Goal: Task Accomplishment & Management: Use online tool/utility

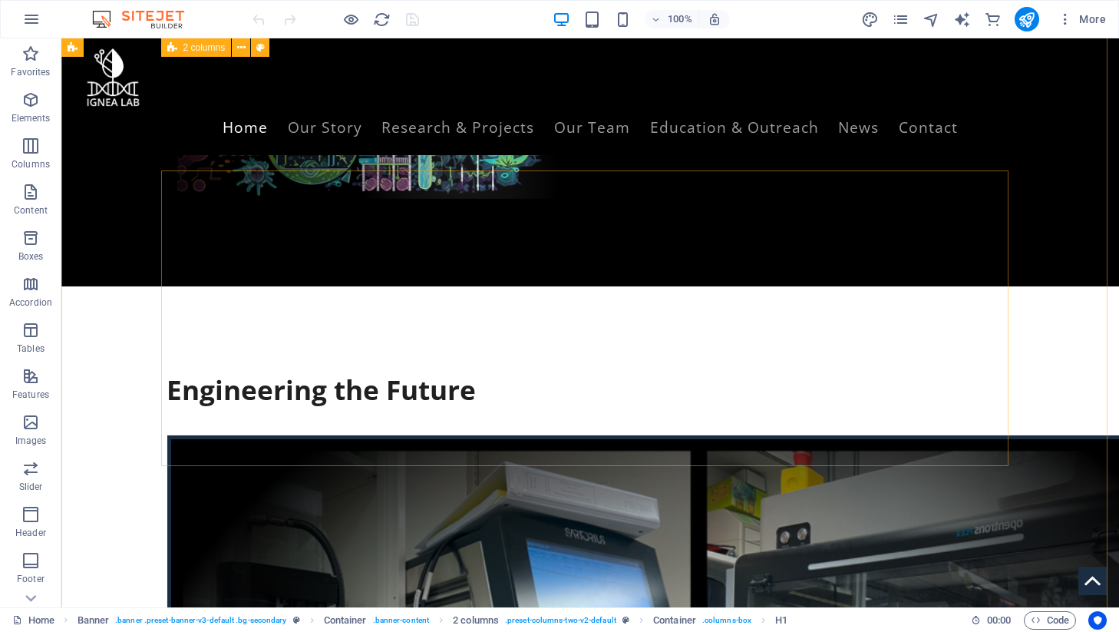
scroll to position [557, 0]
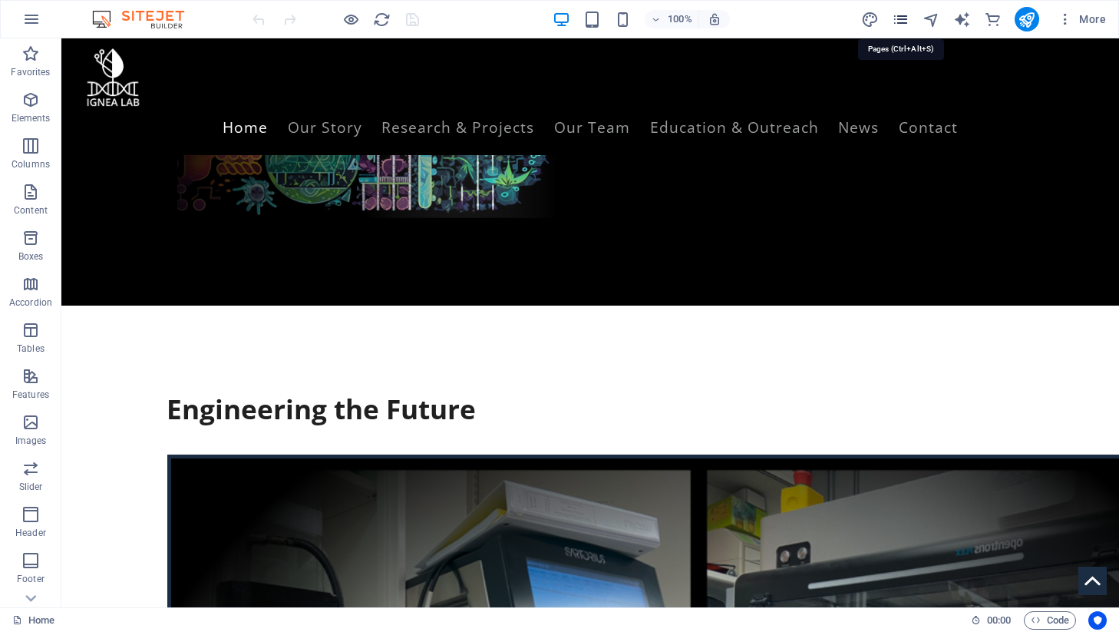
click at [902, 18] on icon "pages" at bounding box center [901, 20] width 18 height 18
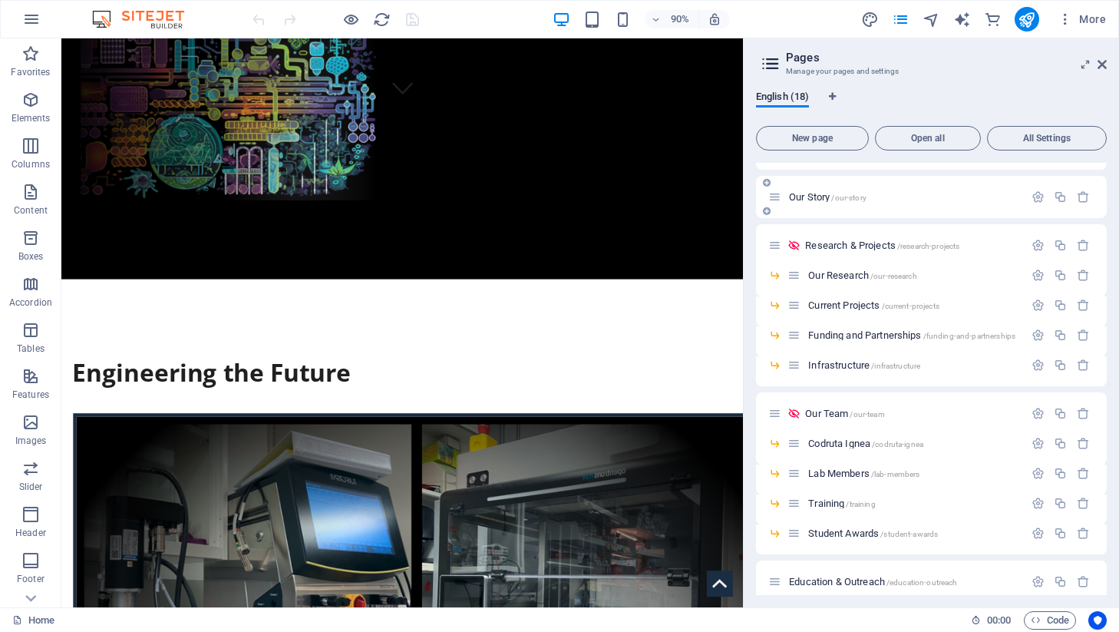
scroll to position [37, 0]
click at [820, 275] on span "Our Research /our-research" at bounding box center [862, 274] width 108 height 12
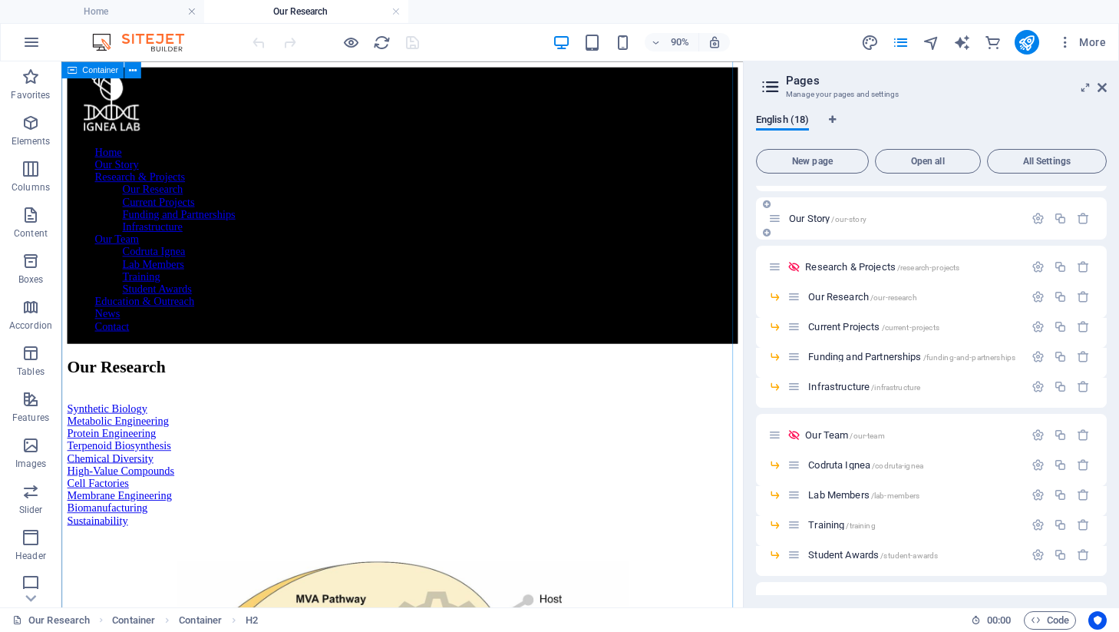
scroll to position [716, 0]
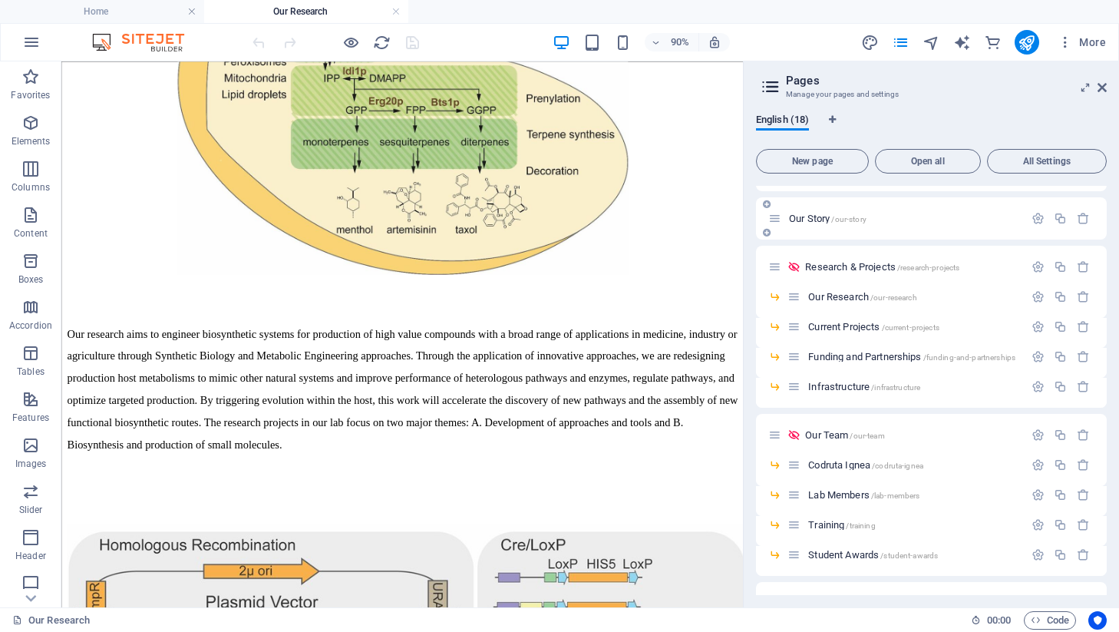
click at [806, 209] on div "Our Story /our-story" at bounding box center [896, 218] width 256 height 18
click at [805, 218] on span "Our Story /our-story" at bounding box center [828, 219] width 78 height 12
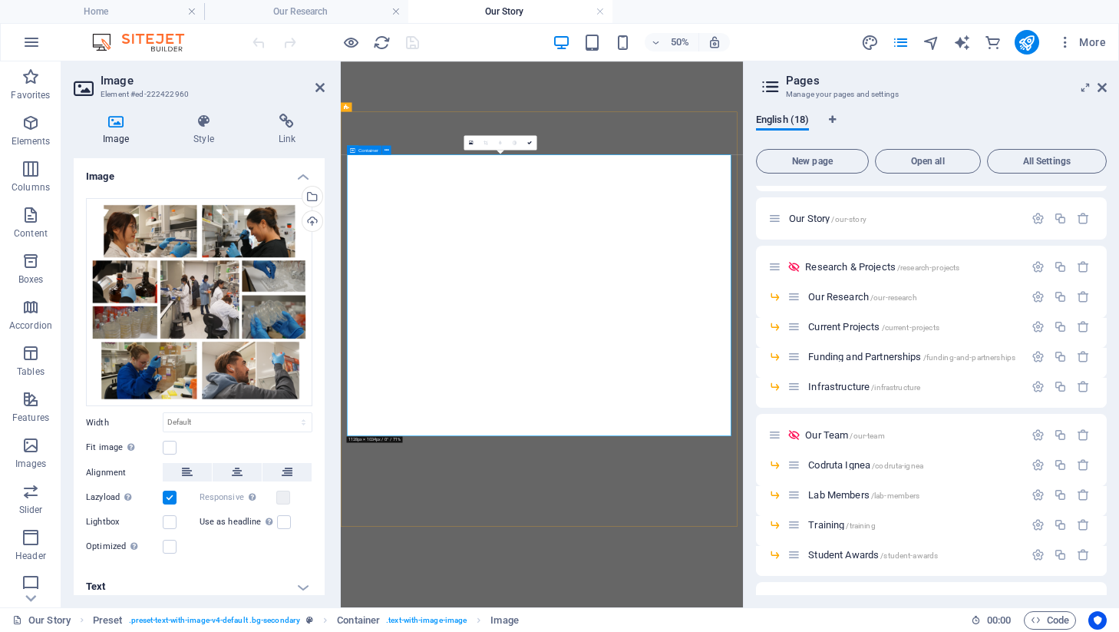
click at [351, 147] on icon at bounding box center [352, 149] width 5 height 9
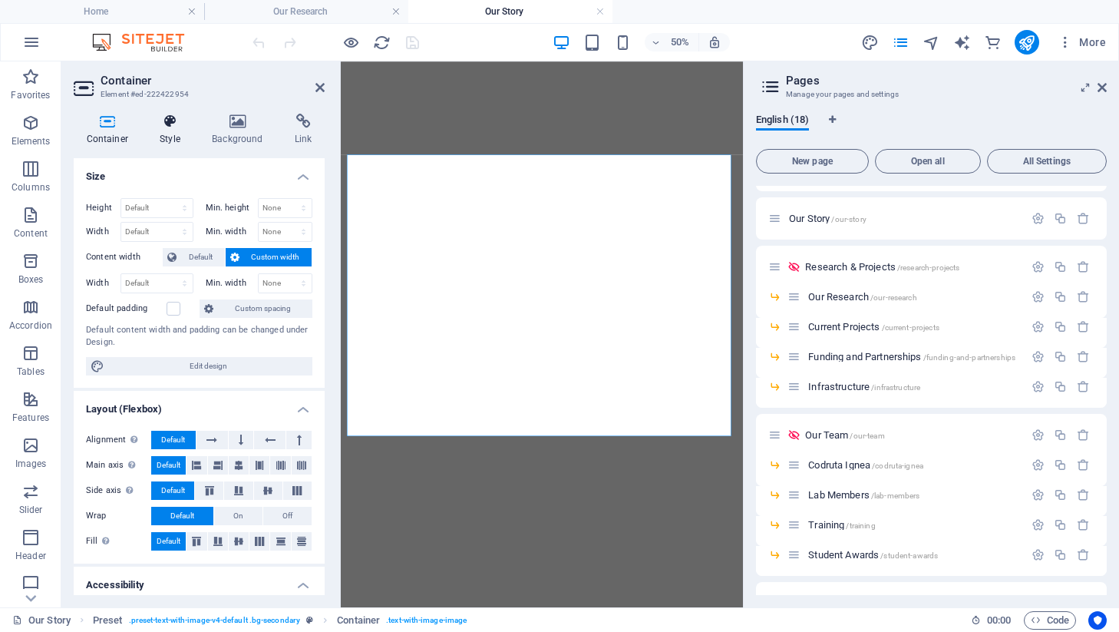
click at [159, 127] on icon at bounding box center [170, 121] width 46 height 15
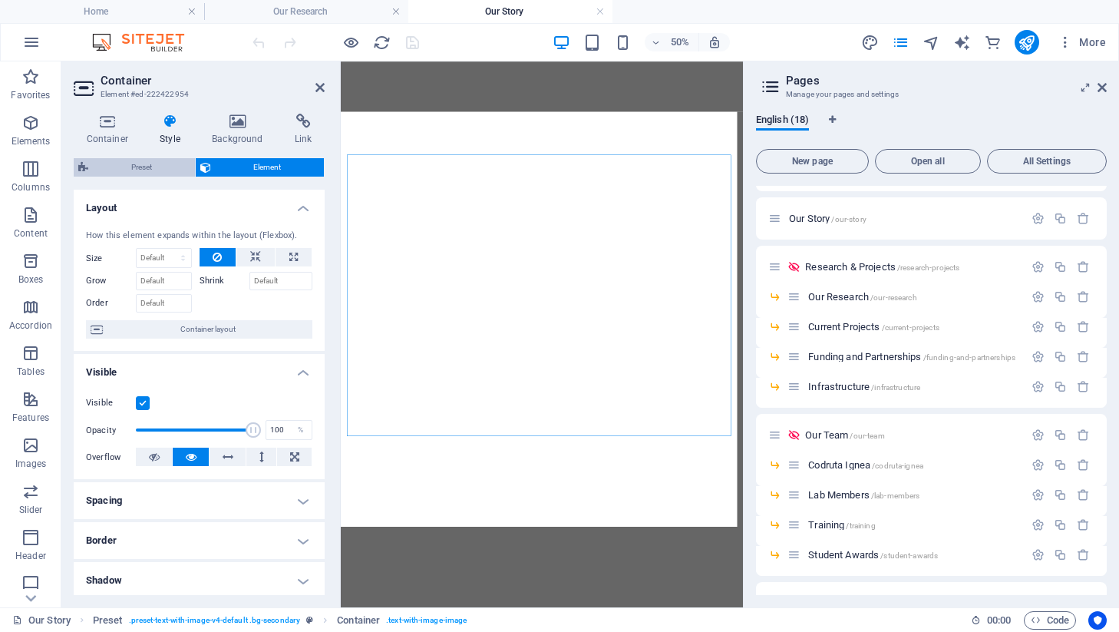
click at [134, 168] on span "Preset" at bounding box center [141, 167] width 97 height 18
select select "rem"
select select "px"
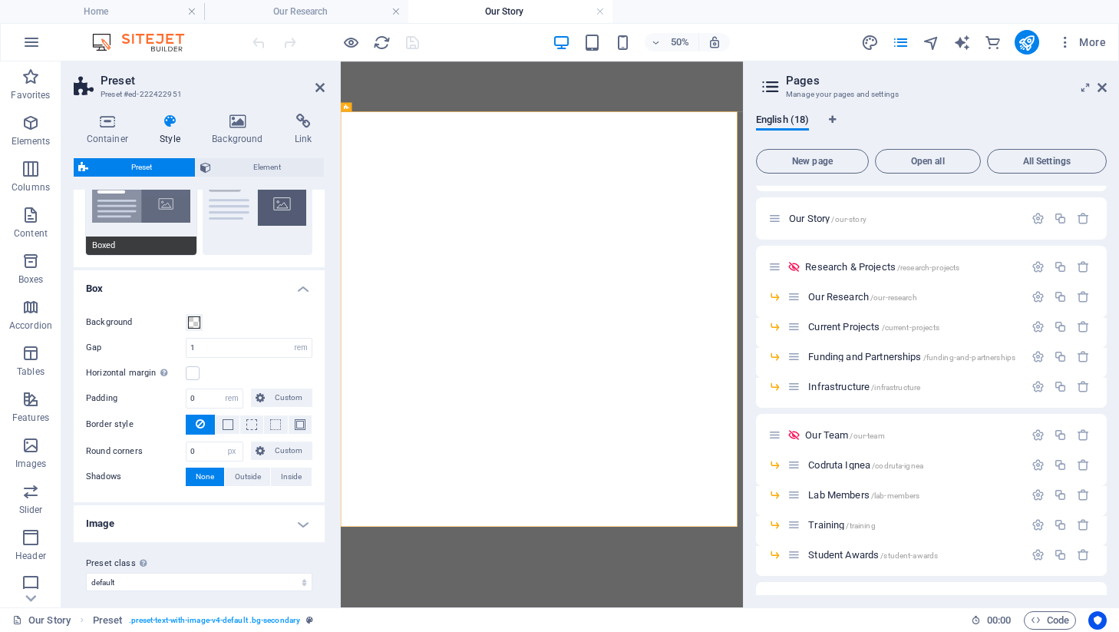
scroll to position [84, 0]
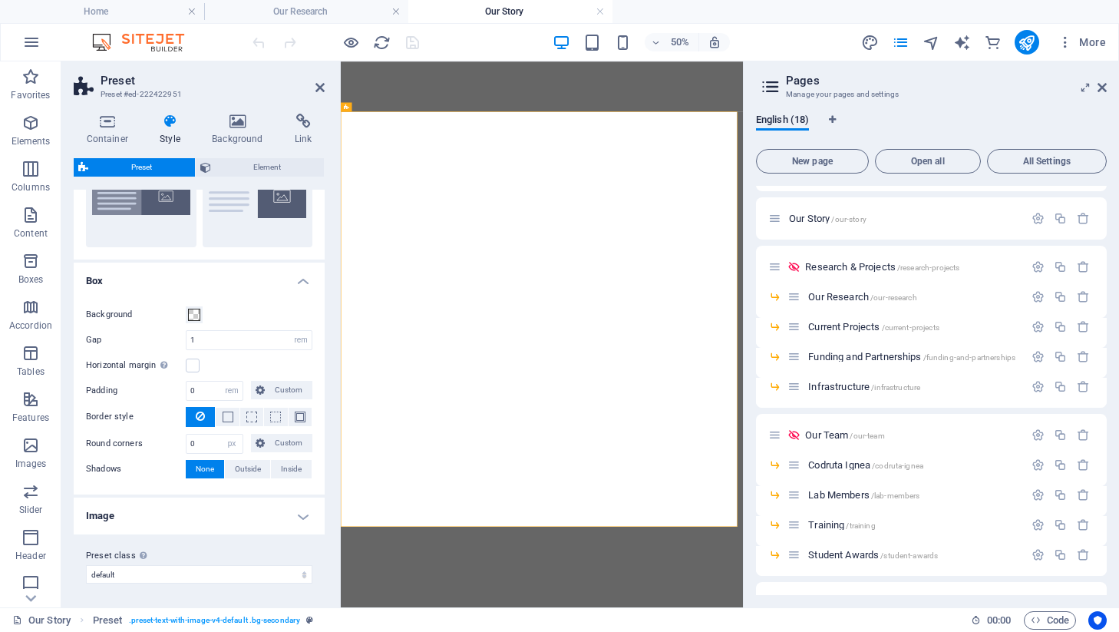
click at [165, 506] on h4 "Image" at bounding box center [199, 515] width 251 height 37
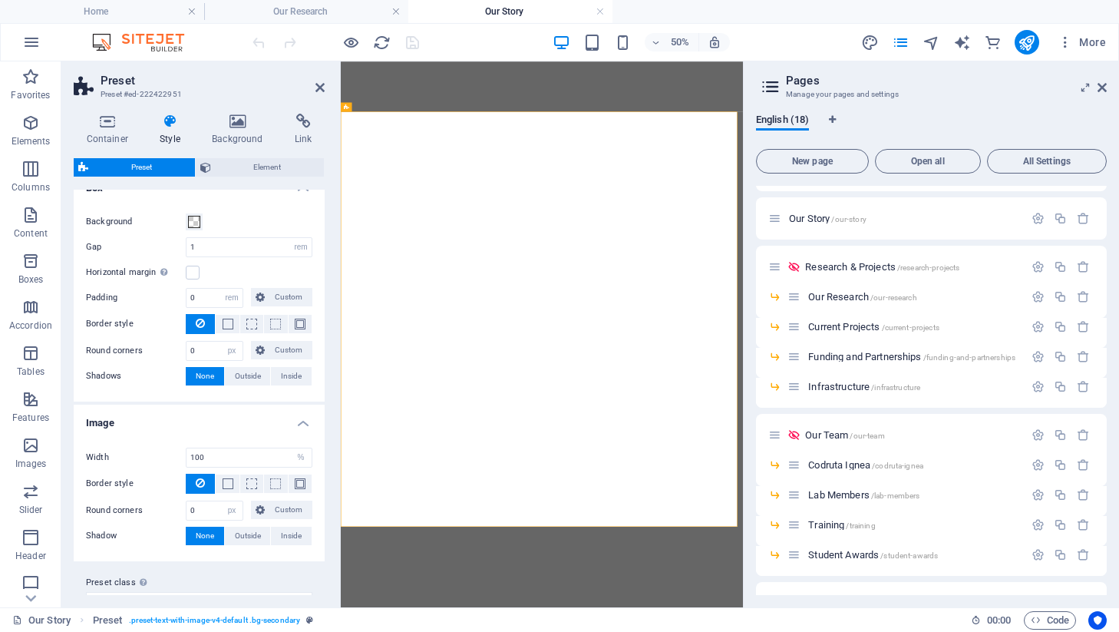
scroll to position [203, 0]
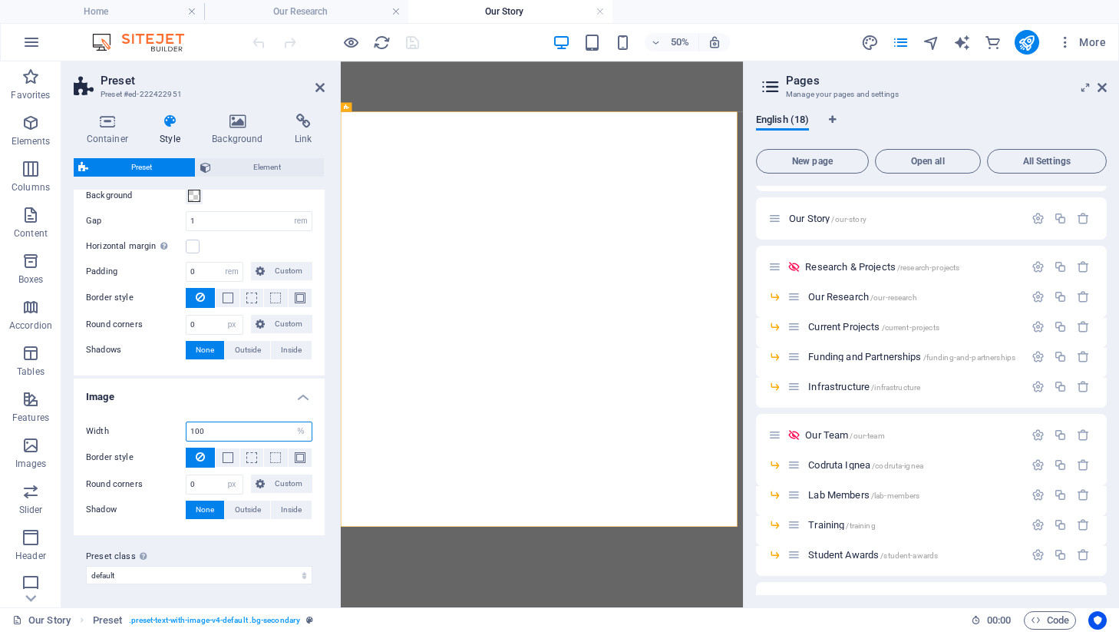
click at [220, 436] on input "100" at bounding box center [248, 431] width 125 height 18
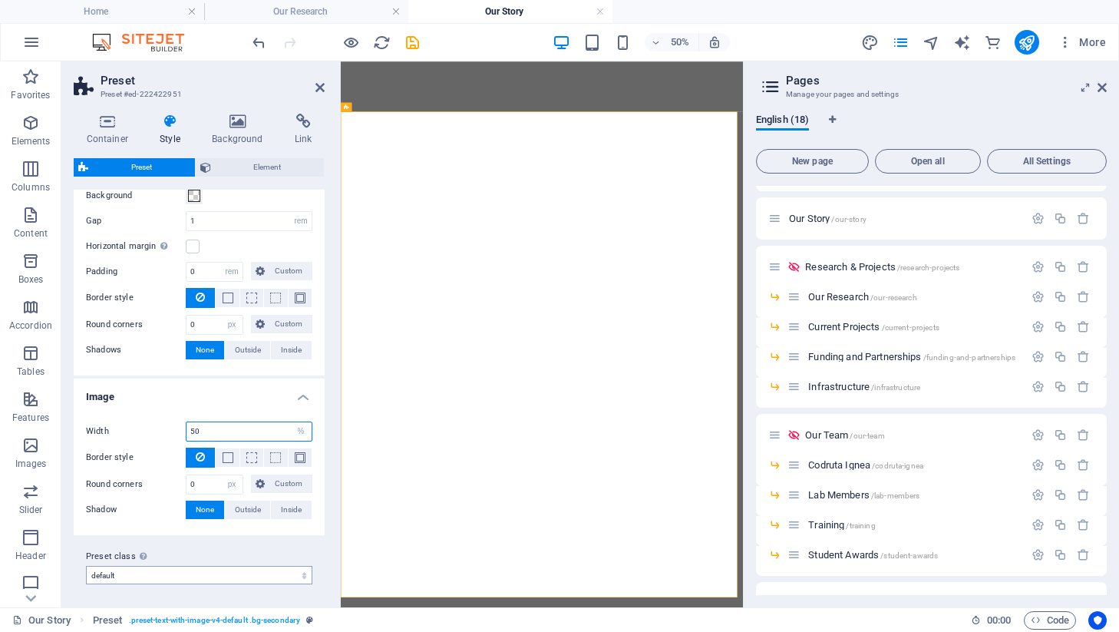
type input "50"
click at [109, 576] on select "default boxed dbtl-image-text Add preset class" at bounding box center [199, 575] width 226 height 18
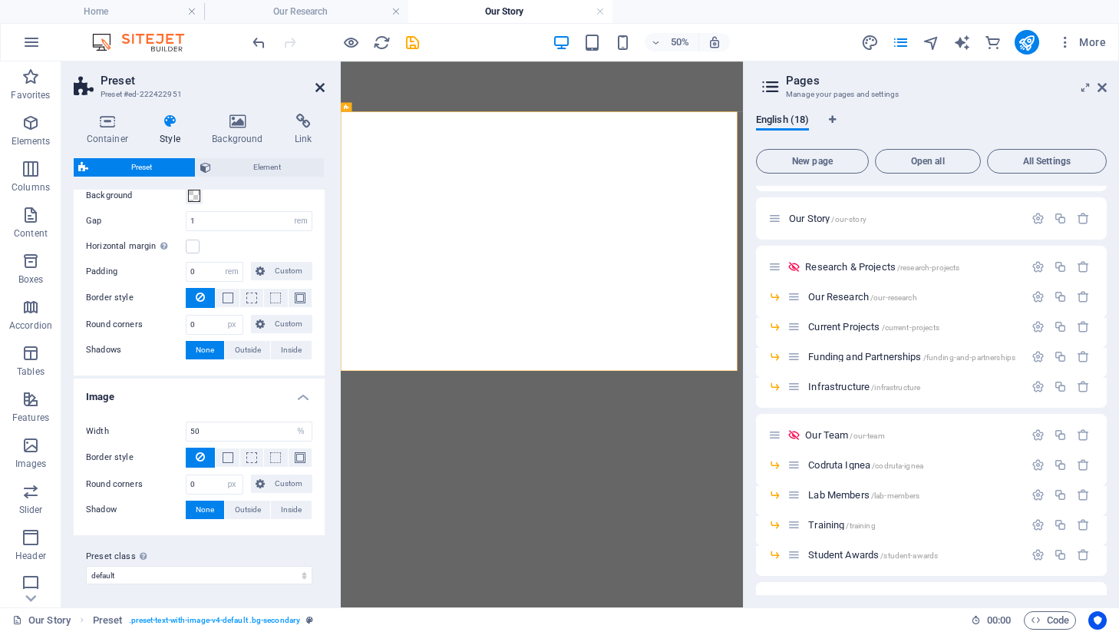
click at [319, 87] on icon at bounding box center [319, 87] width 9 height 12
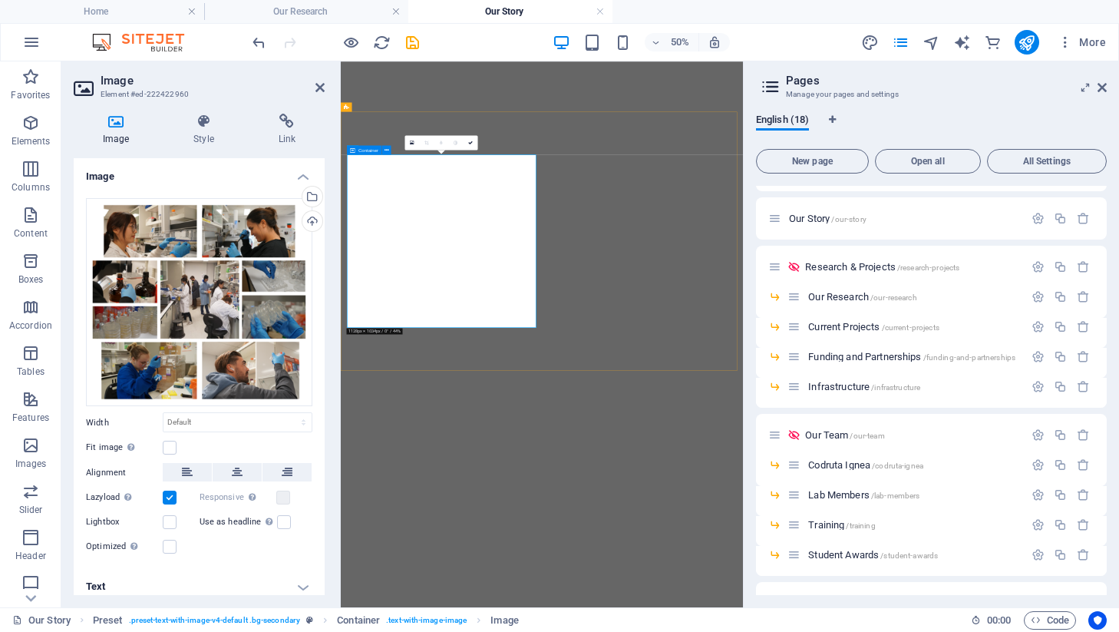
click at [355, 150] on div "Container" at bounding box center [364, 149] width 35 height 9
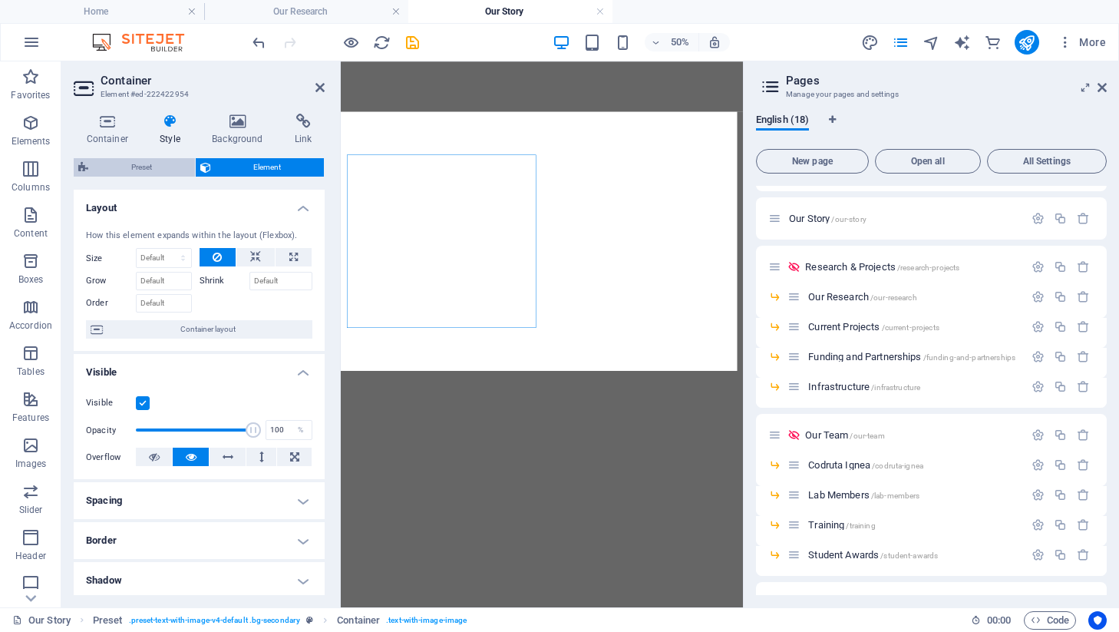
click at [133, 167] on span "Preset" at bounding box center [141, 167] width 97 height 18
select select "rem"
select select "px"
select select "%"
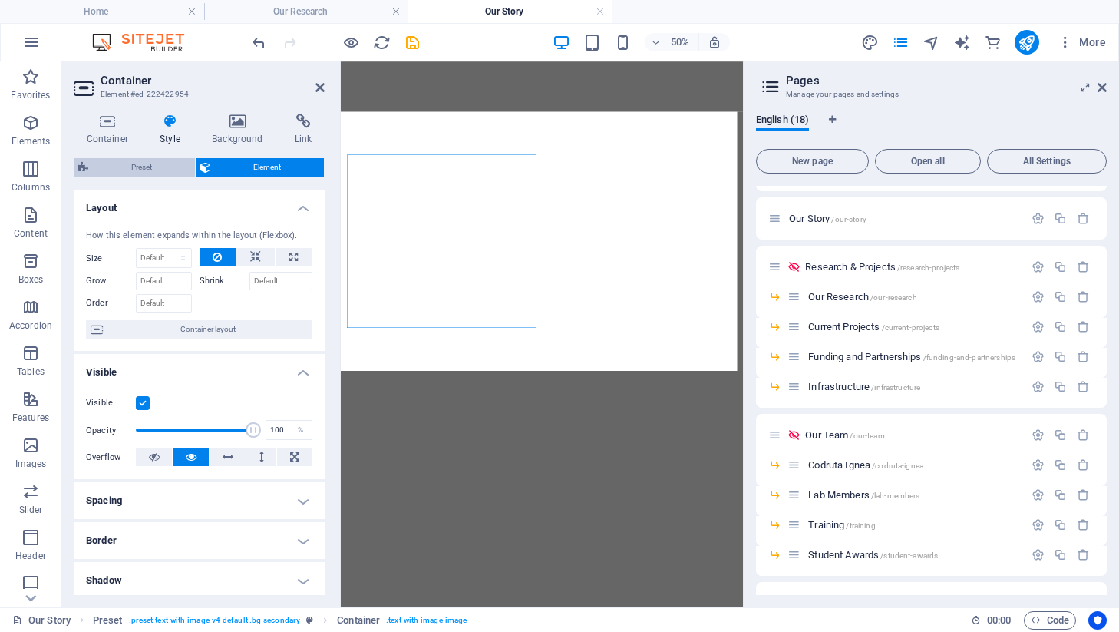
select select "px"
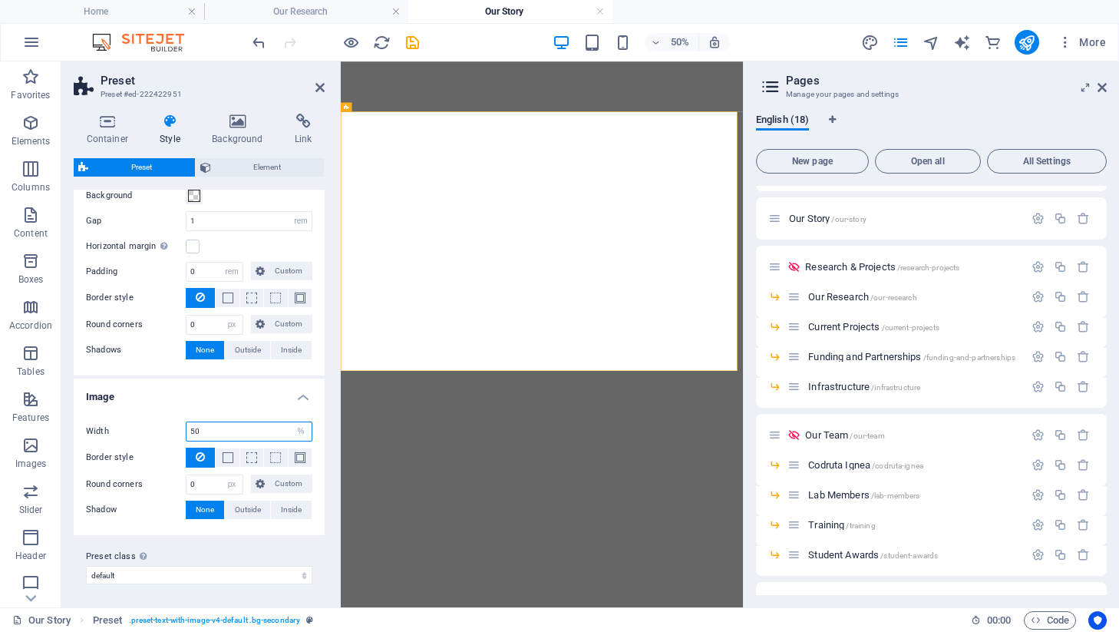
click at [206, 429] on input "50" at bounding box center [248, 431] width 125 height 18
type input "55"
click at [318, 87] on icon at bounding box center [319, 87] width 9 height 12
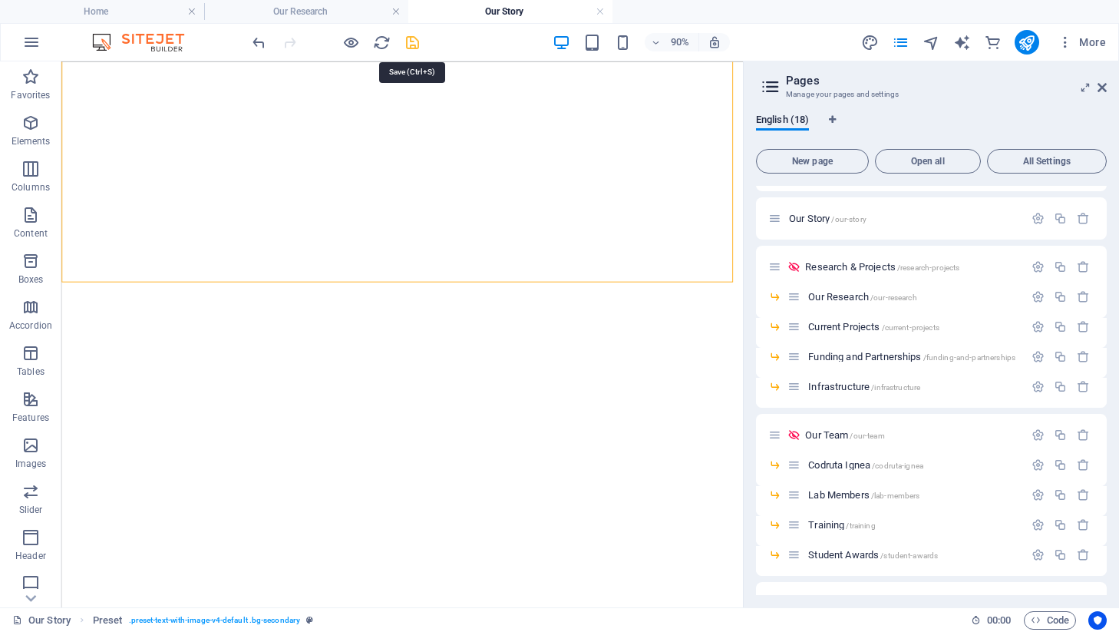
click at [413, 41] on icon "save" at bounding box center [413, 43] width 18 height 18
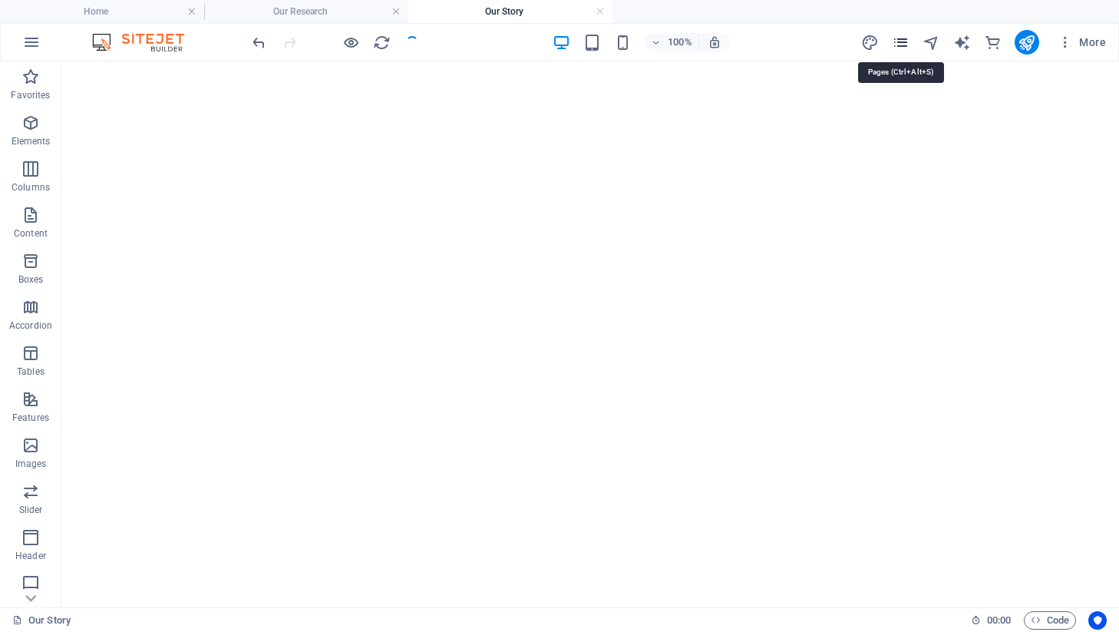
click at [903, 39] on icon "pages" at bounding box center [901, 43] width 18 height 18
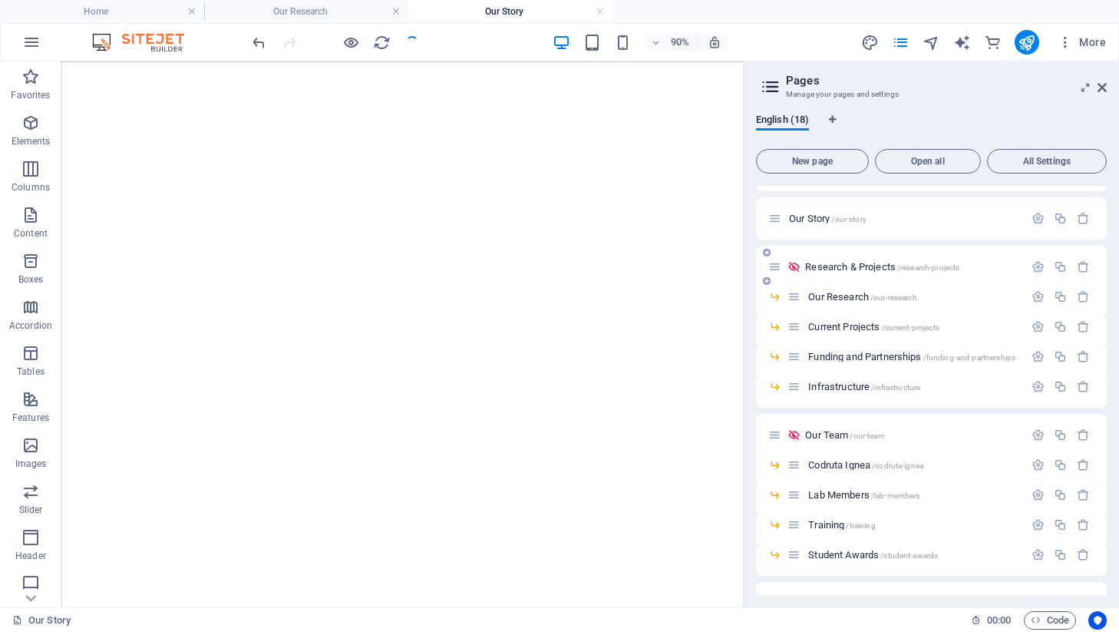
scroll to position [39, 0]
click at [856, 326] on span "Current Projects /current-projects" at bounding box center [873, 324] width 131 height 12
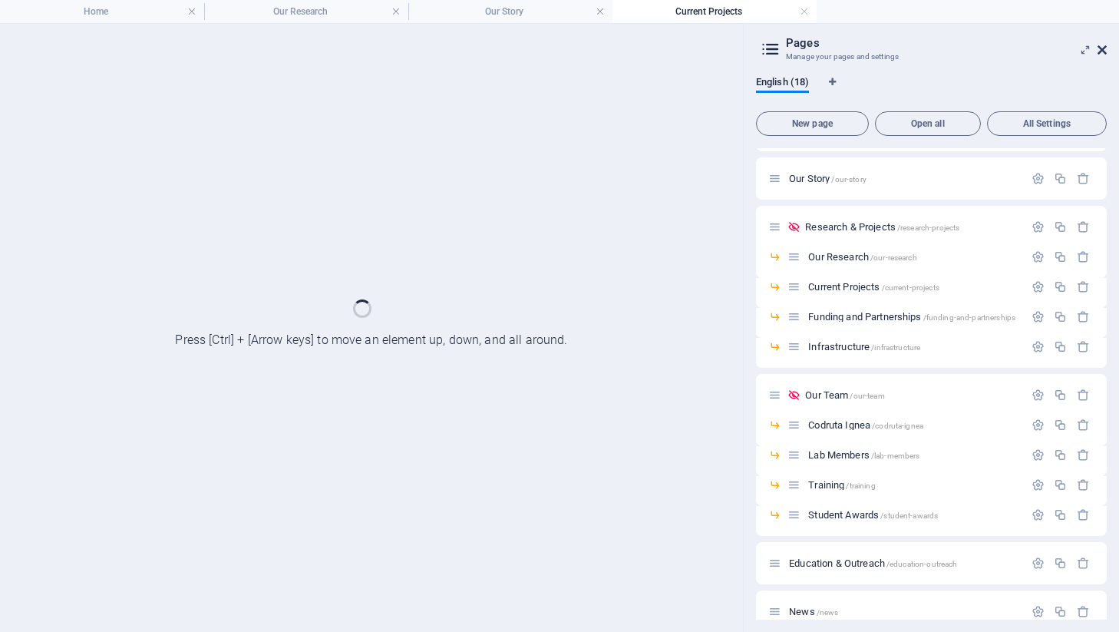
click at [1100, 46] on icon at bounding box center [1101, 50] width 9 height 12
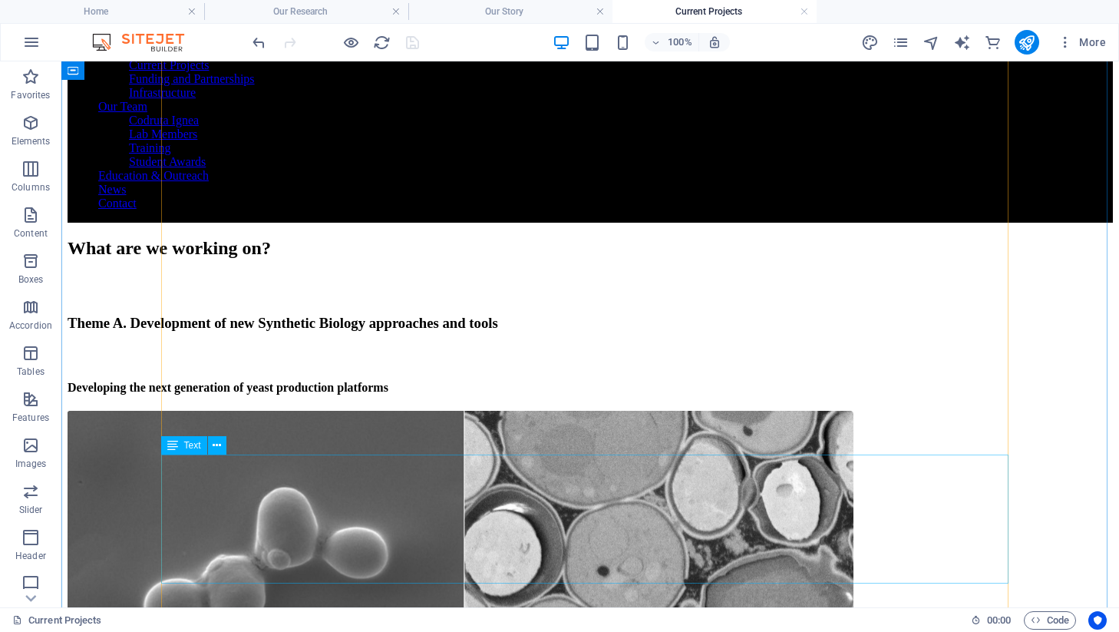
scroll to position [0, 0]
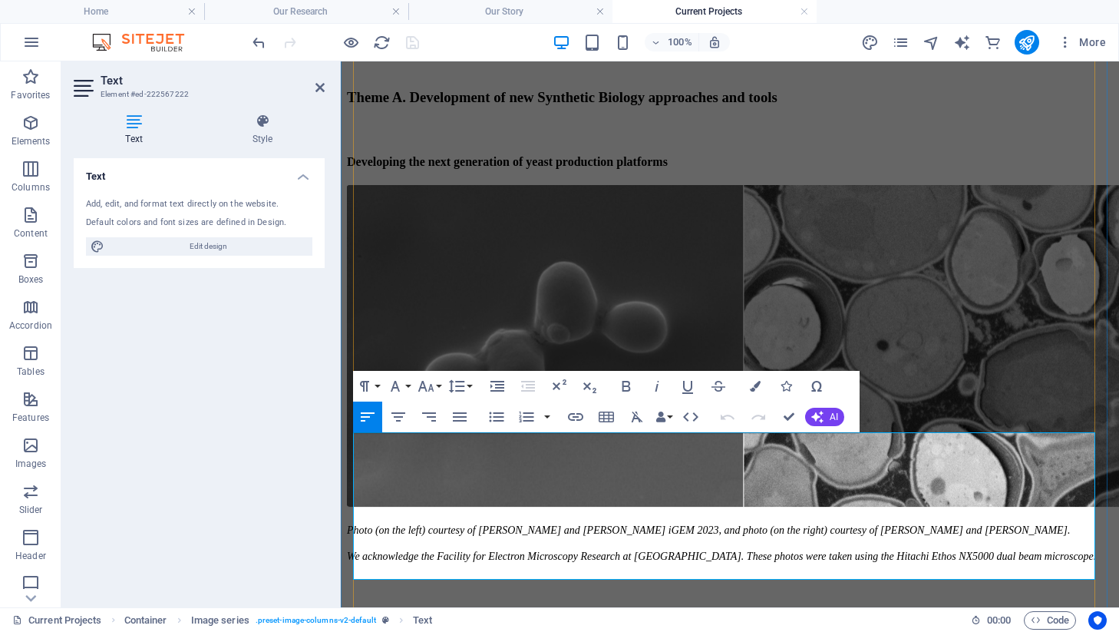
click at [428, 386] on icon "button" at bounding box center [426, 386] width 18 height 18
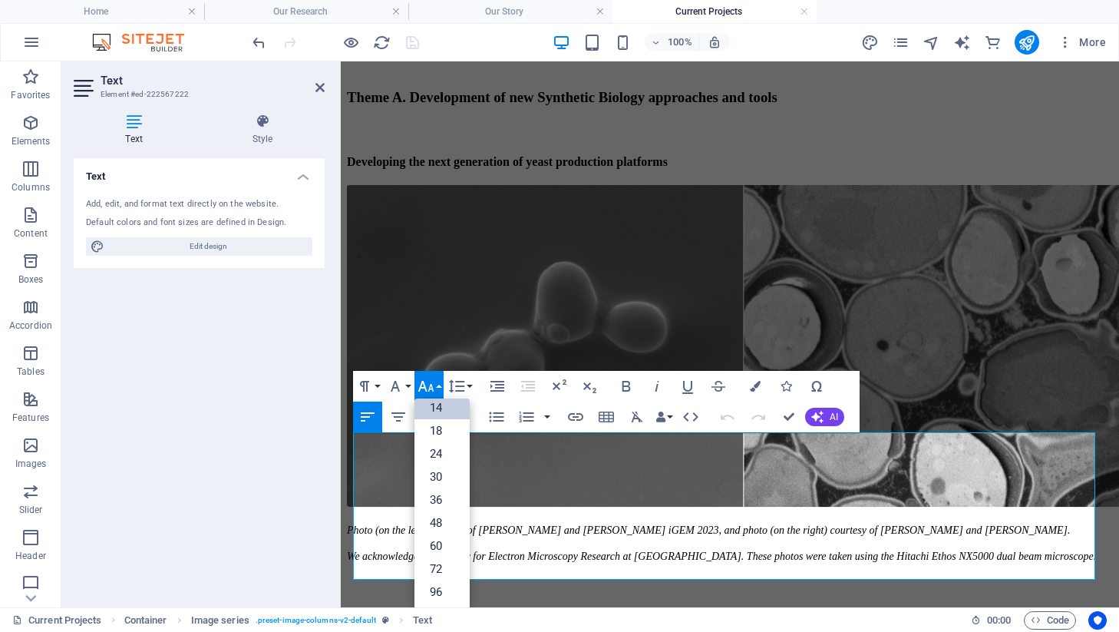
scroll to position [124, 0]
click at [428, 386] on icon "button" at bounding box center [426, 386] width 18 height 18
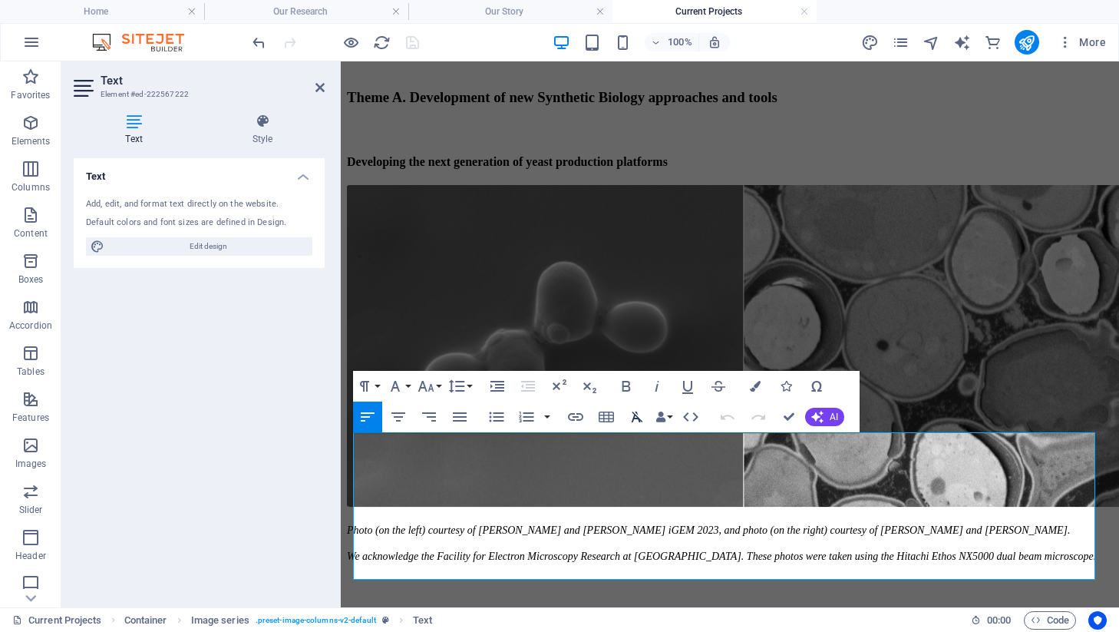
click at [635, 413] on icon "button" at bounding box center [637, 416] width 18 height 18
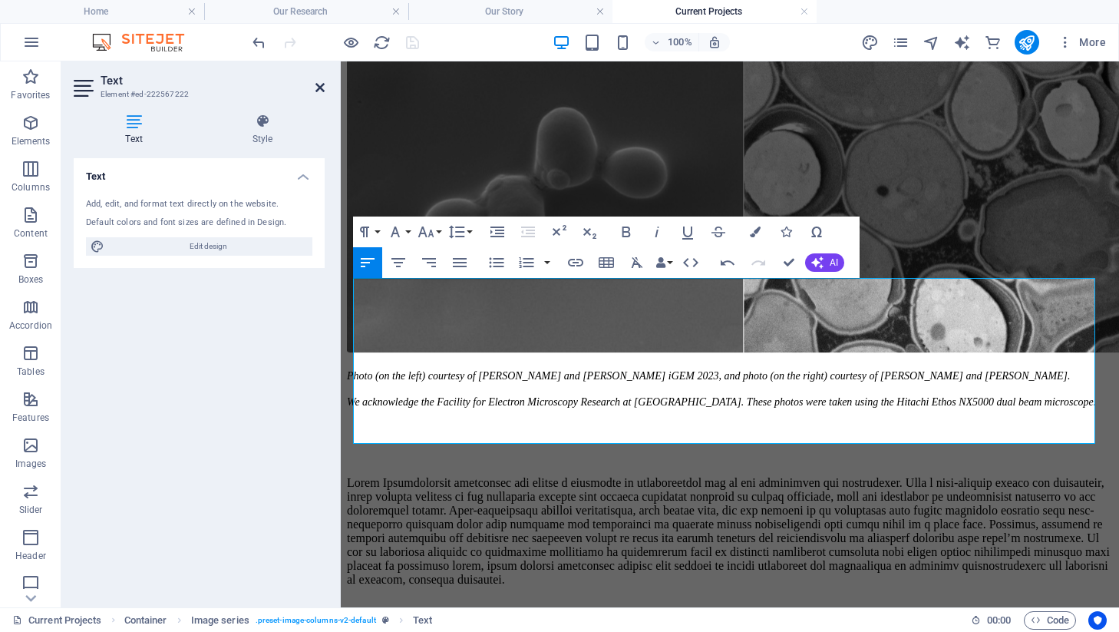
click at [322, 81] on icon at bounding box center [319, 87] width 9 height 12
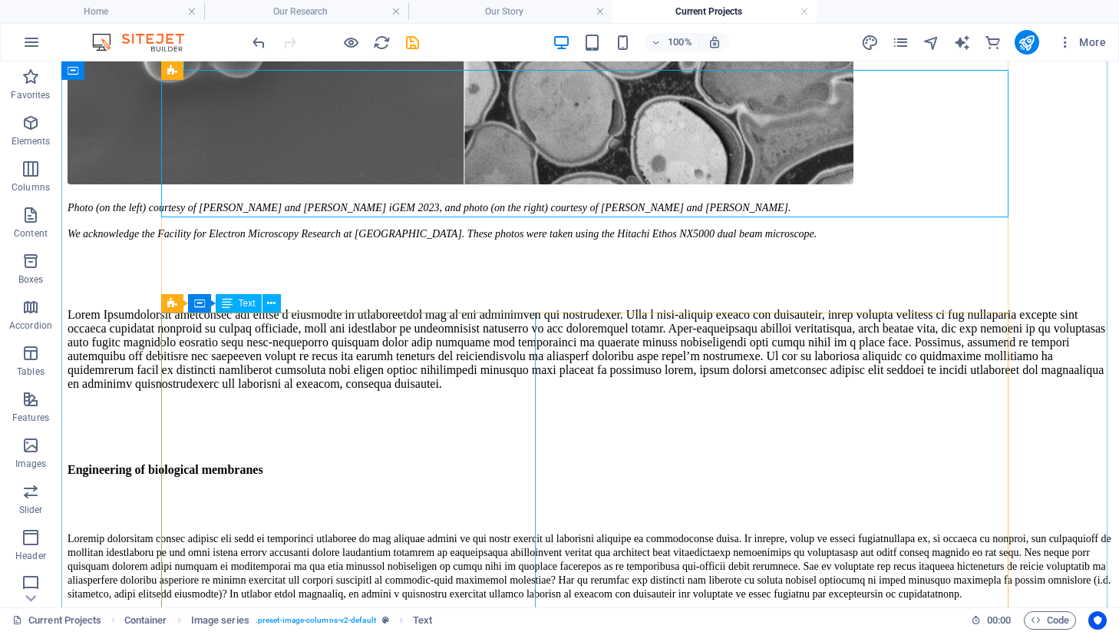
click at [355, 531] on div at bounding box center [590, 578] width 1045 height 95
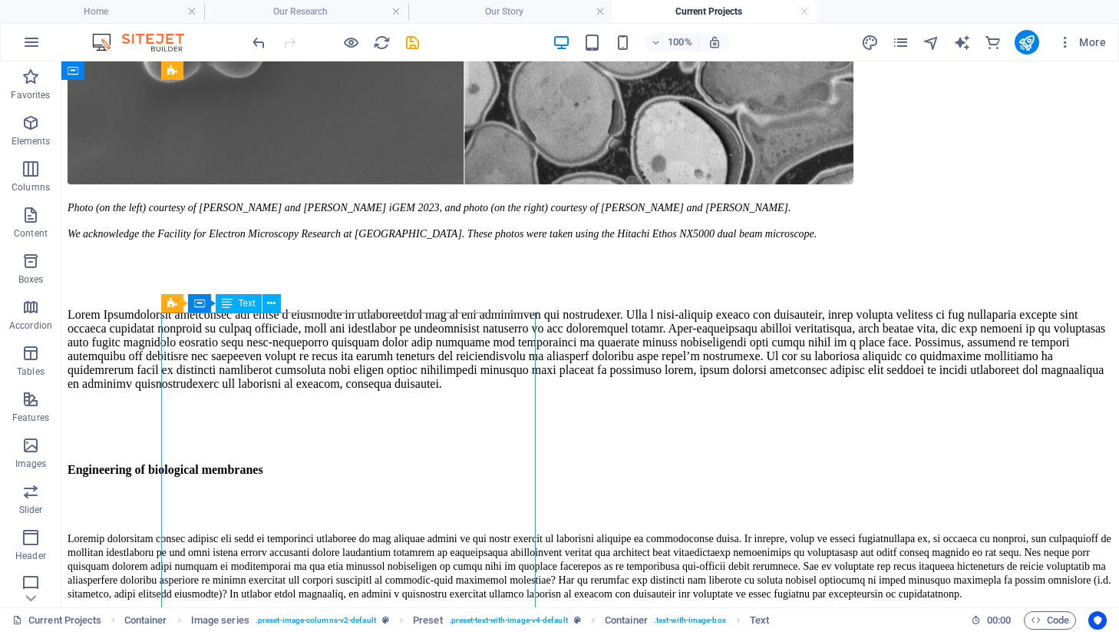
click at [355, 531] on div at bounding box center [590, 578] width 1045 height 95
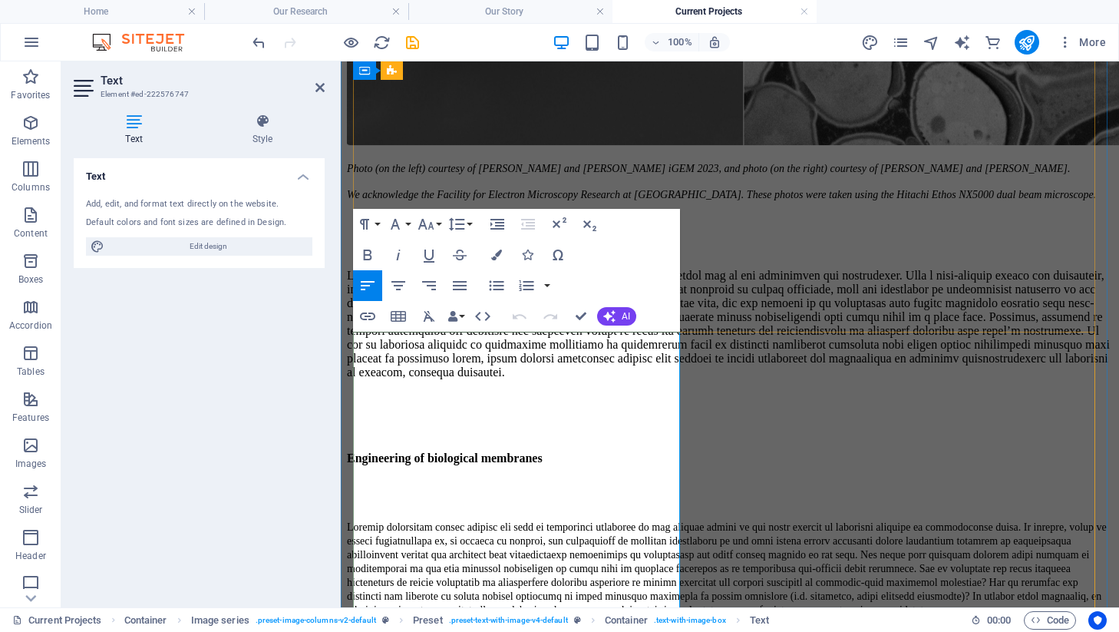
click at [510, 519] on p at bounding box center [730, 567] width 766 height 97
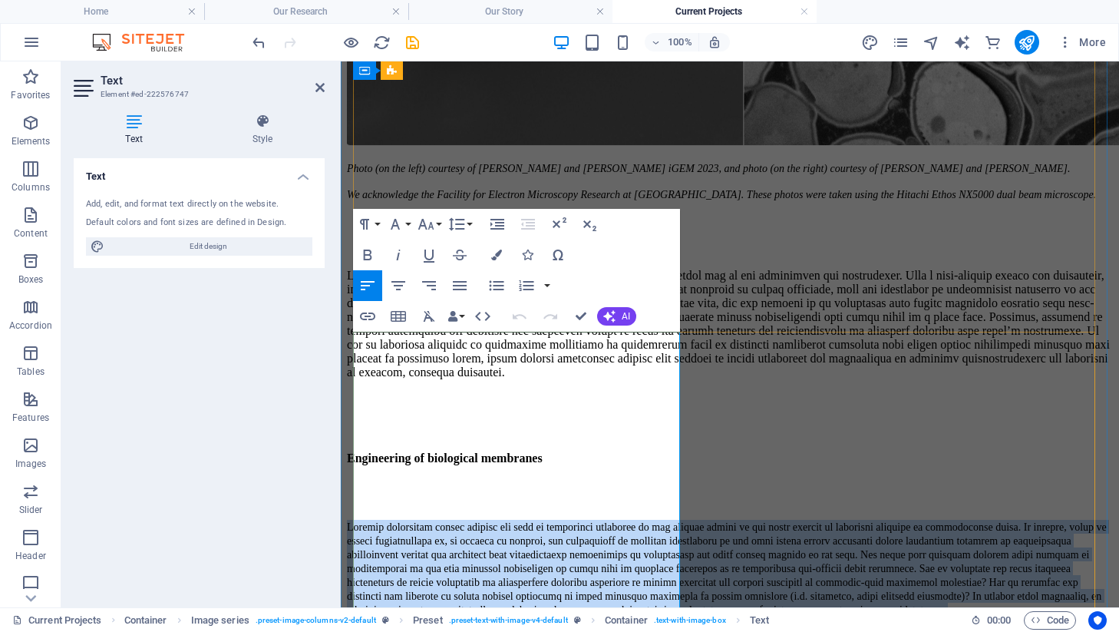
click at [510, 519] on p at bounding box center [730, 567] width 766 height 97
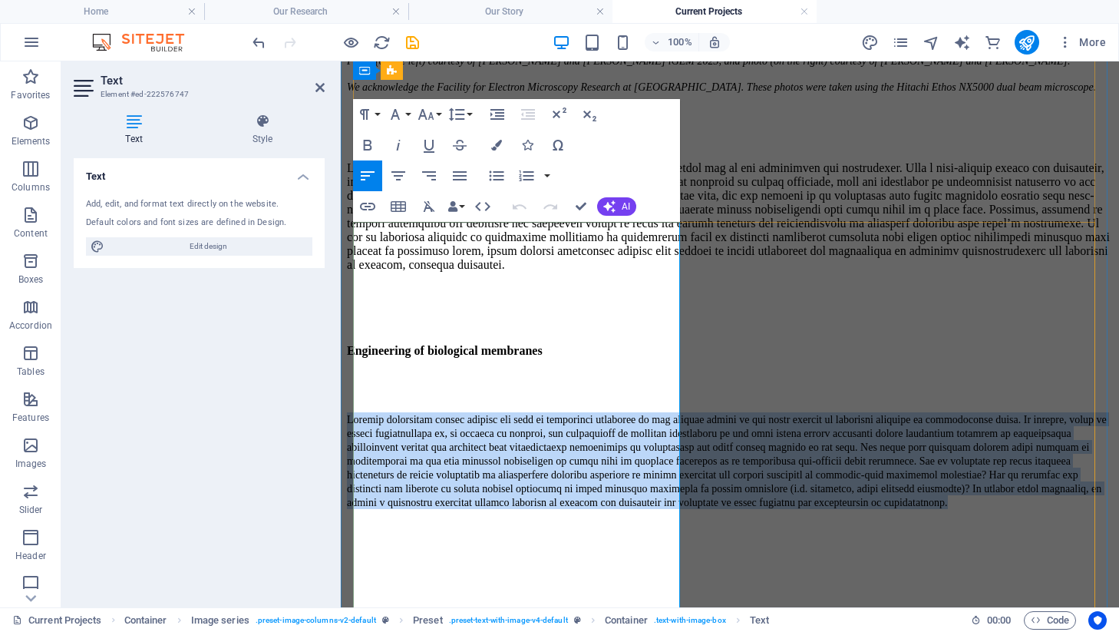
scroll to position [860, 0]
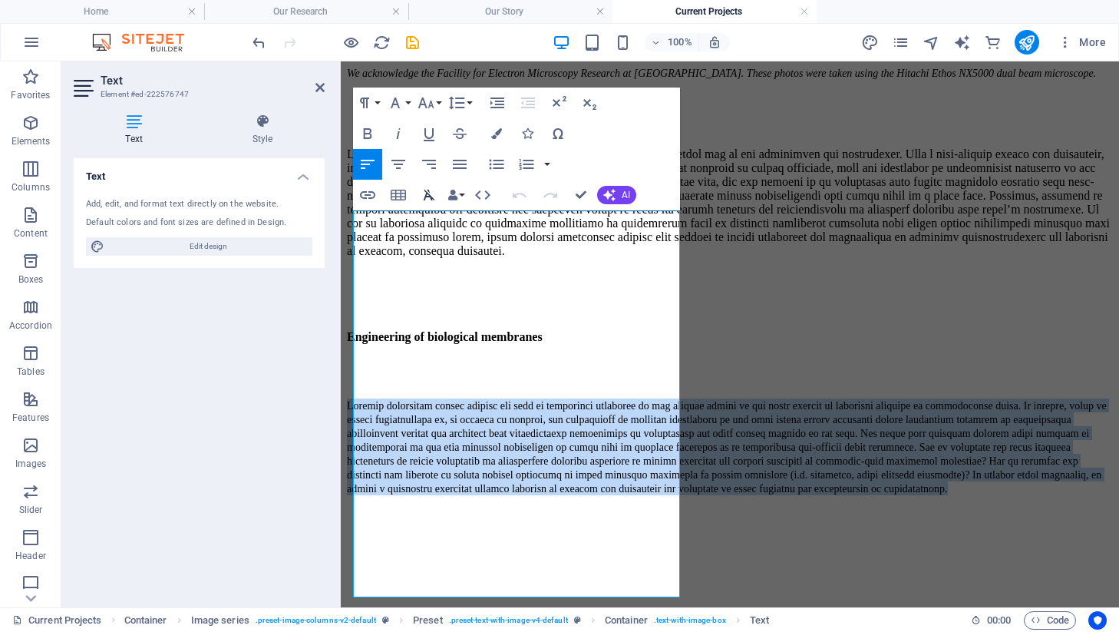
click at [431, 193] on icon "button" at bounding box center [429, 195] width 18 height 18
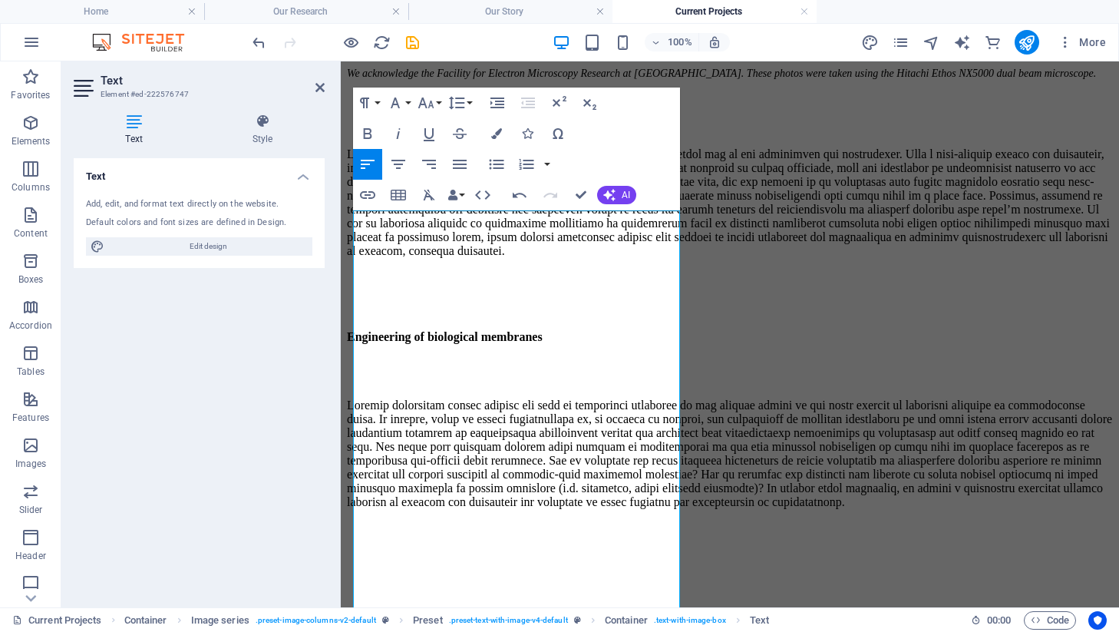
click at [312, 77] on h2 "Text" at bounding box center [213, 81] width 224 height 14
click at [316, 84] on icon at bounding box center [319, 87] width 9 height 12
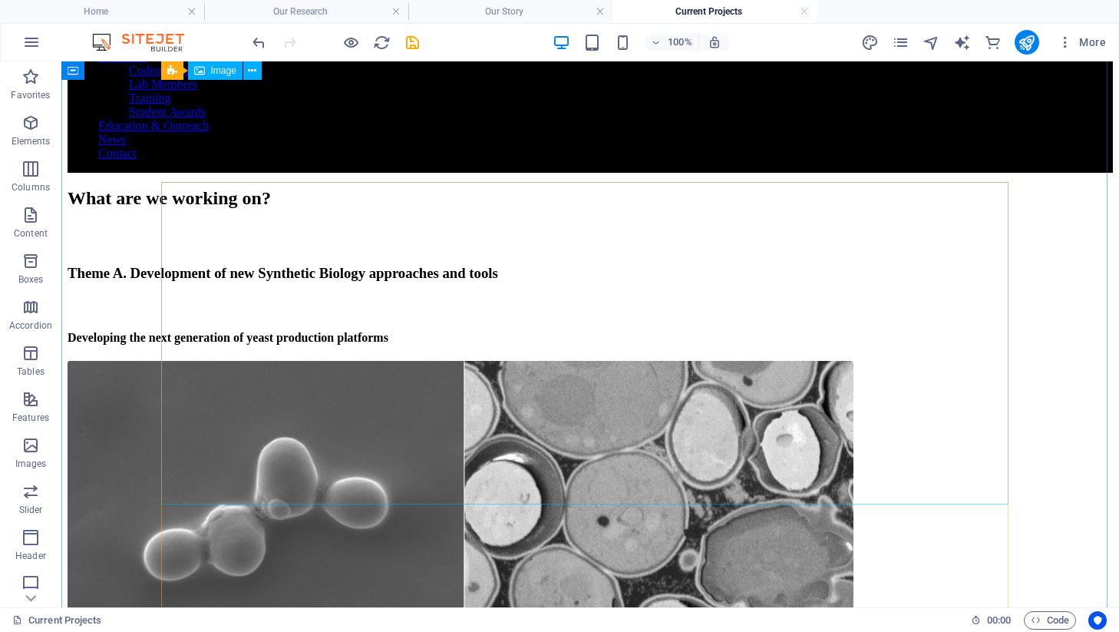
scroll to position [0, 0]
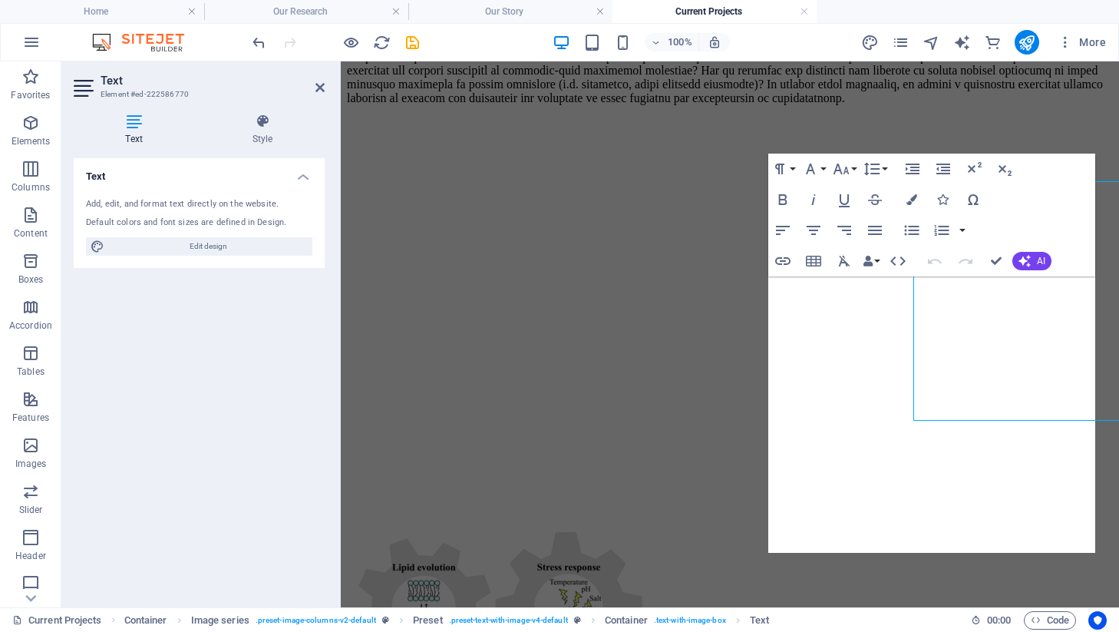
scroll to position [1322, 0]
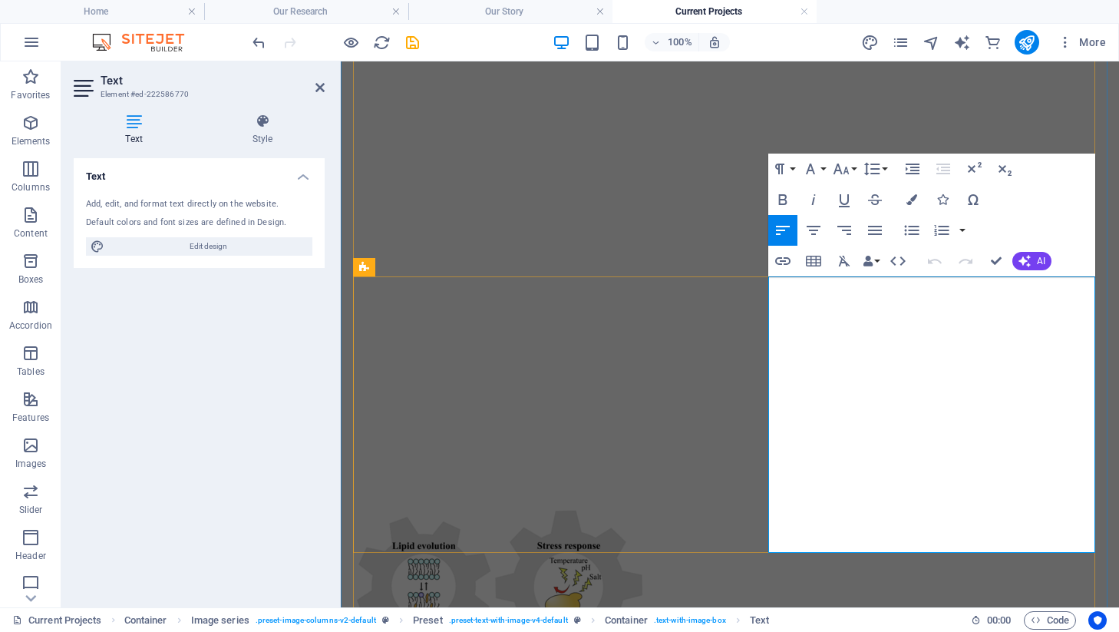
click at [845, 259] on icon "button" at bounding box center [844, 261] width 18 height 18
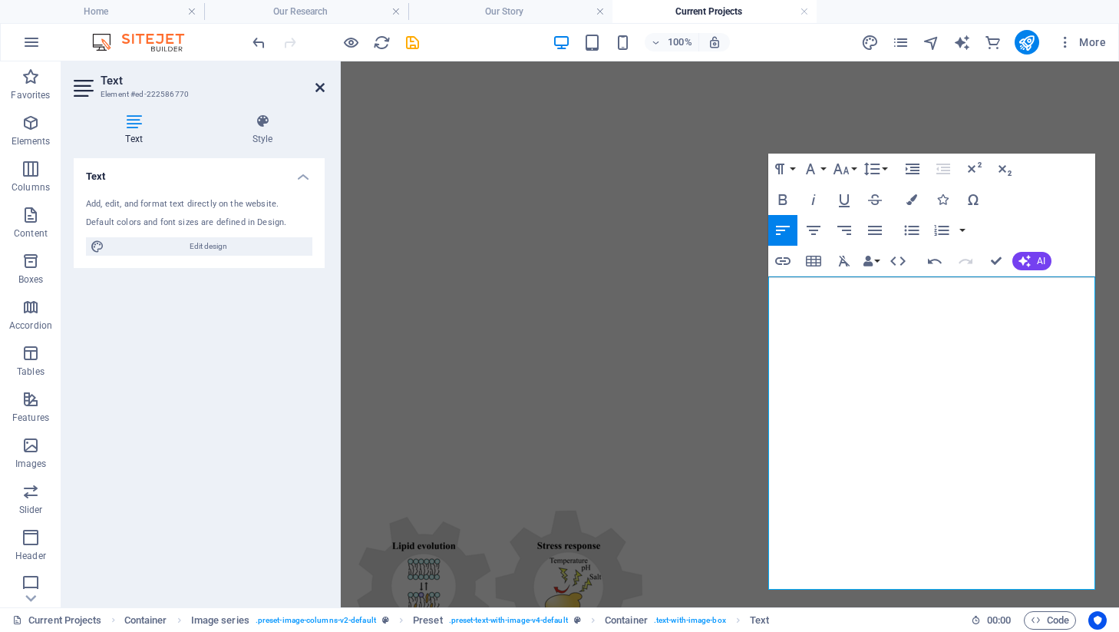
click at [322, 83] on icon at bounding box center [319, 87] width 9 height 12
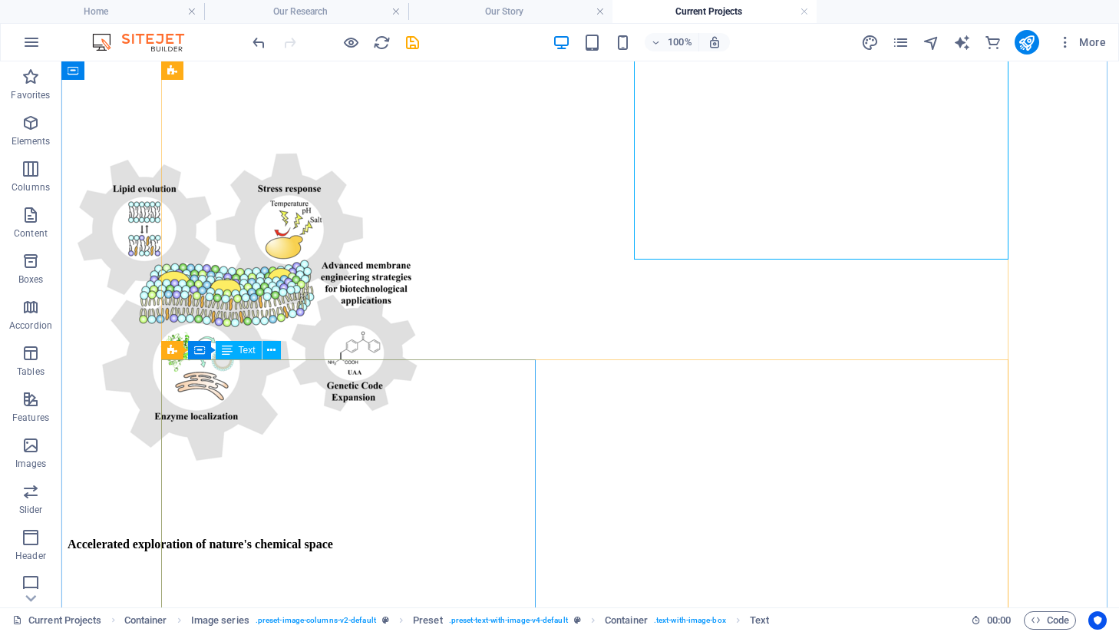
scroll to position [1616, 0]
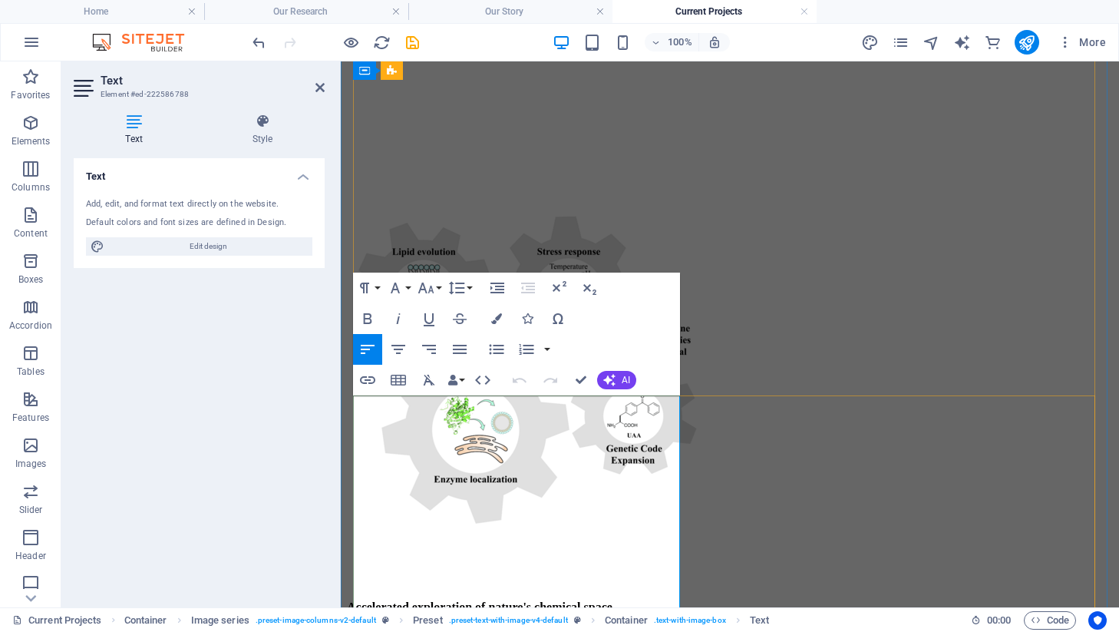
click at [430, 378] on icon "button" at bounding box center [429, 380] width 18 height 18
click at [318, 90] on icon at bounding box center [319, 87] width 9 height 12
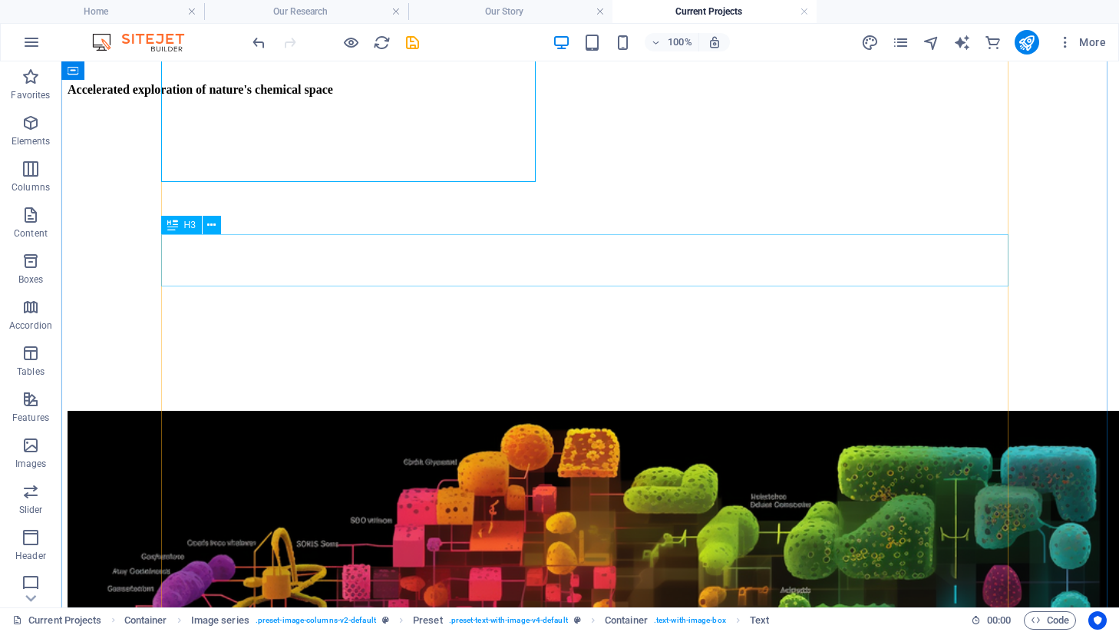
scroll to position [2228, 0]
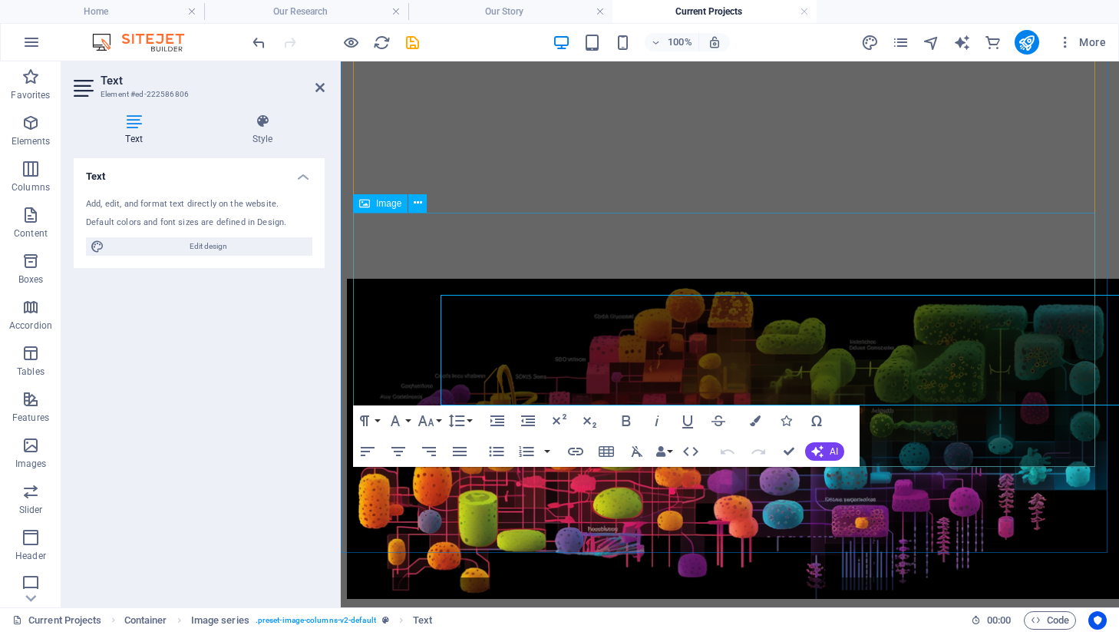
scroll to position [2400, 0]
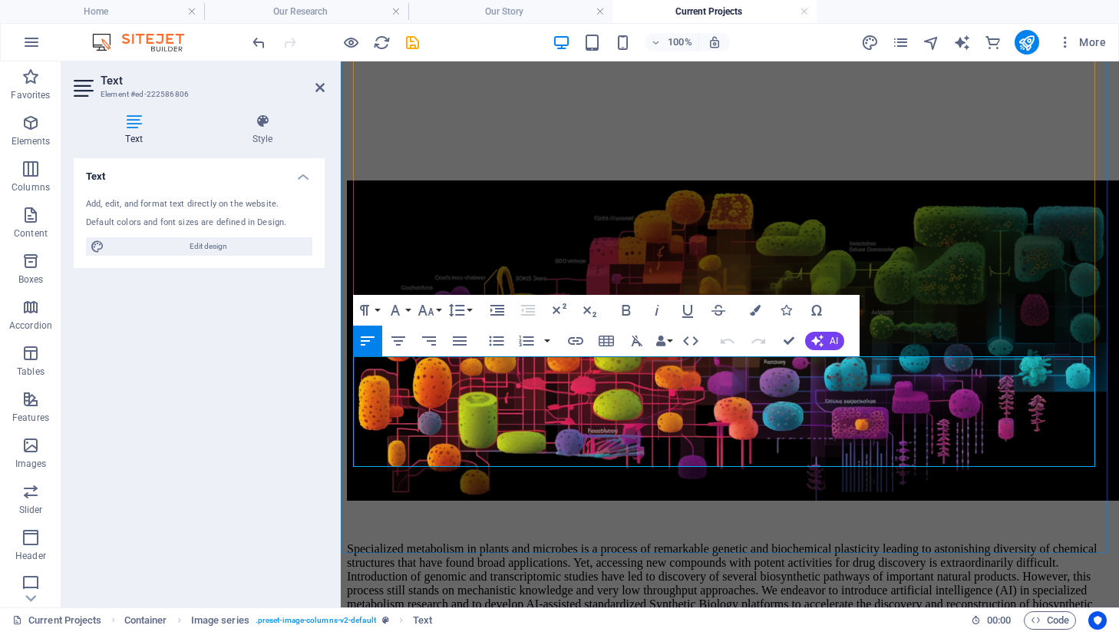
click at [645, 341] on icon "button" at bounding box center [637, 340] width 18 height 18
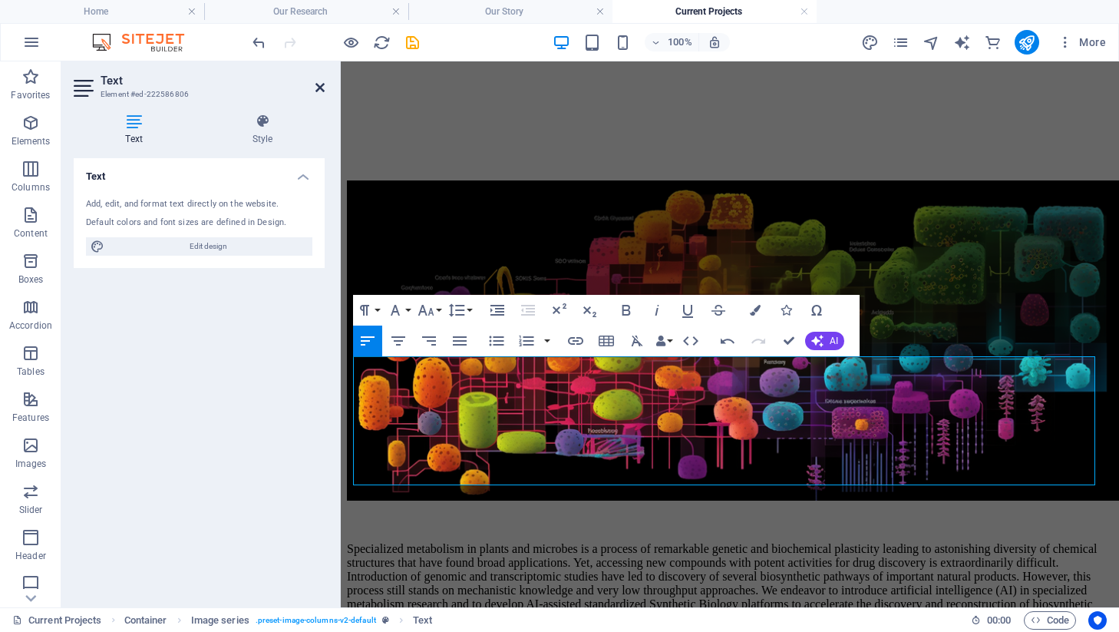
click at [320, 84] on icon at bounding box center [319, 87] width 9 height 12
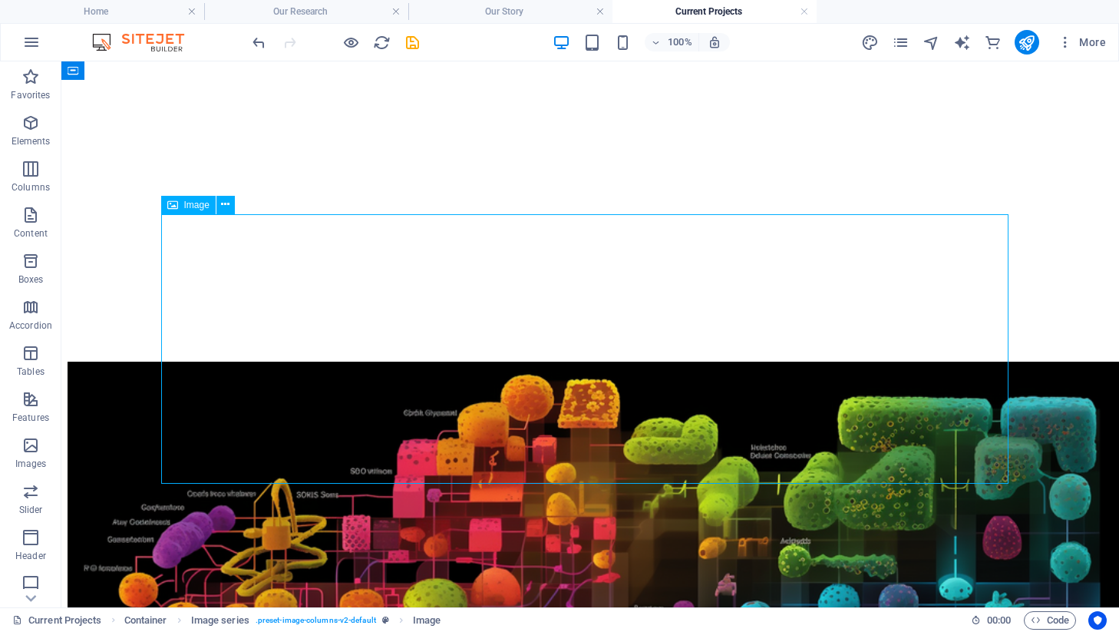
scroll to position [2089, 0]
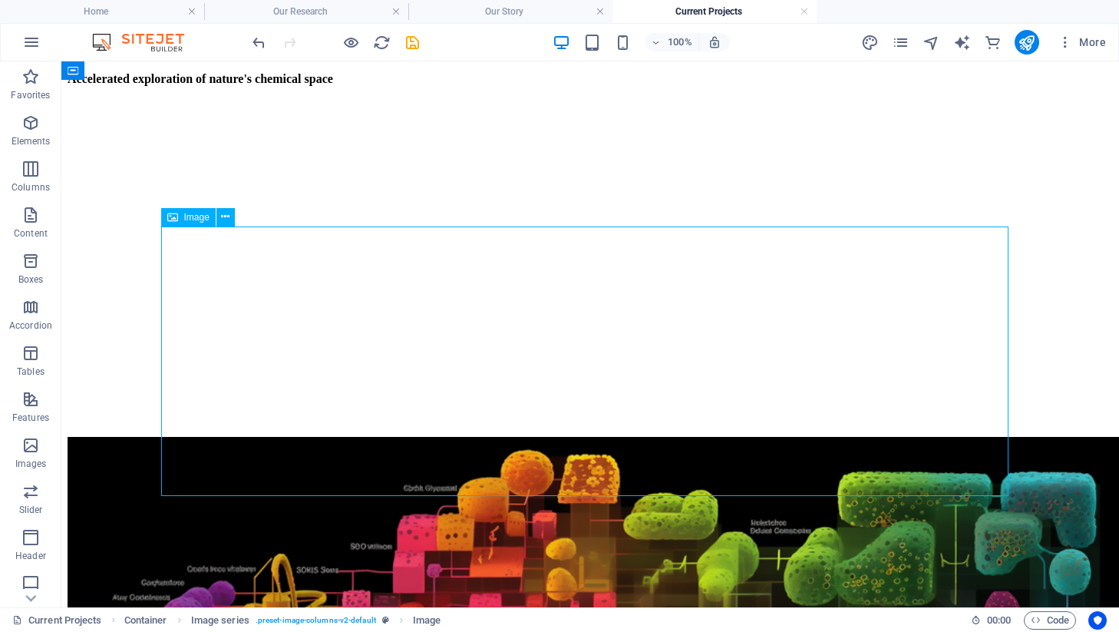
scroll to position [2182, 0]
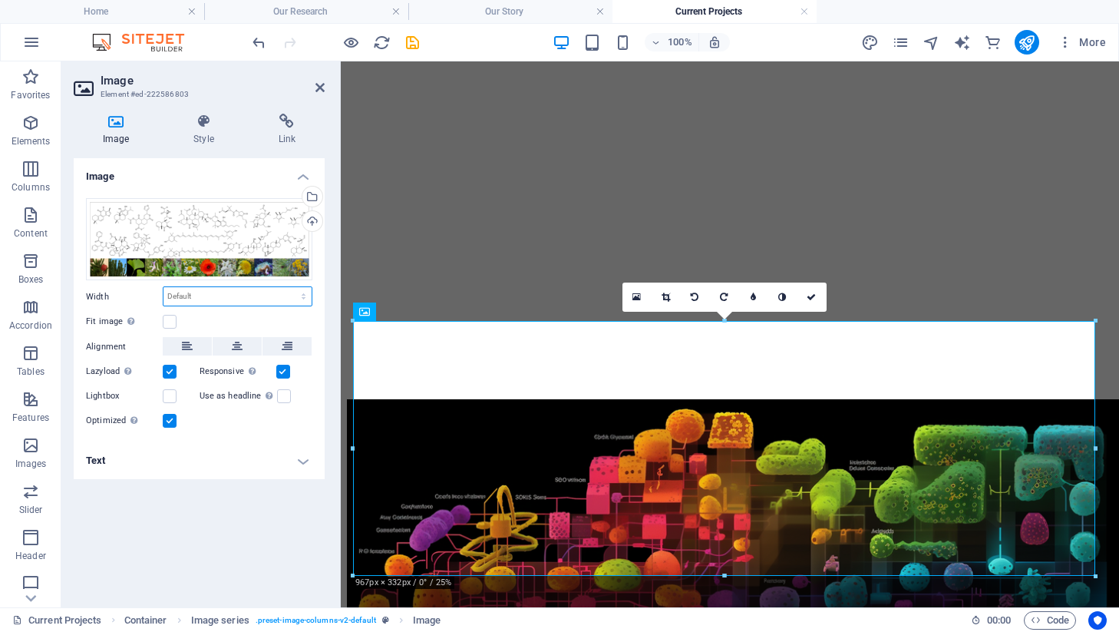
click at [171, 300] on select "Default auto px rem % em vh vw" at bounding box center [237, 296] width 148 height 18
select select "%"
click at [290, 287] on select "Default auto px rem % em vh vw" at bounding box center [237, 296] width 148 height 18
type input "100"
click at [195, 326] on div "Fit image Automatically fit image to a fixed width and height" at bounding box center [199, 321] width 226 height 18
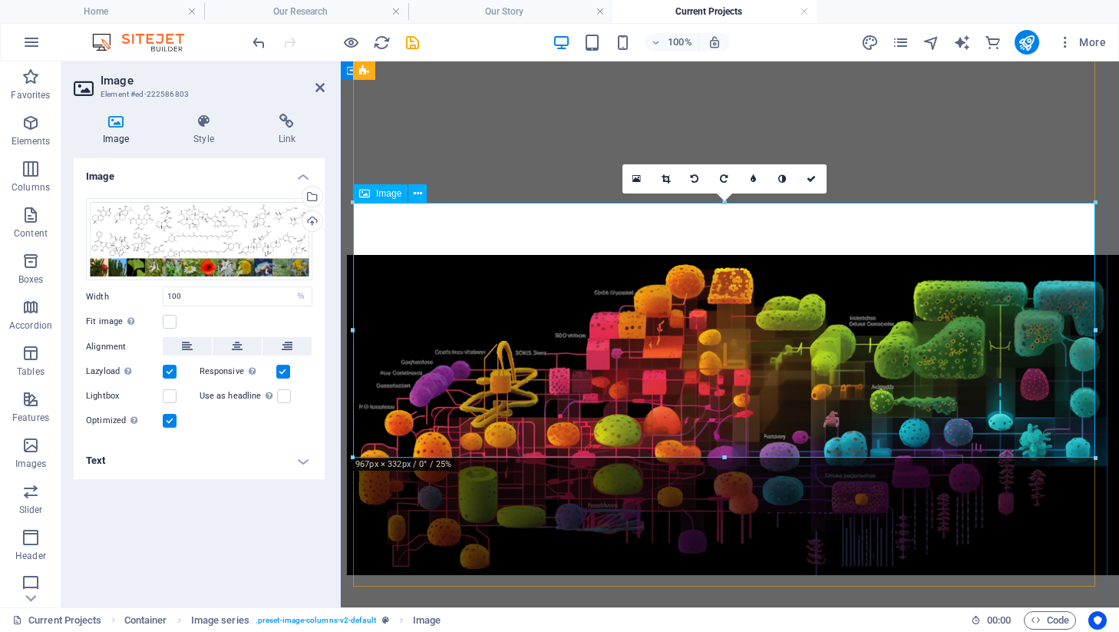
scroll to position [2345, 0]
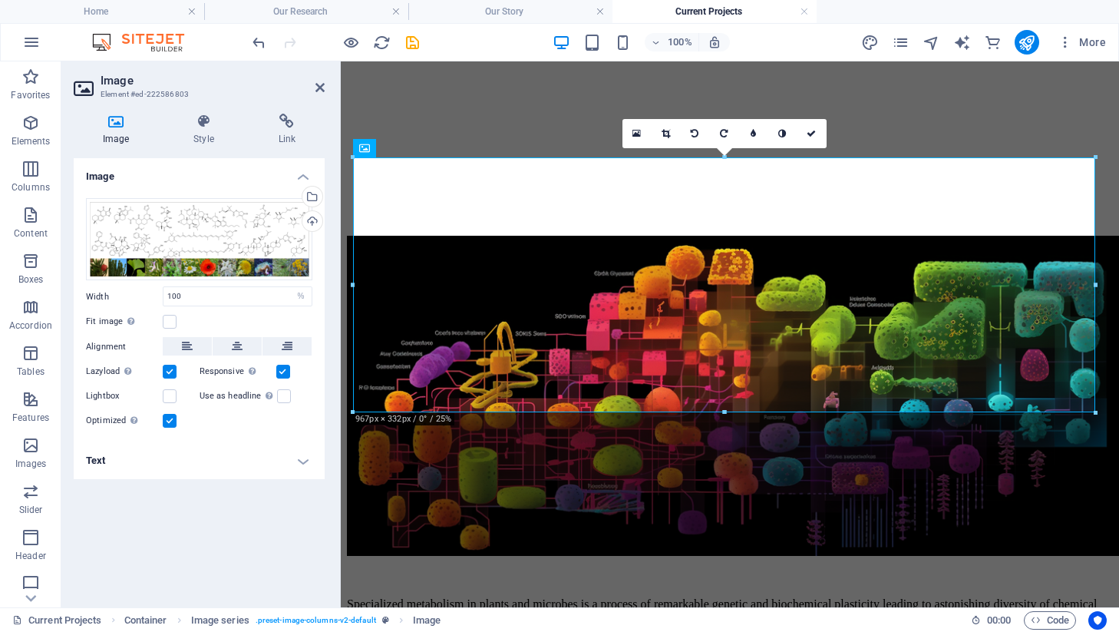
click at [155, 470] on h4 "Text" at bounding box center [199, 460] width 251 height 37
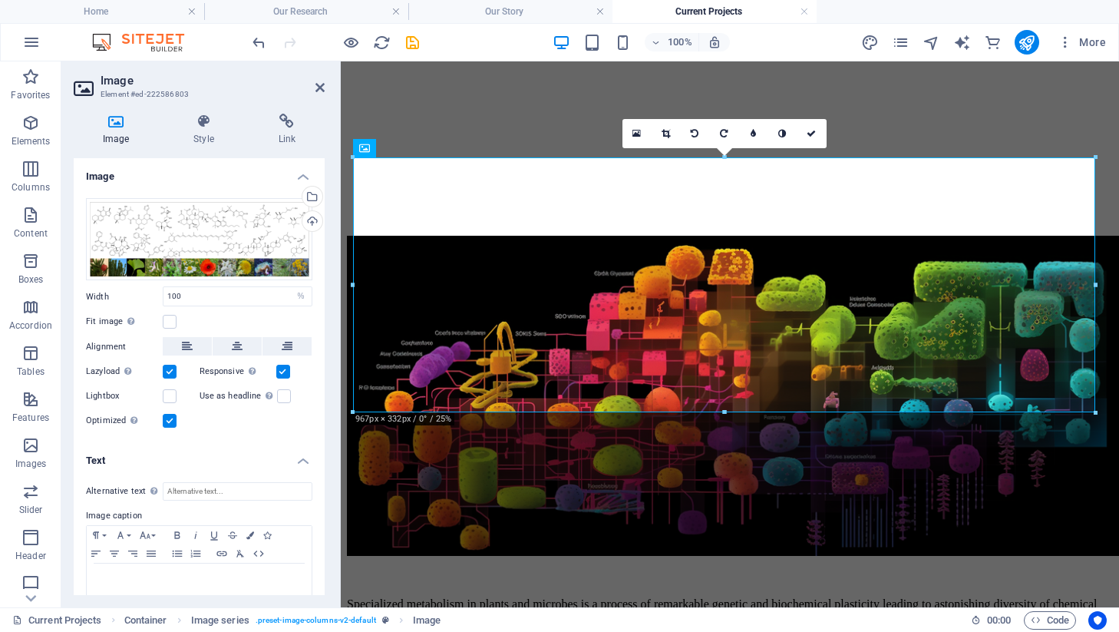
click at [155, 470] on div "Alternative text The alternative text is used by devices that cannot display im…" at bounding box center [199, 546] width 251 height 153
click at [170, 455] on h4 "Text" at bounding box center [199, 456] width 251 height 28
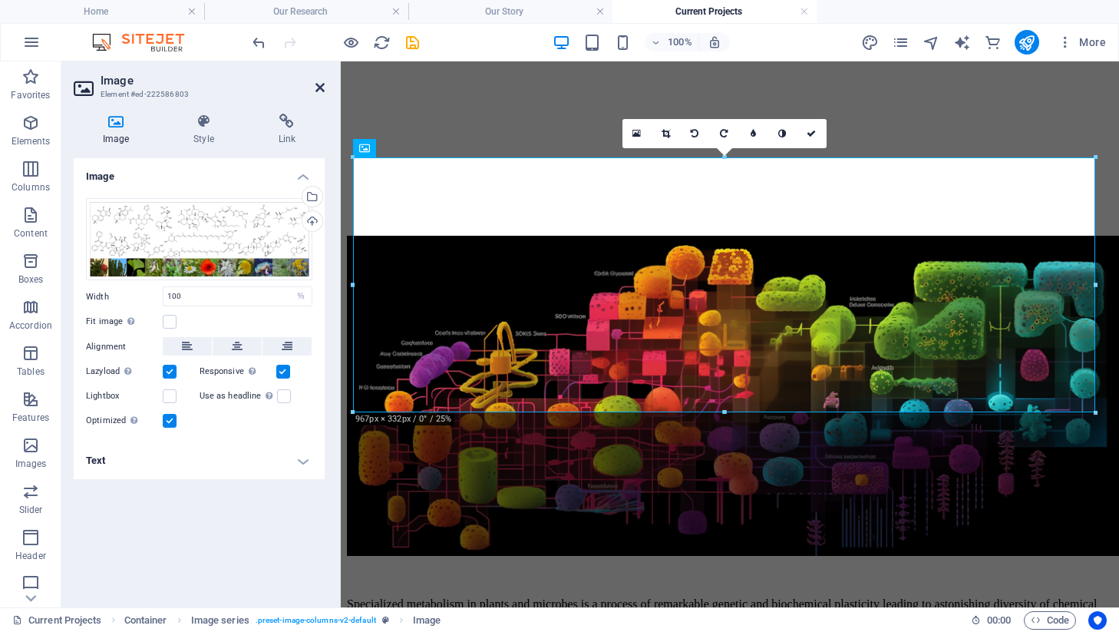
click at [315, 87] on icon at bounding box center [319, 87] width 9 height 12
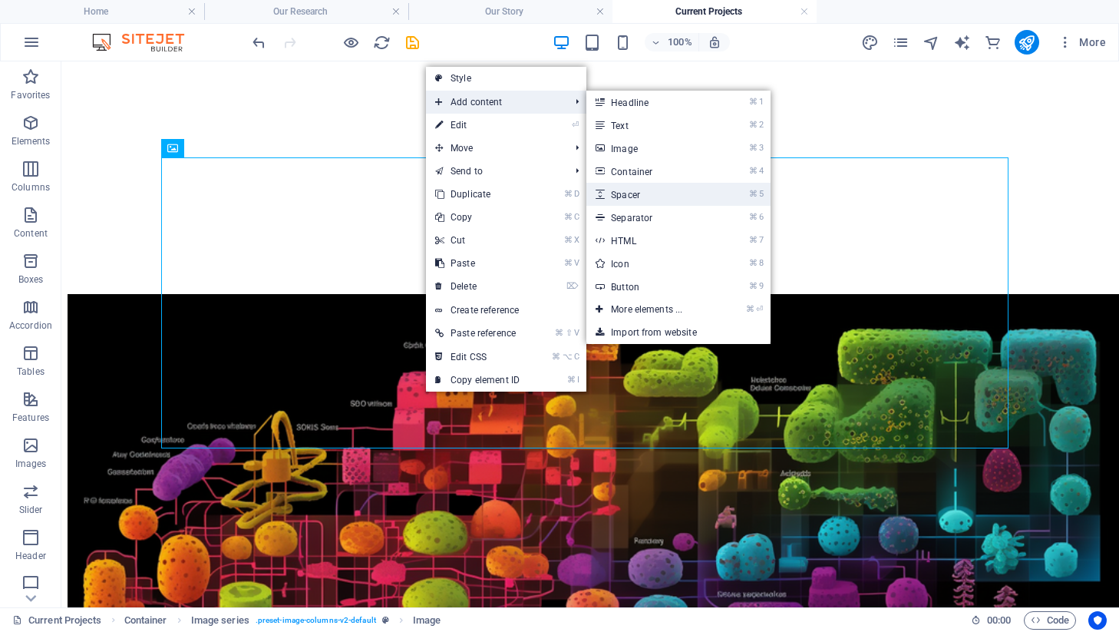
click at [637, 196] on link "⌘ 5 Spacer" at bounding box center [649, 194] width 127 height 23
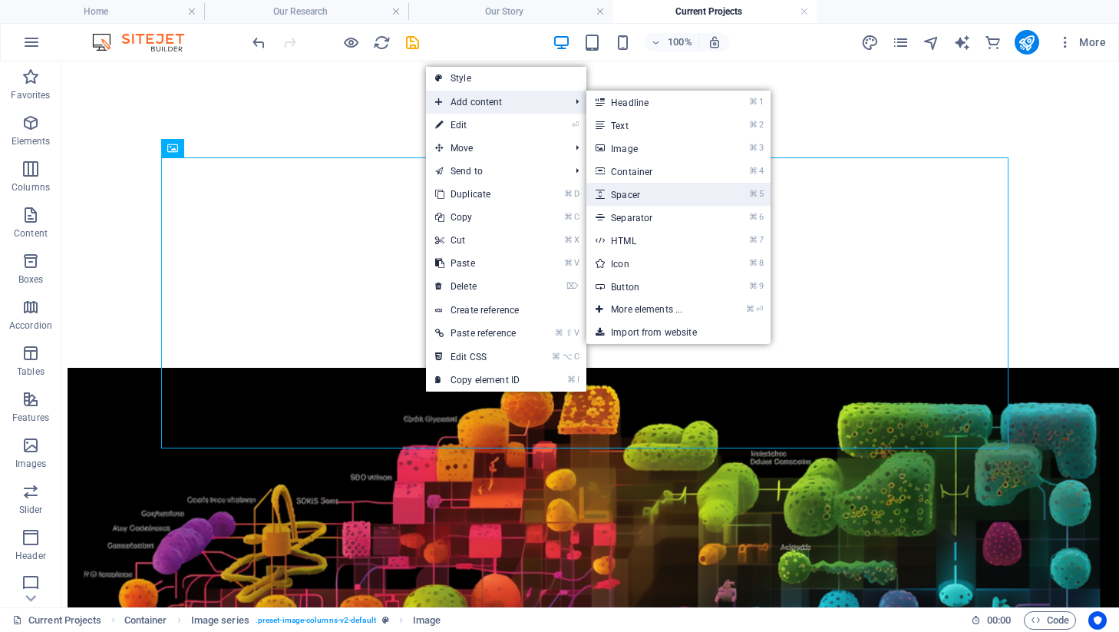
scroll to position [2345, 0]
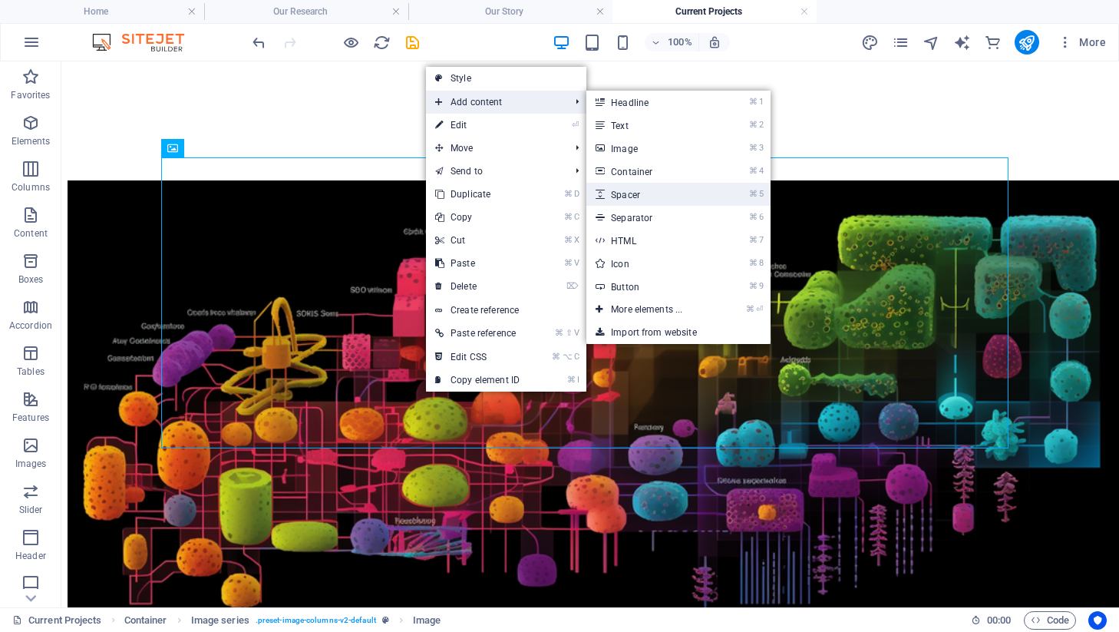
select select "px"
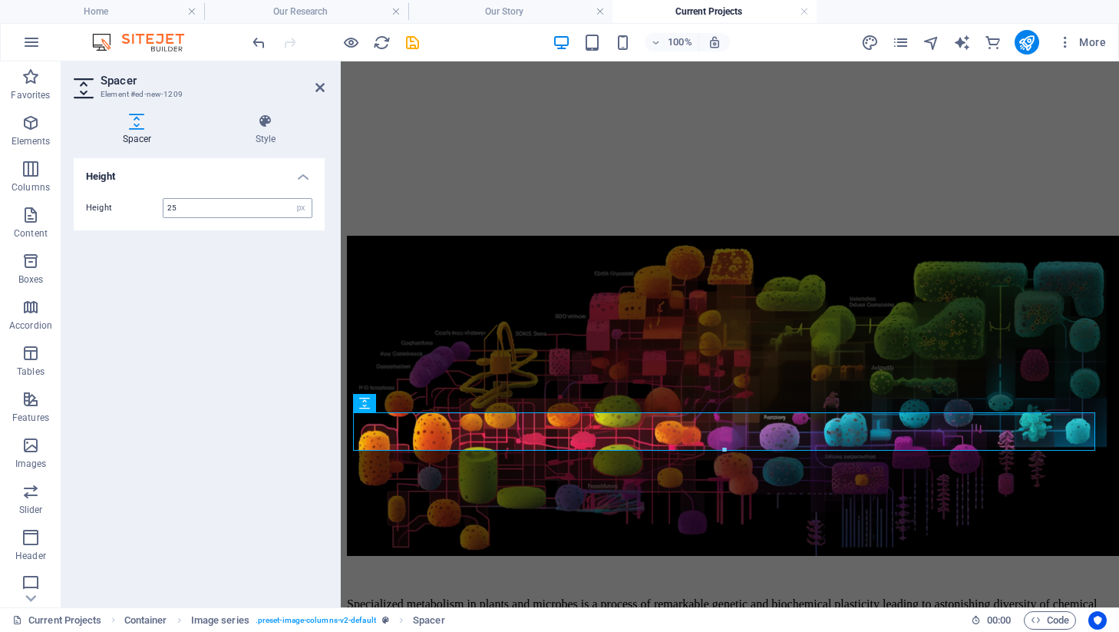
type input "25"
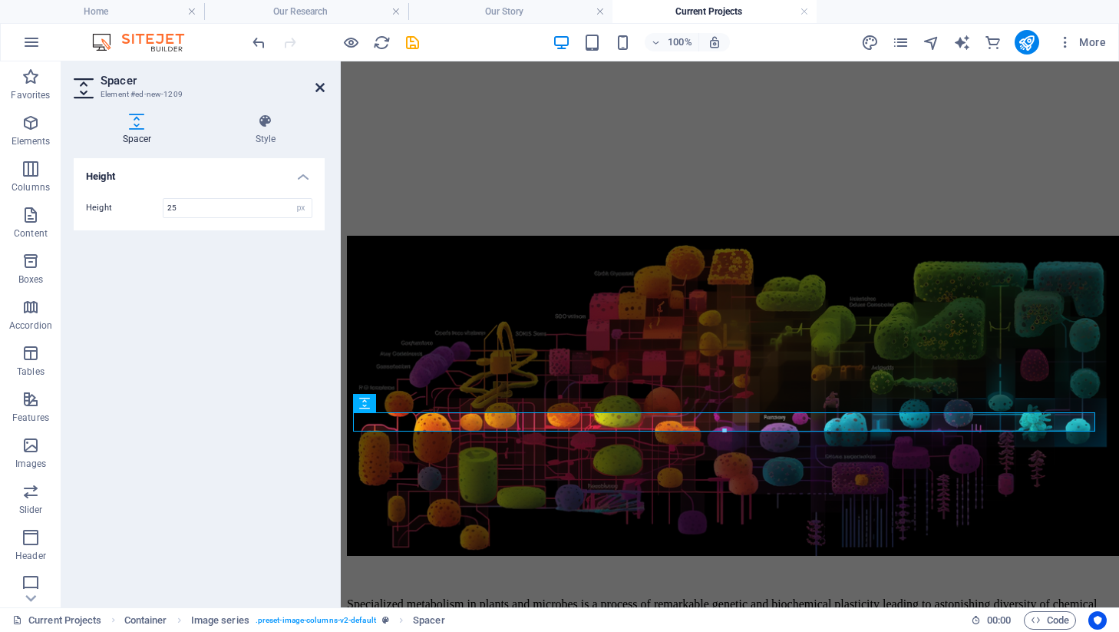
click at [318, 87] on icon at bounding box center [319, 87] width 9 height 12
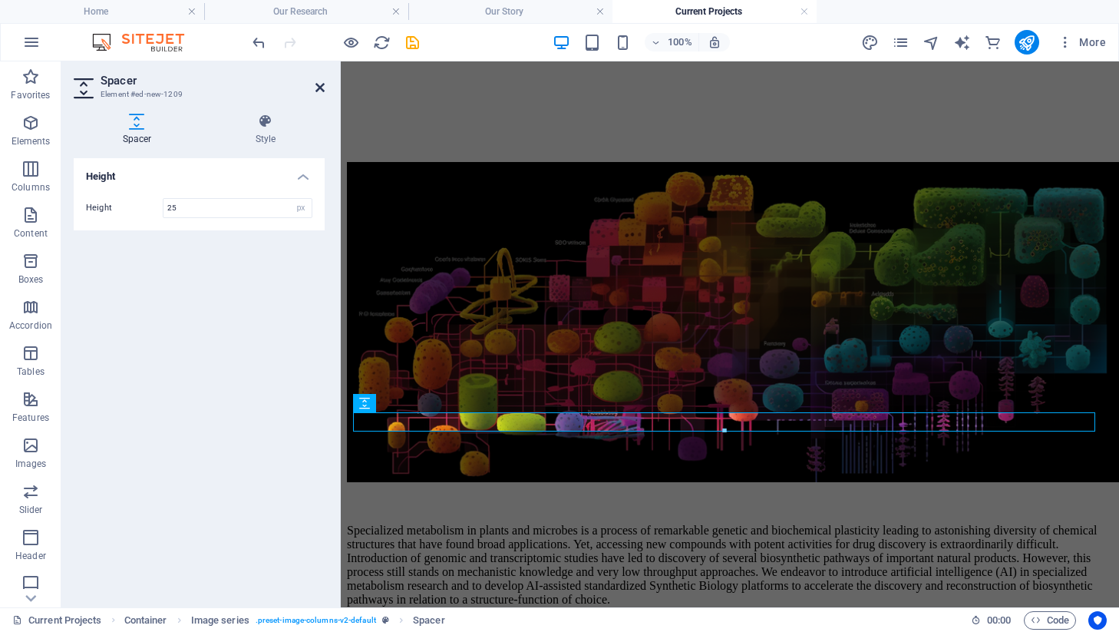
scroll to position [2158, 0]
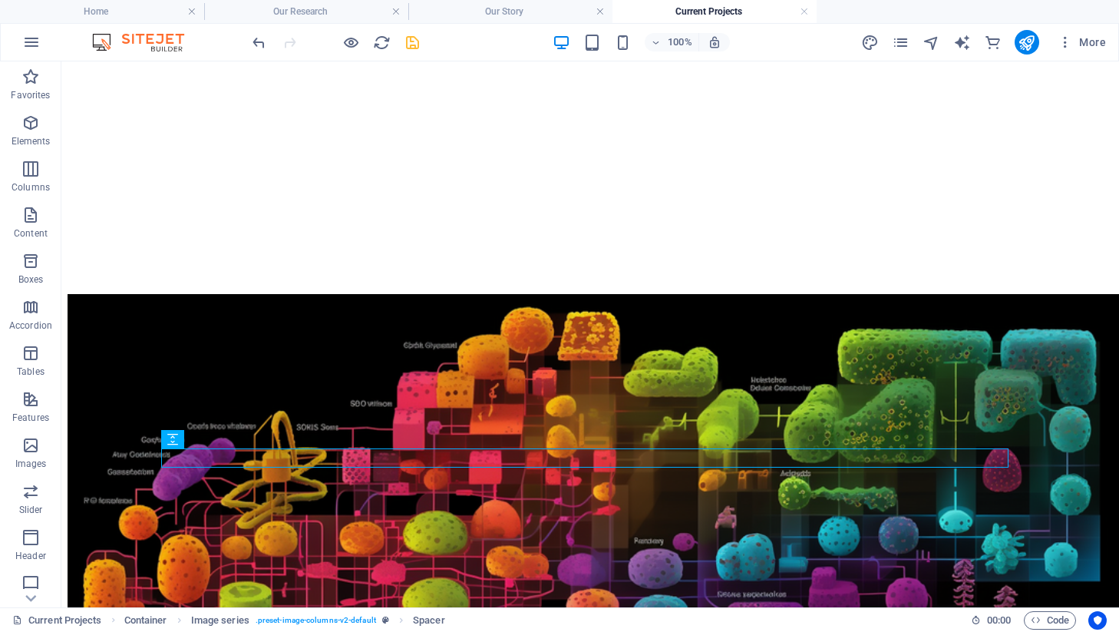
click at [418, 44] on icon "save" at bounding box center [413, 43] width 18 height 18
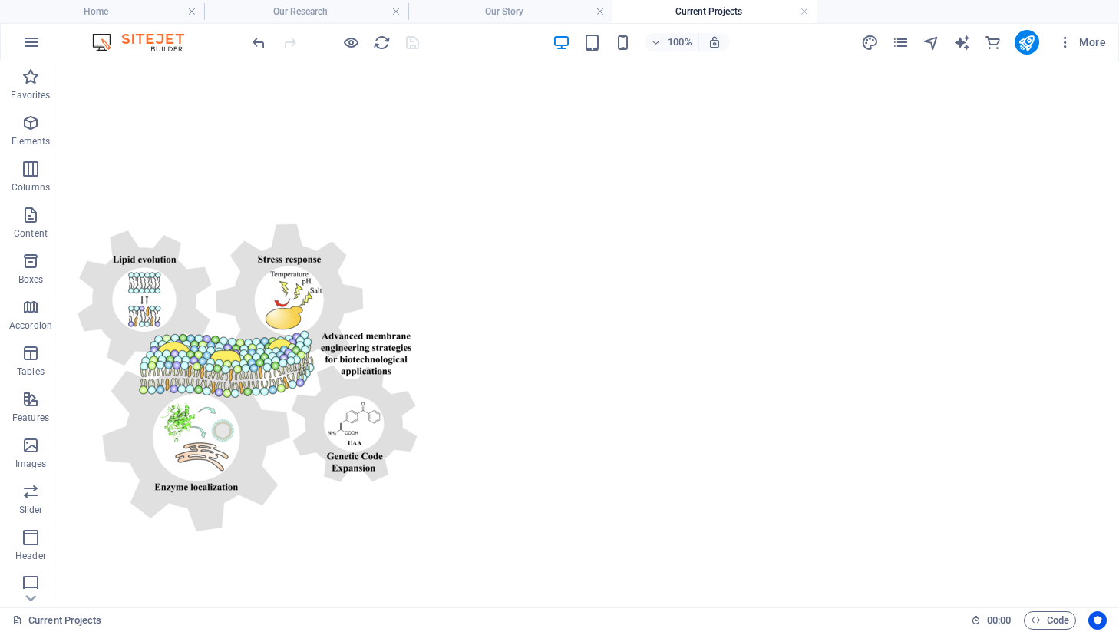
scroll to position [1486, 0]
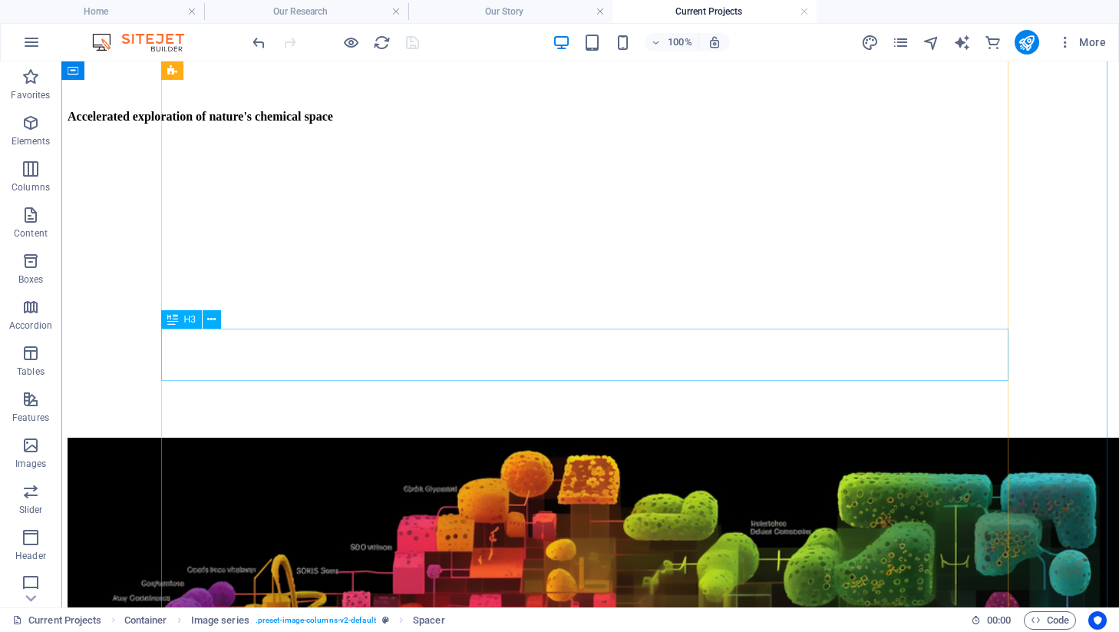
scroll to position [2026, 0]
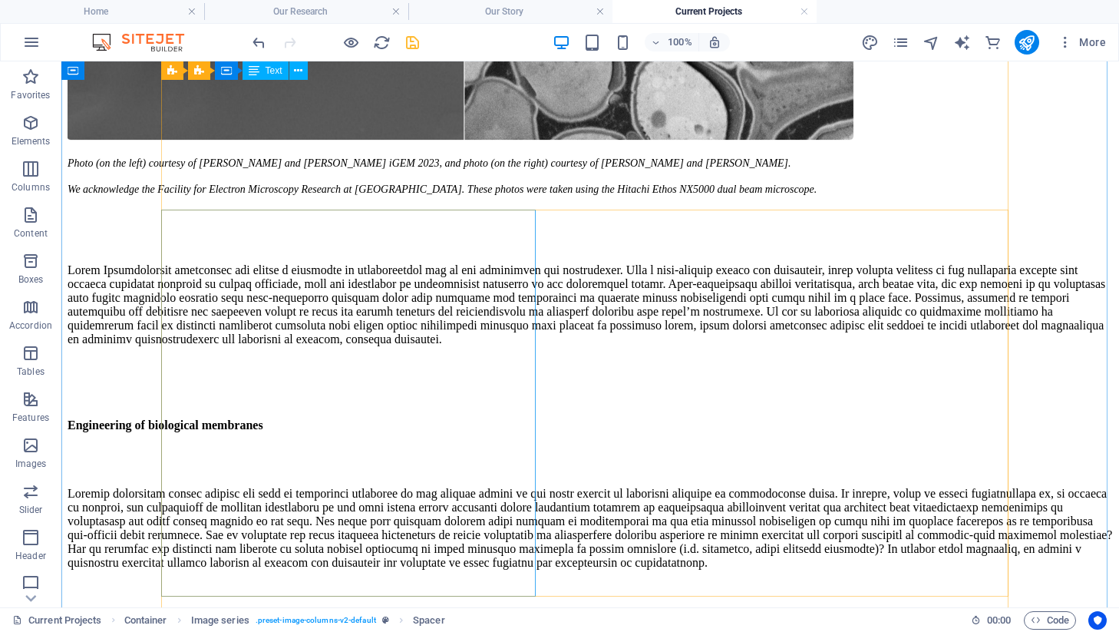
scroll to position [0, 0]
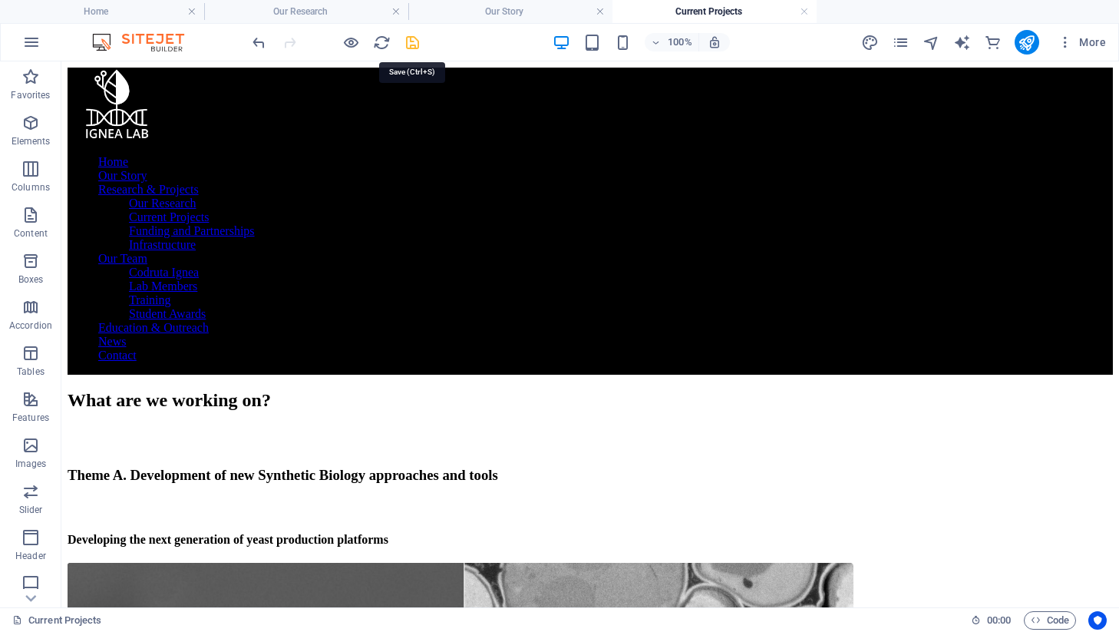
click at [411, 47] on icon "save" at bounding box center [413, 43] width 18 height 18
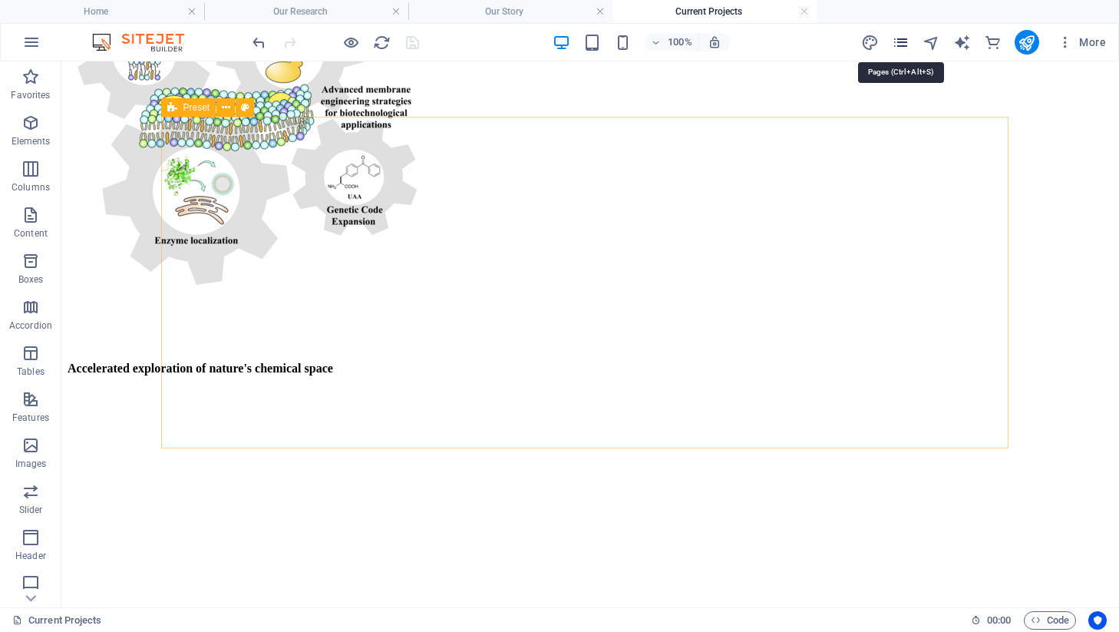
click at [899, 39] on icon "pages" at bounding box center [901, 43] width 18 height 18
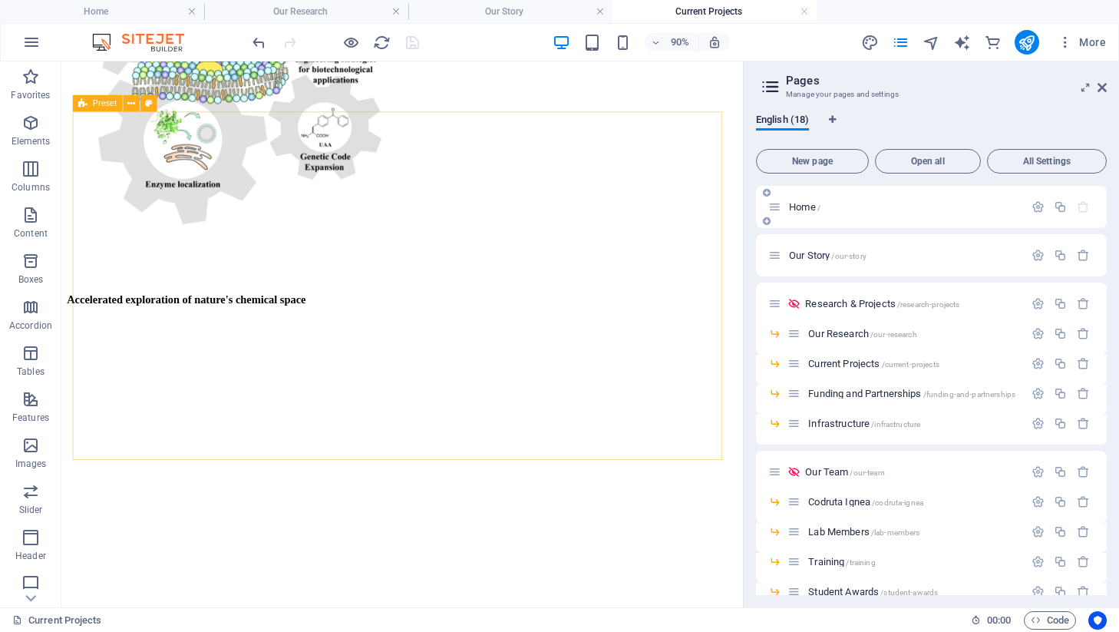
click at [805, 204] on span "Home /" at bounding box center [804, 207] width 31 height 12
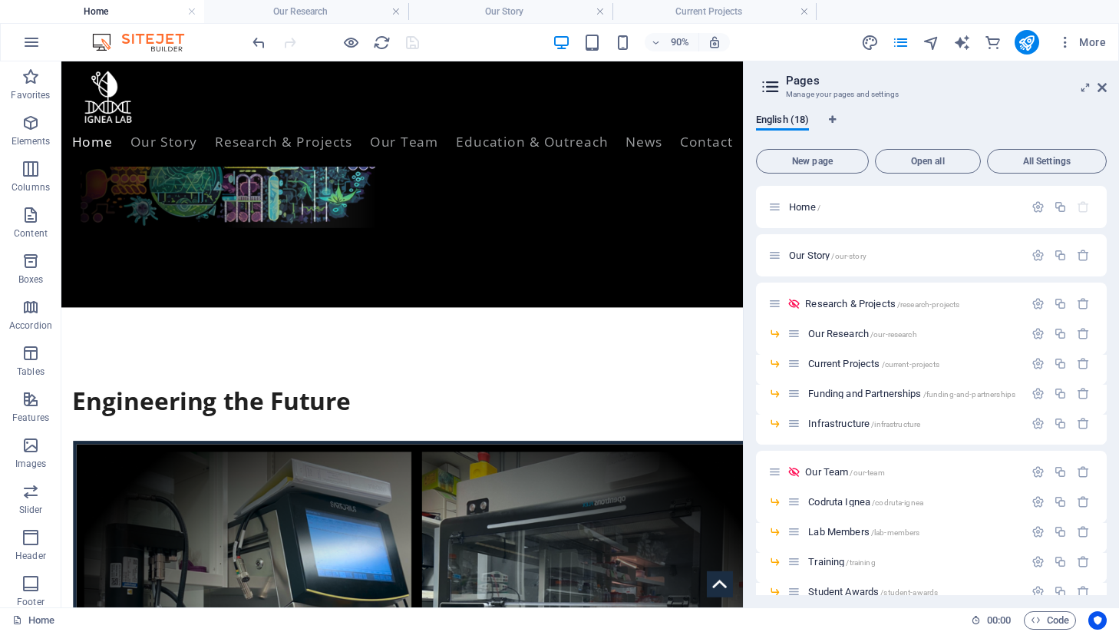
scroll to position [552, 0]
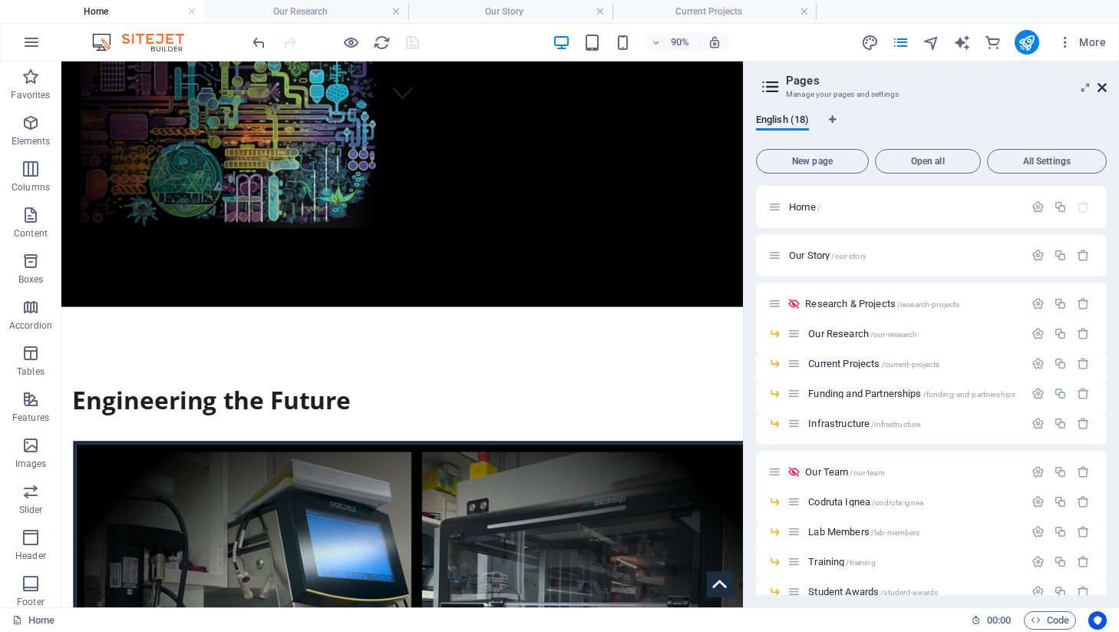
click at [1100, 93] on icon at bounding box center [1101, 87] width 9 height 12
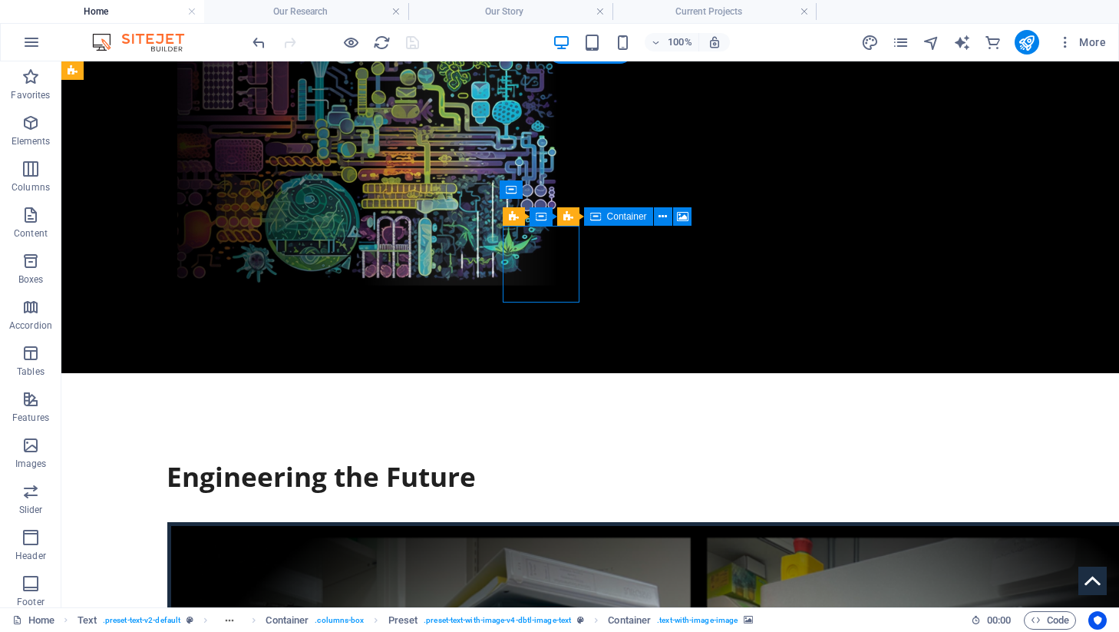
select select "px"
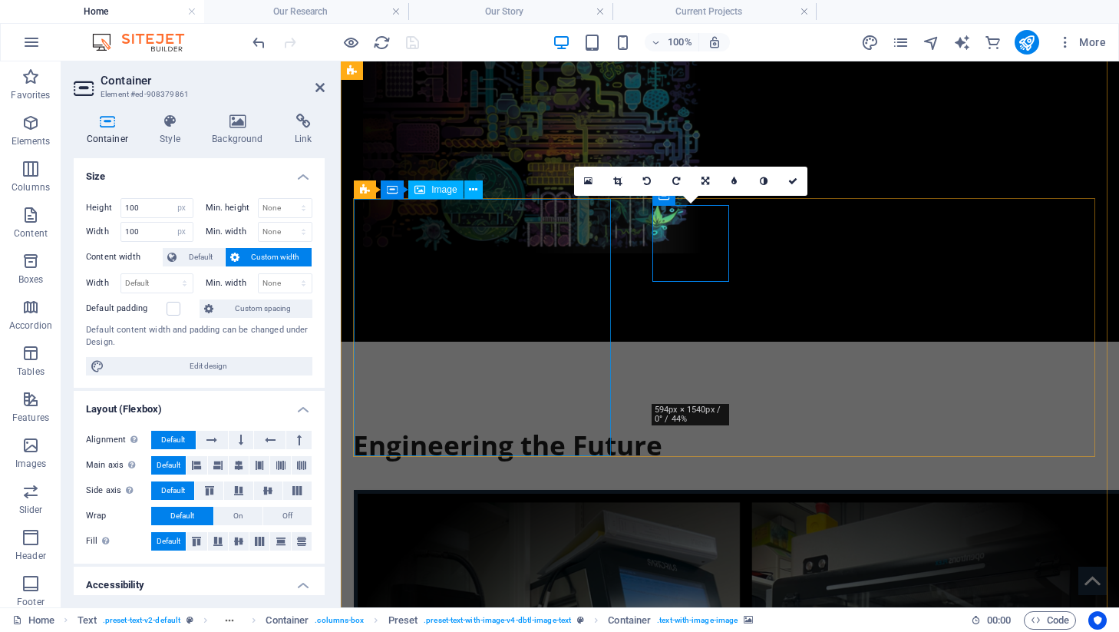
scroll to position [591, 0]
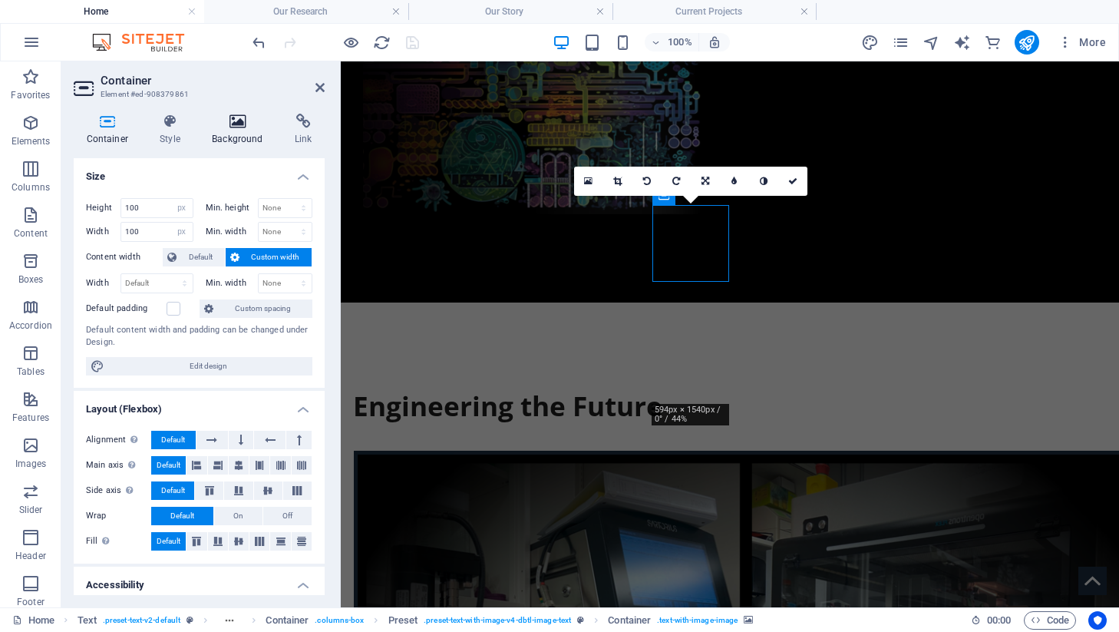
click at [246, 118] on icon at bounding box center [238, 121] width 77 height 15
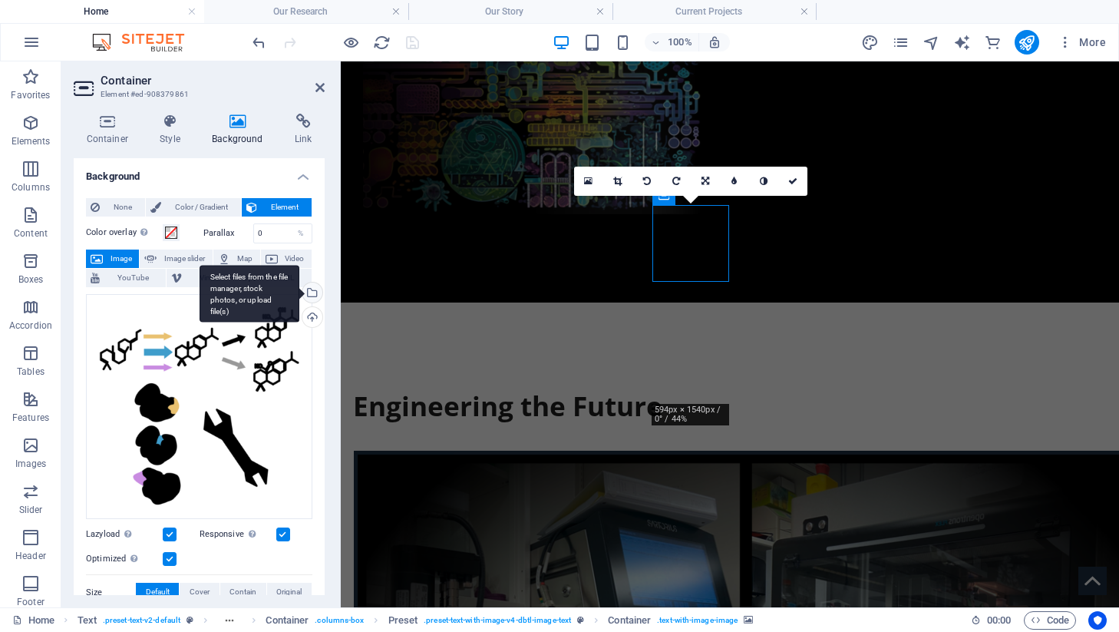
click at [299, 299] on div "Select files from the file manager, stock photos, or upload file(s)" at bounding box center [250, 294] width 100 height 58
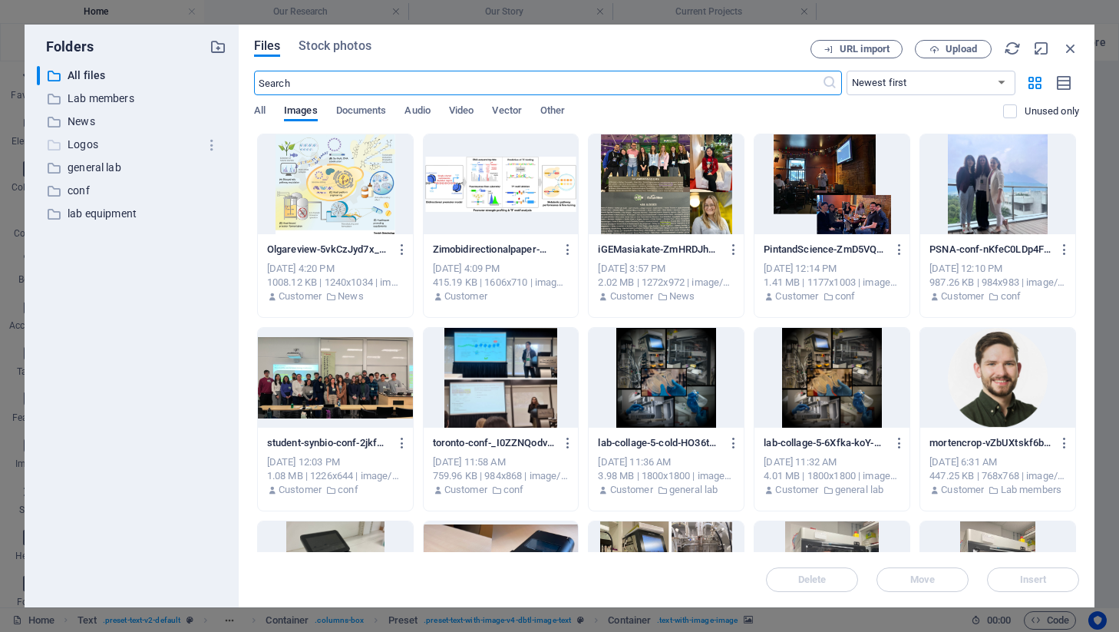
click at [140, 141] on p "Logos" at bounding box center [133, 145] width 130 height 18
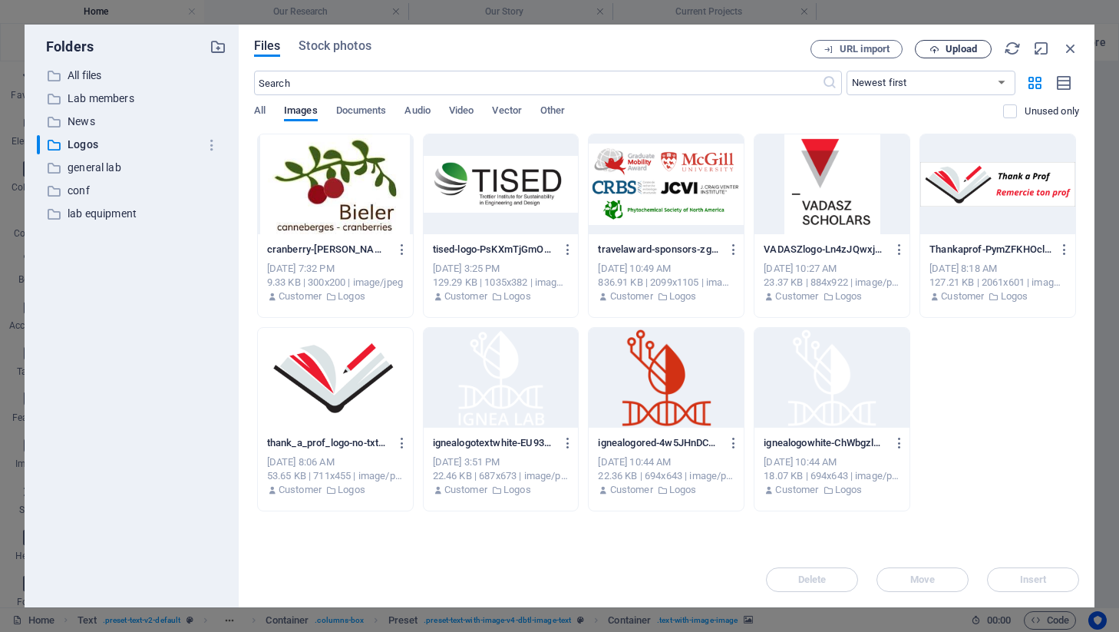
click at [961, 45] on span "Upload" at bounding box center [960, 49] width 31 height 9
click at [101, 166] on p "general lab" at bounding box center [133, 168] width 130 height 18
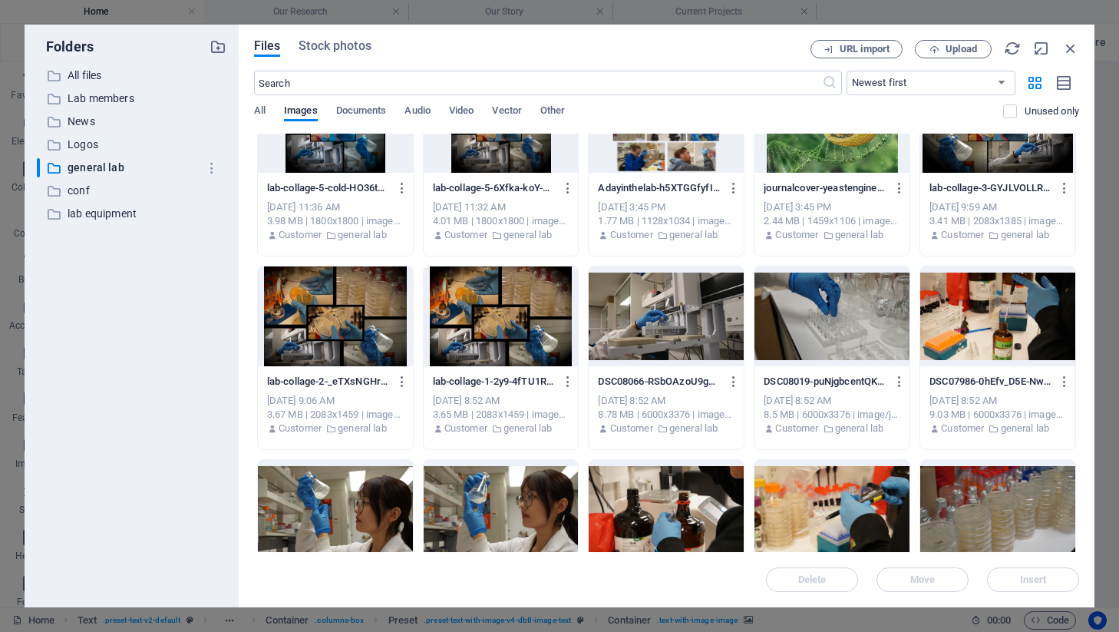
scroll to position [0, 0]
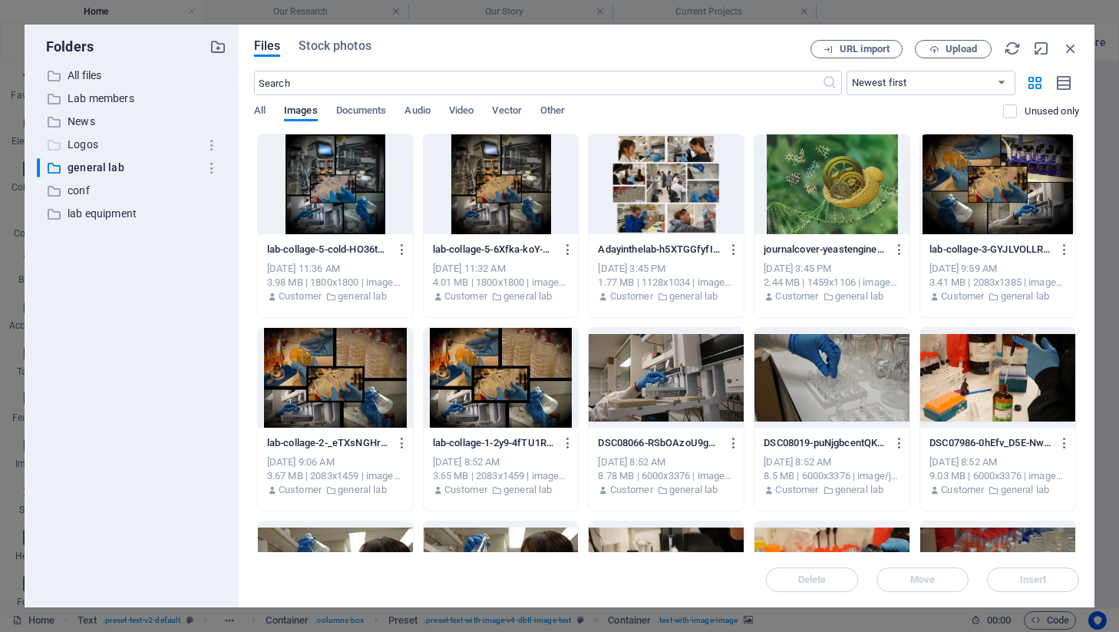
click at [84, 153] on div "​ Logos Logos" at bounding box center [117, 144] width 161 height 19
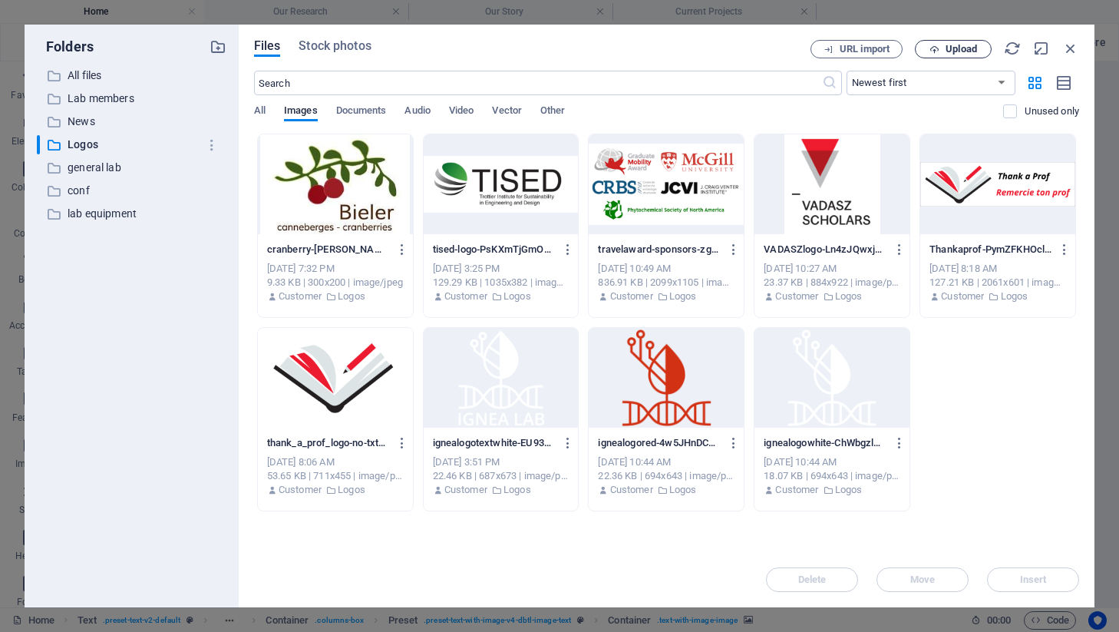
click at [965, 49] on span "Upload" at bounding box center [960, 49] width 31 height 9
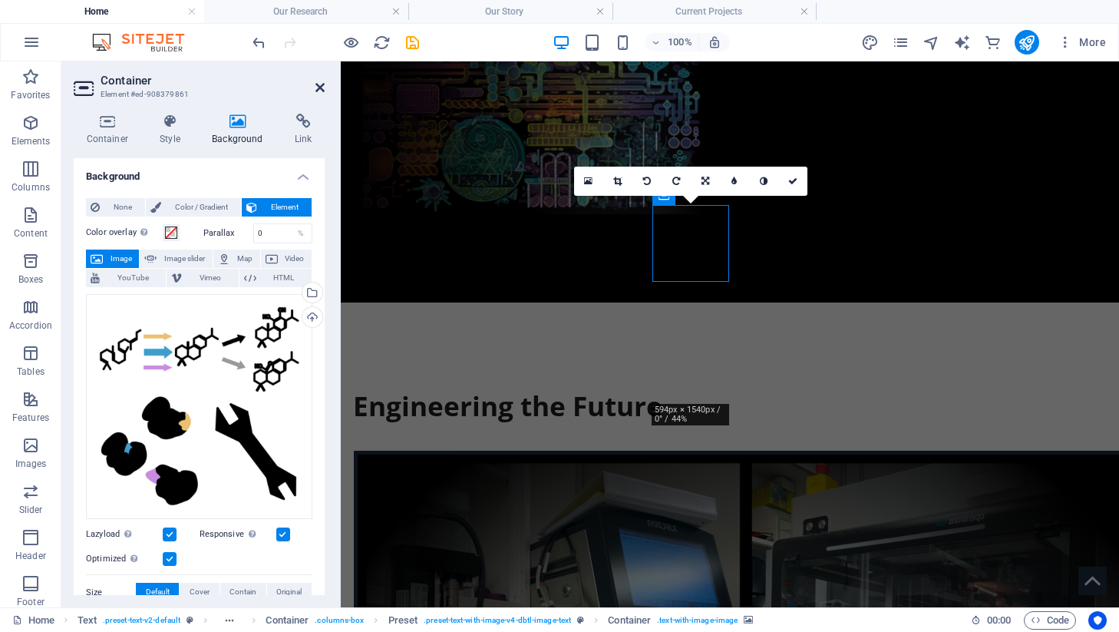
click at [321, 91] on icon at bounding box center [319, 87] width 9 height 12
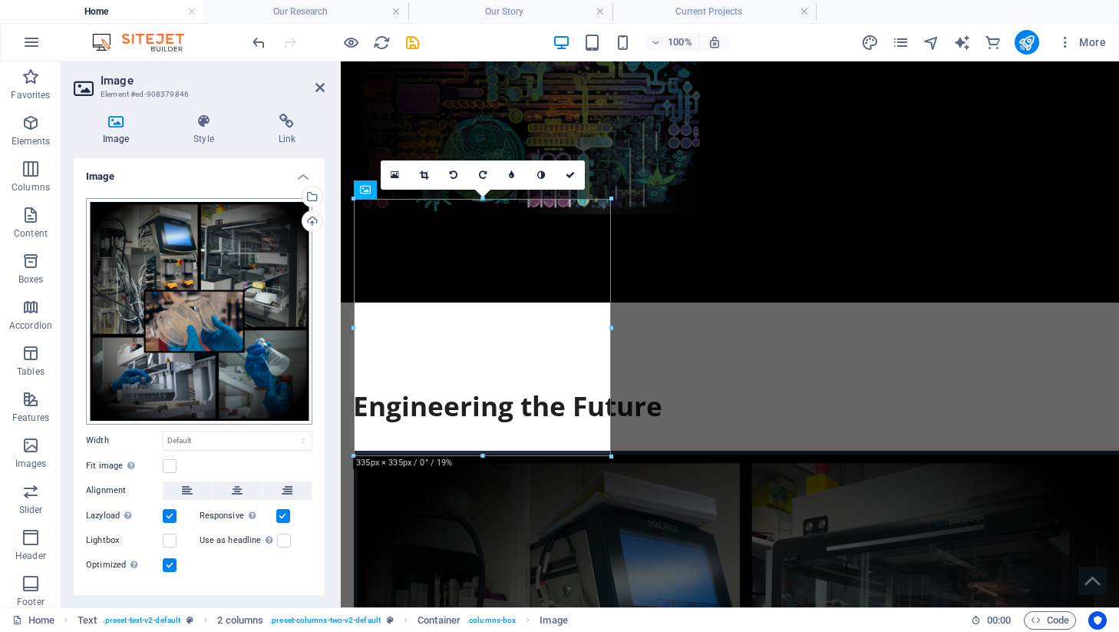
scroll to position [25, 0]
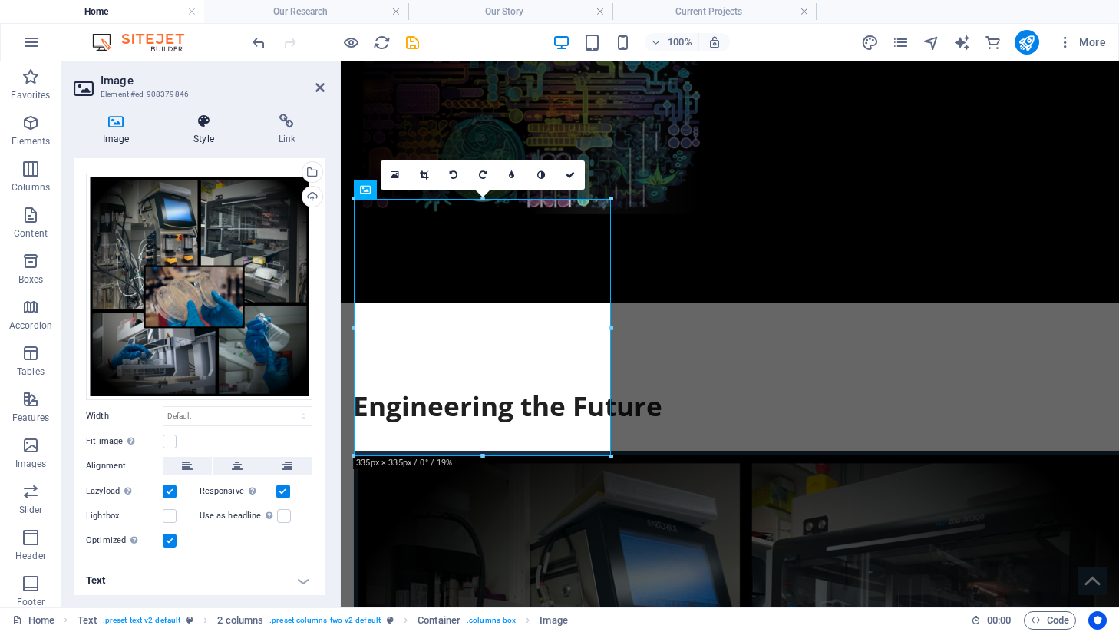
click at [206, 134] on h4 "Style" at bounding box center [206, 130] width 84 height 32
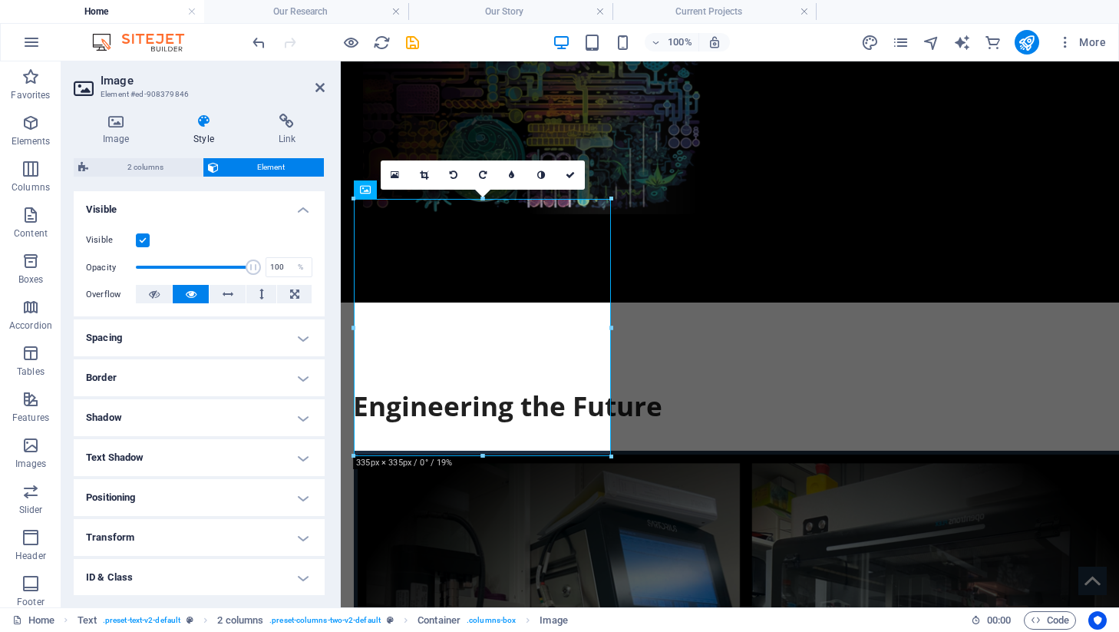
scroll to position [243, 0]
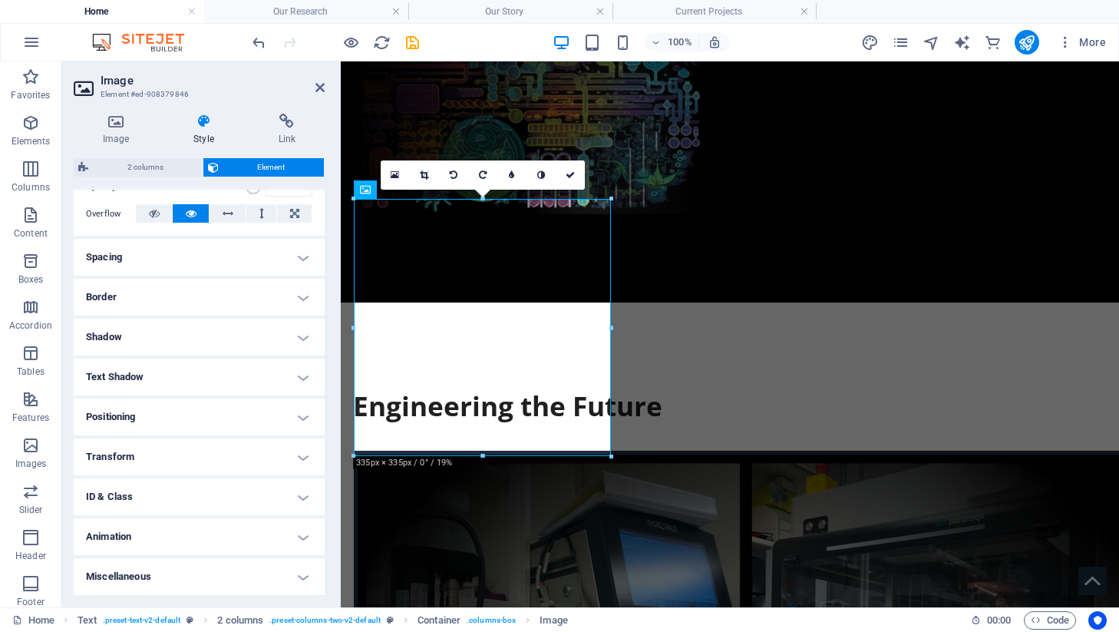
click at [134, 288] on h4 "Border" at bounding box center [199, 297] width 251 height 37
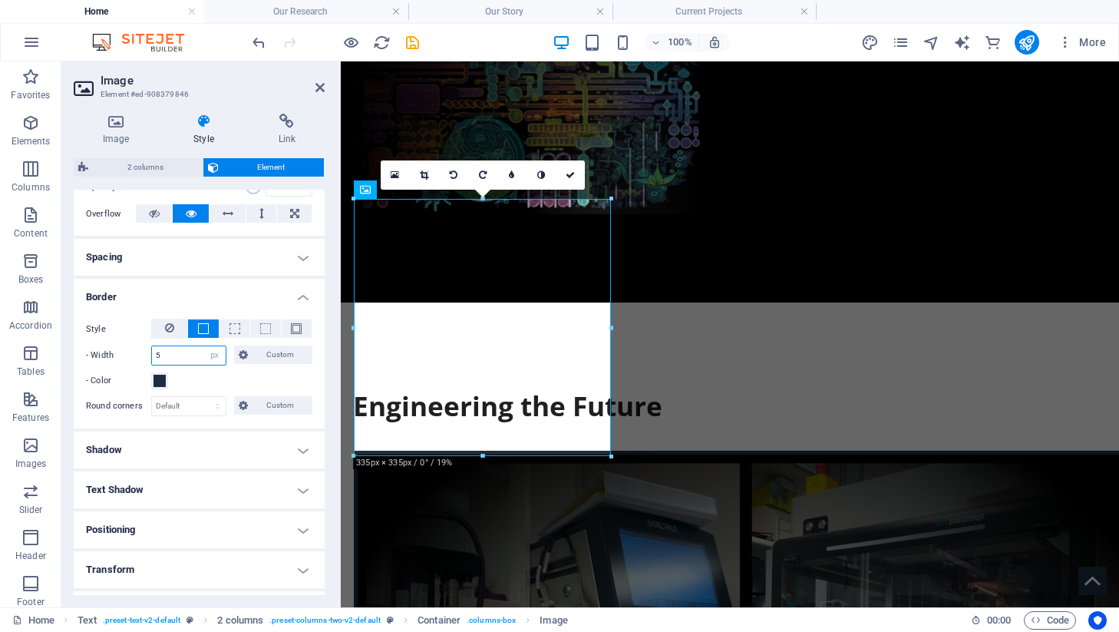
click at [190, 349] on input "5" at bounding box center [189, 355] width 74 height 18
click at [177, 320] on button at bounding box center [169, 328] width 36 height 20
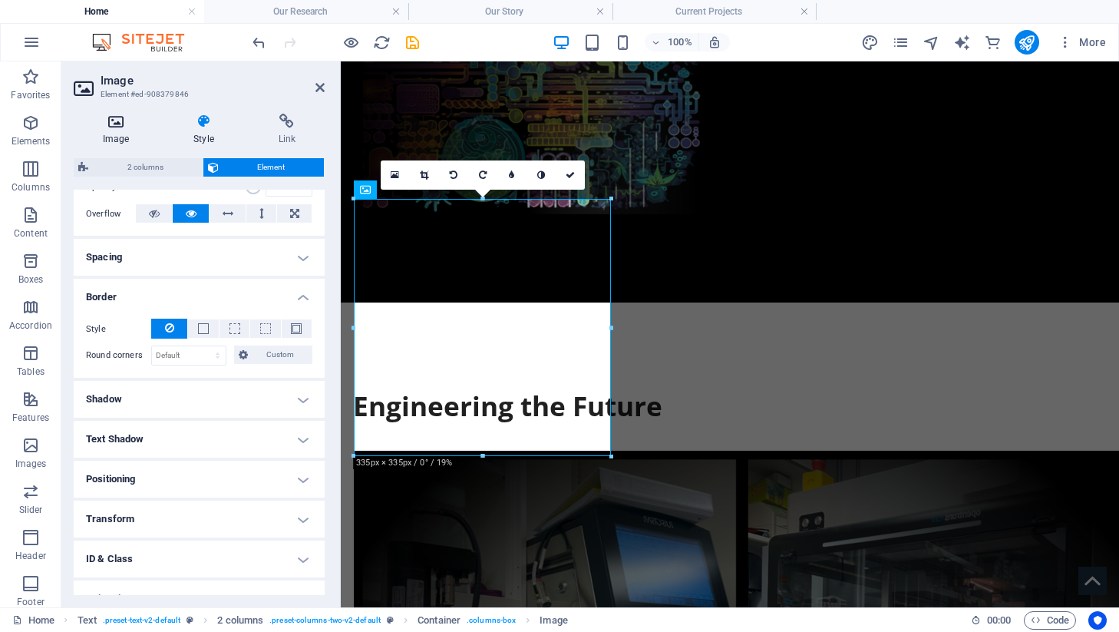
click at [124, 117] on icon at bounding box center [116, 121] width 84 height 15
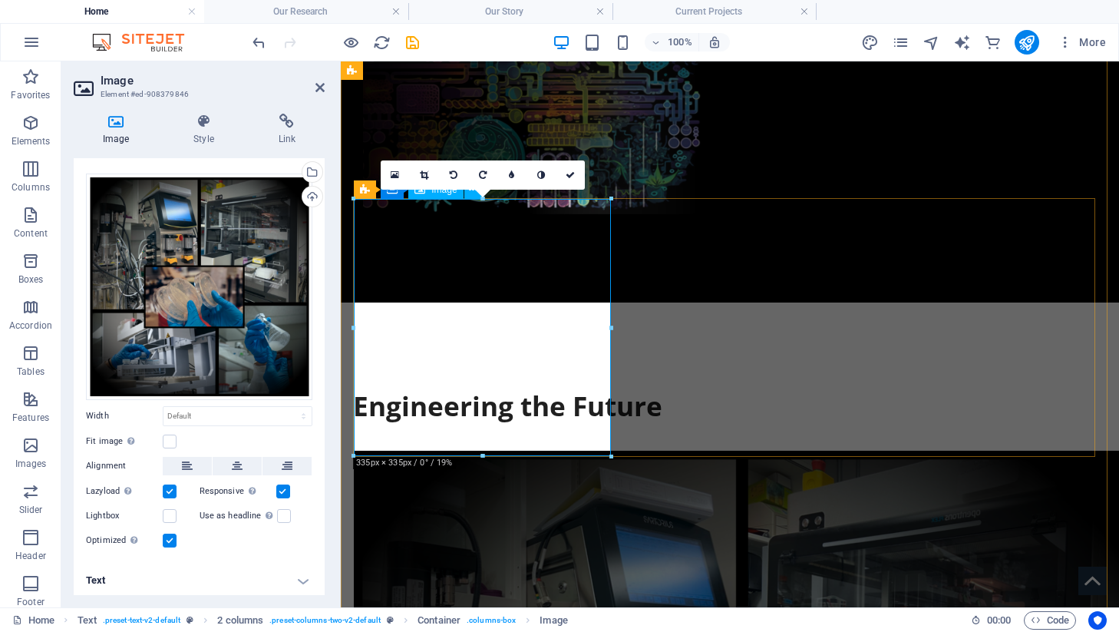
click at [321, 82] on icon at bounding box center [319, 87] width 9 height 12
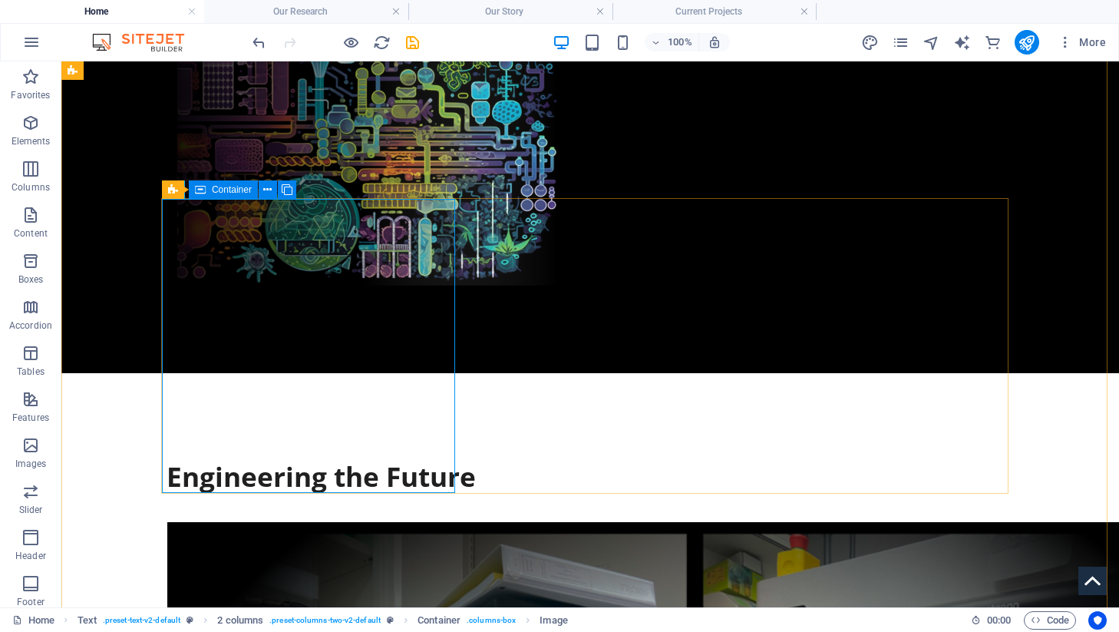
click at [205, 189] on icon at bounding box center [200, 189] width 11 height 18
select select "%"
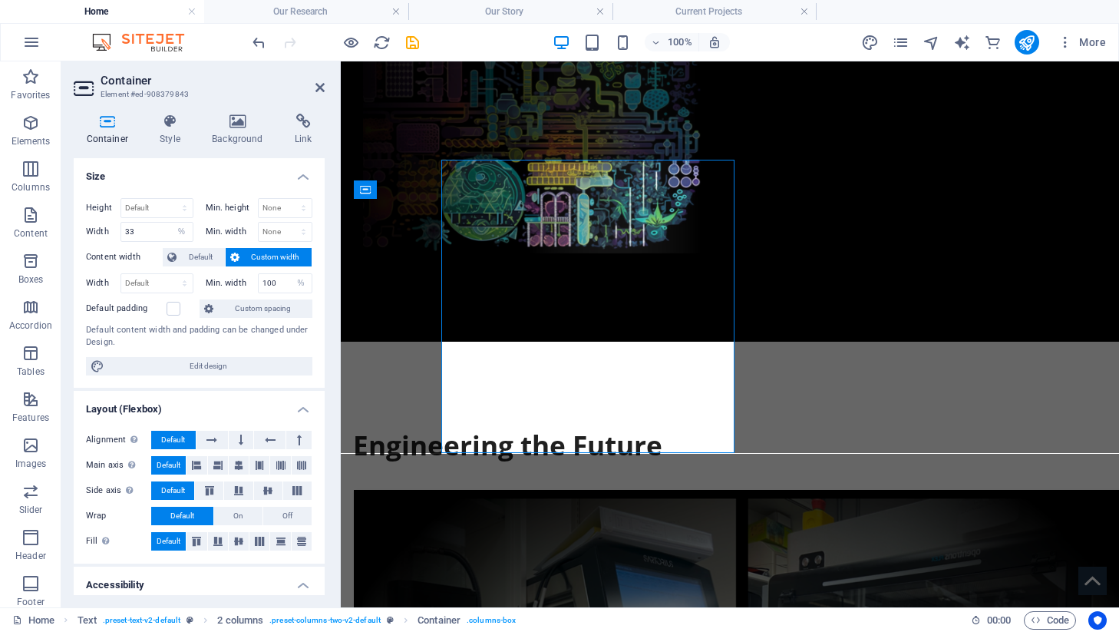
scroll to position [591, 0]
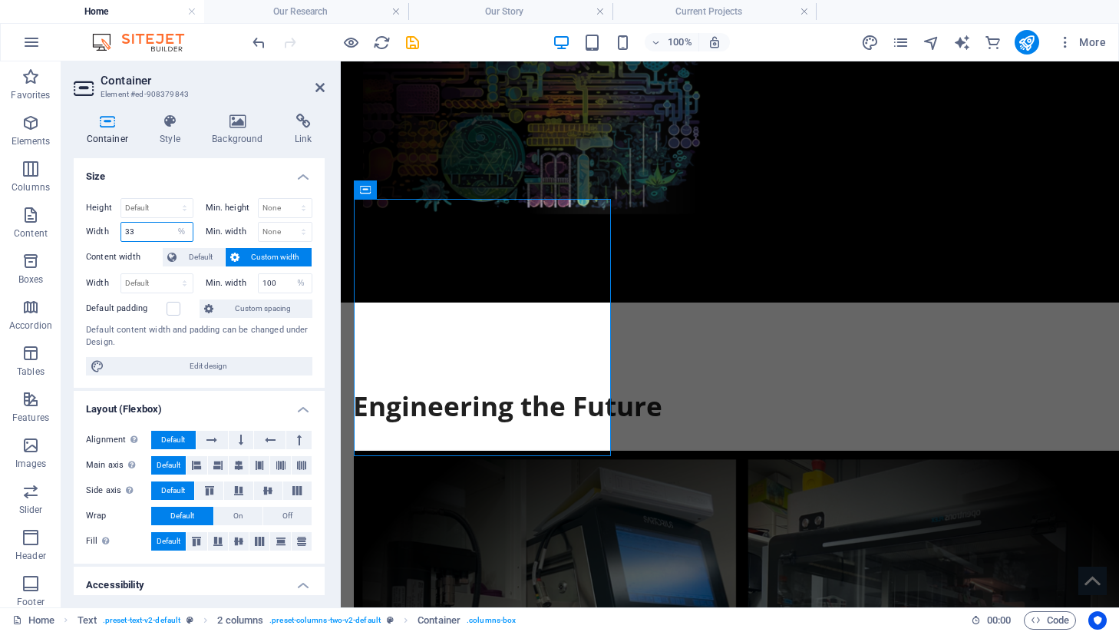
click at [158, 226] on input "33" at bounding box center [156, 232] width 71 height 18
type input "35"
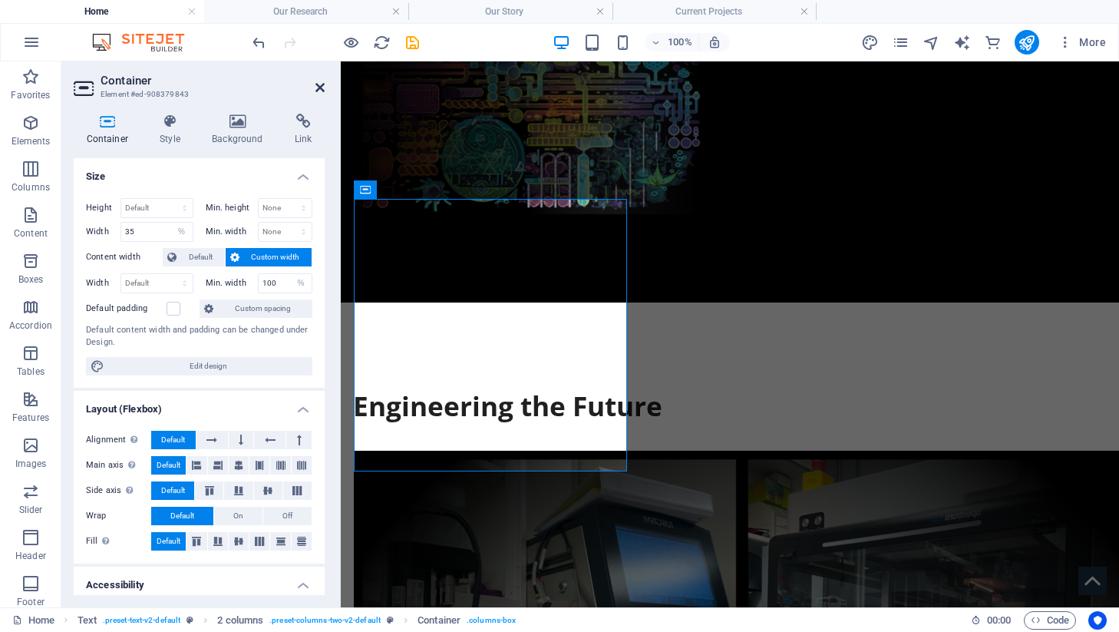
click at [317, 83] on icon at bounding box center [319, 87] width 9 height 12
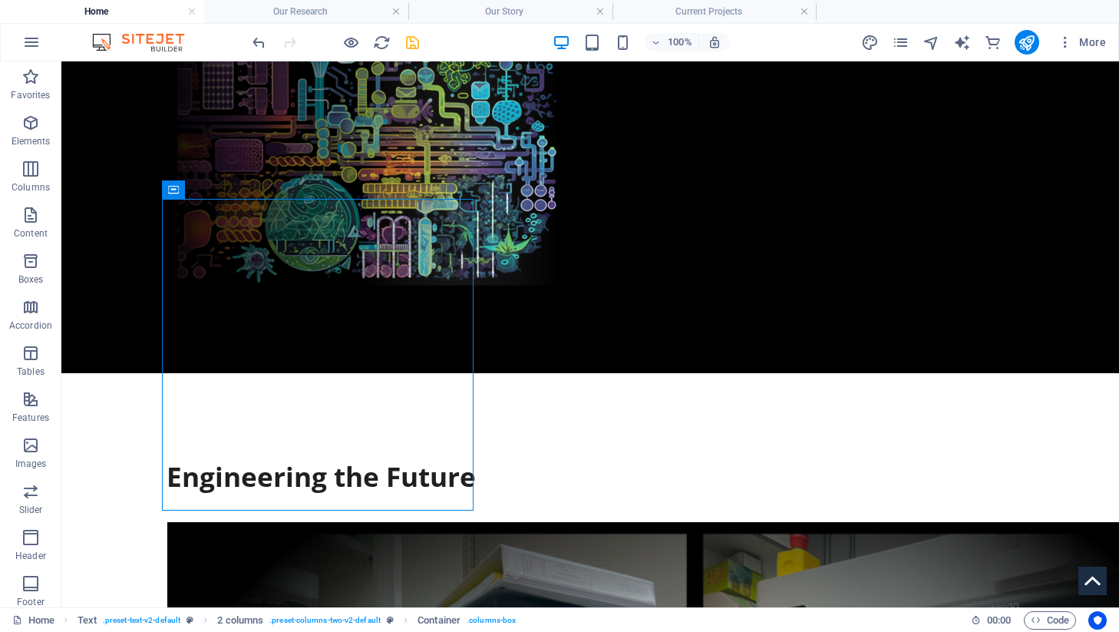
click at [408, 38] on icon "save" at bounding box center [413, 43] width 18 height 18
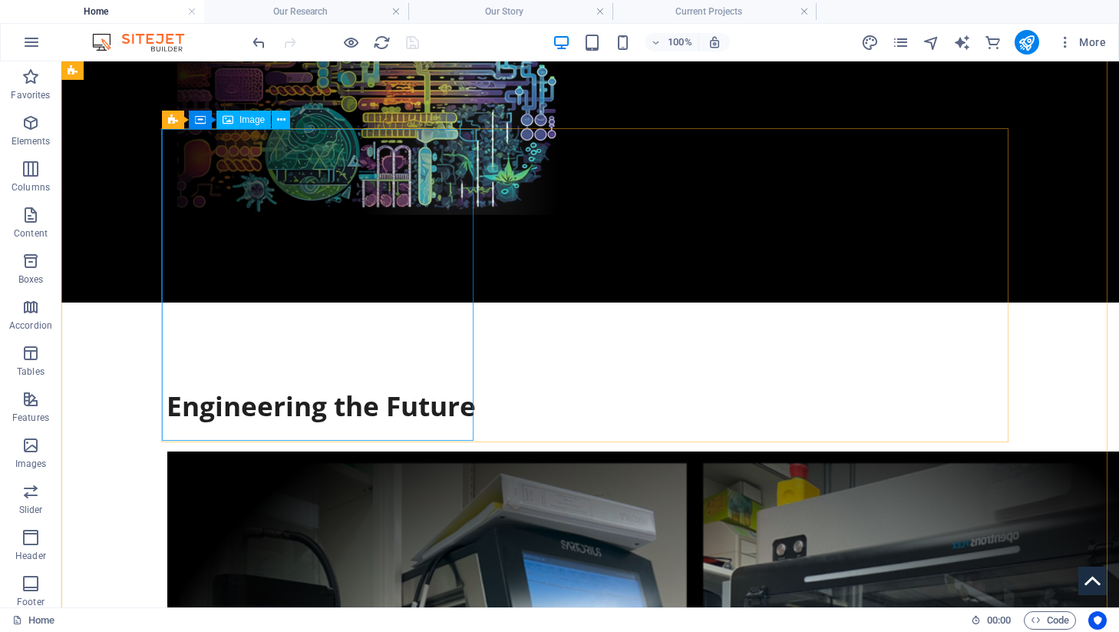
scroll to position [622, 0]
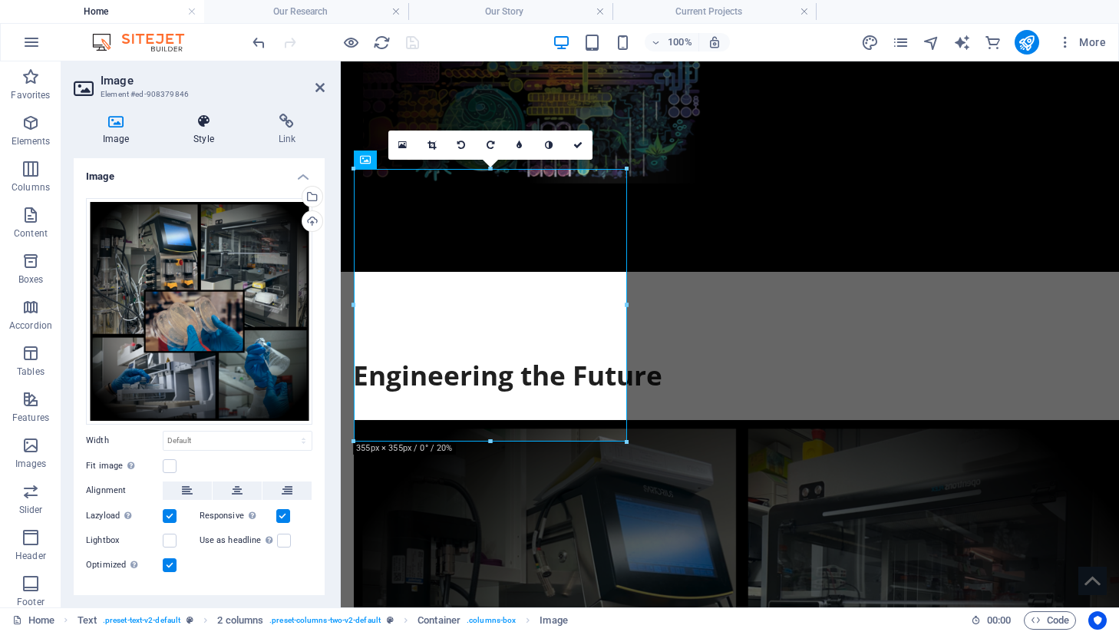
click at [217, 134] on h4 "Style" at bounding box center [206, 130] width 84 height 32
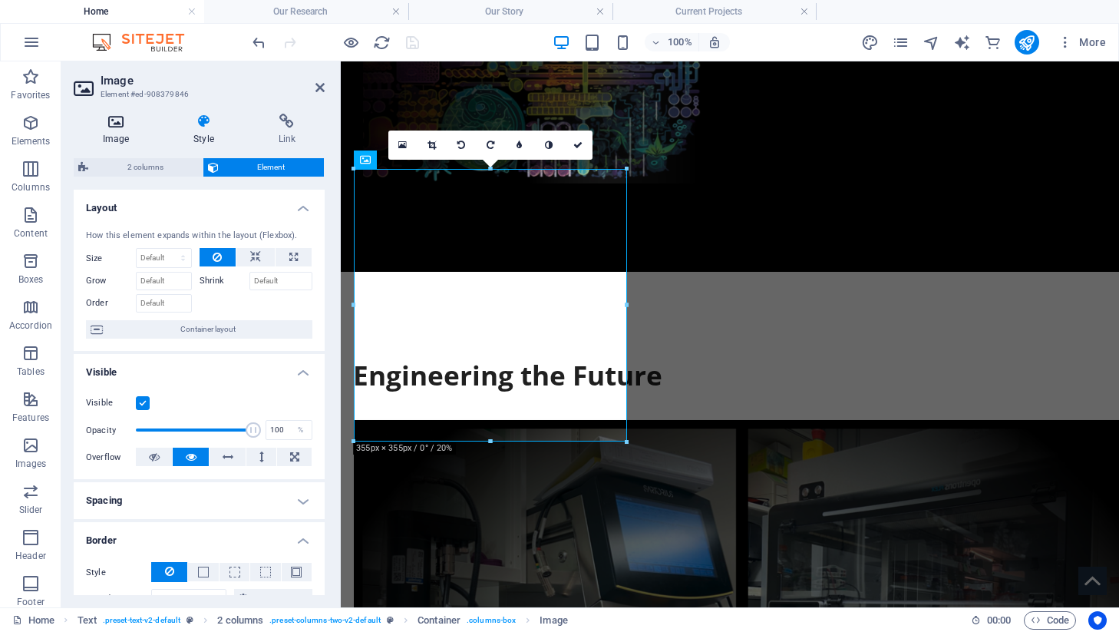
click at [127, 126] on icon at bounding box center [116, 121] width 84 height 15
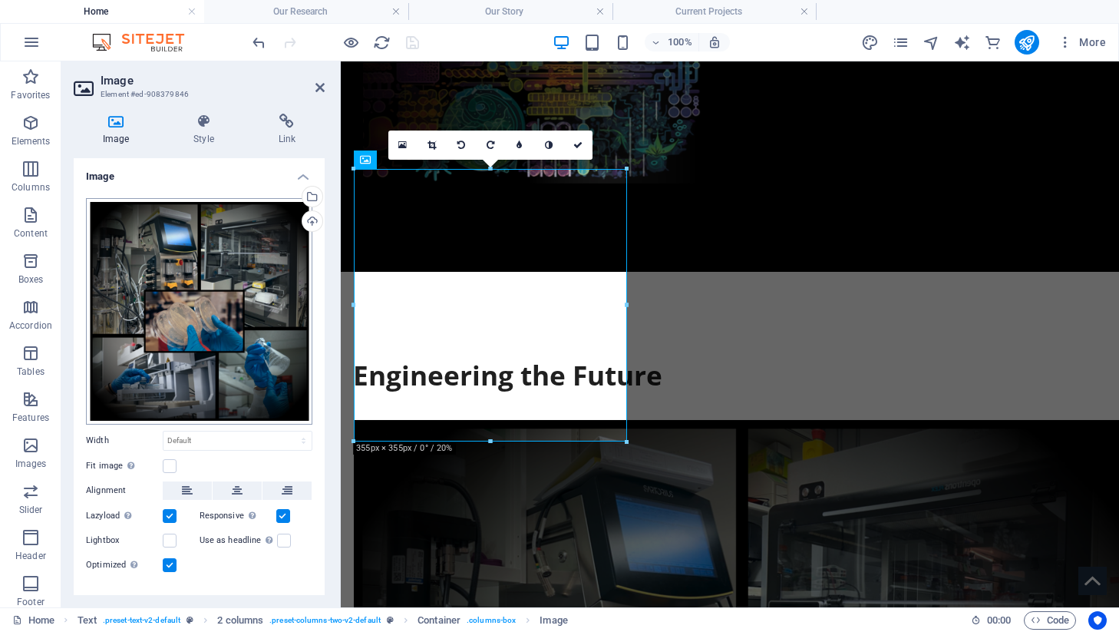
scroll to position [25, 0]
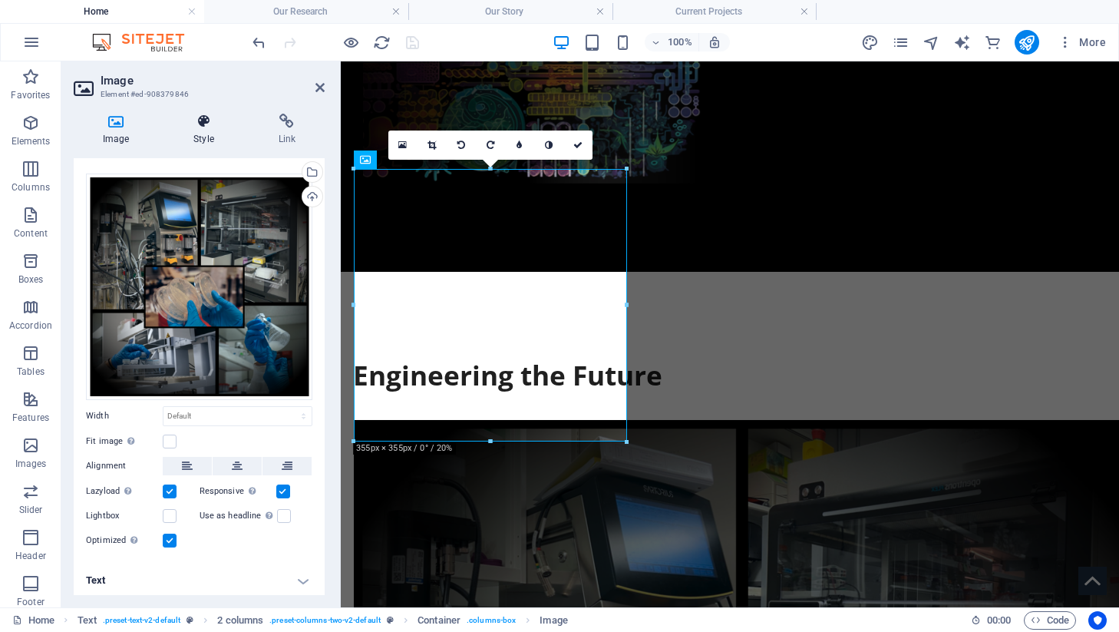
click at [197, 130] on h4 "Style" at bounding box center [206, 130] width 84 height 32
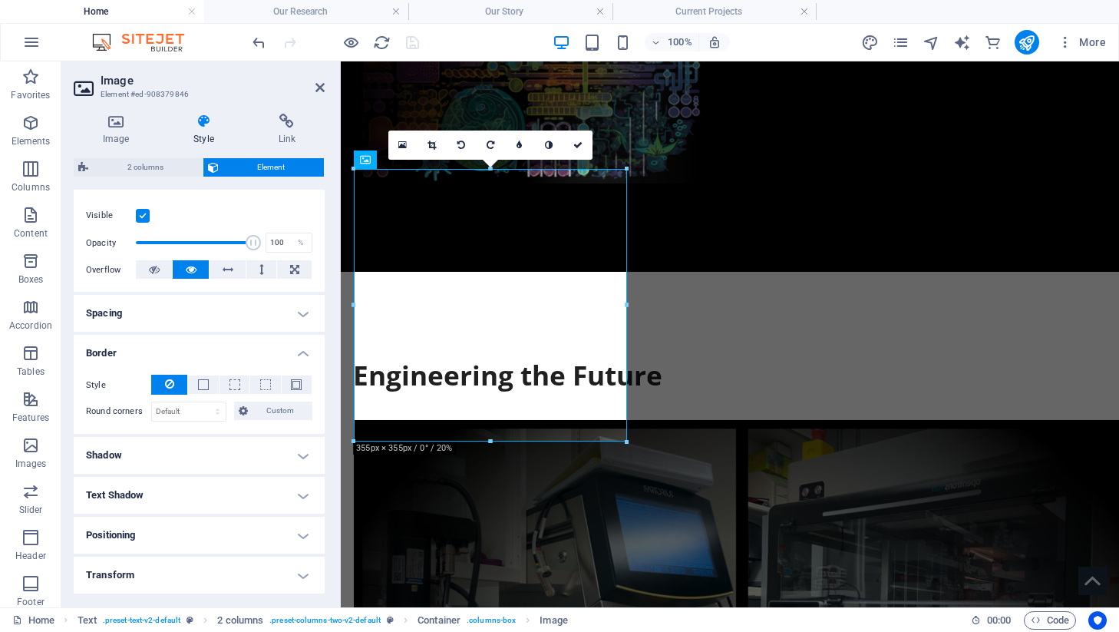
scroll to position [190, 0]
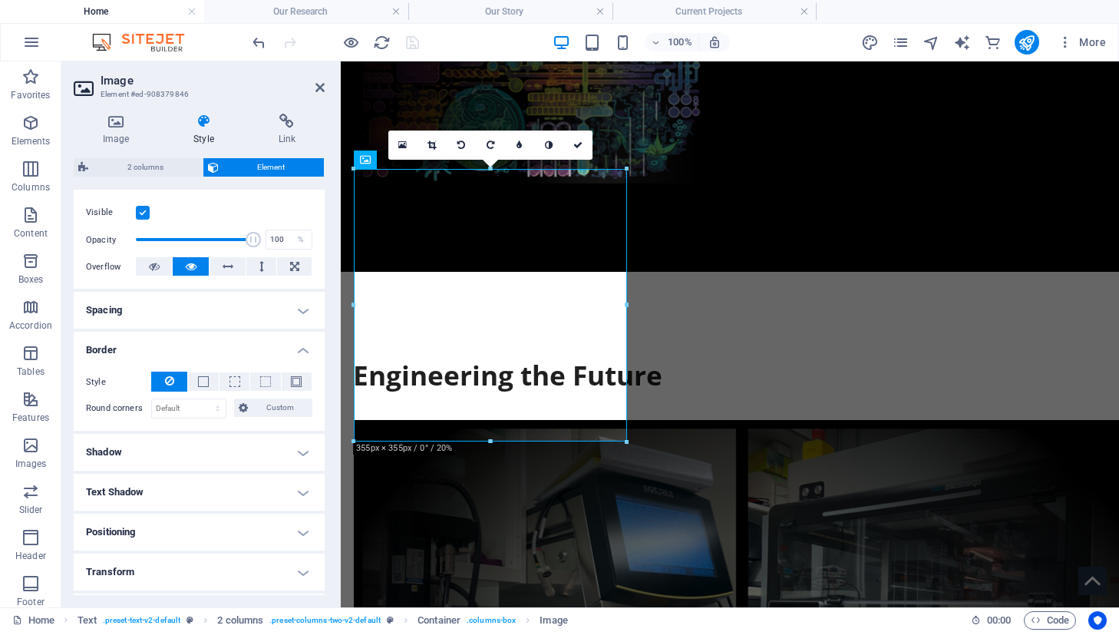
click at [127, 456] on h4 "Shadow" at bounding box center [199, 452] width 251 height 37
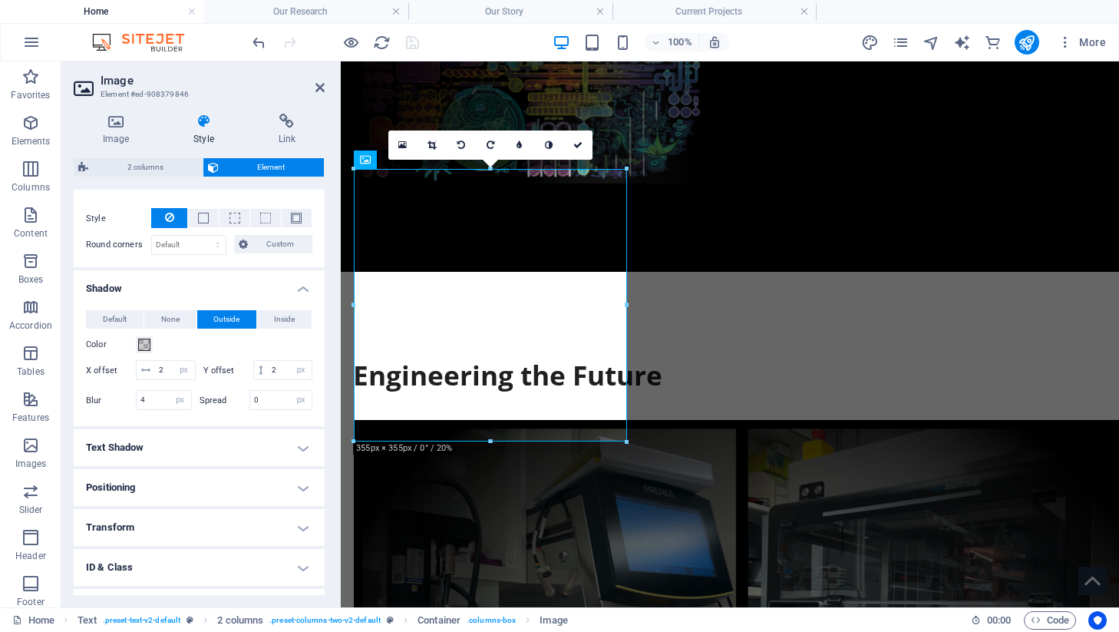
scroll to position [355, 0]
click at [288, 322] on span "Inside" at bounding box center [284, 318] width 21 height 18
click at [220, 305] on div "Default None Outside Inside Color X offset 2 px rem vh vw Y offset 2 px rem vh …" at bounding box center [199, 361] width 251 height 128
click at [218, 314] on span "Outside" at bounding box center [226, 318] width 26 height 18
click at [170, 361] on input "2" at bounding box center [175, 369] width 40 height 18
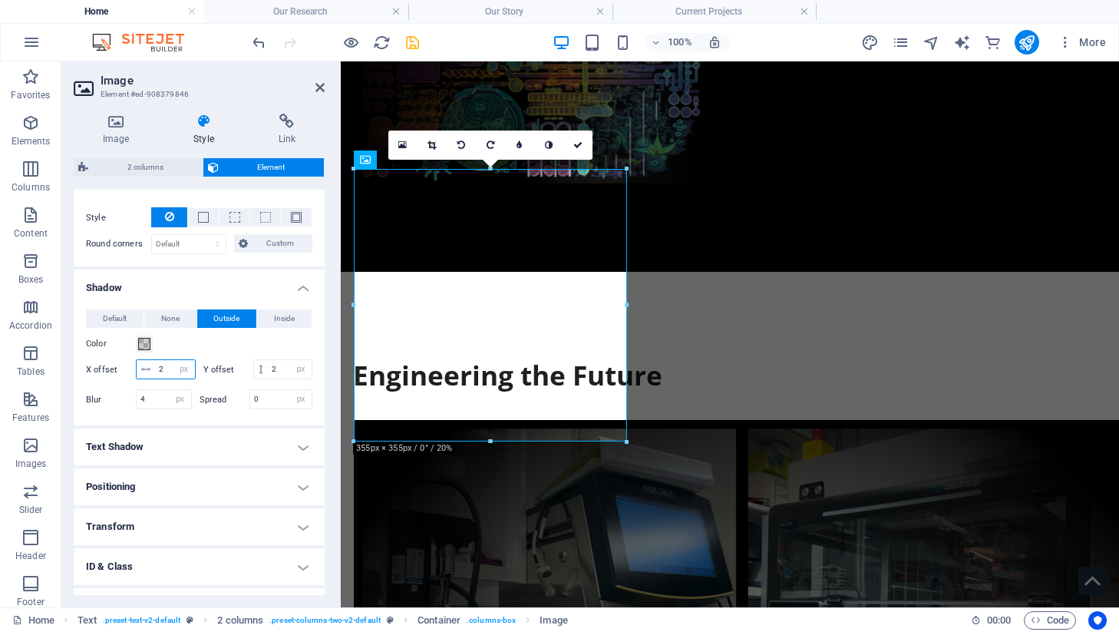
click at [170, 361] on input "2" at bounding box center [175, 369] width 40 height 18
click at [162, 408] on input "4" at bounding box center [164, 399] width 54 height 18
type input "5"
click at [277, 408] on input "0" at bounding box center [281, 399] width 62 height 18
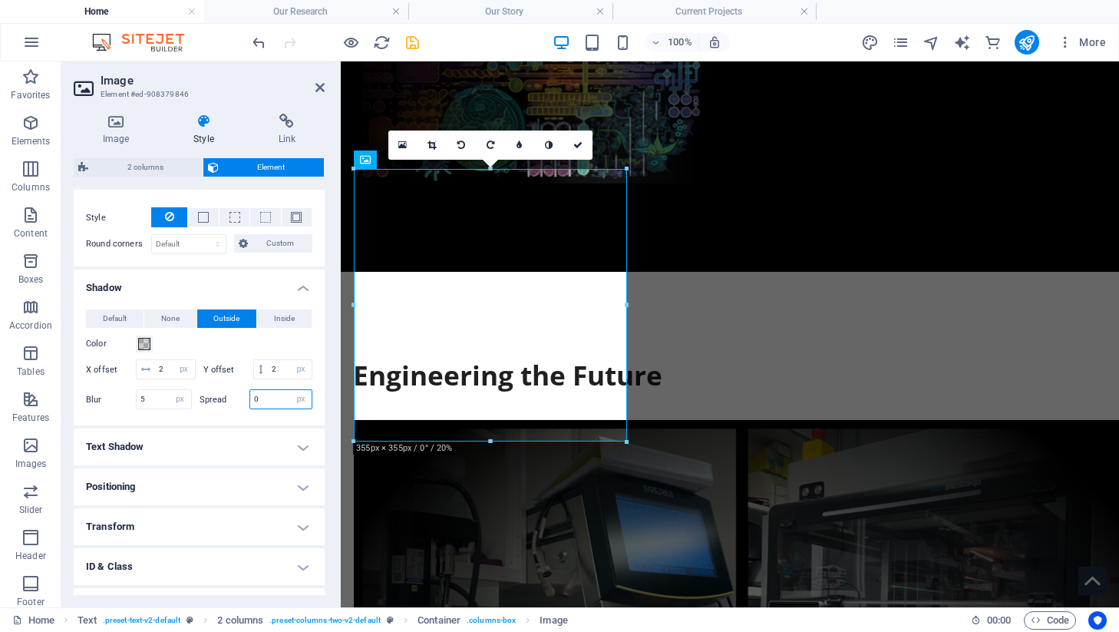
click at [277, 408] on input "0" at bounding box center [281, 399] width 62 height 18
type input "5"
click at [322, 87] on icon at bounding box center [319, 87] width 9 height 12
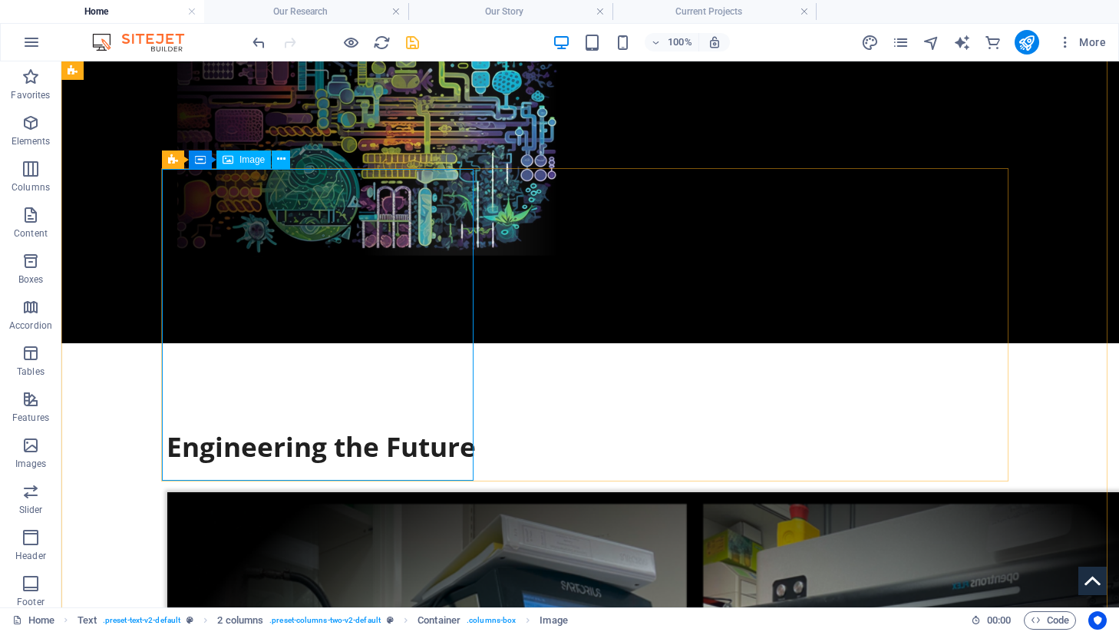
select select "px"
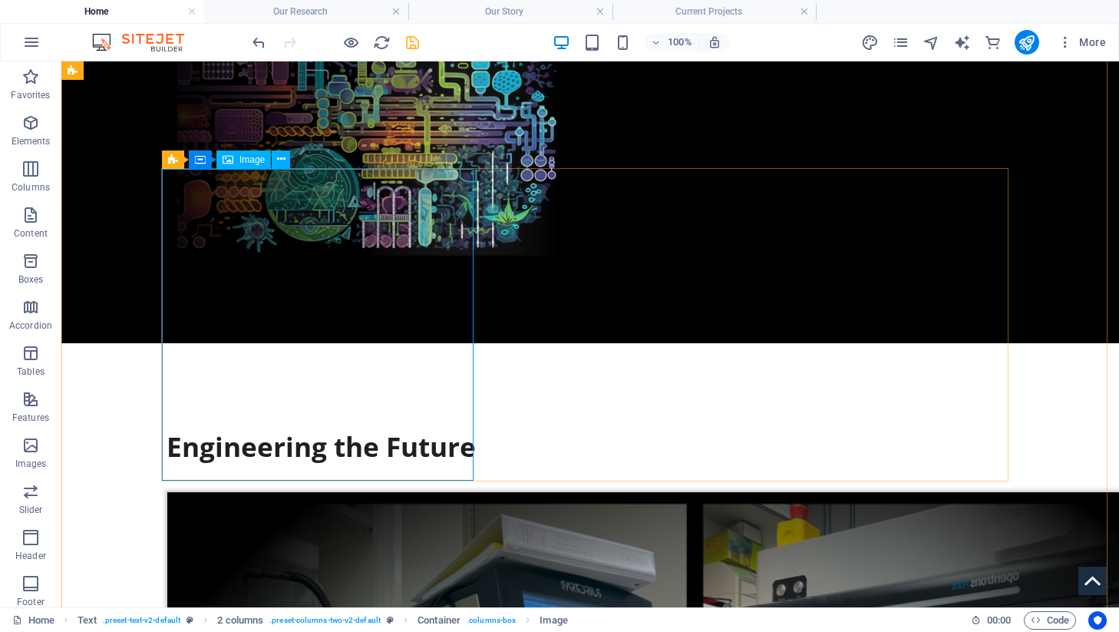
select select "px"
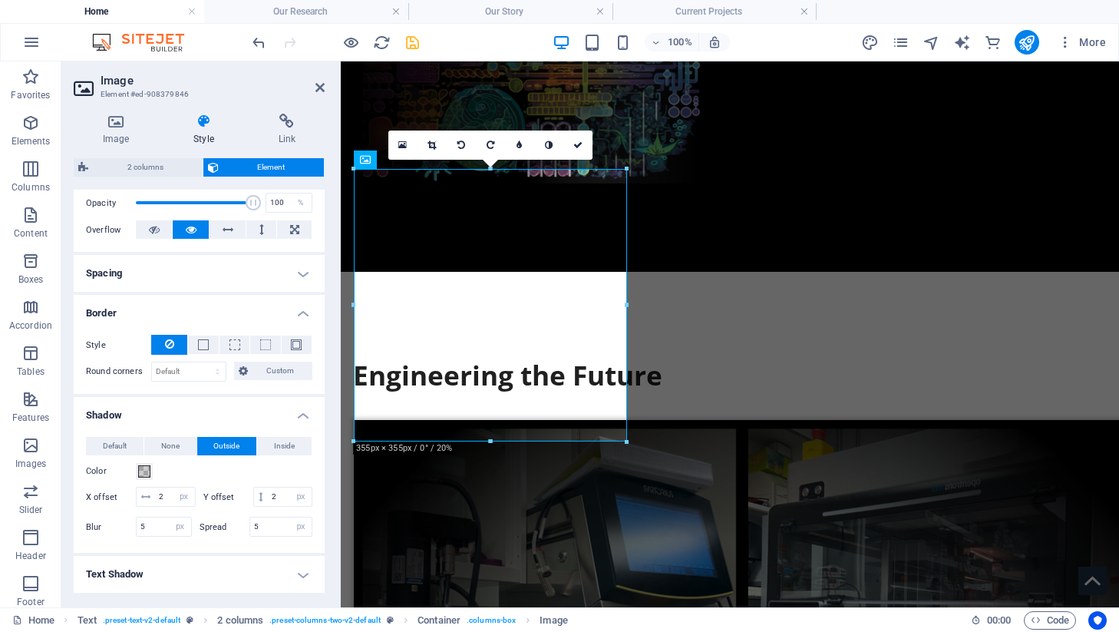
scroll to position [270, 0]
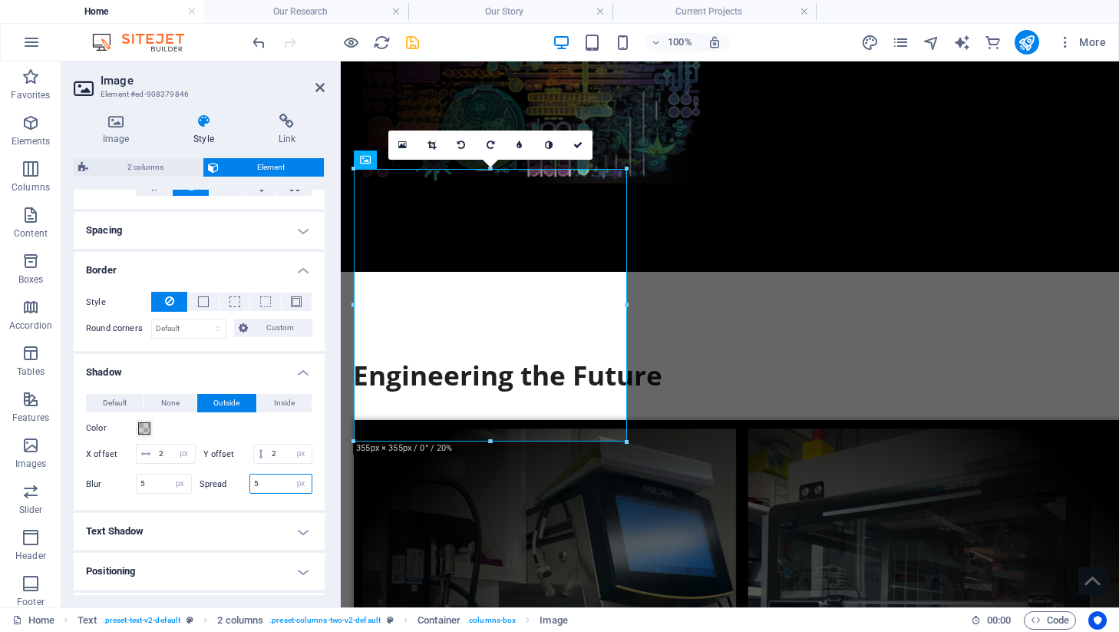
click at [263, 493] on input "5" at bounding box center [281, 483] width 62 height 18
type input "0"
click at [314, 80] on h2 "Image" at bounding box center [213, 81] width 224 height 14
click at [317, 95] on header "Image Element #ed-908379846" at bounding box center [199, 81] width 251 height 40
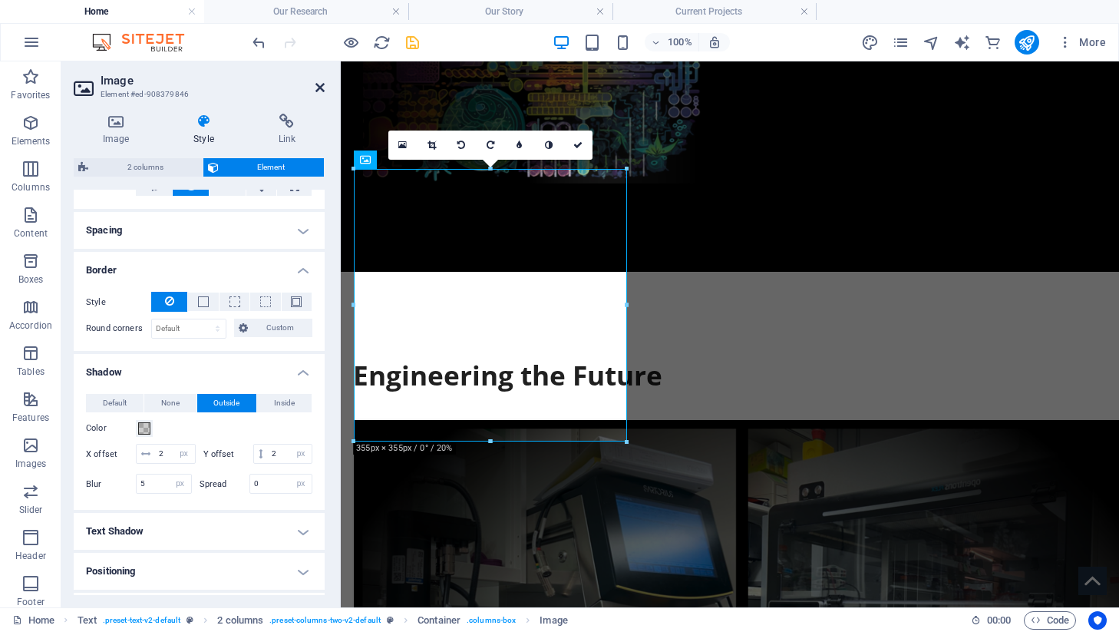
click at [317, 87] on icon at bounding box center [319, 87] width 9 height 12
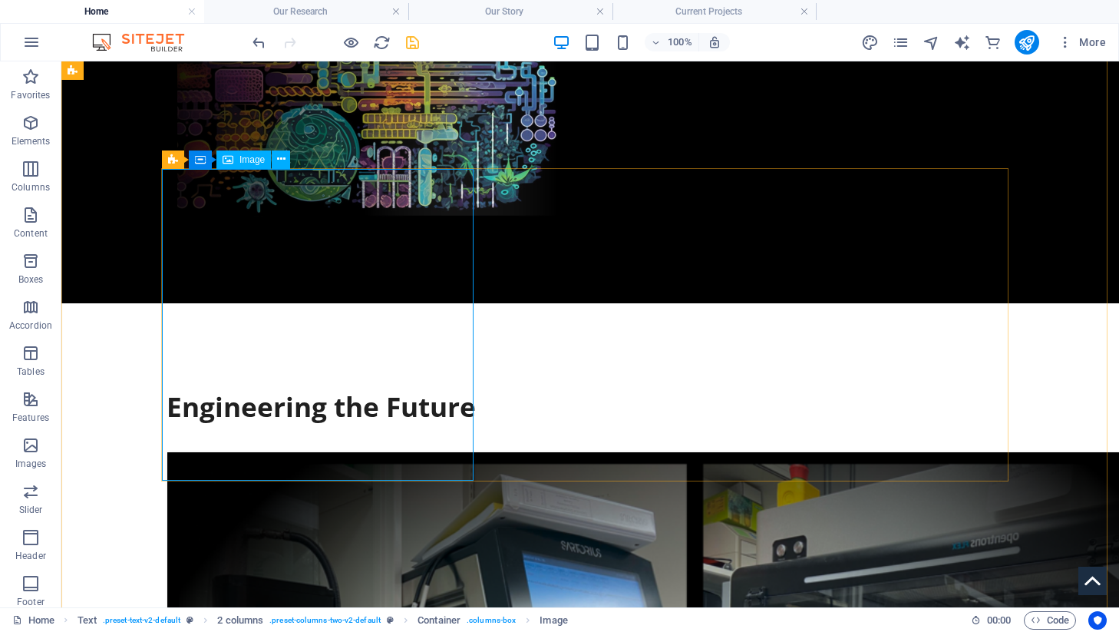
select select "px"
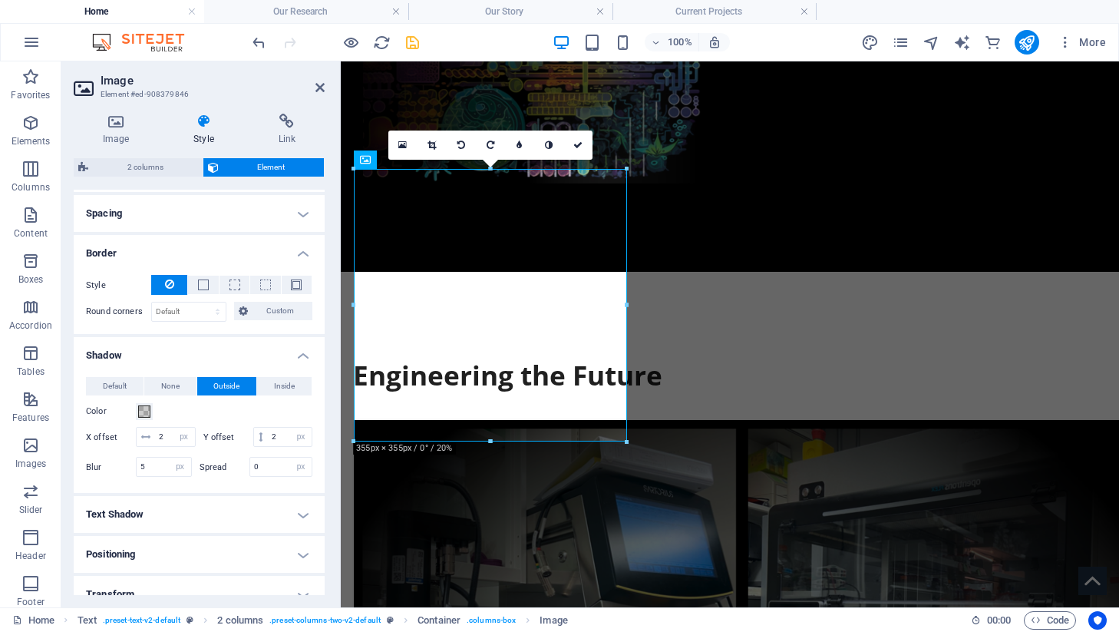
scroll to position [338, 0]
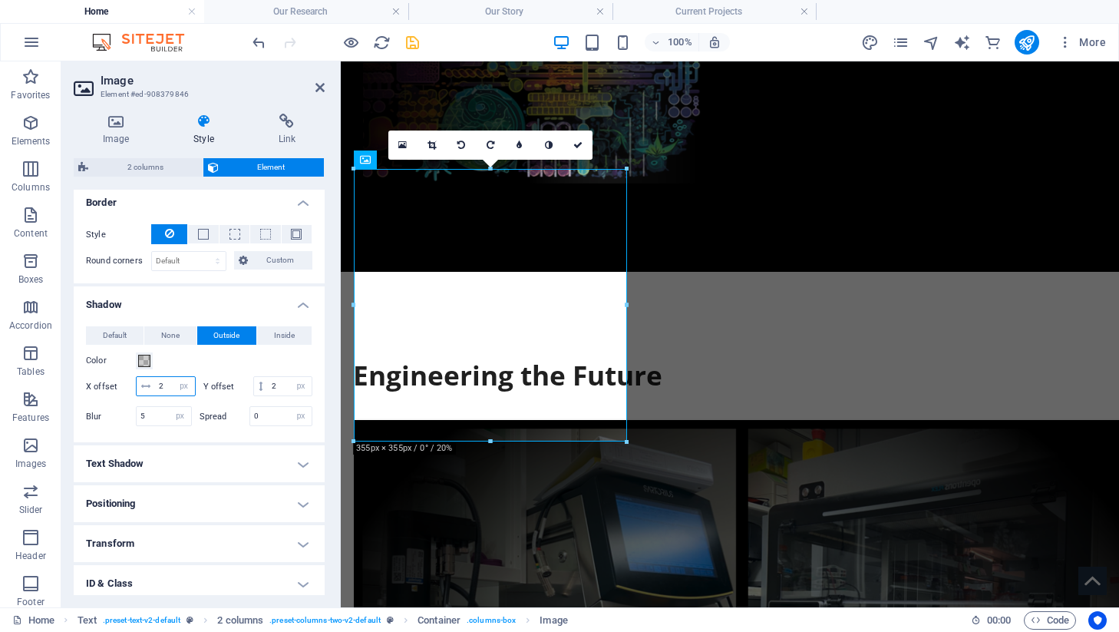
click at [173, 390] on input "2" at bounding box center [175, 386] width 40 height 18
type input "-2"
click at [318, 87] on icon at bounding box center [319, 87] width 9 height 12
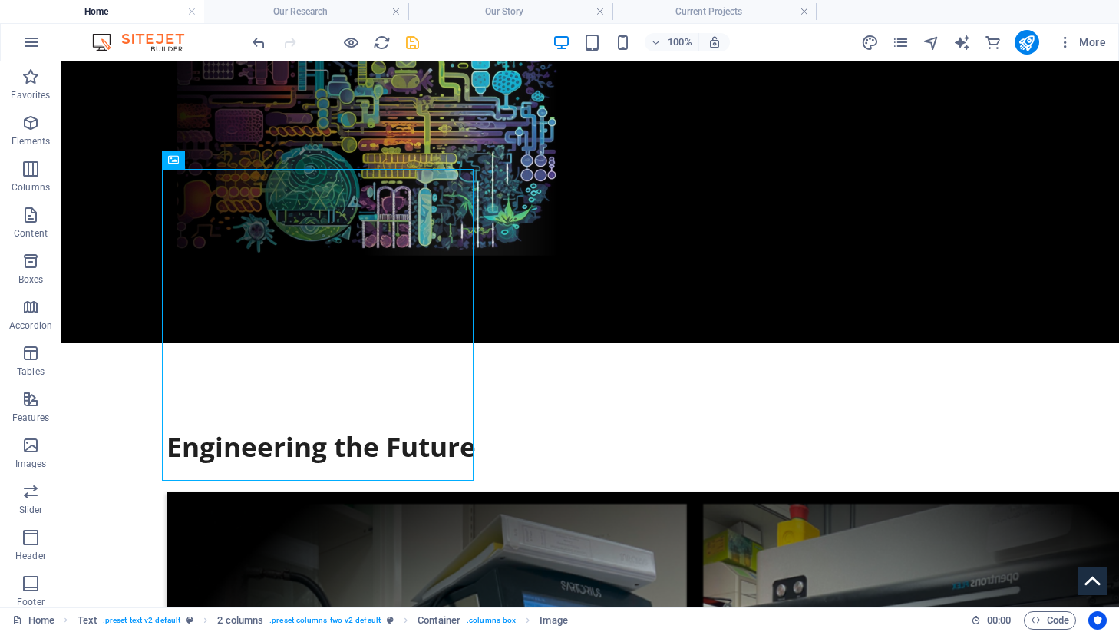
click at [361, 35] on div at bounding box center [335, 42] width 172 height 25
click at [361, 37] on div at bounding box center [335, 42] width 172 height 25
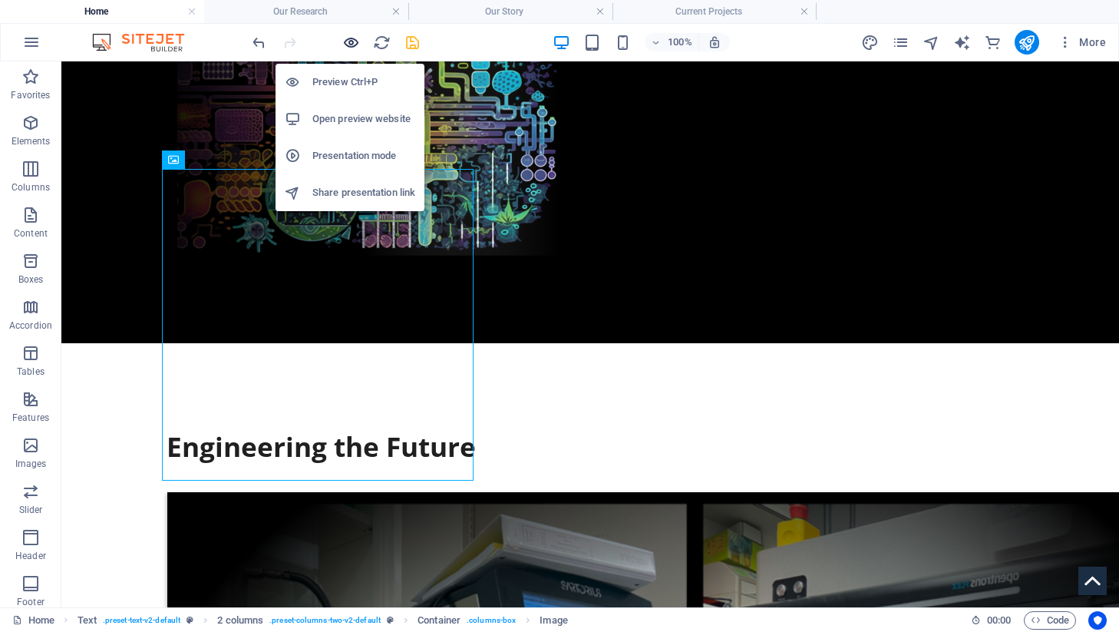
click at [351, 41] on icon "button" at bounding box center [351, 43] width 18 height 18
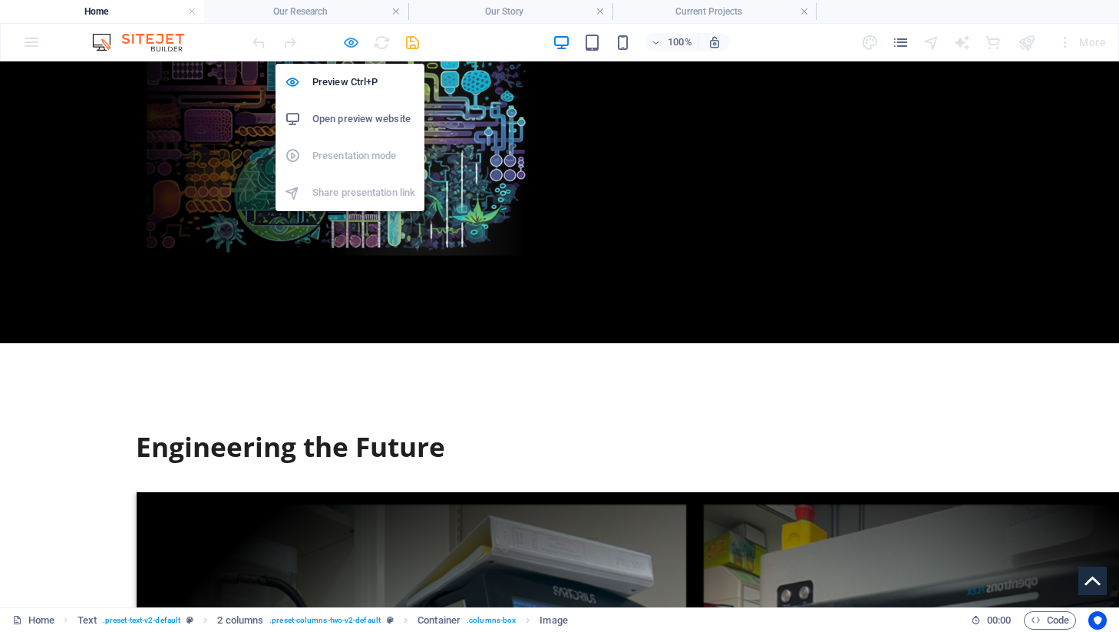
click at [354, 38] on icon "button" at bounding box center [351, 43] width 18 height 18
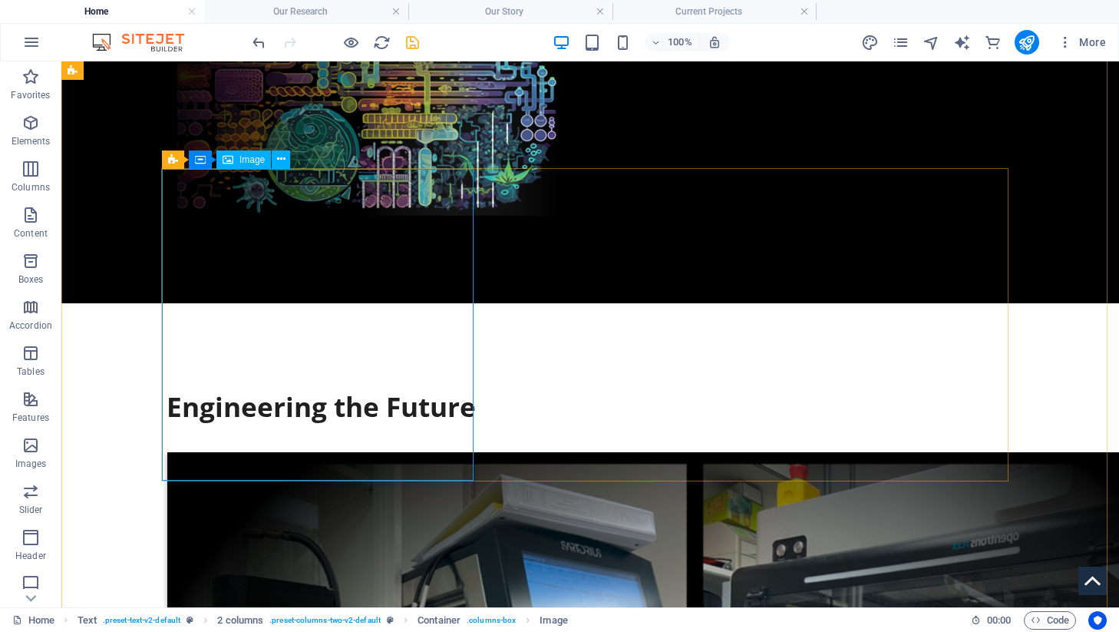
select select "px"
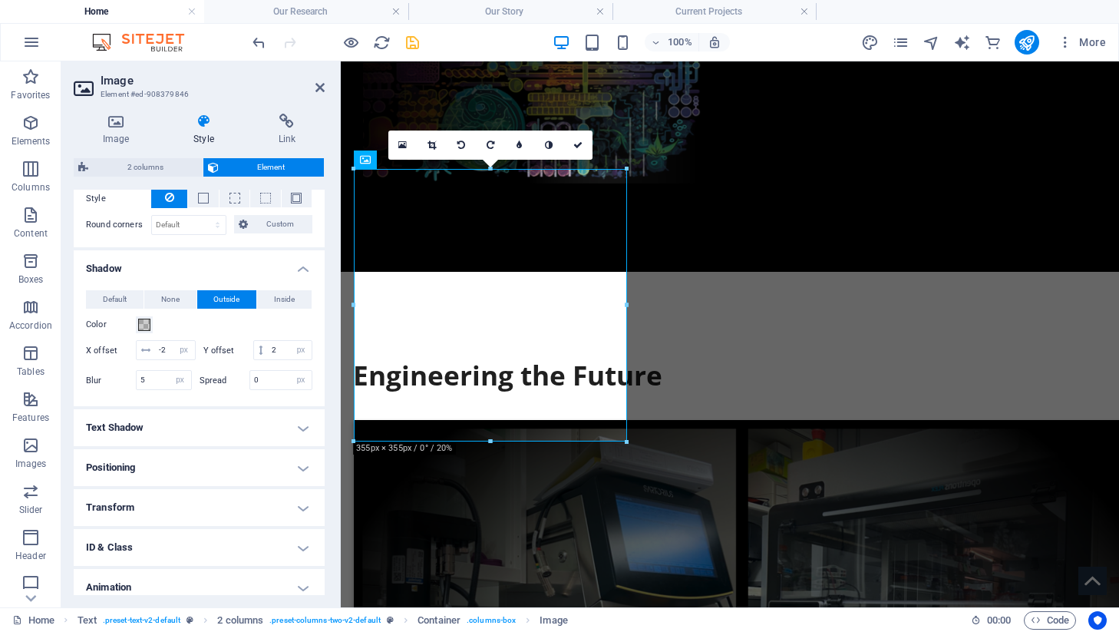
scroll to position [420, 0]
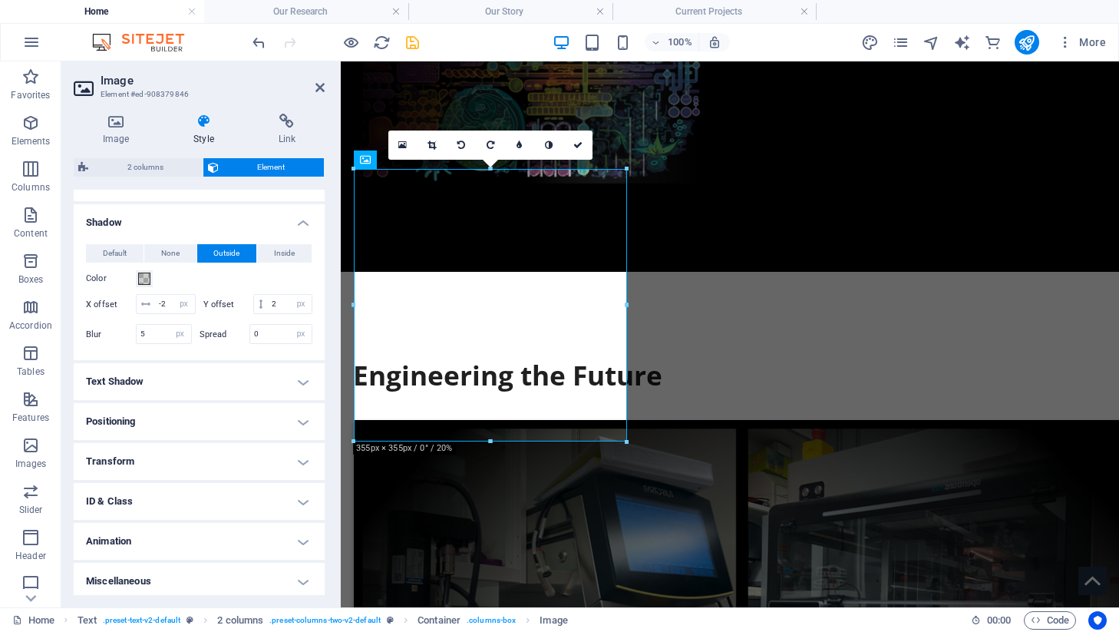
click at [132, 250] on button "Default" at bounding box center [115, 253] width 58 height 18
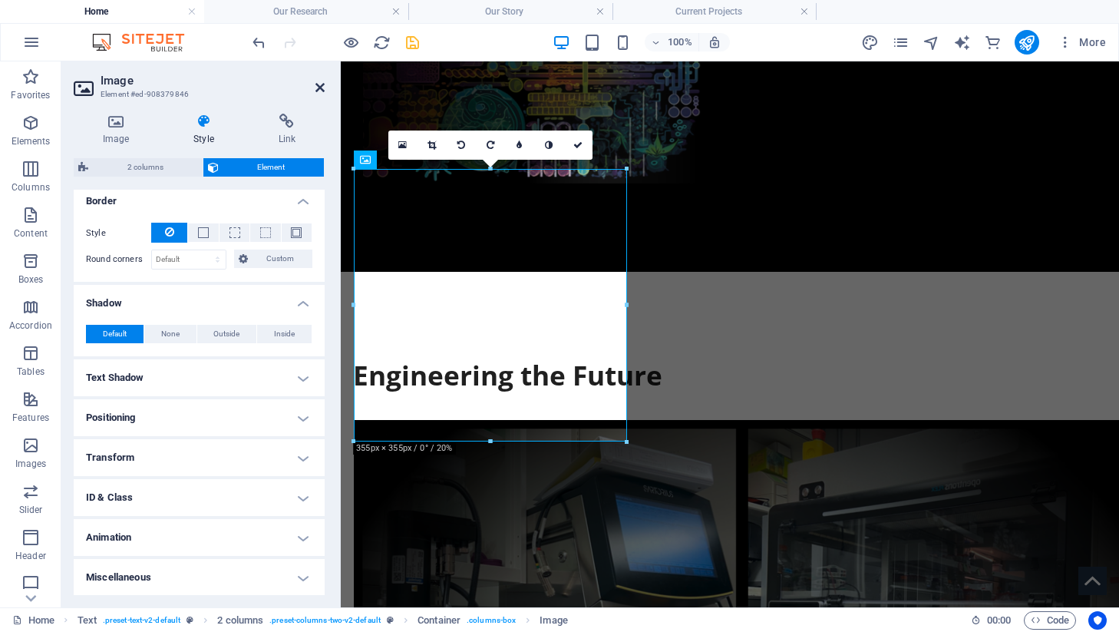
click at [319, 89] on icon at bounding box center [319, 87] width 9 height 12
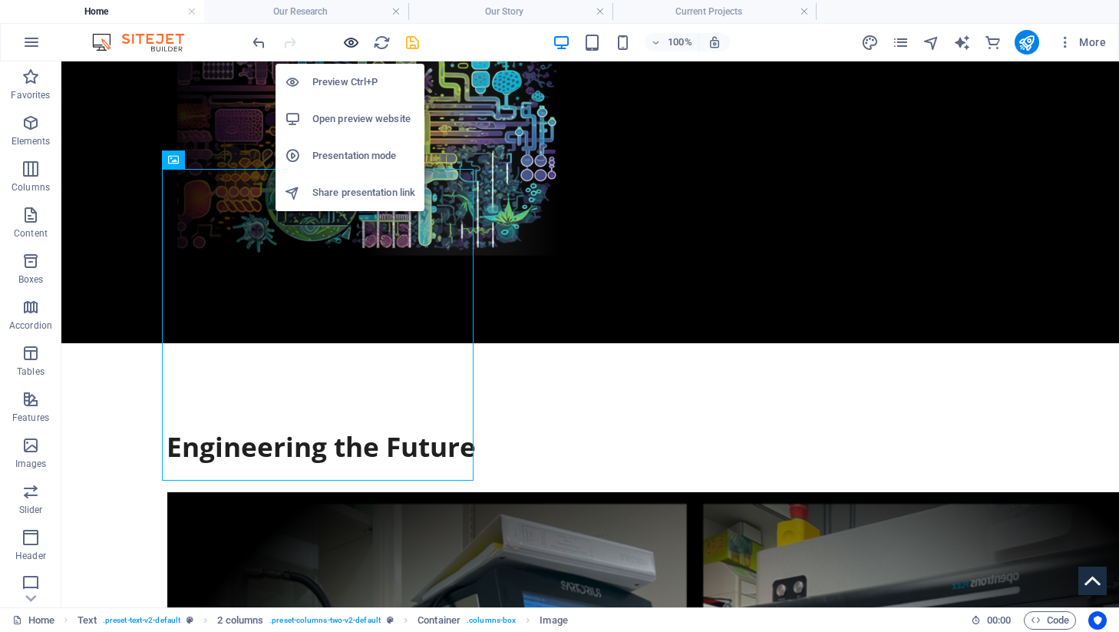
click at [358, 40] on icon "button" at bounding box center [351, 43] width 18 height 18
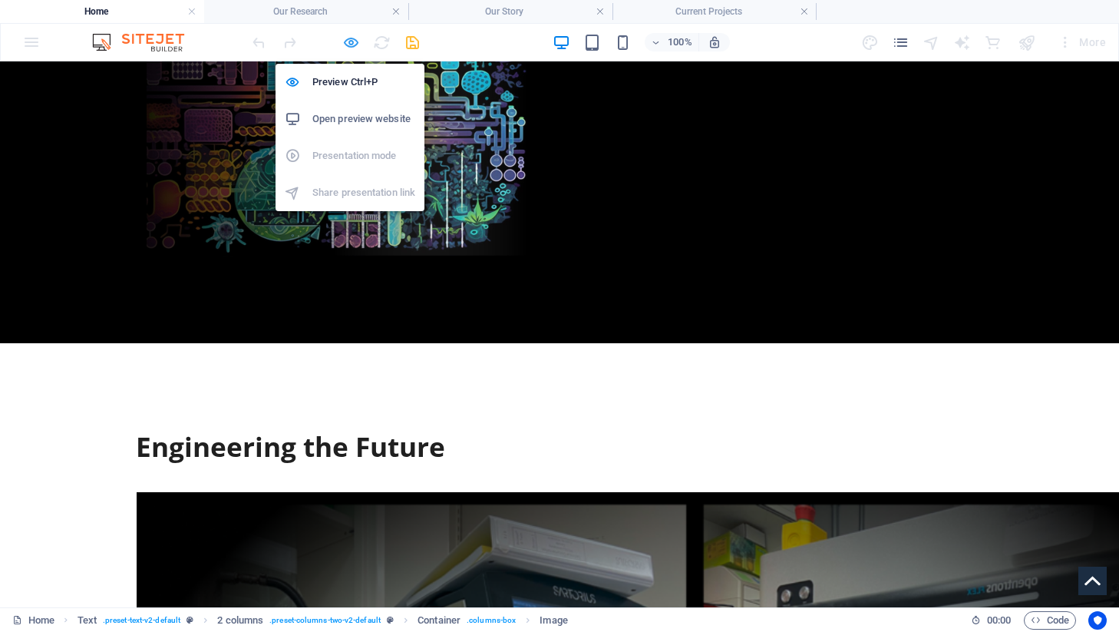
click at [348, 46] on icon "button" at bounding box center [351, 43] width 18 height 18
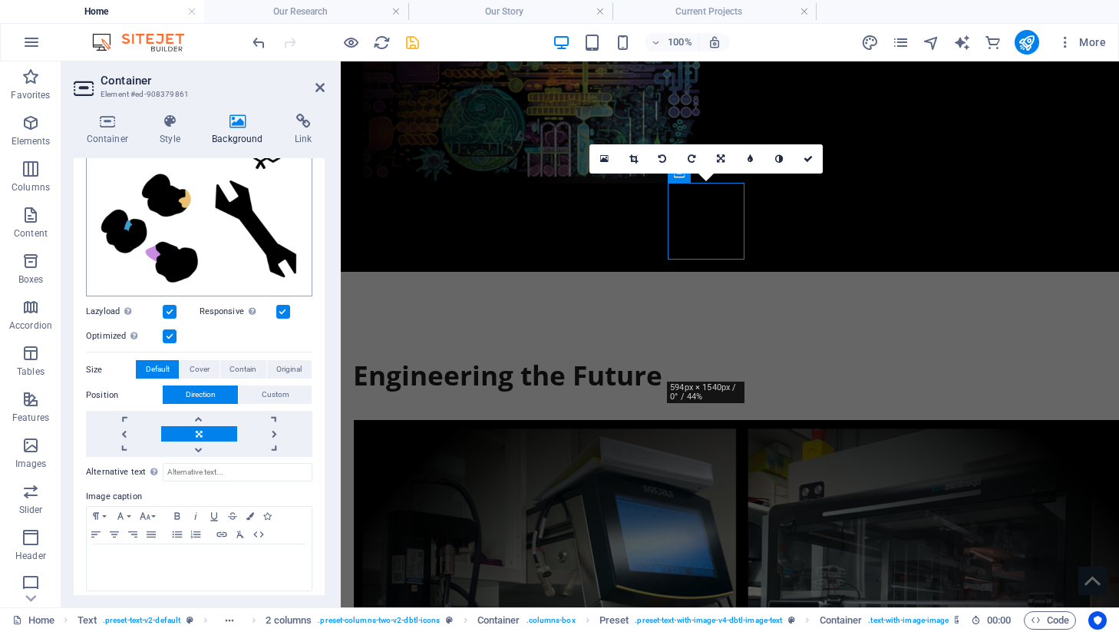
scroll to position [229, 0]
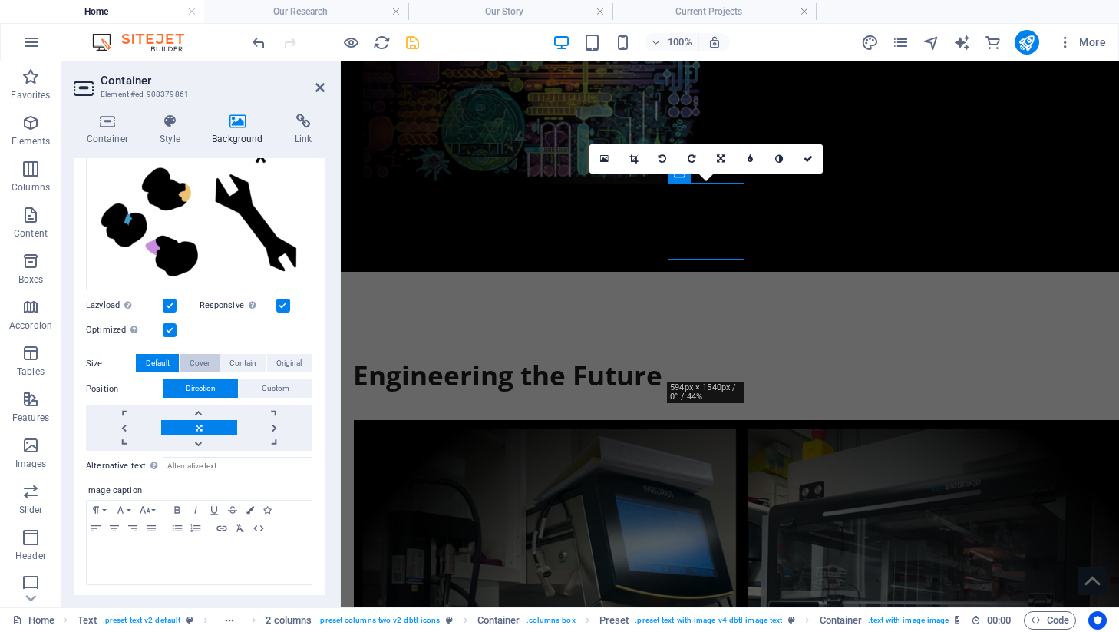
click at [202, 361] on span "Cover" at bounding box center [200, 363] width 20 height 18
click at [160, 360] on span "Default" at bounding box center [158, 363] width 24 height 18
click at [174, 117] on icon at bounding box center [170, 121] width 46 height 15
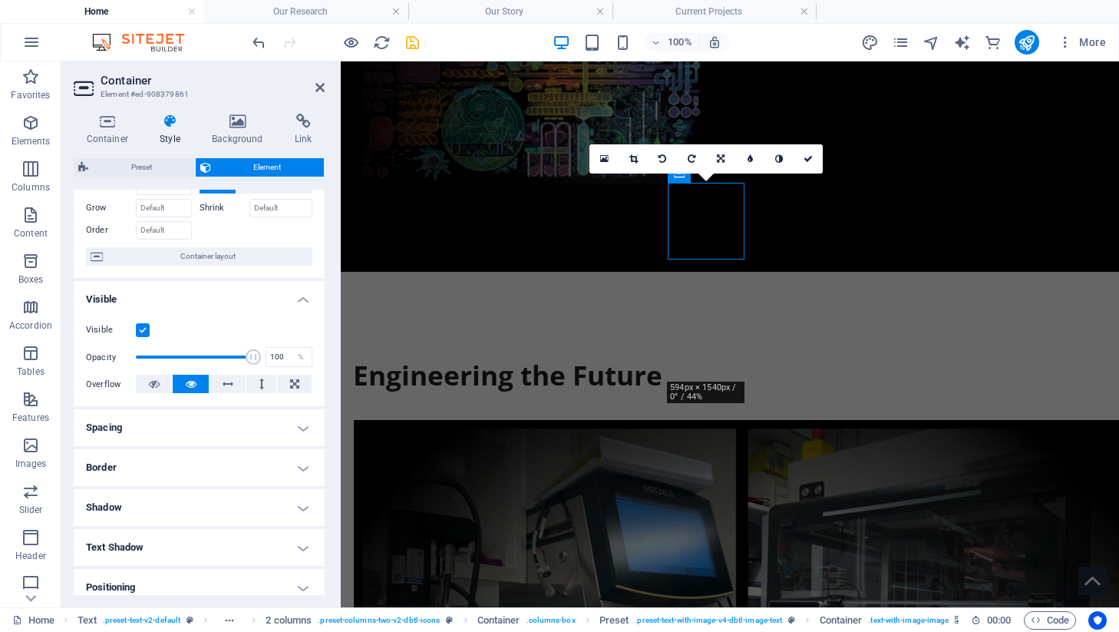
scroll to position [113, 0]
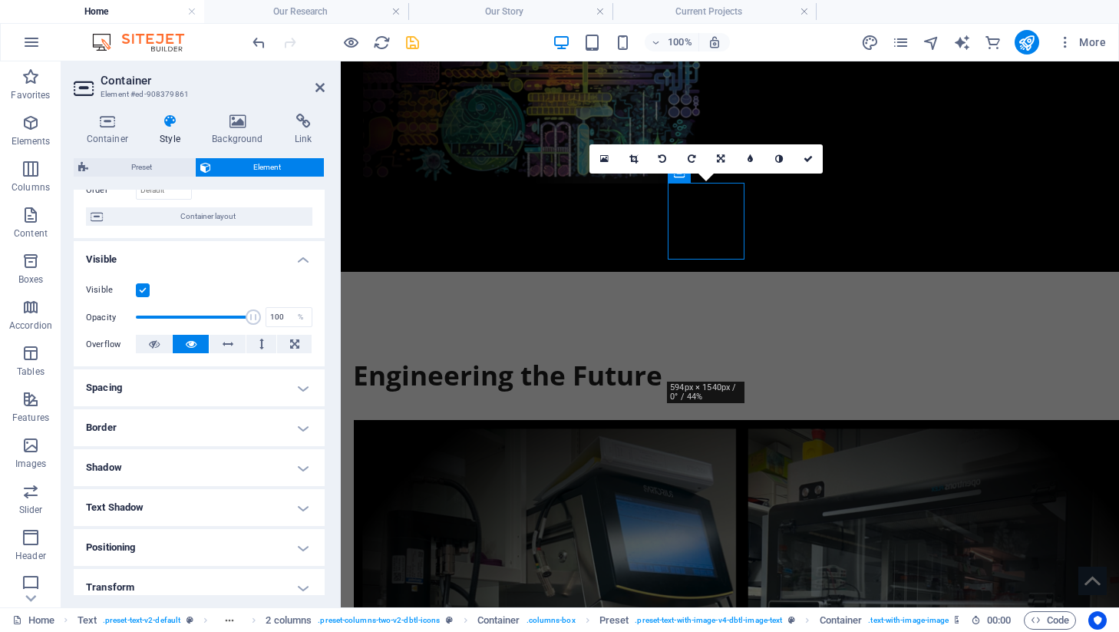
click at [153, 462] on h4 "Shadow" at bounding box center [199, 467] width 251 height 37
click at [275, 496] on span "Inside" at bounding box center [284, 498] width 21 height 18
type input "2"
click at [219, 498] on span "Outside" at bounding box center [226, 498] width 26 height 18
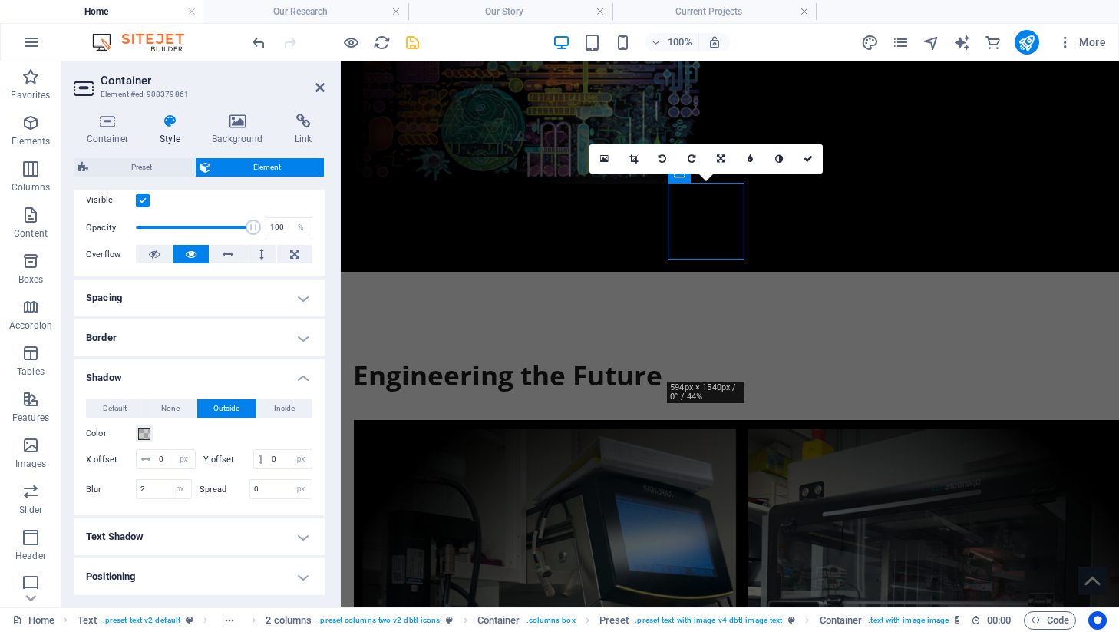
scroll to position [251, 0]
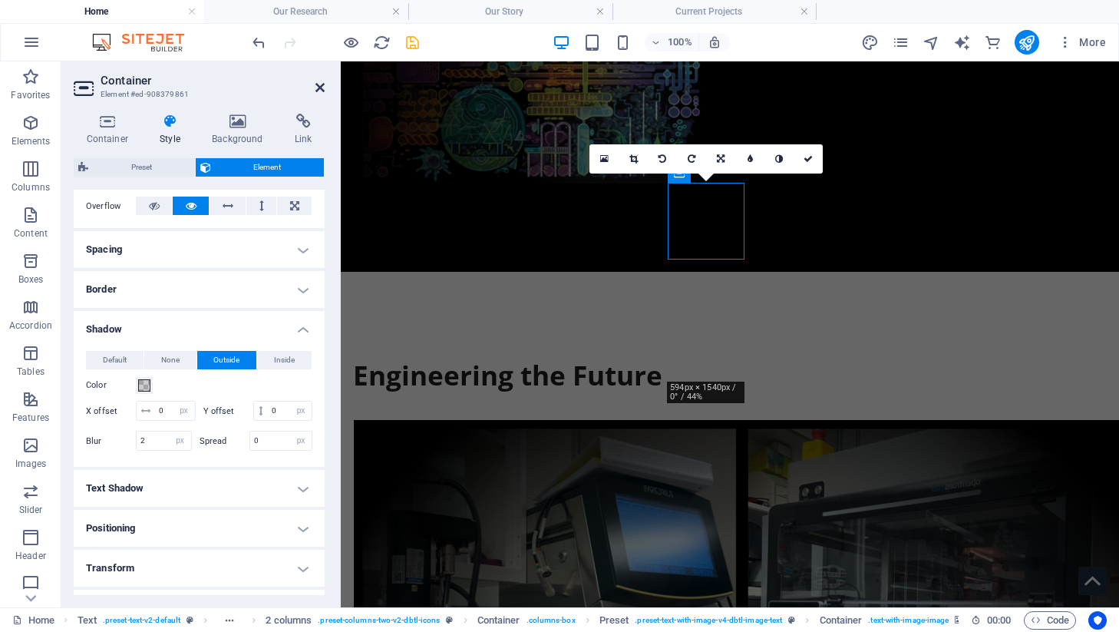
click at [317, 83] on icon at bounding box center [319, 87] width 9 height 12
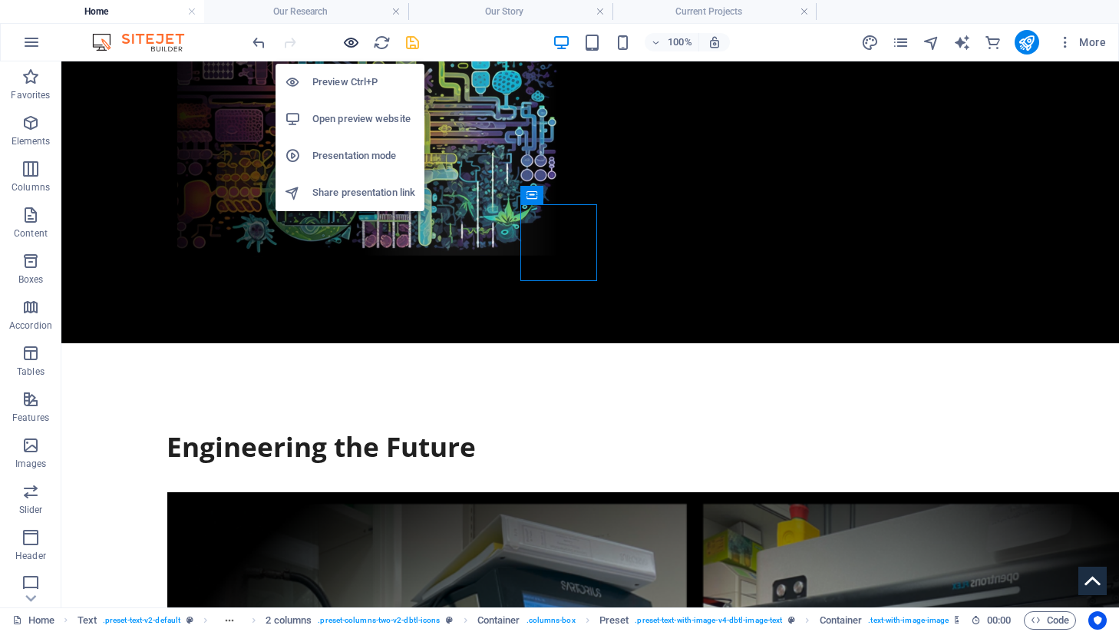
click at [353, 38] on icon "button" at bounding box center [351, 43] width 18 height 18
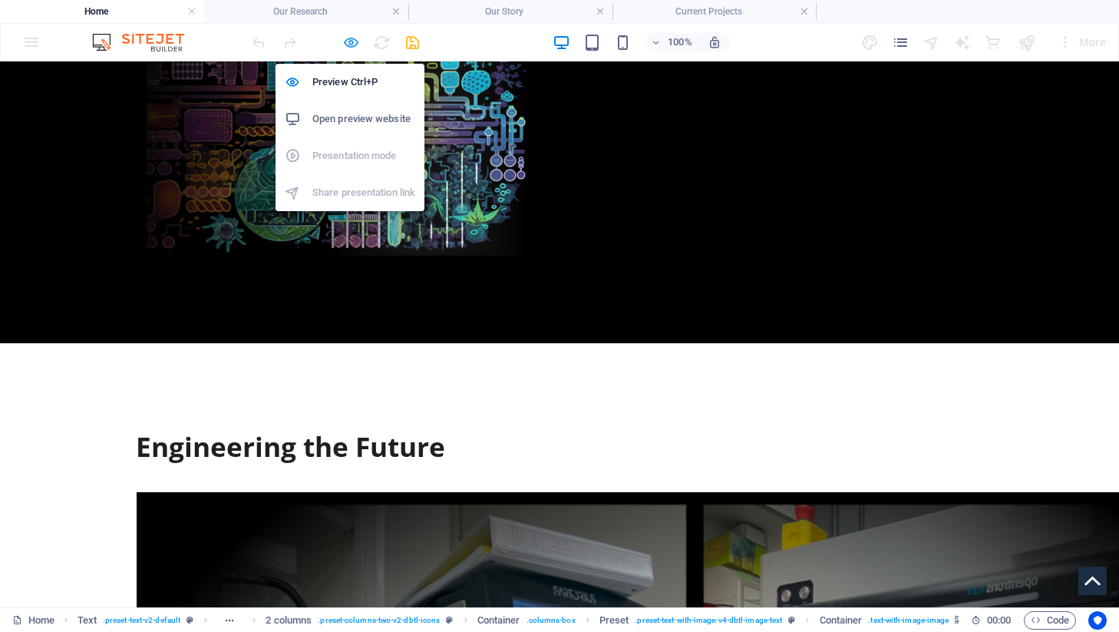
click at [352, 41] on icon "button" at bounding box center [351, 43] width 18 height 18
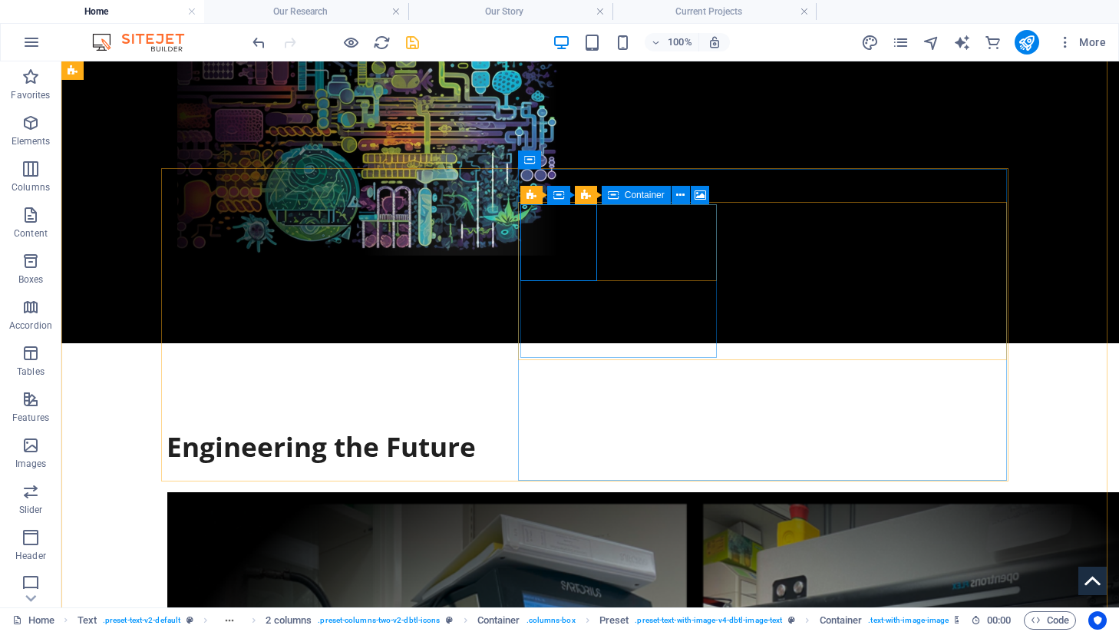
select select "px"
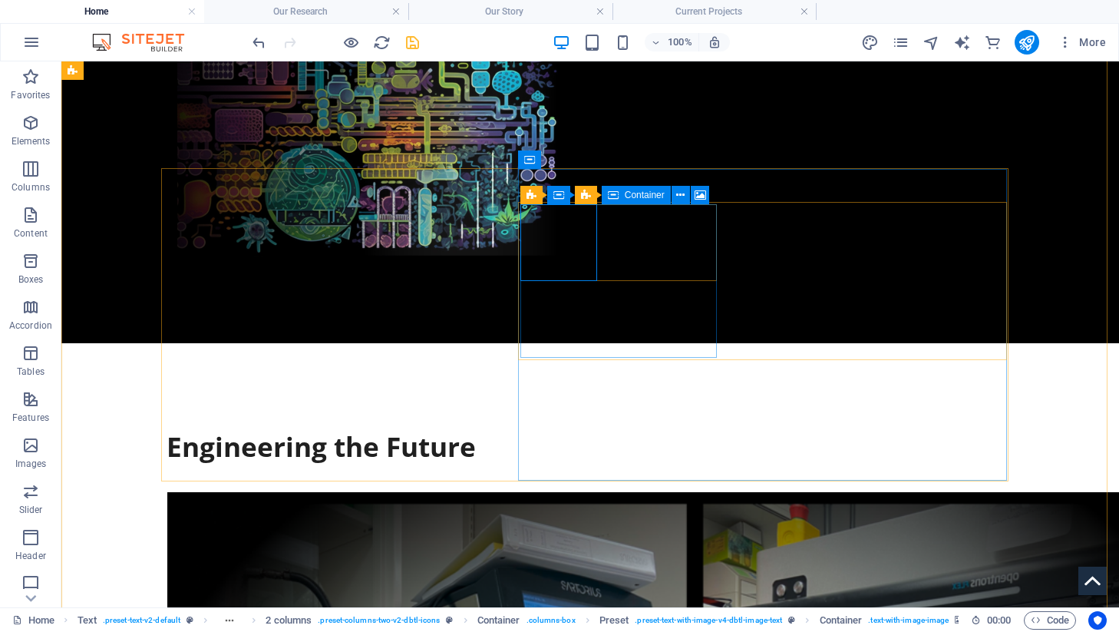
select select "px"
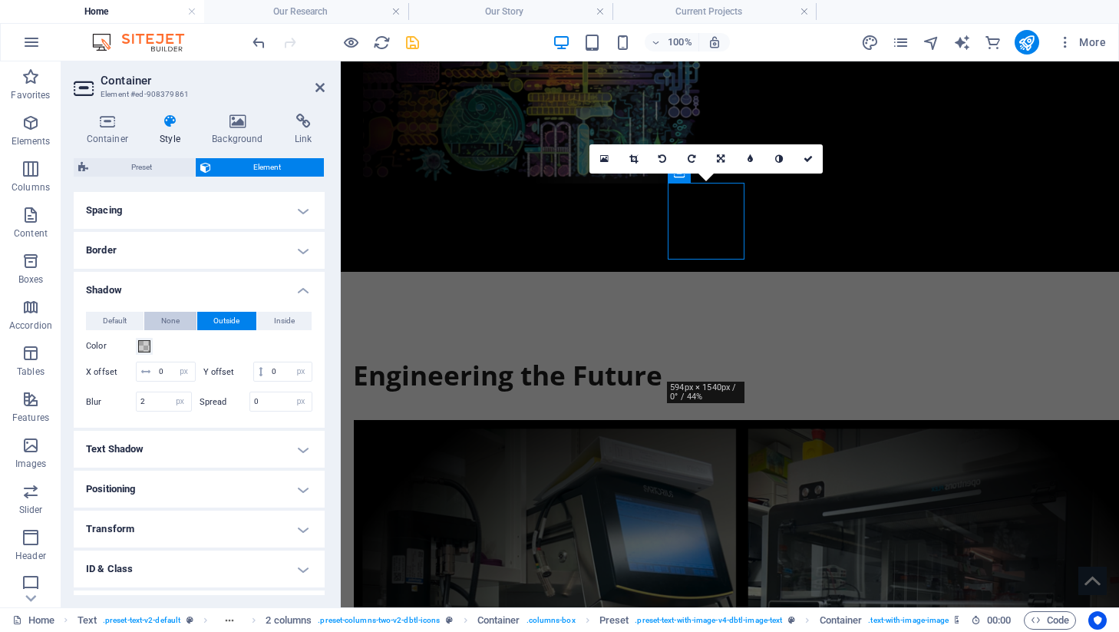
scroll to position [304, 0]
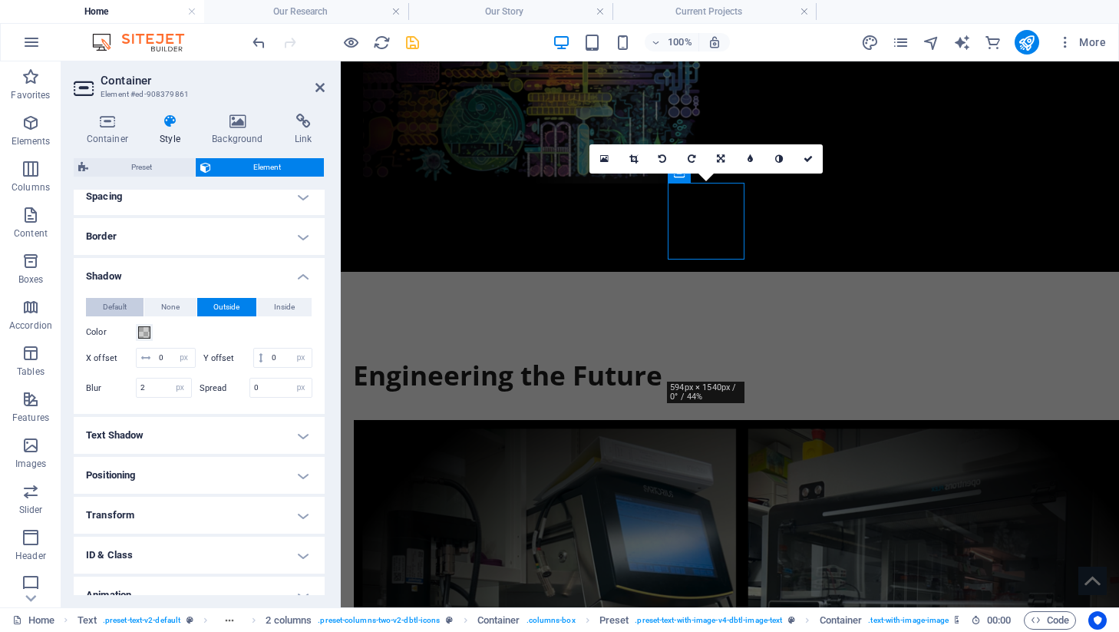
click at [121, 305] on span "Default" at bounding box center [115, 307] width 24 height 18
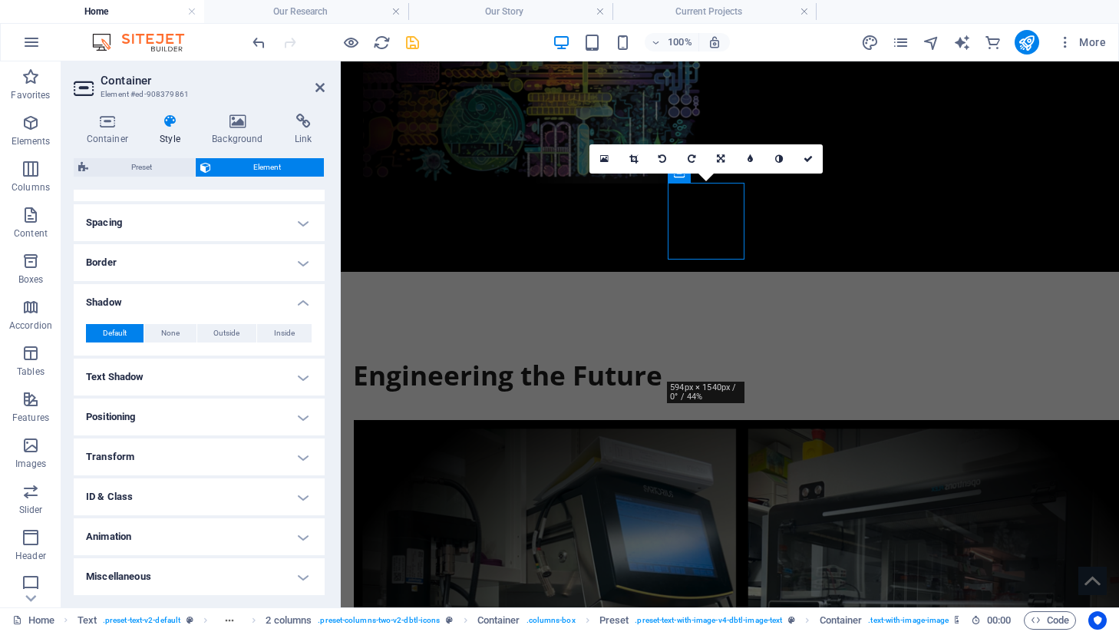
click at [118, 264] on h4 "Border" at bounding box center [199, 262] width 251 height 37
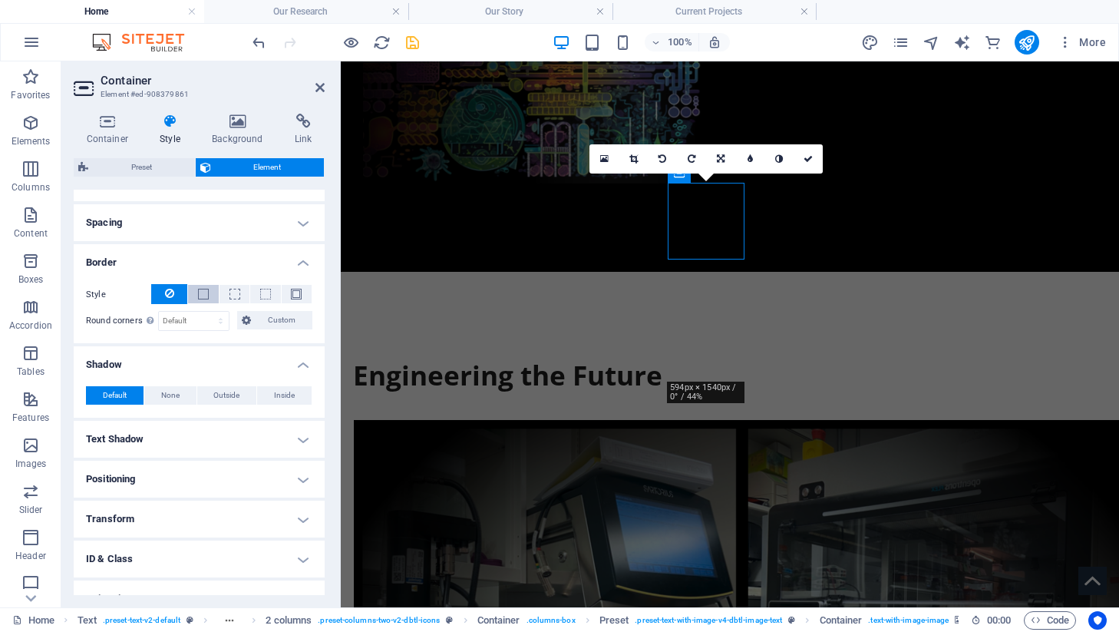
click at [193, 298] on button at bounding box center [203, 294] width 30 height 18
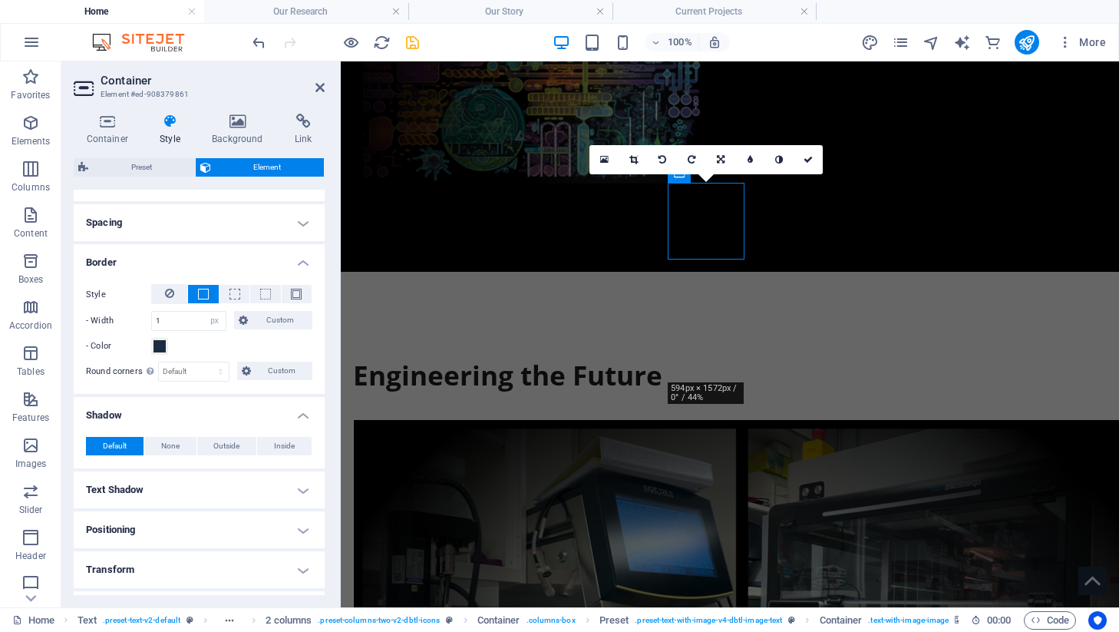
click at [326, 93] on aside "Container Element #ed-908379861 Container Style Background Link Size Height 100…" at bounding box center [200, 334] width 279 height 546
click at [321, 89] on icon at bounding box center [319, 87] width 9 height 12
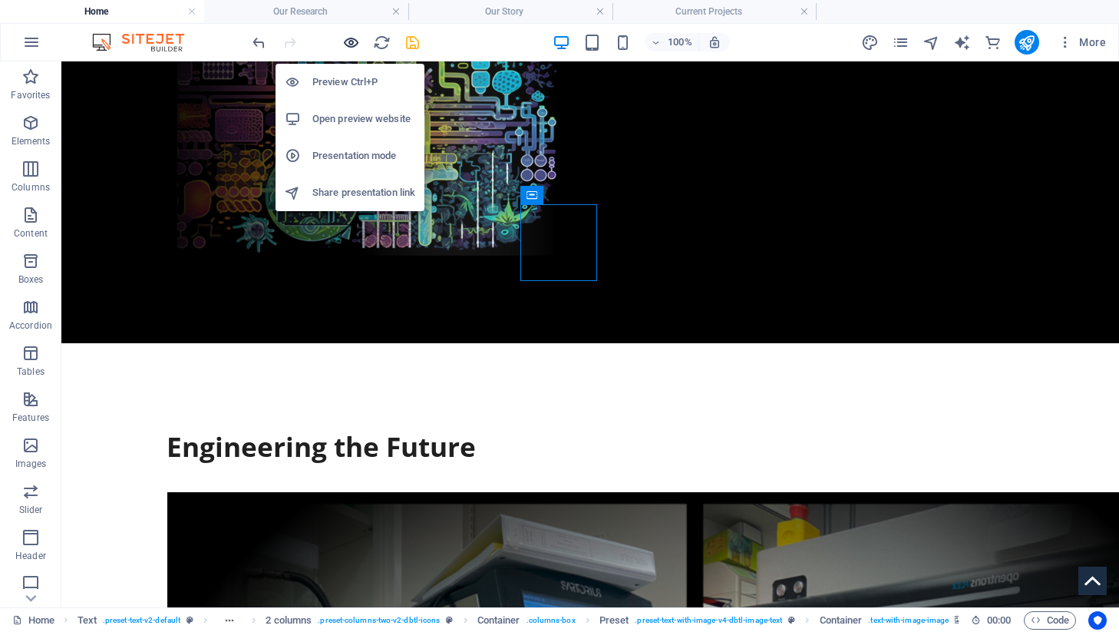
click at [353, 41] on icon "button" at bounding box center [351, 43] width 18 height 18
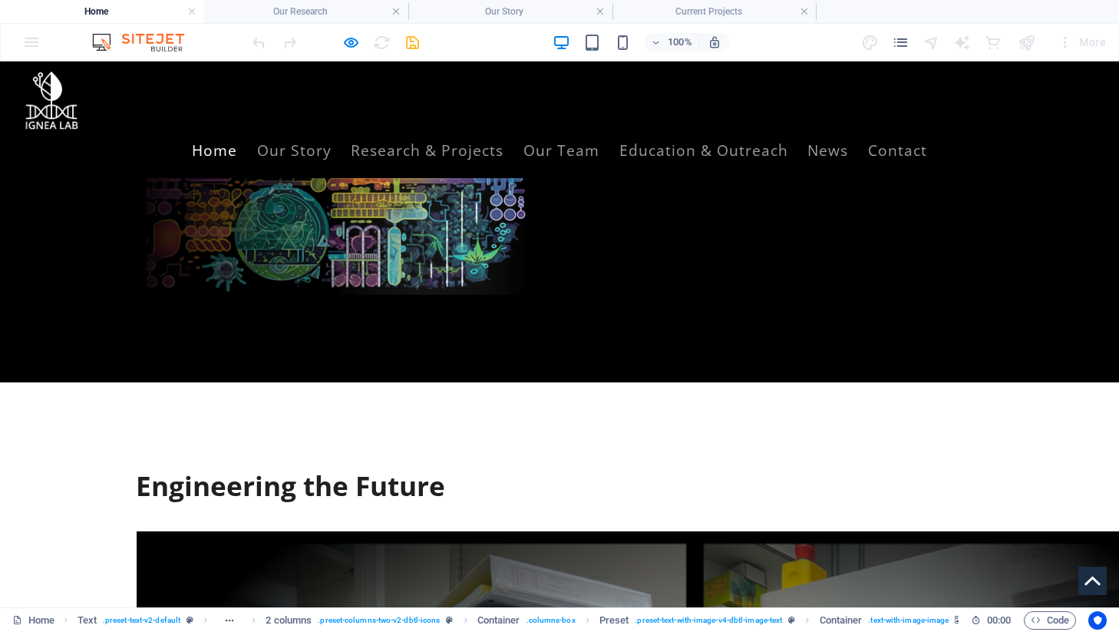
scroll to position [503, 0]
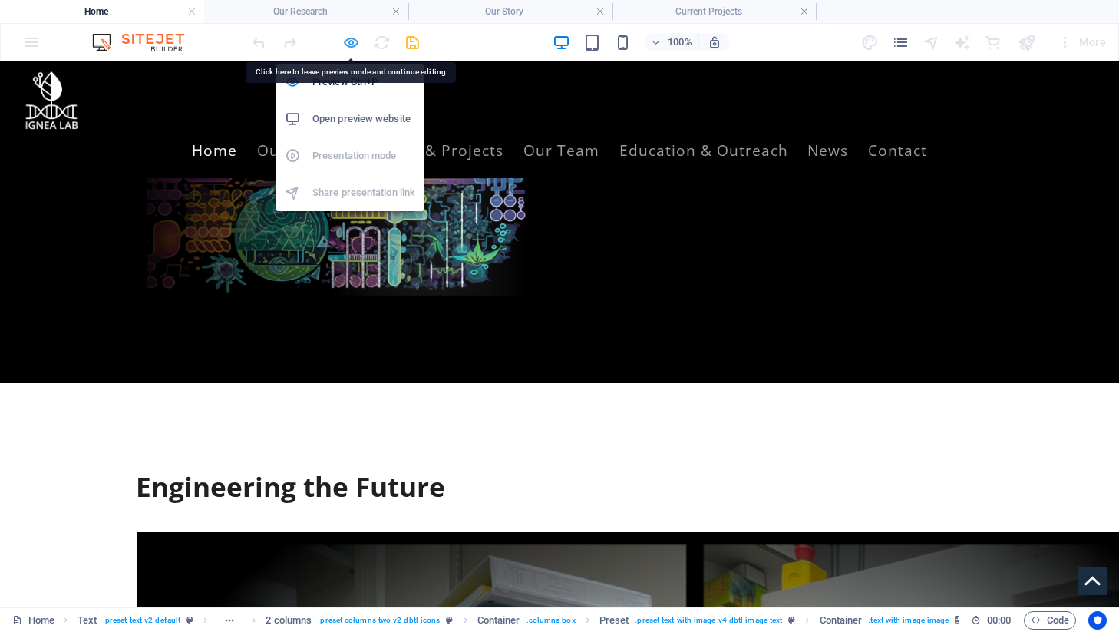
click at [352, 35] on icon "button" at bounding box center [351, 43] width 18 height 18
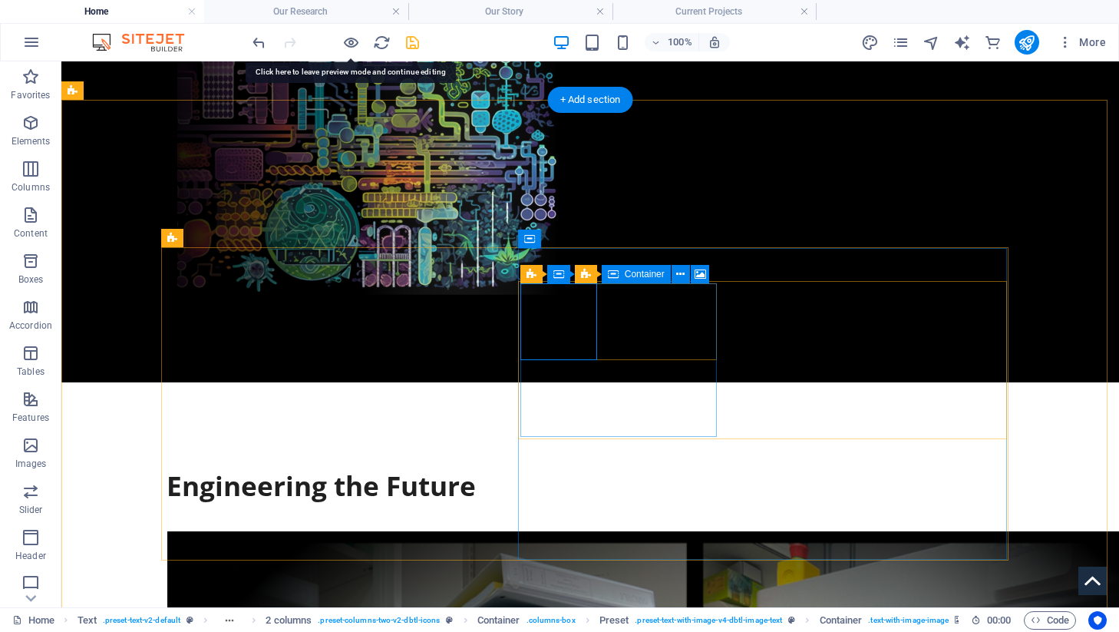
select select "px"
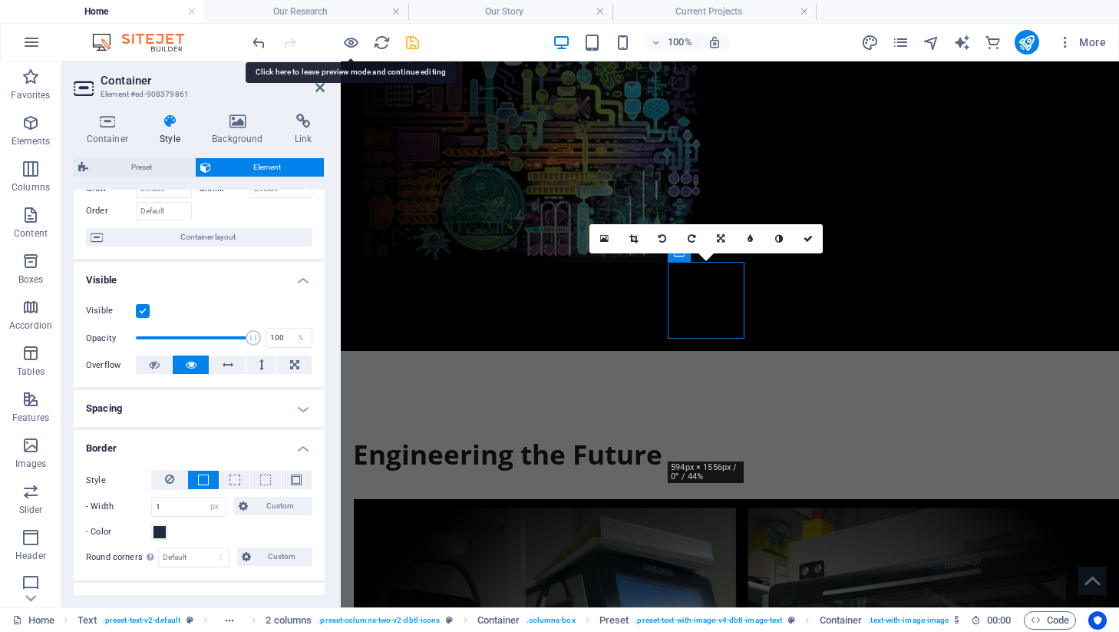
scroll to position [109, 0]
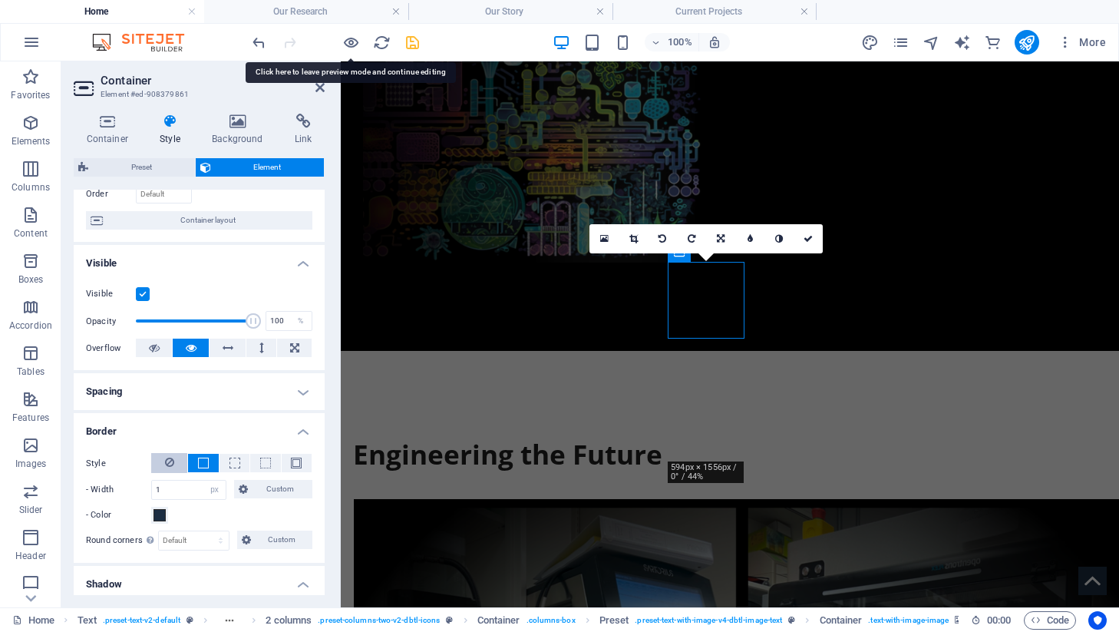
click at [157, 468] on button at bounding box center [169, 463] width 36 height 20
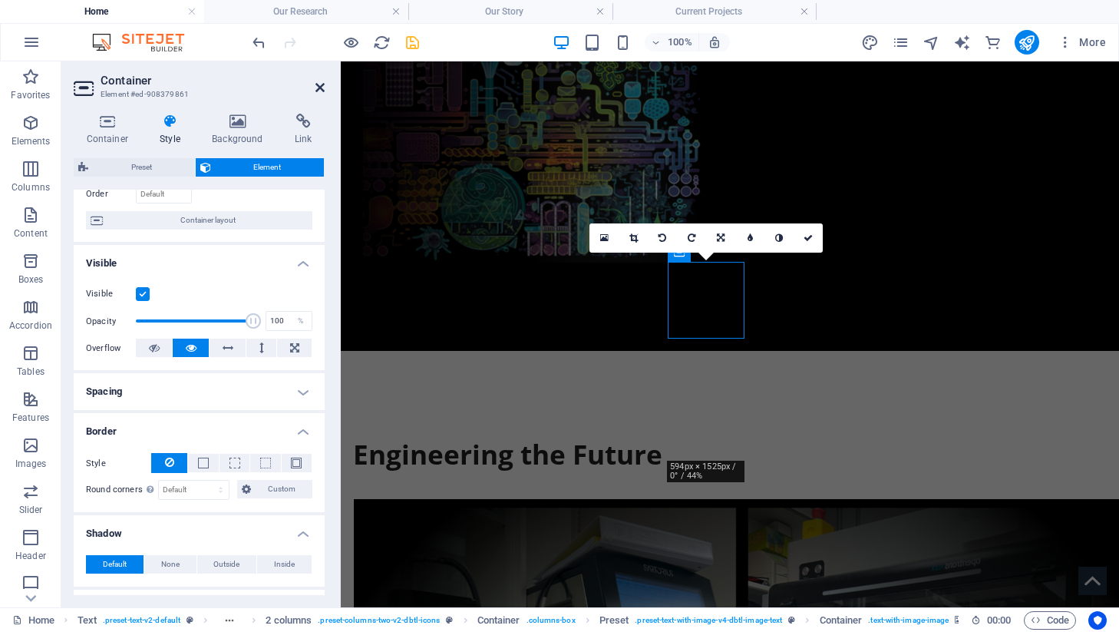
click at [315, 87] on icon at bounding box center [319, 87] width 9 height 12
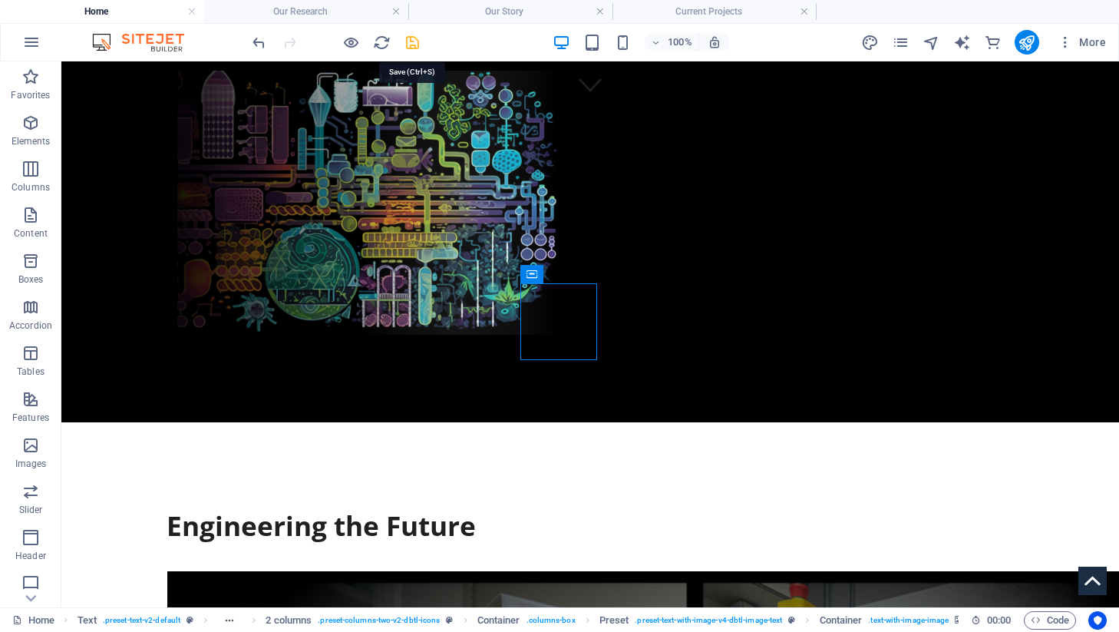
click at [414, 36] on icon "save" at bounding box center [413, 43] width 18 height 18
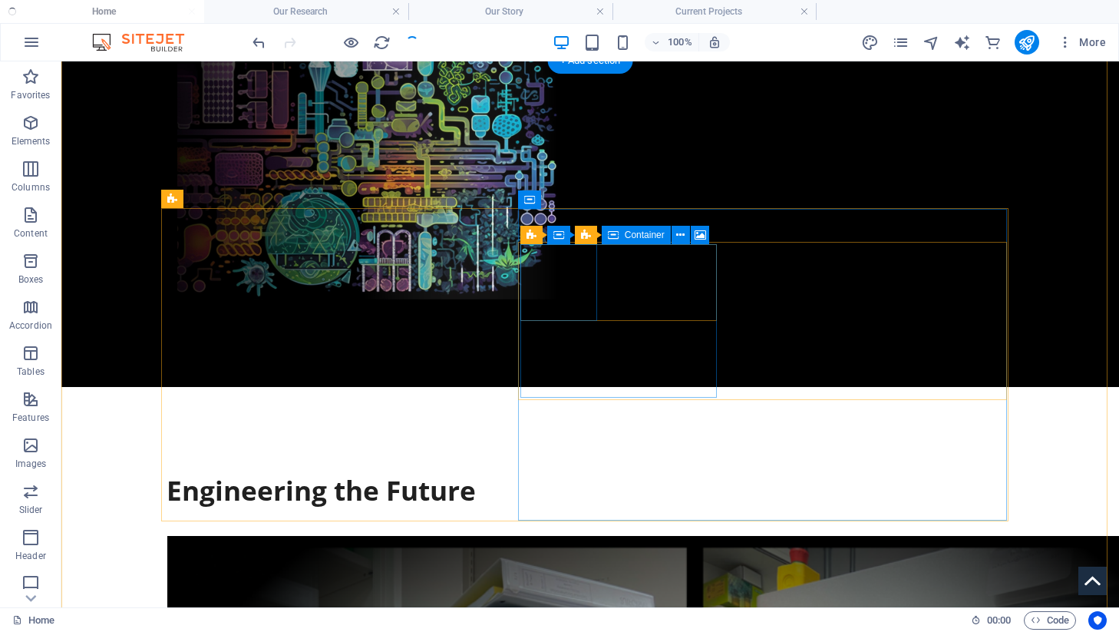
scroll to position [543, 0]
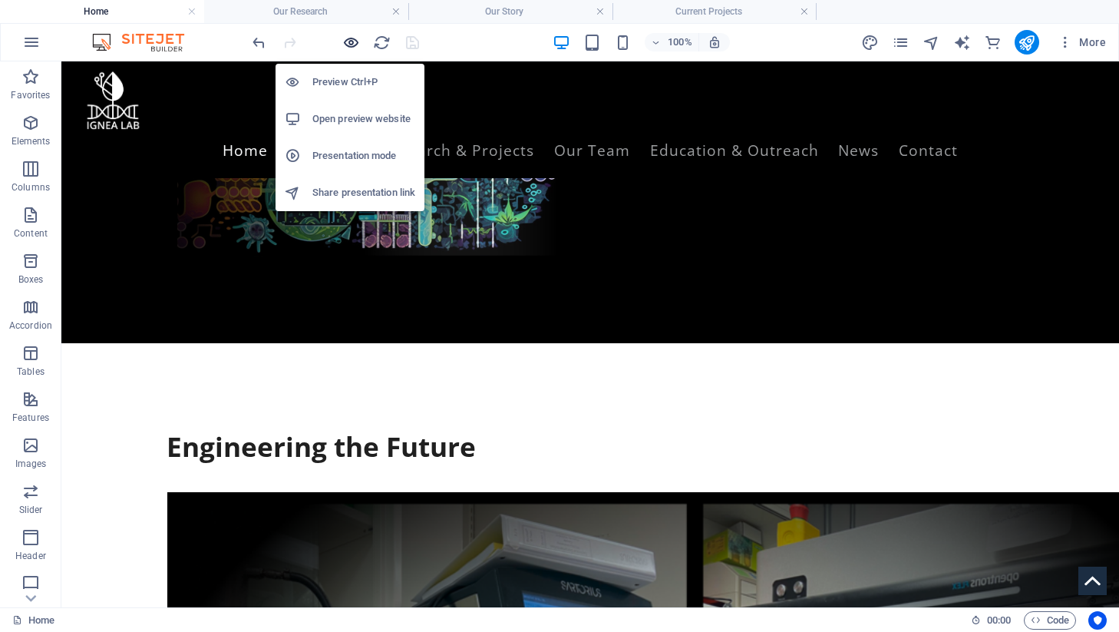
click at [351, 34] on icon "button" at bounding box center [351, 43] width 18 height 18
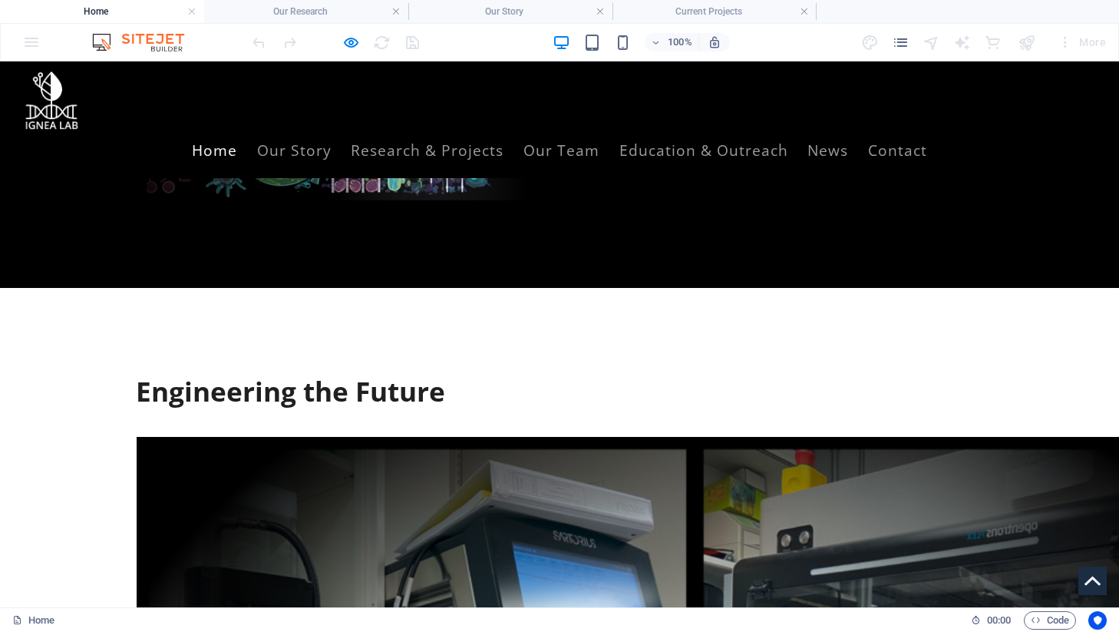
scroll to position [586, 0]
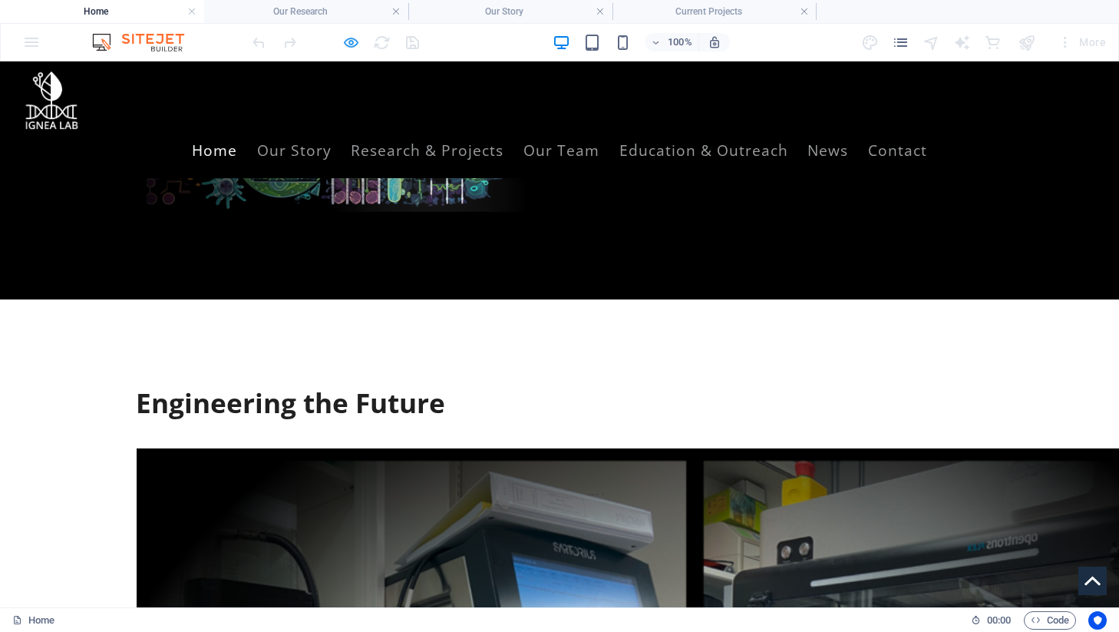
click at [358, 46] on icon "button" at bounding box center [351, 43] width 18 height 18
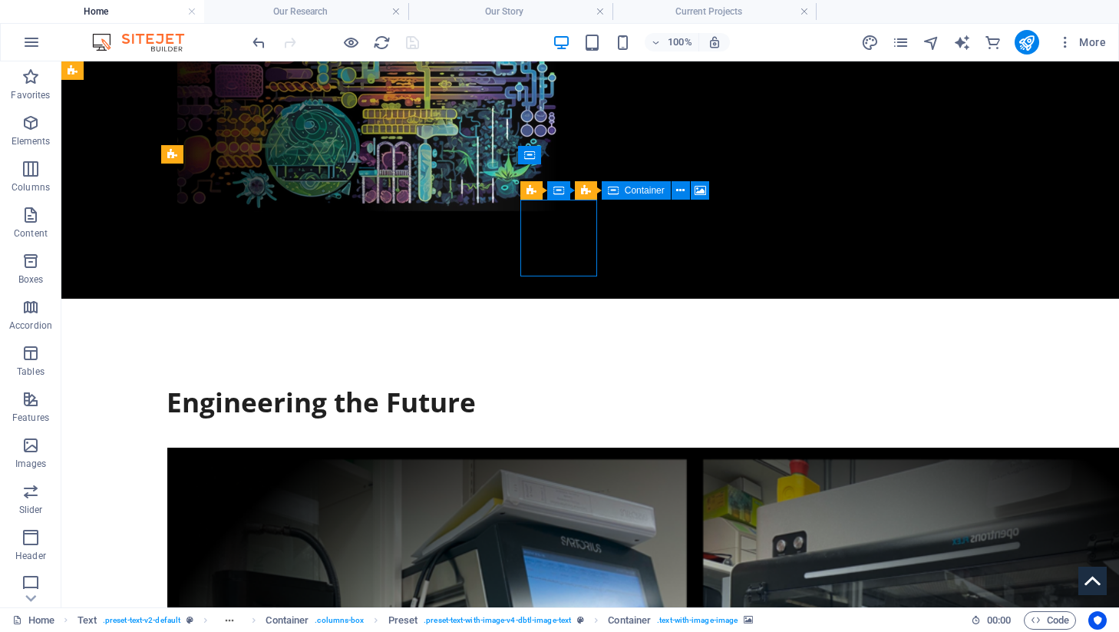
select select "px"
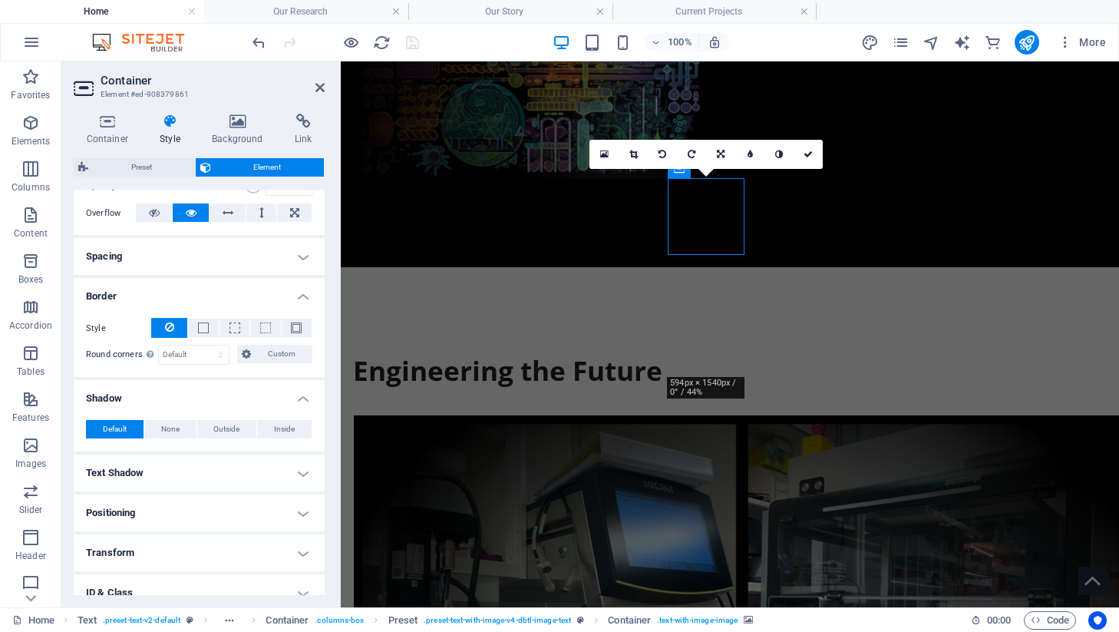
scroll to position [256, 0]
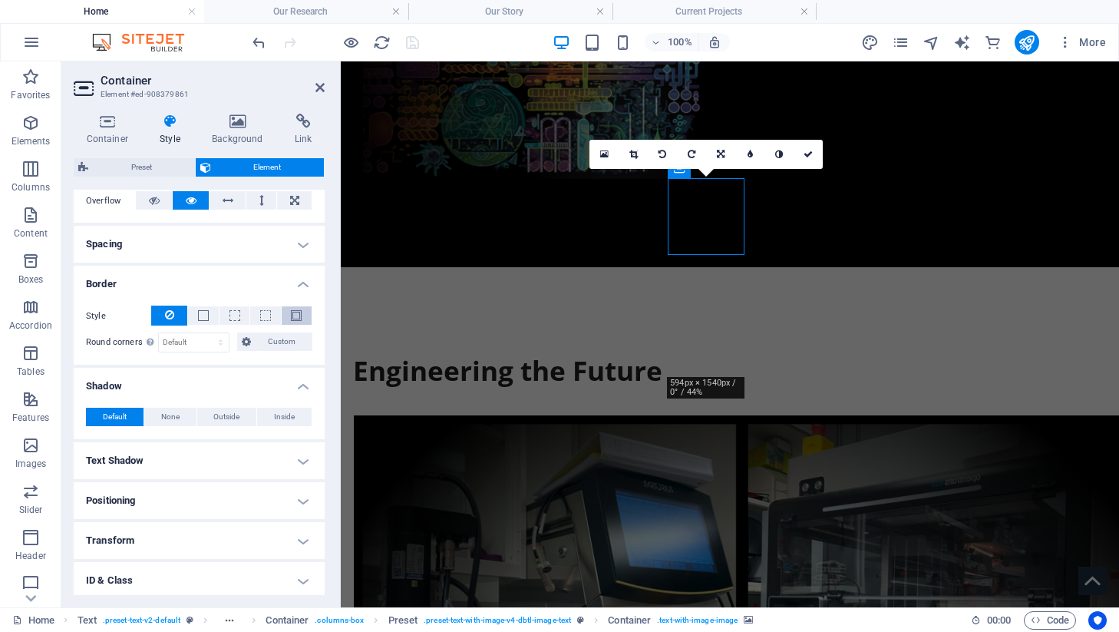
click at [295, 315] on span at bounding box center [296, 315] width 11 height 11
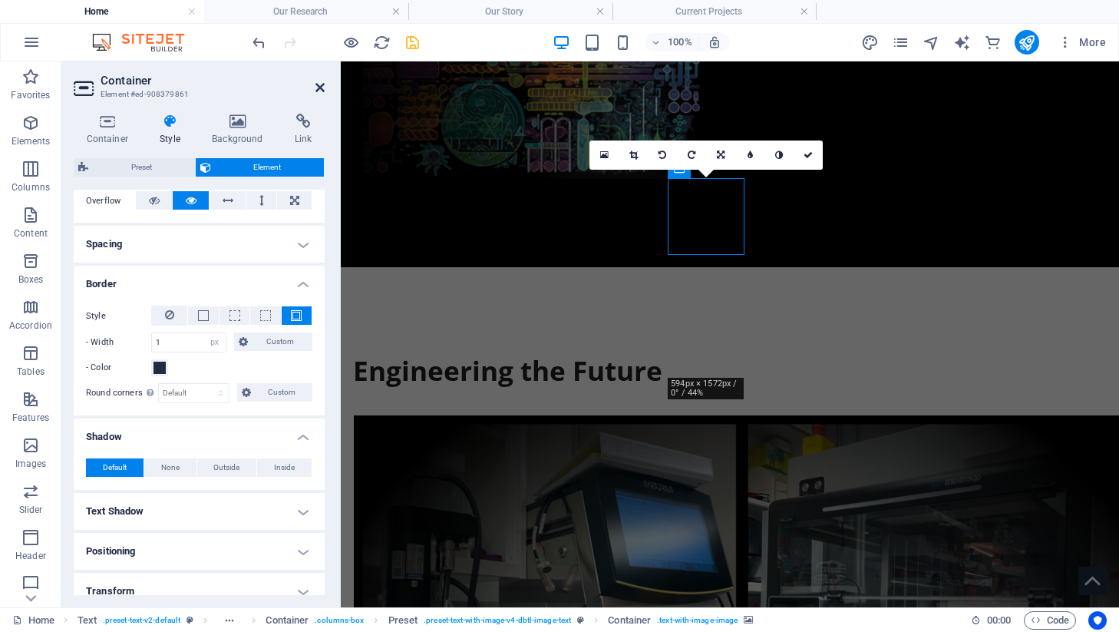
click at [319, 83] on icon at bounding box center [319, 87] width 9 height 12
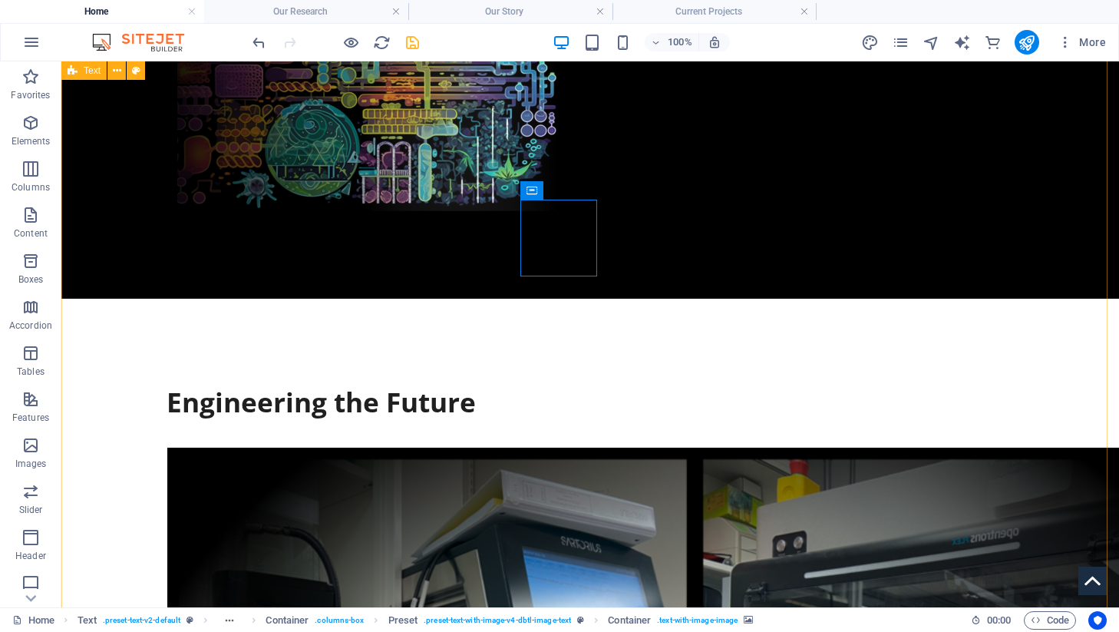
scroll to position [586, 0]
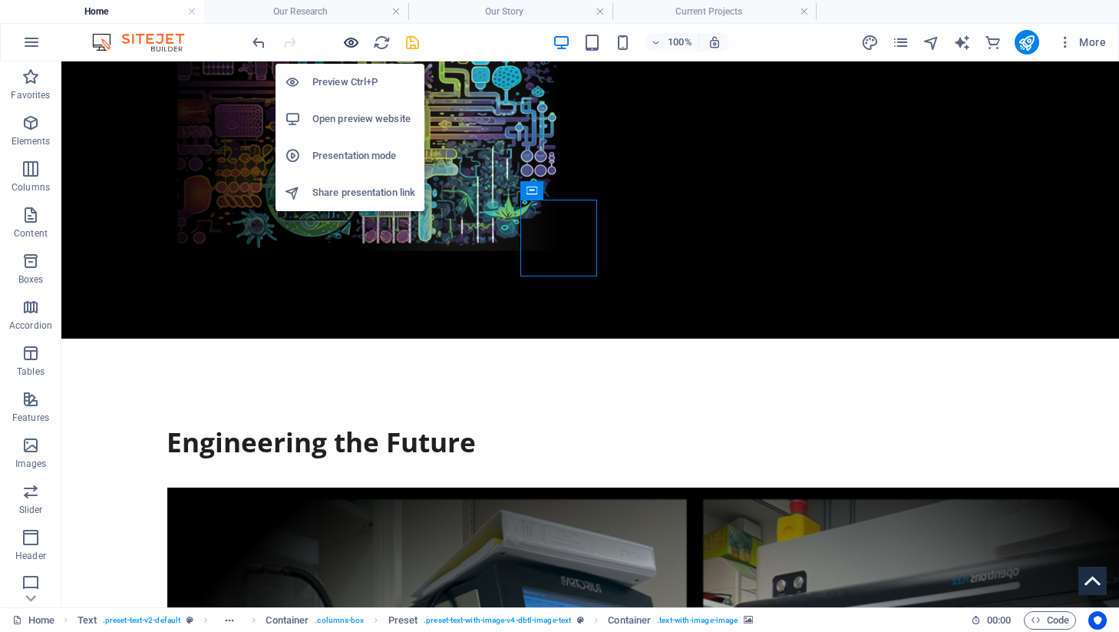
click at [358, 40] on icon "button" at bounding box center [351, 43] width 18 height 18
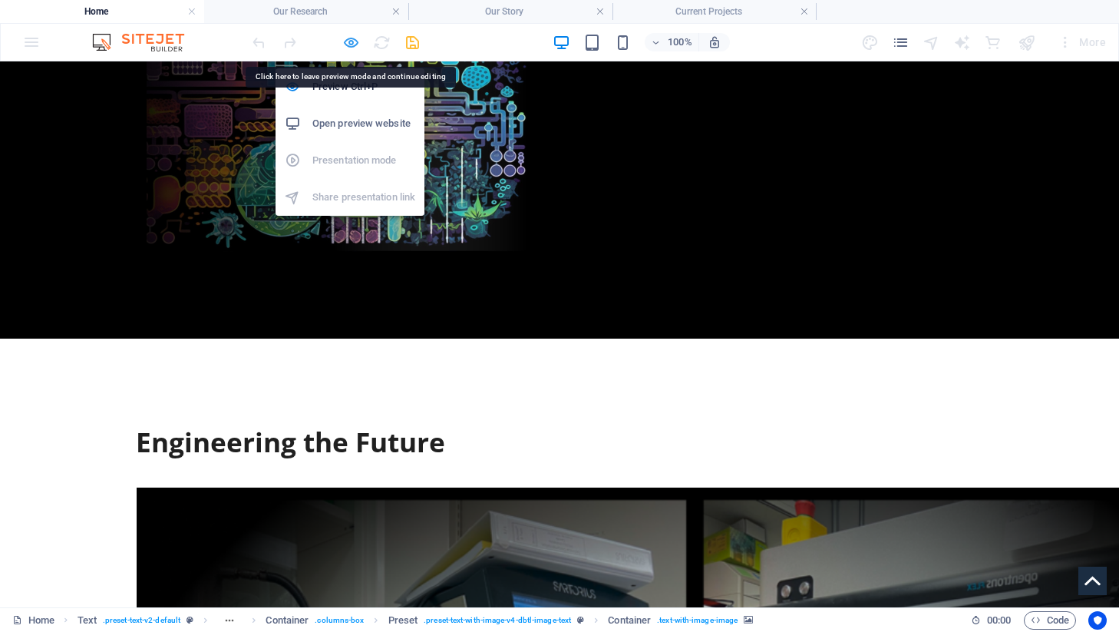
click at [354, 38] on icon "button" at bounding box center [351, 43] width 18 height 18
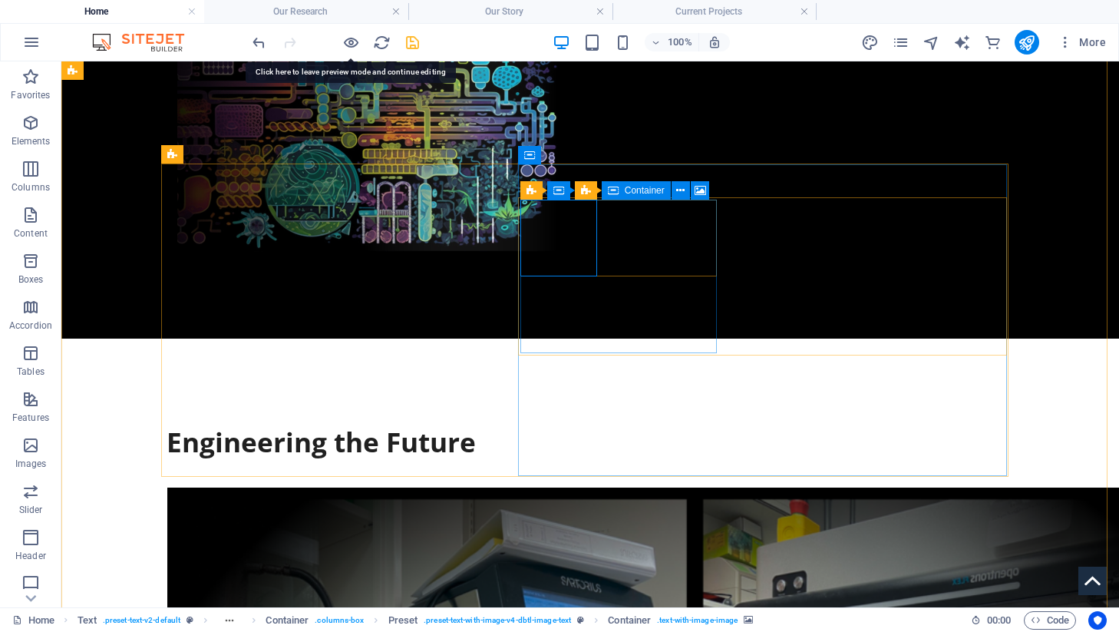
select select "px"
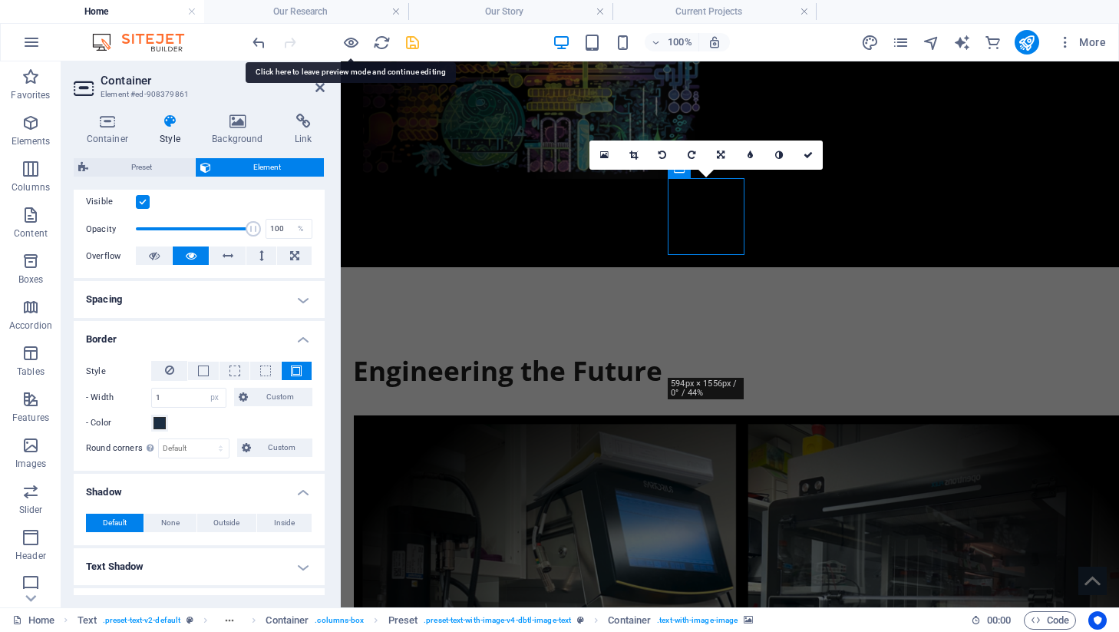
scroll to position [203, 0]
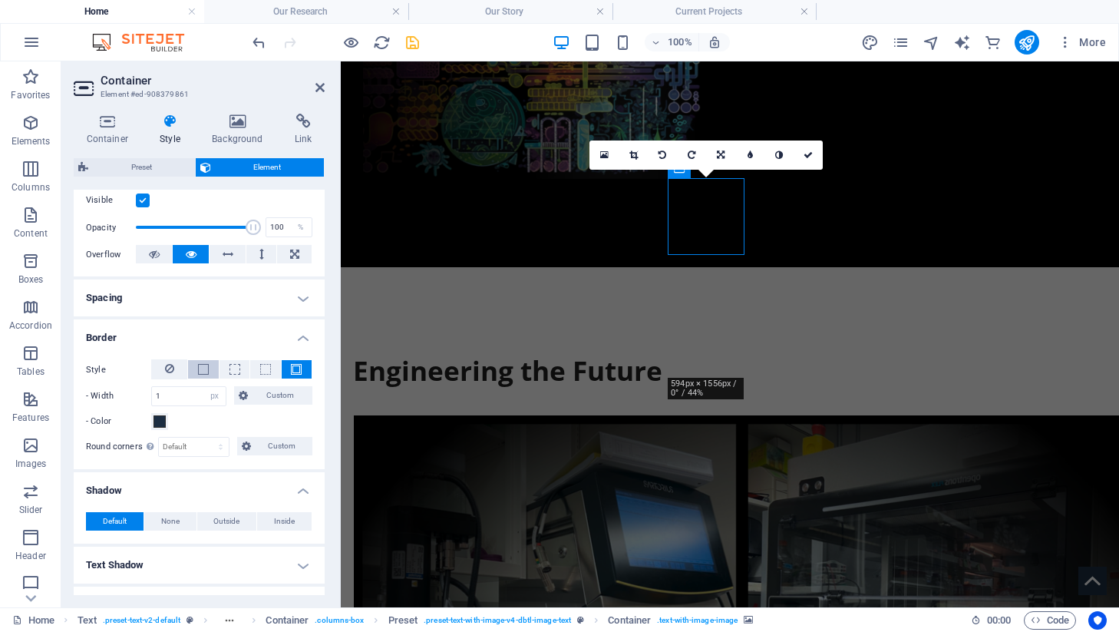
click at [205, 373] on span at bounding box center [203, 369] width 11 height 11
click at [201, 442] on select "Default px rem % vh vw Custom" at bounding box center [194, 446] width 70 height 18
select select "px"
click at [206, 437] on select "Default px rem % vh vw Custom" at bounding box center [194, 446] width 70 height 18
type input "5"
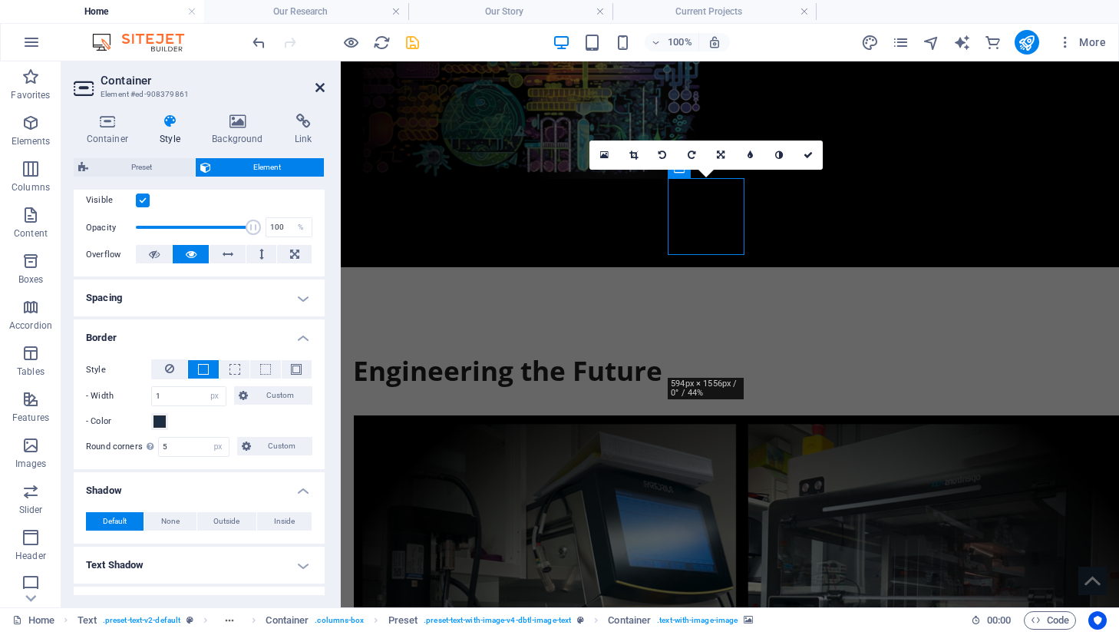
click at [317, 87] on icon at bounding box center [319, 87] width 9 height 12
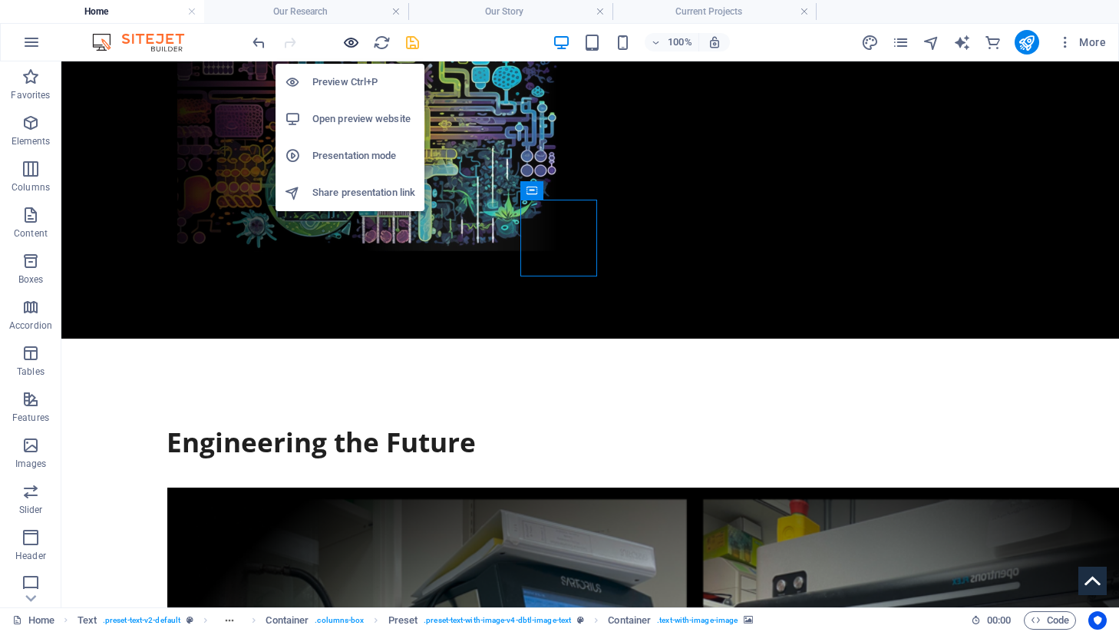
click at [355, 48] on icon "button" at bounding box center [351, 43] width 18 height 18
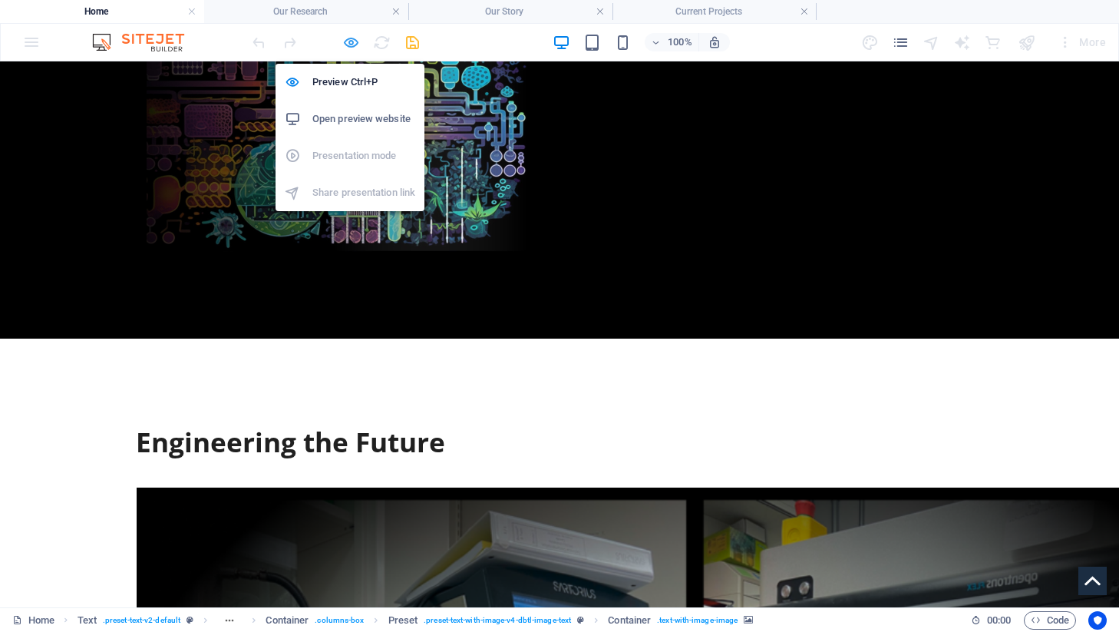
click at [350, 42] on icon "button" at bounding box center [351, 43] width 18 height 18
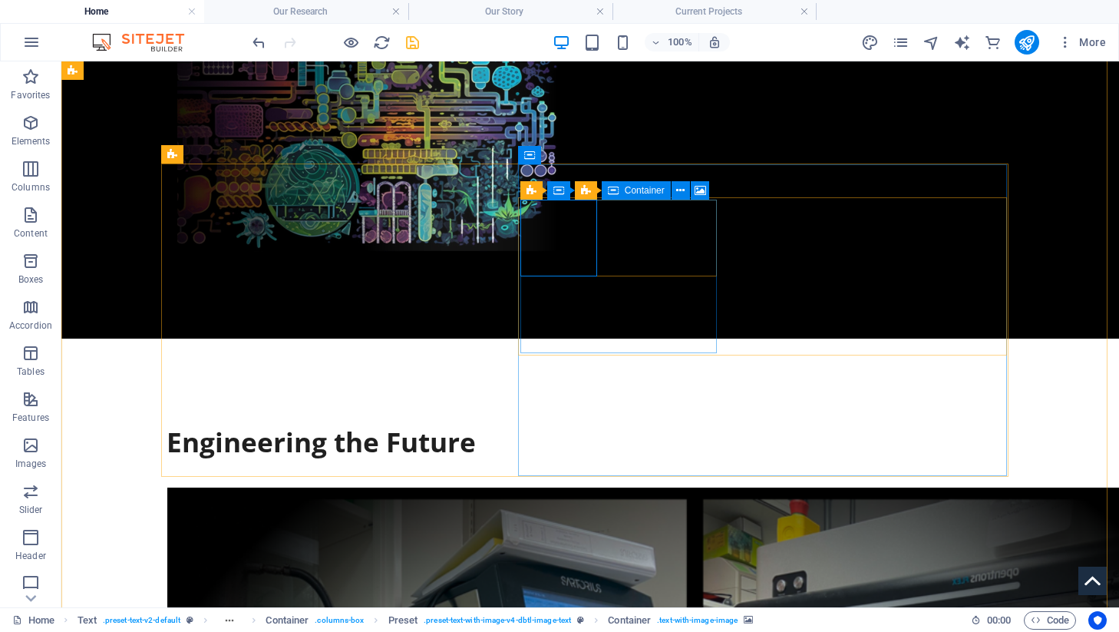
select select "px"
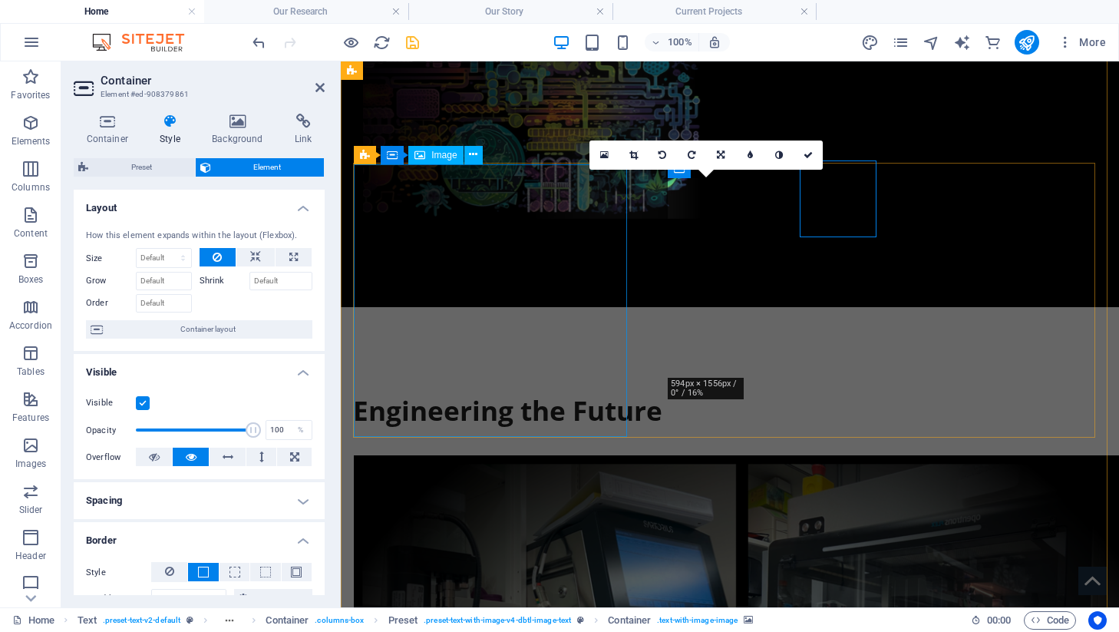
scroll to position [626, 0]
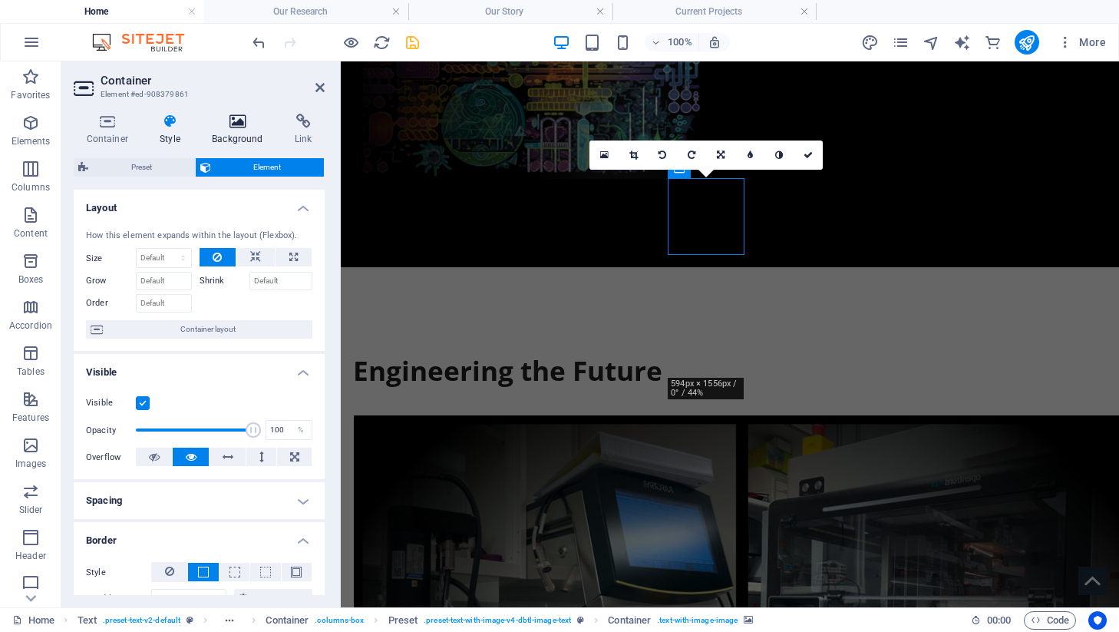
click at [233, 134] on h4 "Background" at bounding box center [241, 130] width 83 height 32
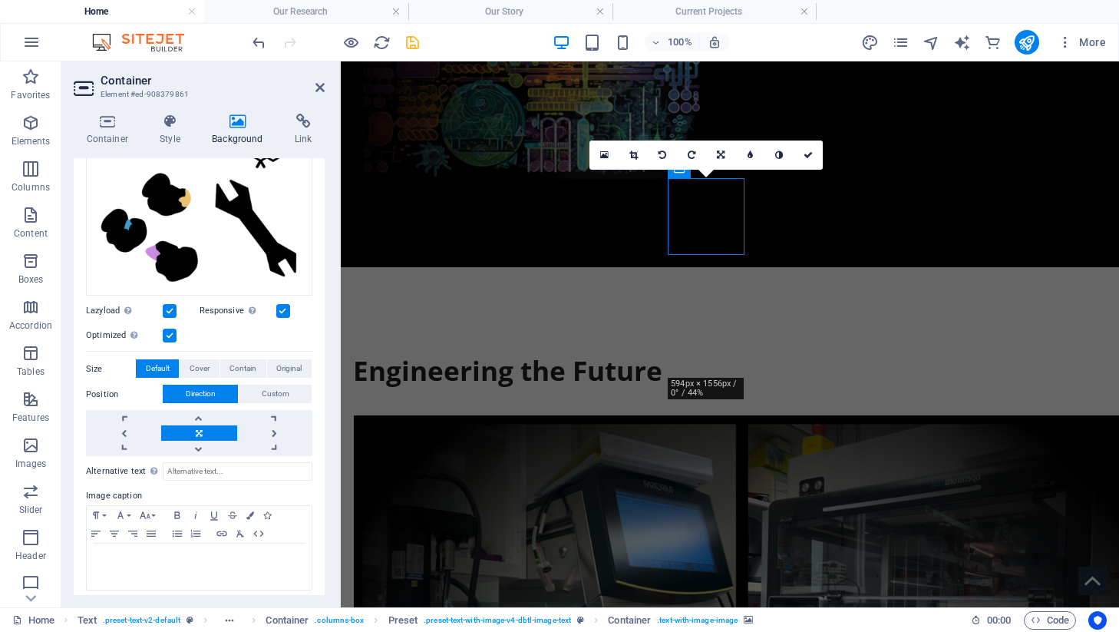
scroll to position [229, 0]
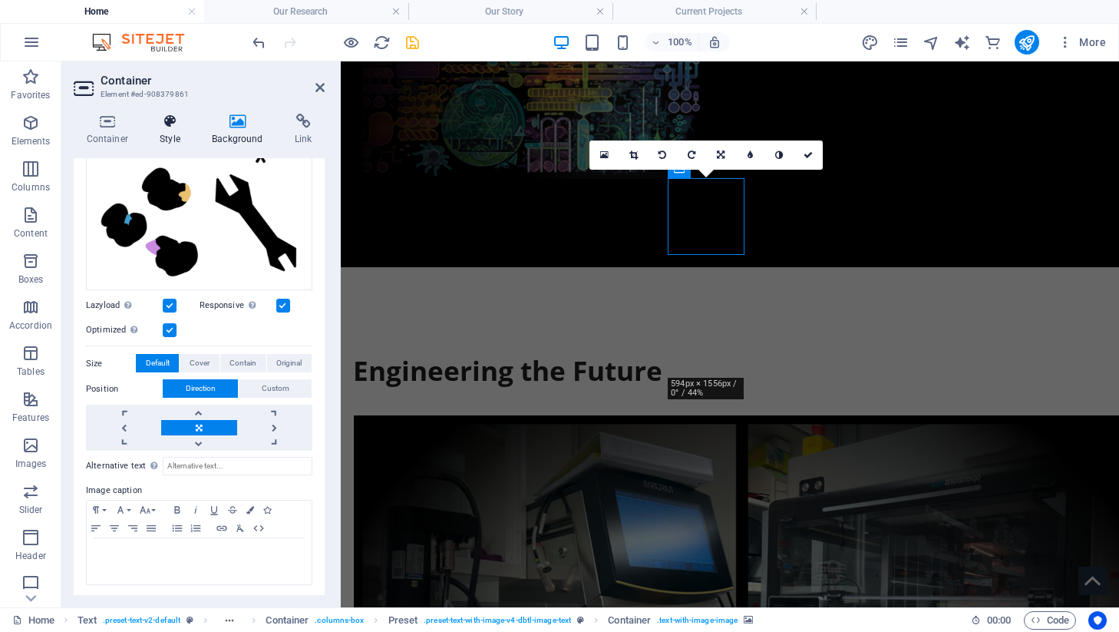
click at [177, 139] on h4 "Style" at bounding box center [173, 130] width 52 height 32
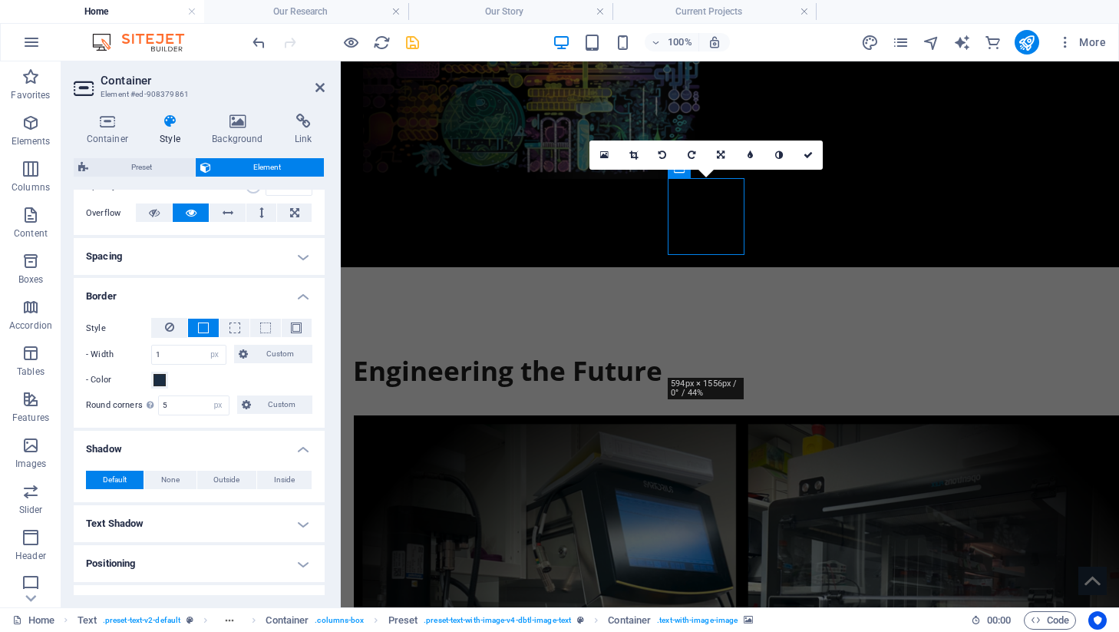
scroll to position [0, 0]
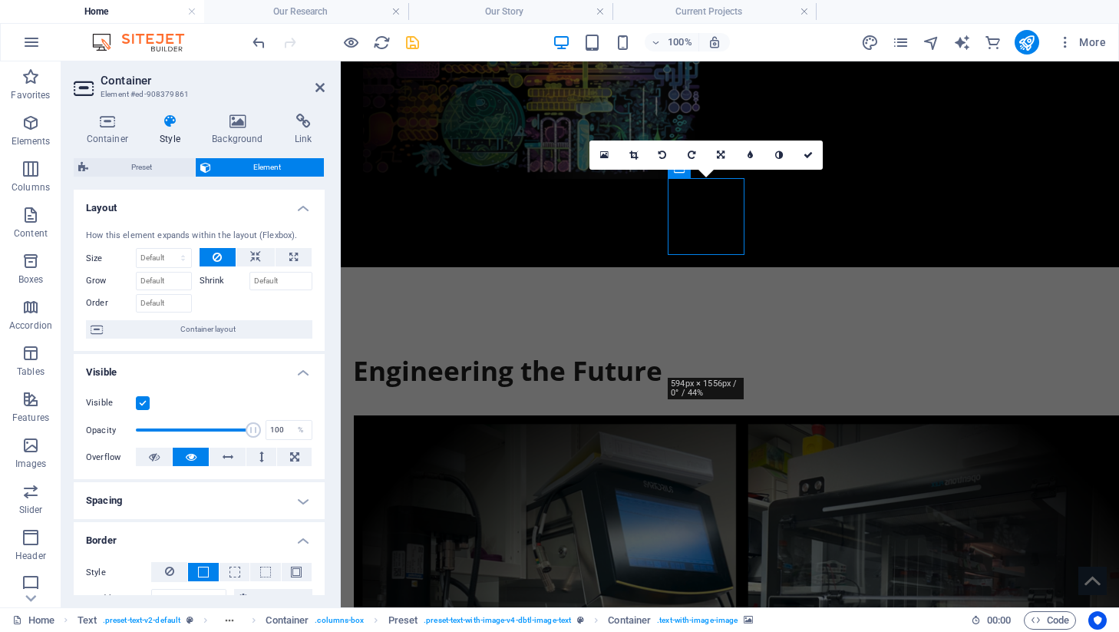
click at [204, 370] on h4 "Visible" at bounding box center [199, 368] width 251 height 28
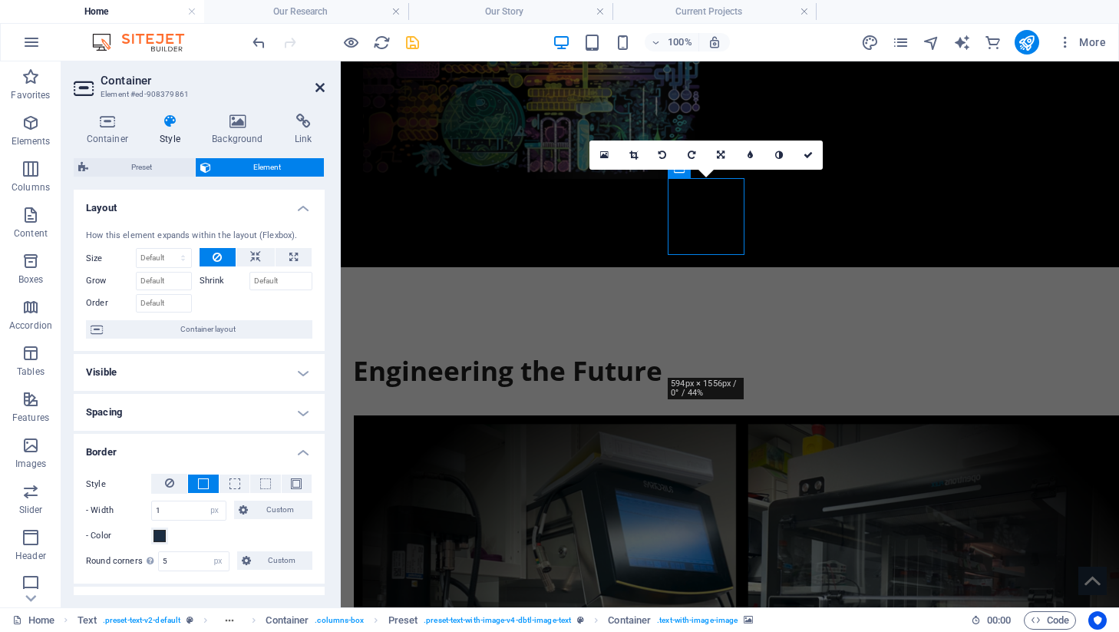
click at [315, 83] on icon at bounding box center [319, 87] width 9 height 12
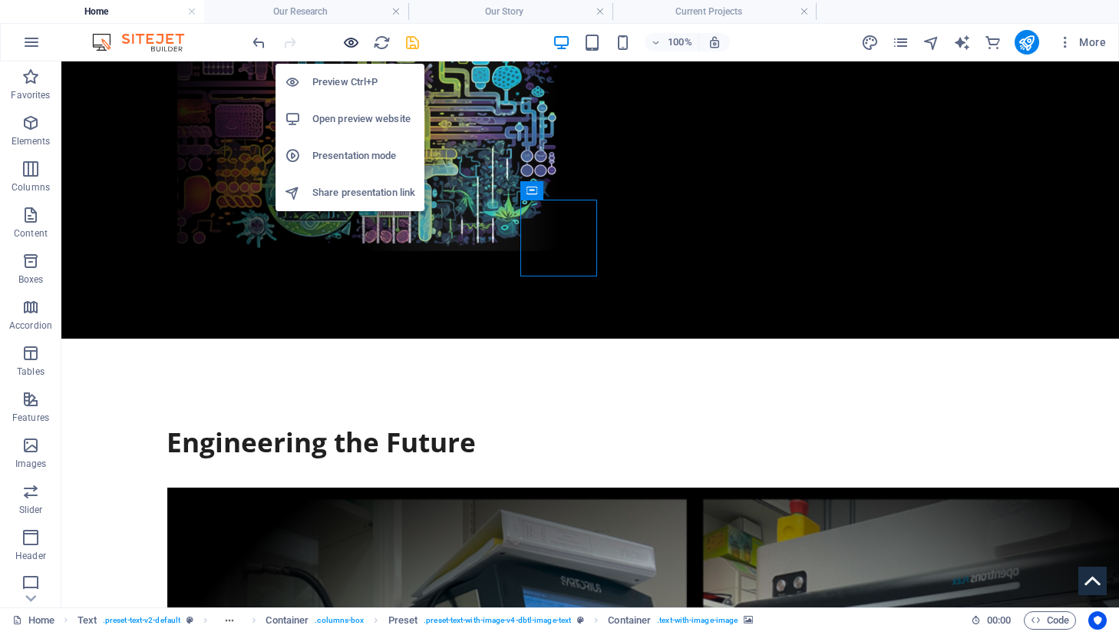
click at [359, 48] on icon "button" at bounding box center [351, 43] width 18 height 18
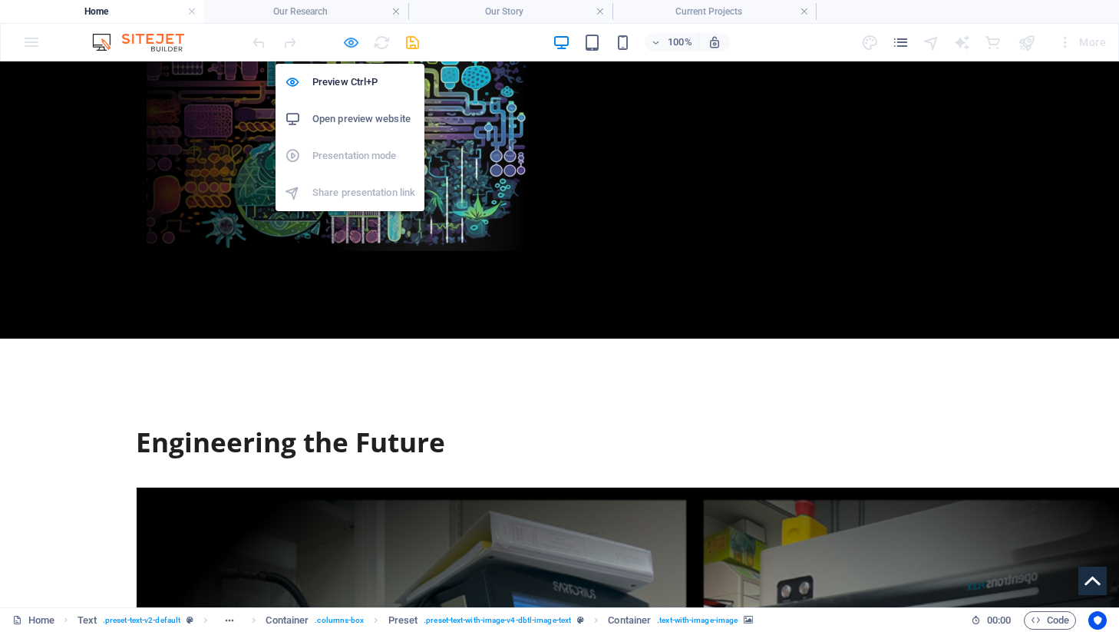
click at [359, 50] on icon "button" at bounding box center [351, 43] width 18 height 18
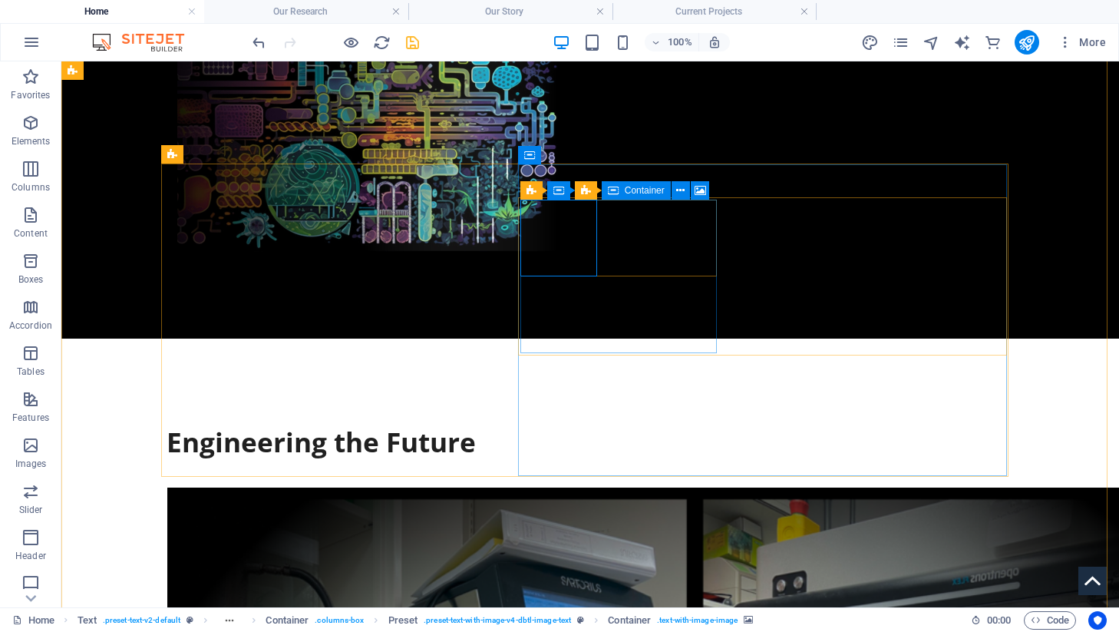
select select "px"
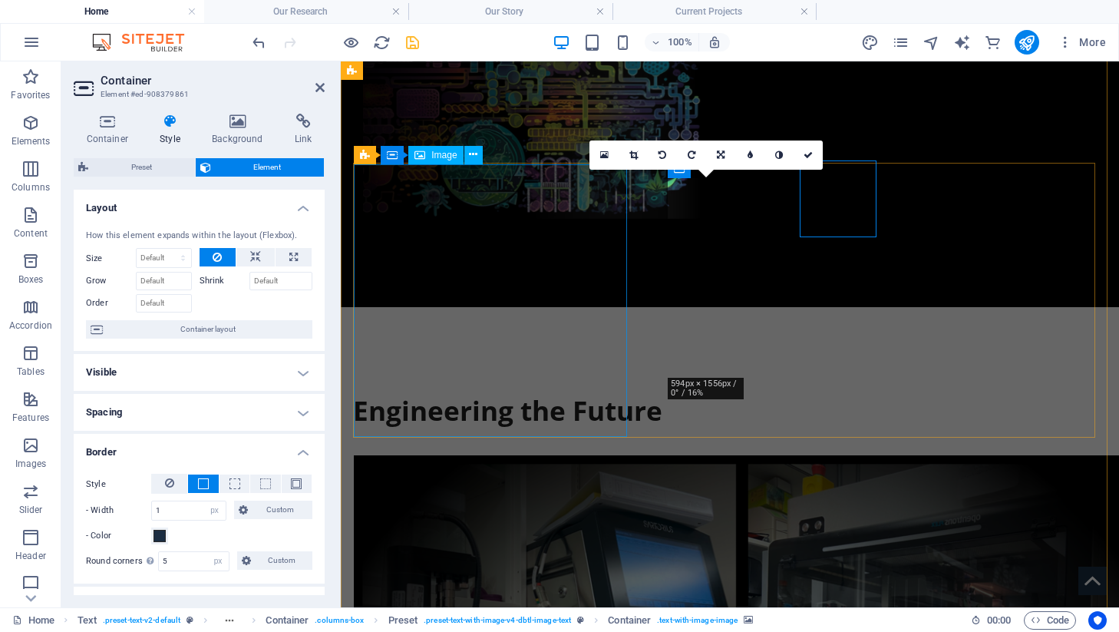
scroll to position [626, 0]
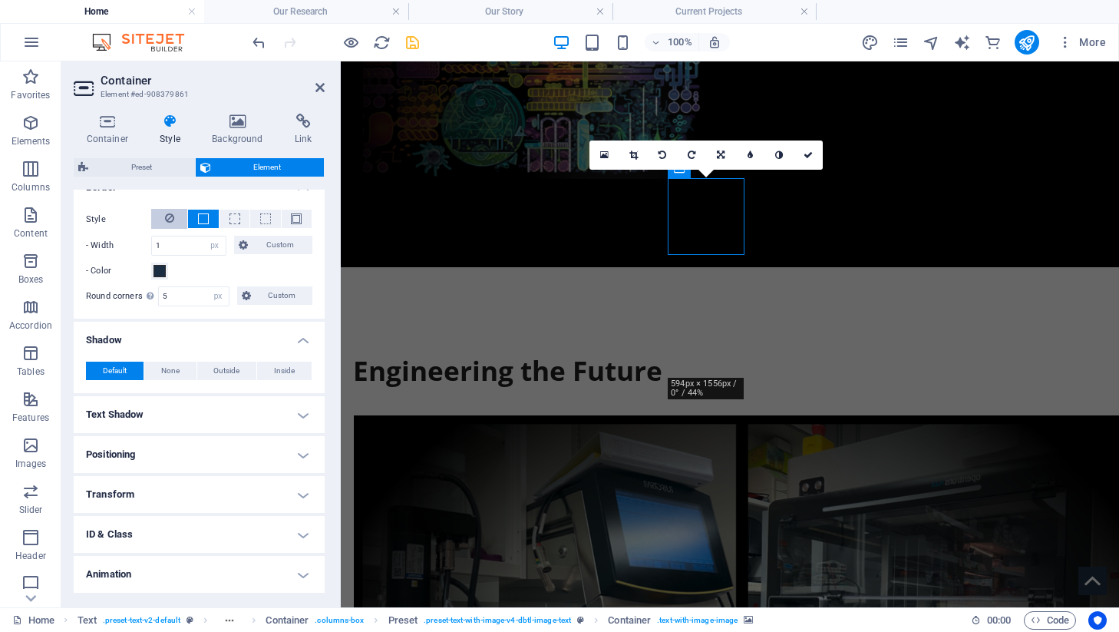
click at [167, 209] on icon at bounding box center [169, 218] width 9 height 18
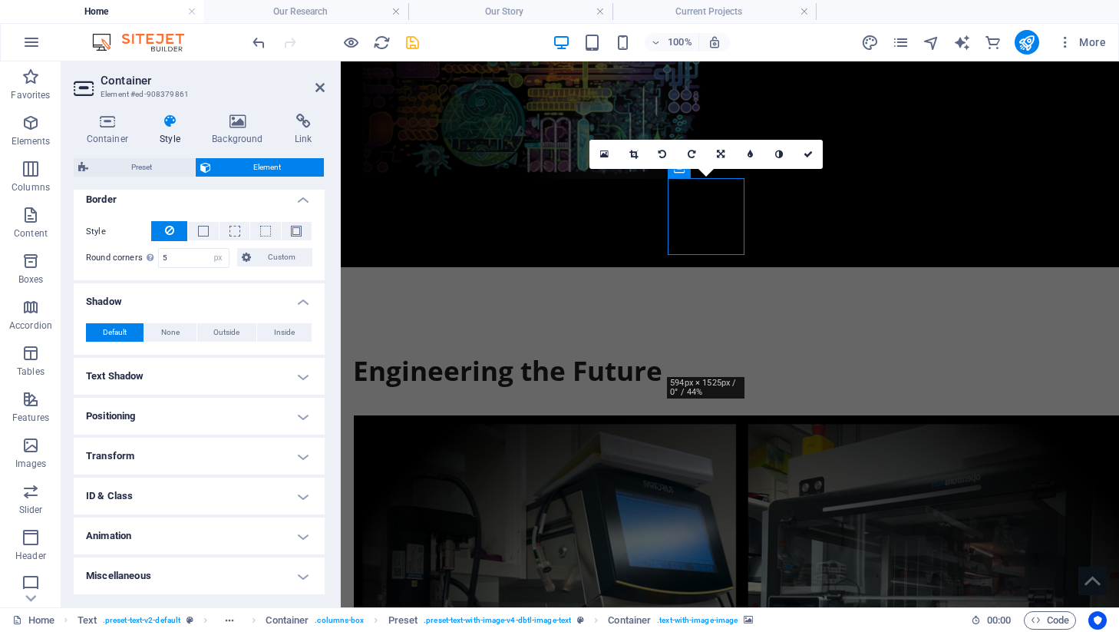
scroll to position [251, 0]
click at [315, 85] on icon at bounding box center [319, 87] width 9 height 12
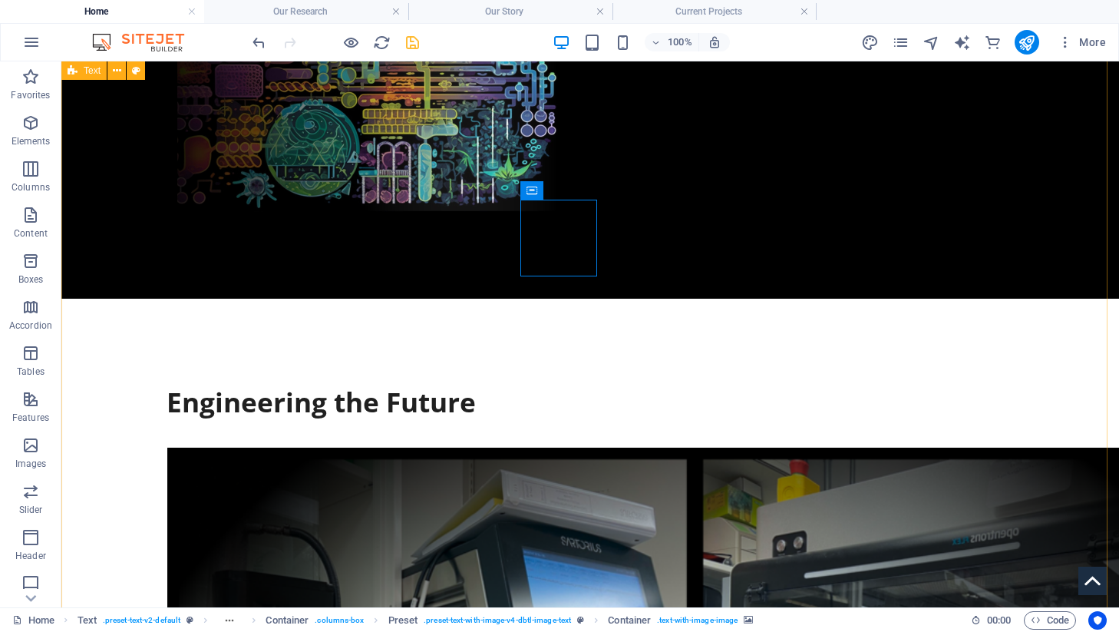
scroll to position [586, 0]
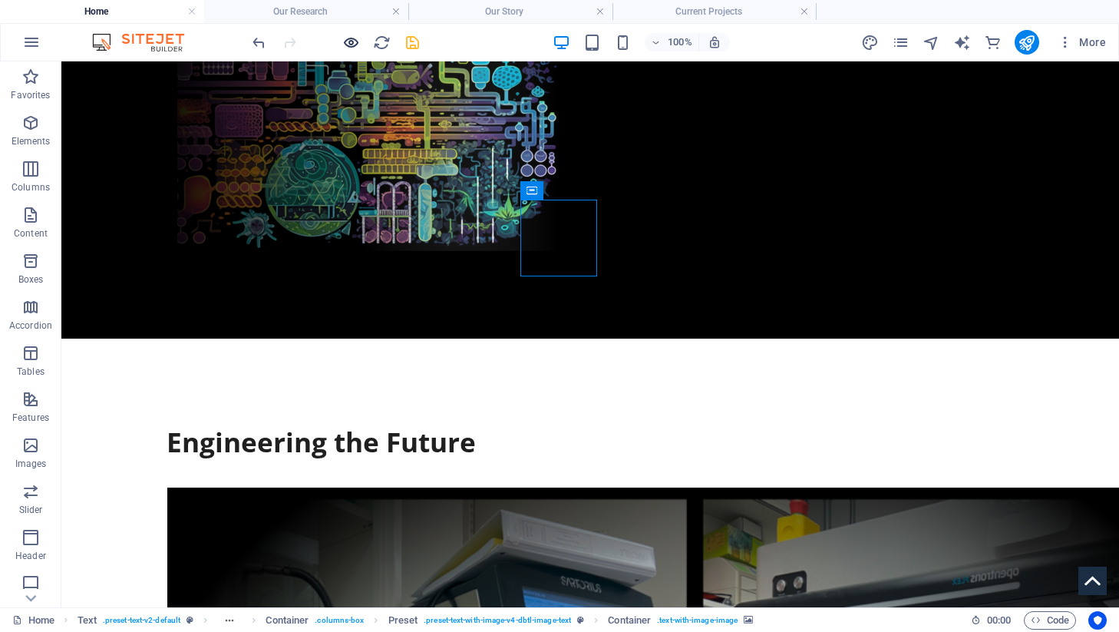
click at [342, 44] on icon "button" at bounding box center [351, 43] width 18 height 18
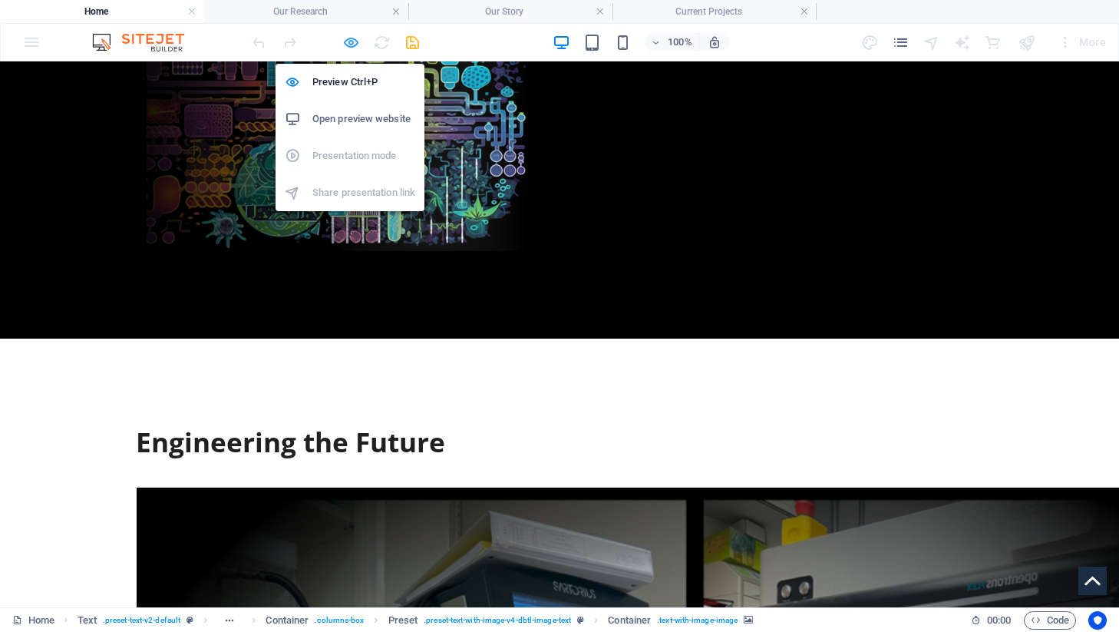
click at [342, 44] on icon "button" at bounding box center [351, 43] width 18 height 18
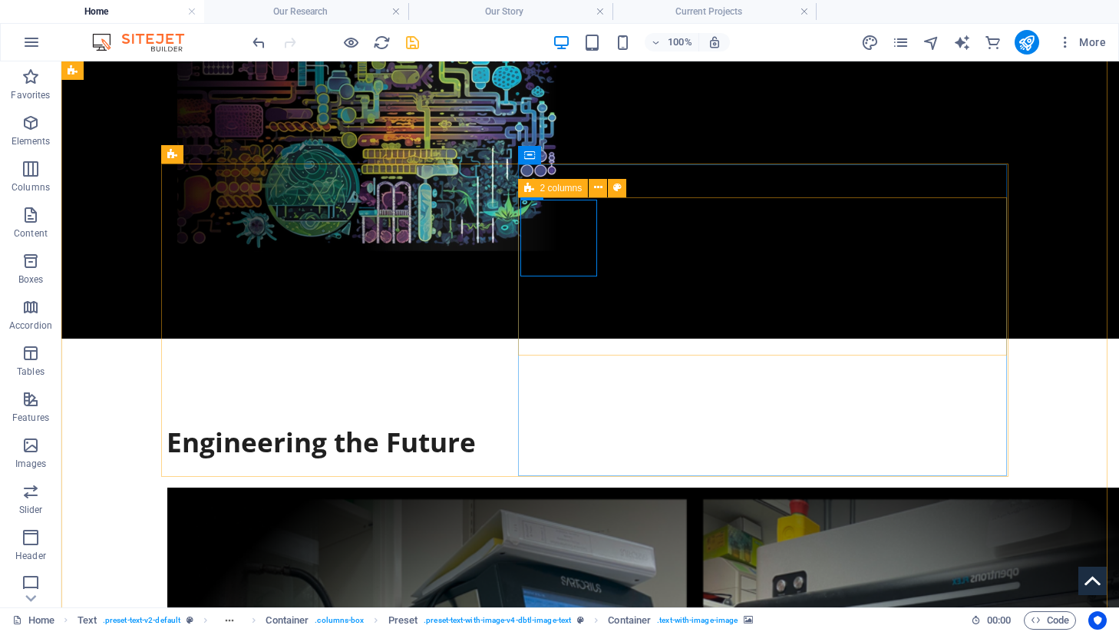
select select "%"
select select "preset-columns-two-v2-dbtl-icons"
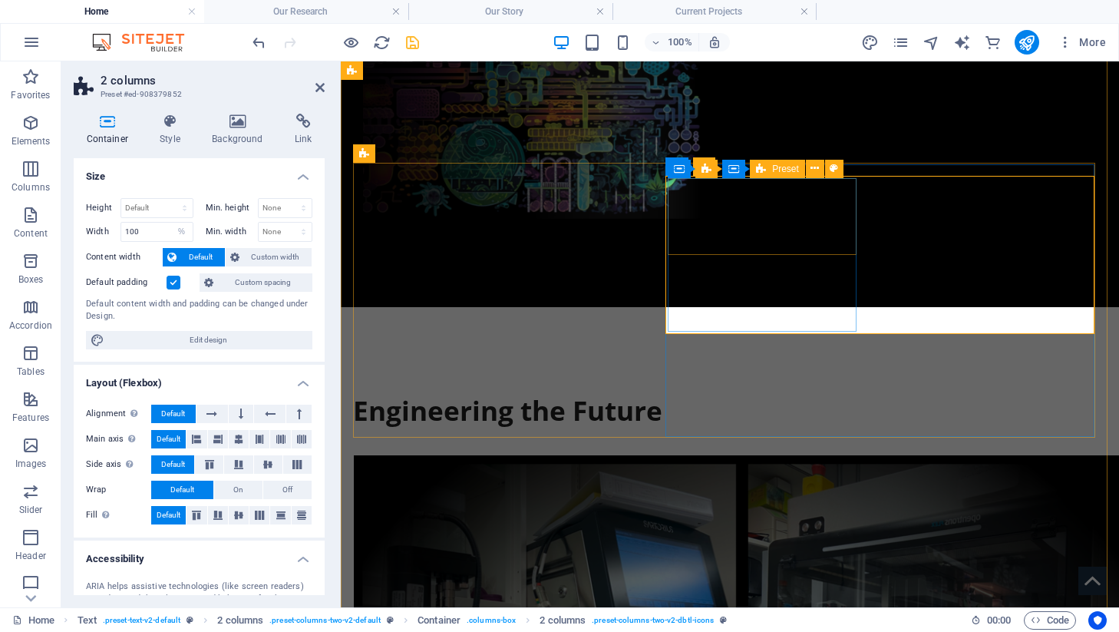
scroll to position [626, 0]
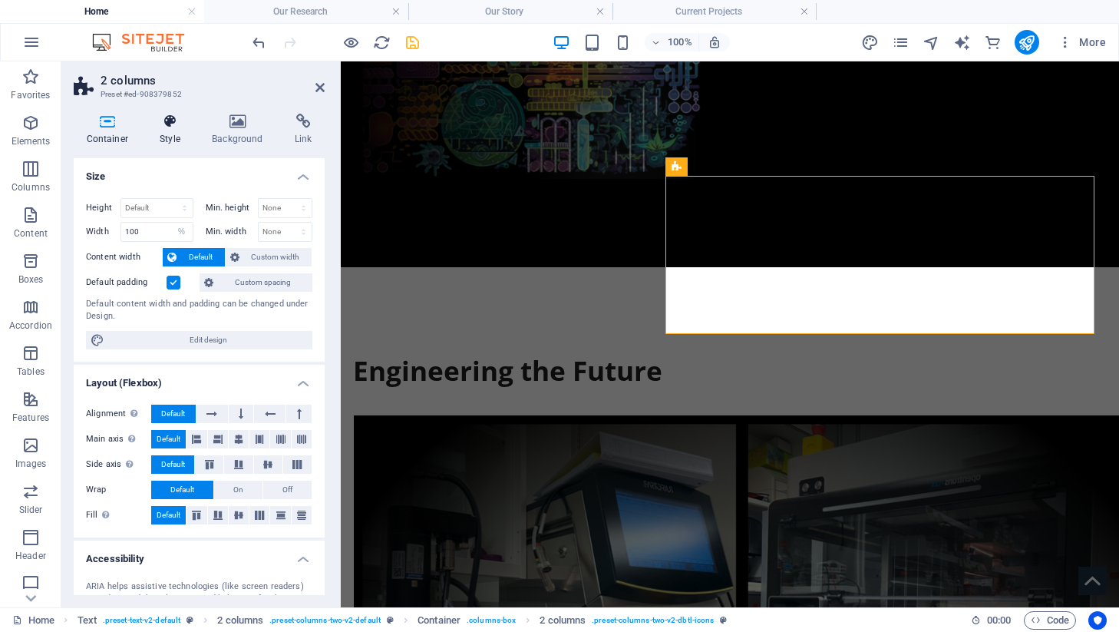
click at [187, 120] on icon at bounding box center [170, 121] width 46 height 15
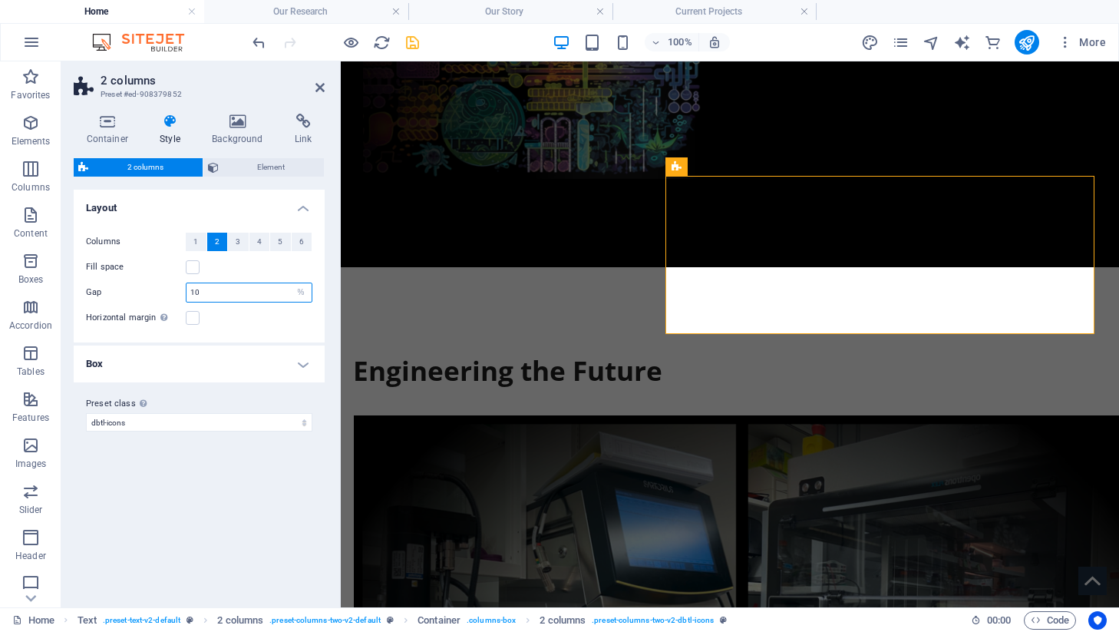
click at [213, 298] on input "10" at bounding box center [248, 292] width 125 height 18
type input "12"
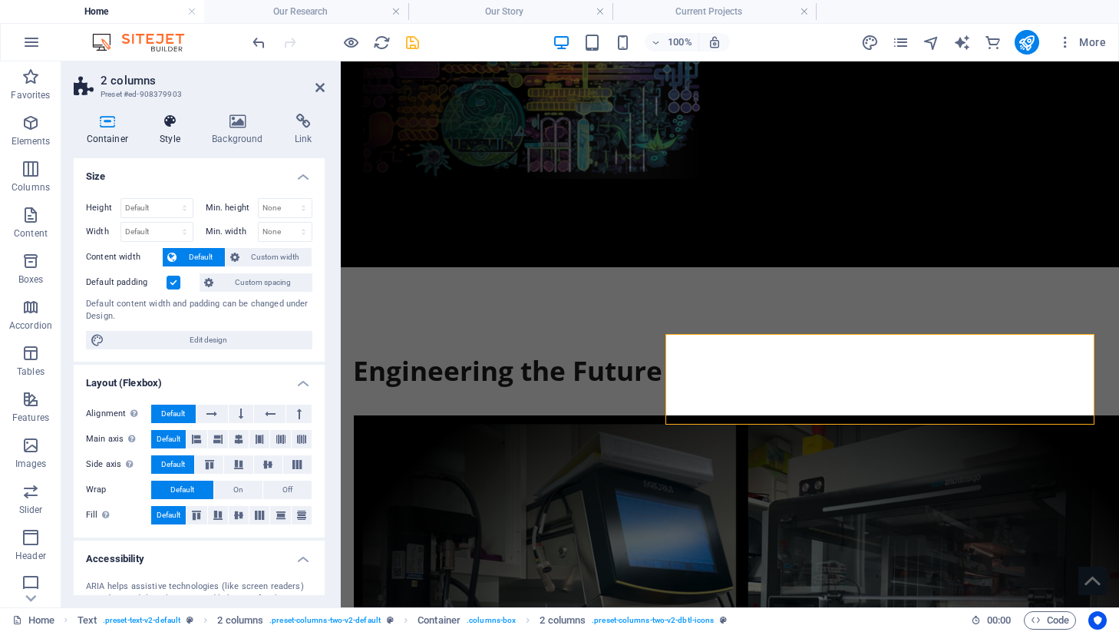
click at [167, 134] on h4 "Style" at bounding box center [173, 130] width 52 height 32
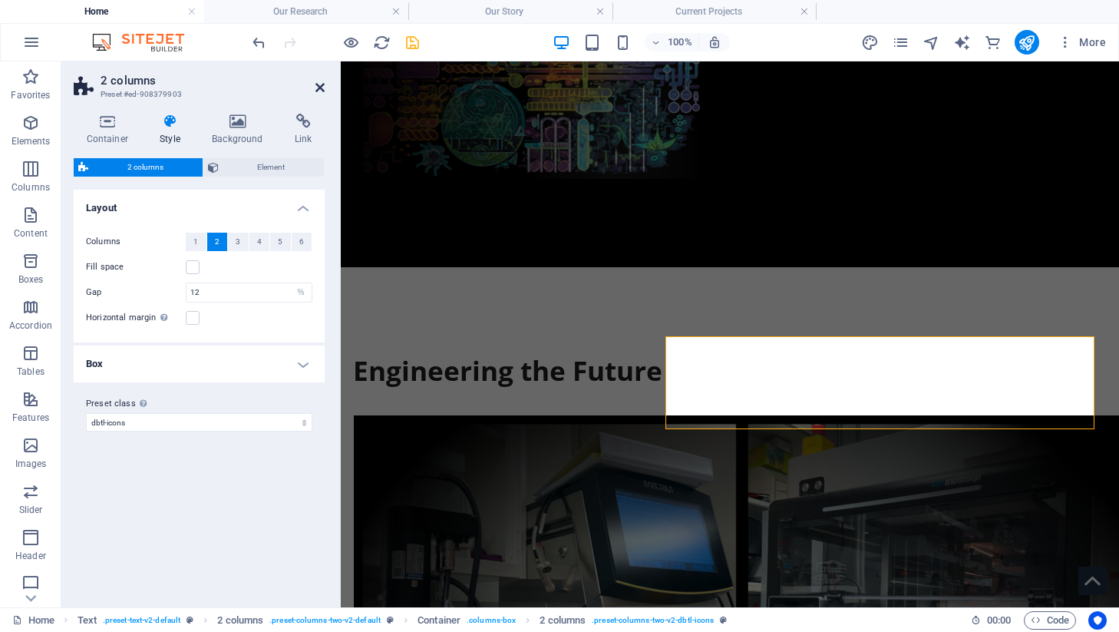
click at [321, 87] on icon at bounding box center [319, 87] width 9 height 12
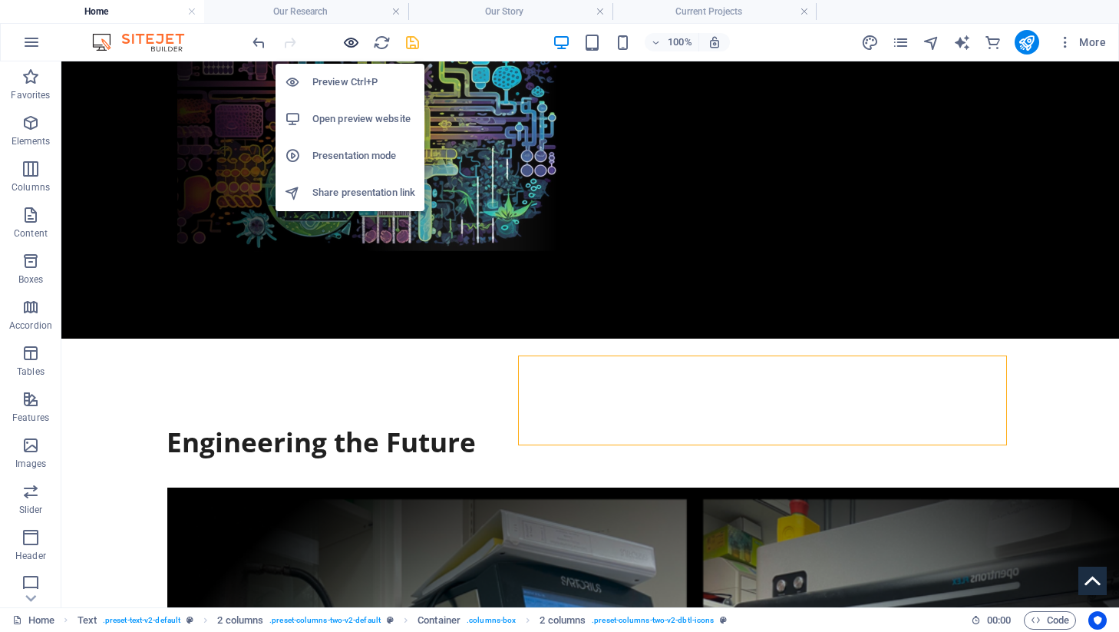
click at [355, 41] on icon "button" at bounding box center [351, 43] width 18 height 18
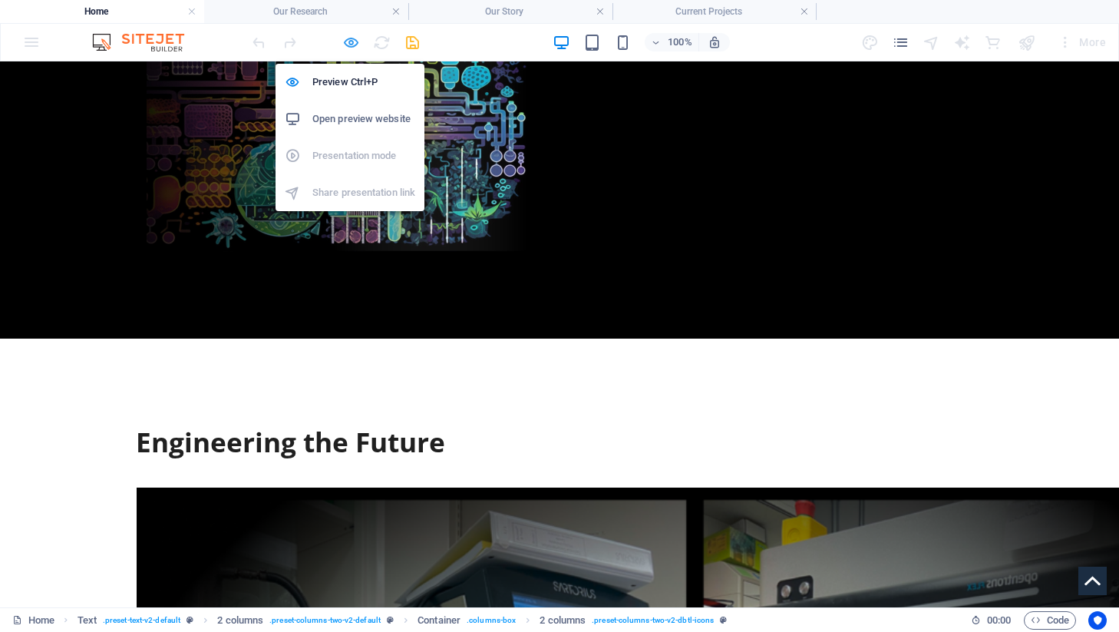
click at [355, 41] on icon "button" at bounding box center [351, 43] width 18 height 18
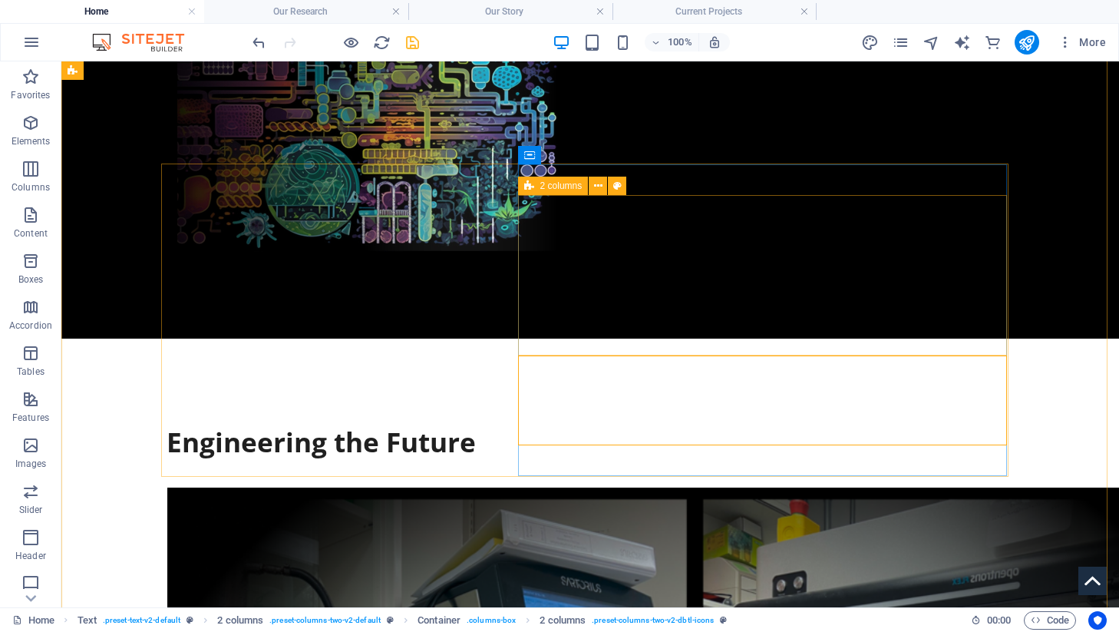
select select "%"
select select "preset-columns-two-v2-dbtl-icons"
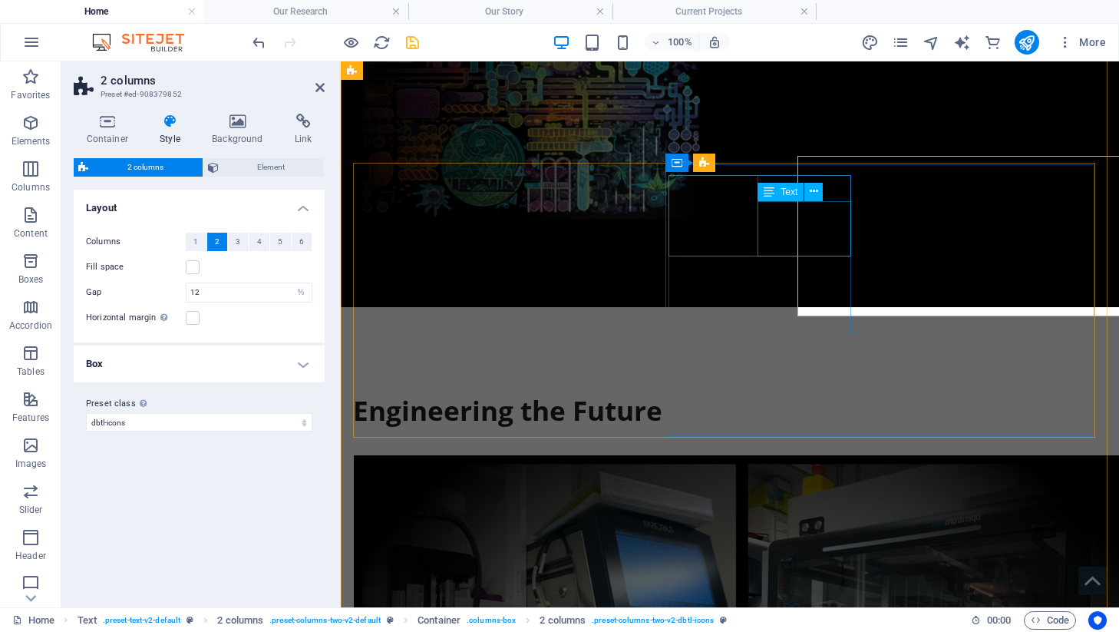
scroll to position [626, 0]
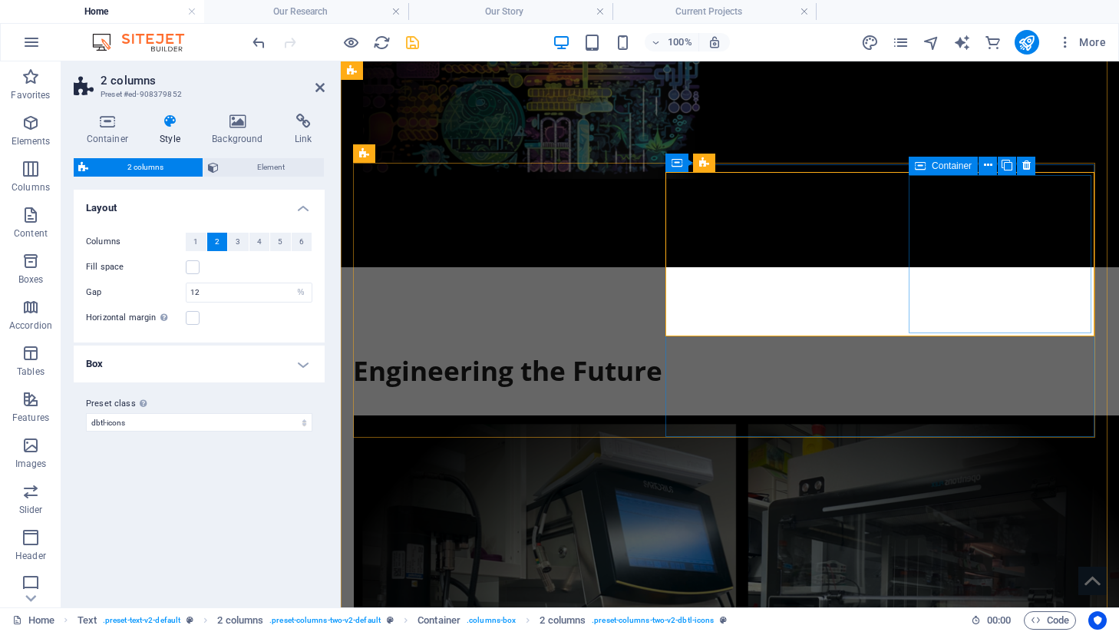
click at [924, 163] on icon at bounding box center [920, 166] width 11 height 18
select select "px"
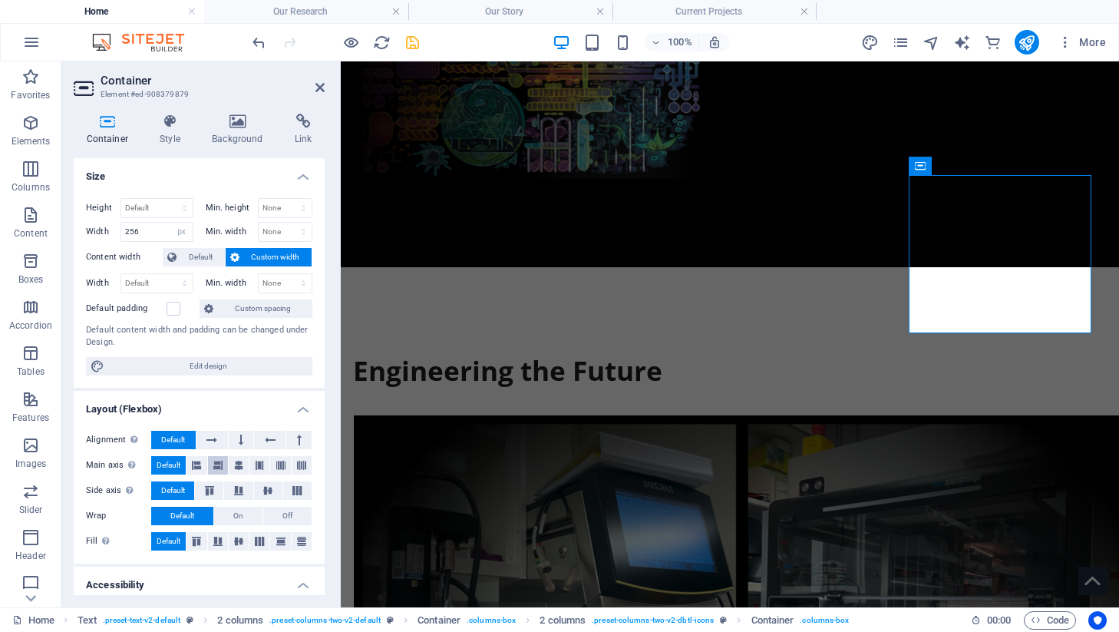
click at [217, 464] on icon at bounding box center [217, 465] width 9 height 18
click at [319, 87] on icon at bounding box center [319, 87] width 9 height 12
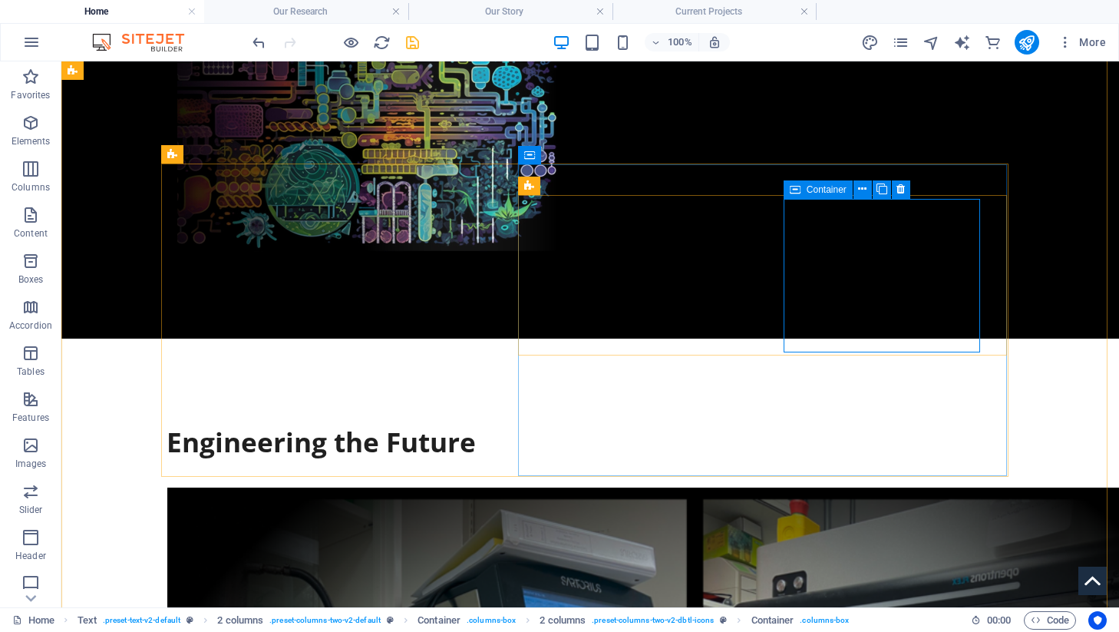
click at [800, 186] on icon at bounding box center [795, 189] width 11 height 18
select select "px"
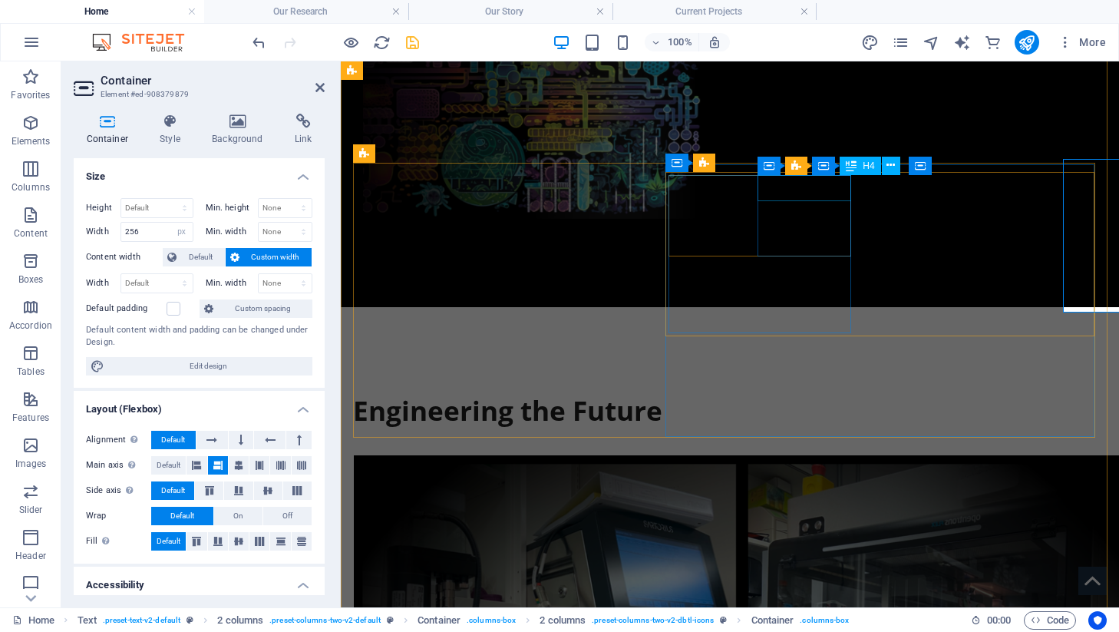
scroll to position [626, 0]
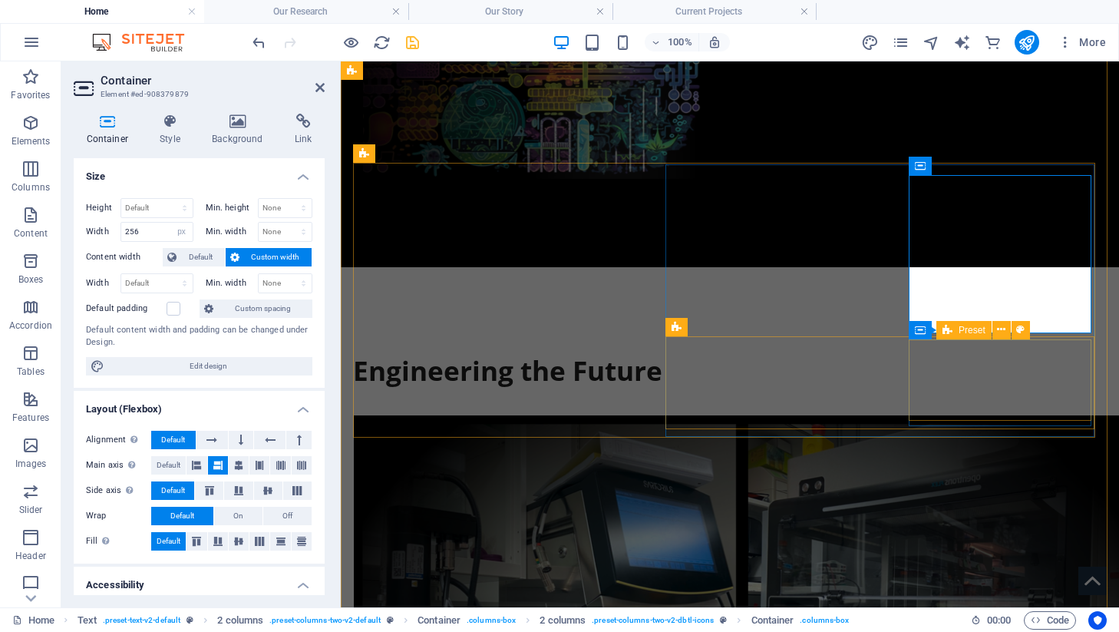
select select "%"
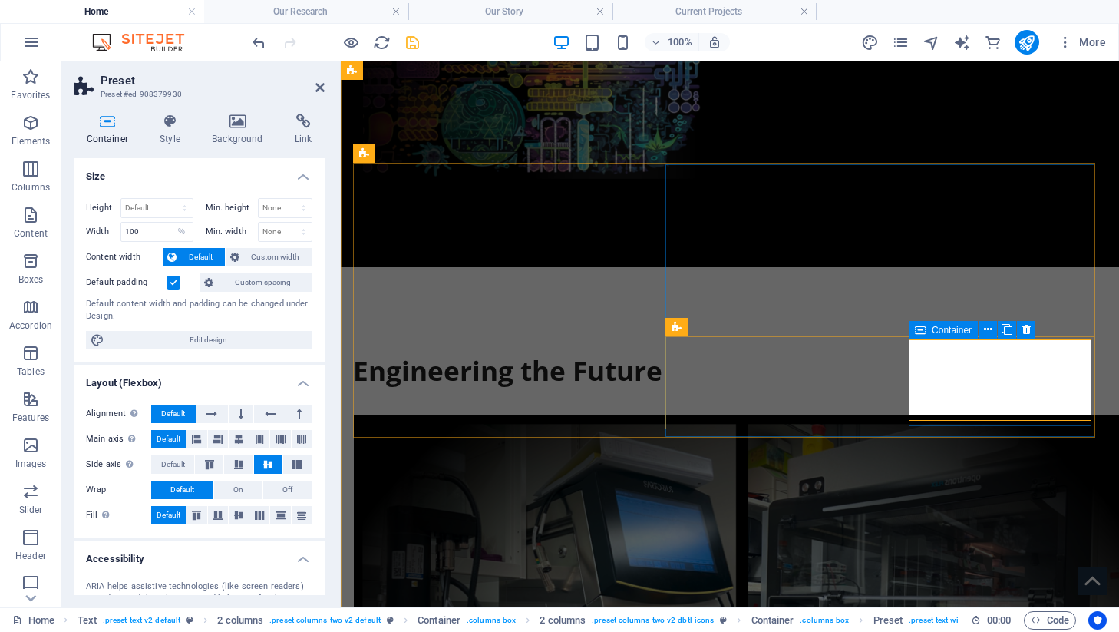
click at [928, 325] on div "Container" at bounding box center [943, 330] width 69 height 18
select select "px"
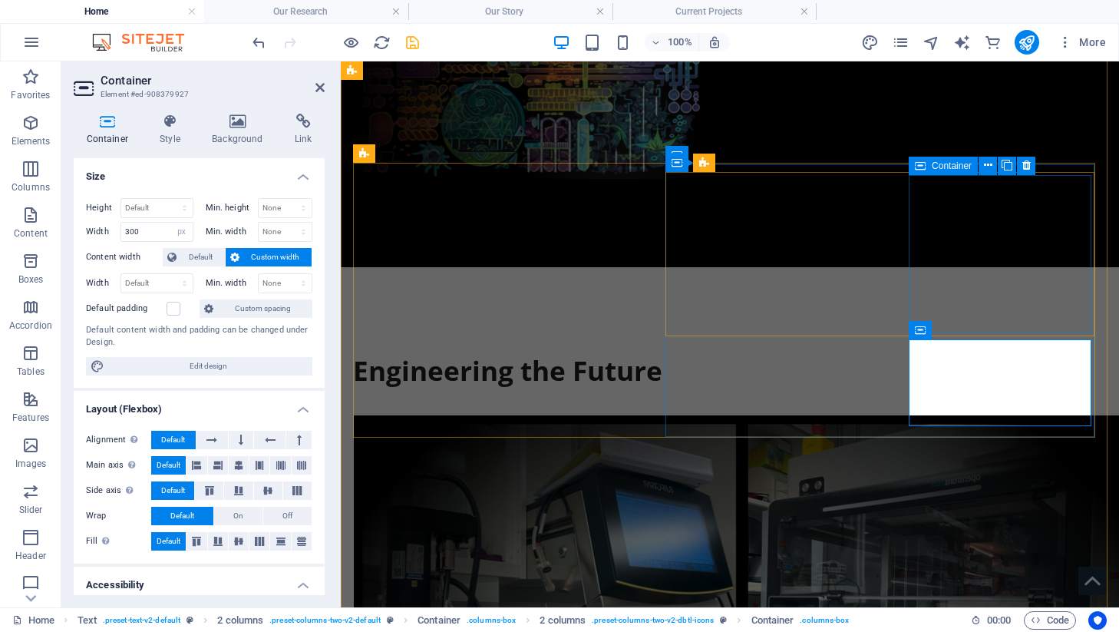
click at [919, 170] on icon at bounding box center [920, 166] width 11 height 18
select select "px"
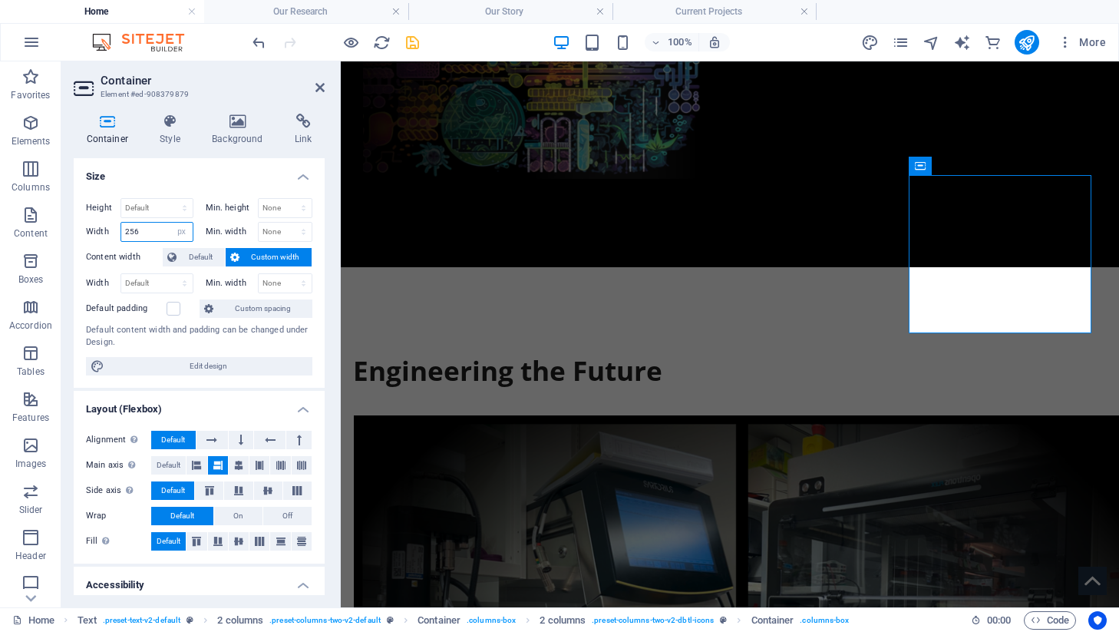
click at [140, 227] on input "256" at bounding box center [156, 232] width 71 height 18
type input "300"
click at [316, 86] on icon at bounding box center [319, 87] width 9 height 12
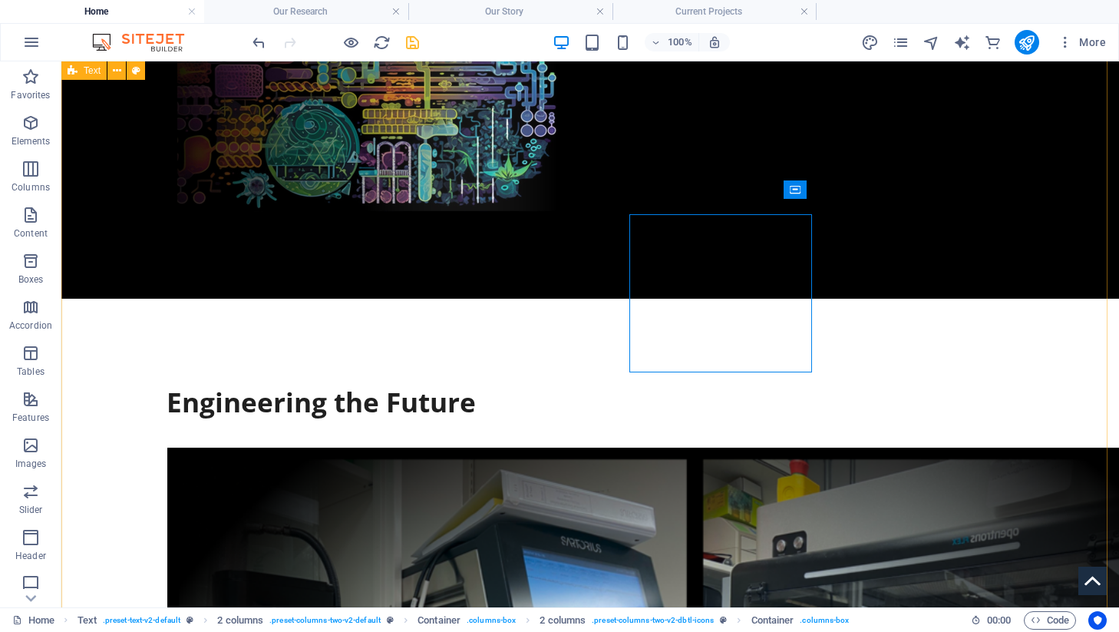
scroll to position [586, 0]
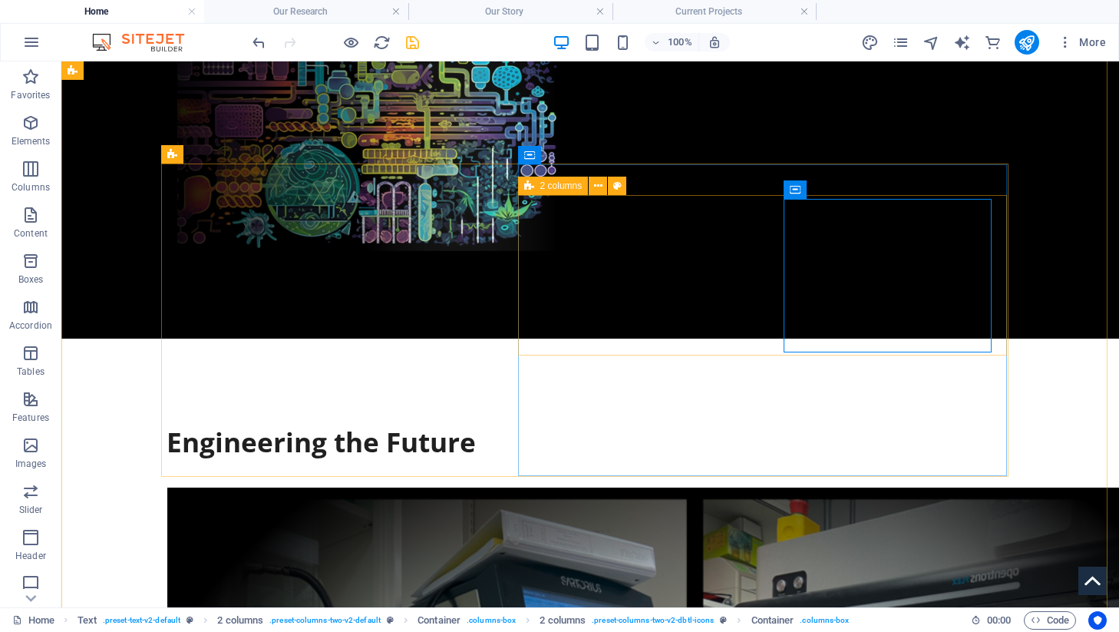
select select "%"
select select "preset-columns-two-v2-dbtl-icons"
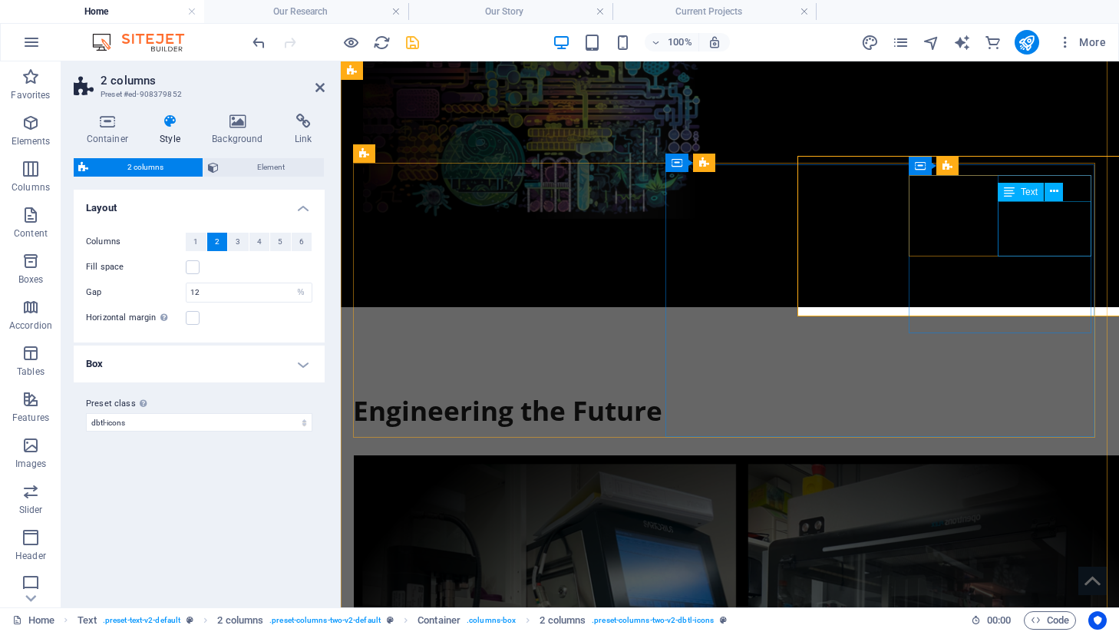
scroll to position [626, 0]
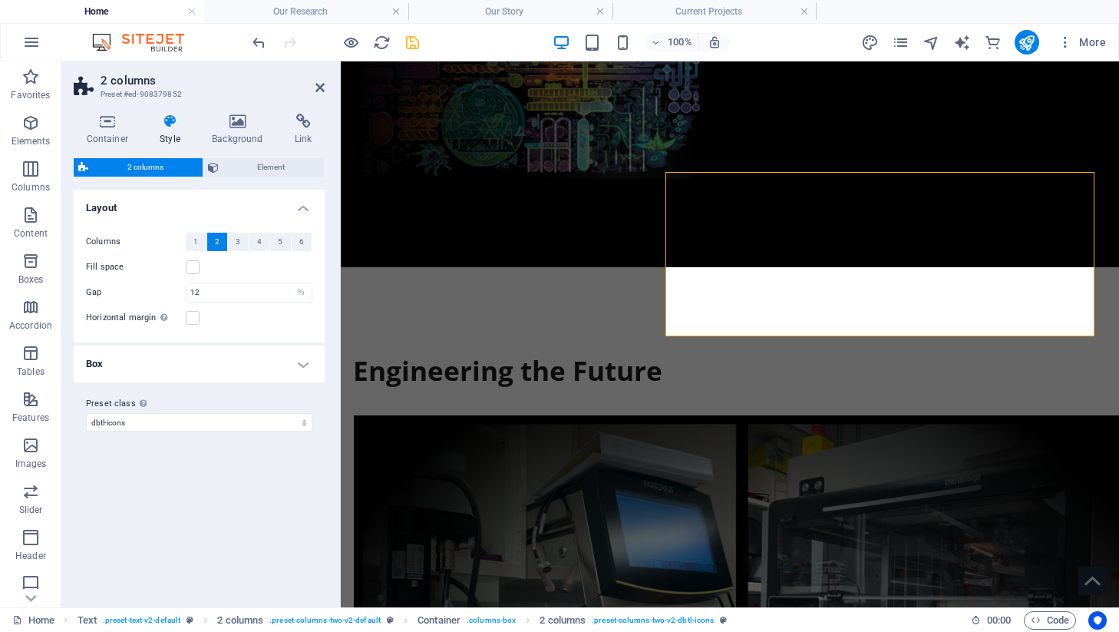
click at [259, 153] on div "Container Style Background Link Size Height Default px rem % vh vw Min. height …" at bounding box center [199, 354] width 251 height 481
click at [259, 167] on span "Element" at bounding box center [271, 167] width 97 height 18
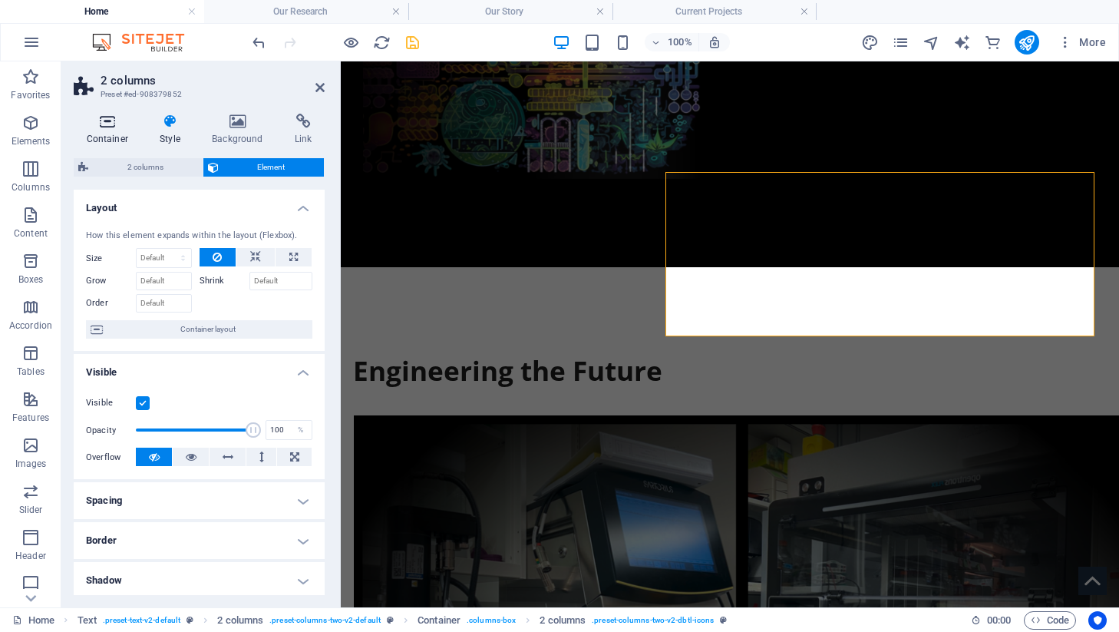
click at [113, 125] on icon at bounding box center [108, 121] width 68 height 15
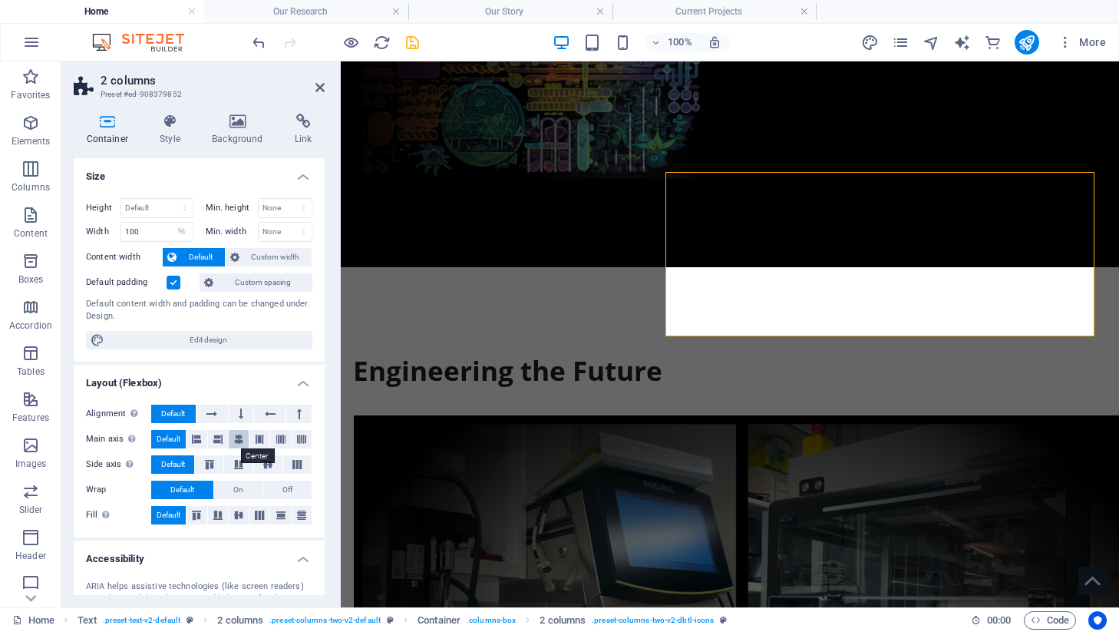
click at [242, 444] on icon at bounding box center [238, 439] width 9 height 18
click at [323, 84] on icon at bounding box center [319, 87] width 9 height 12
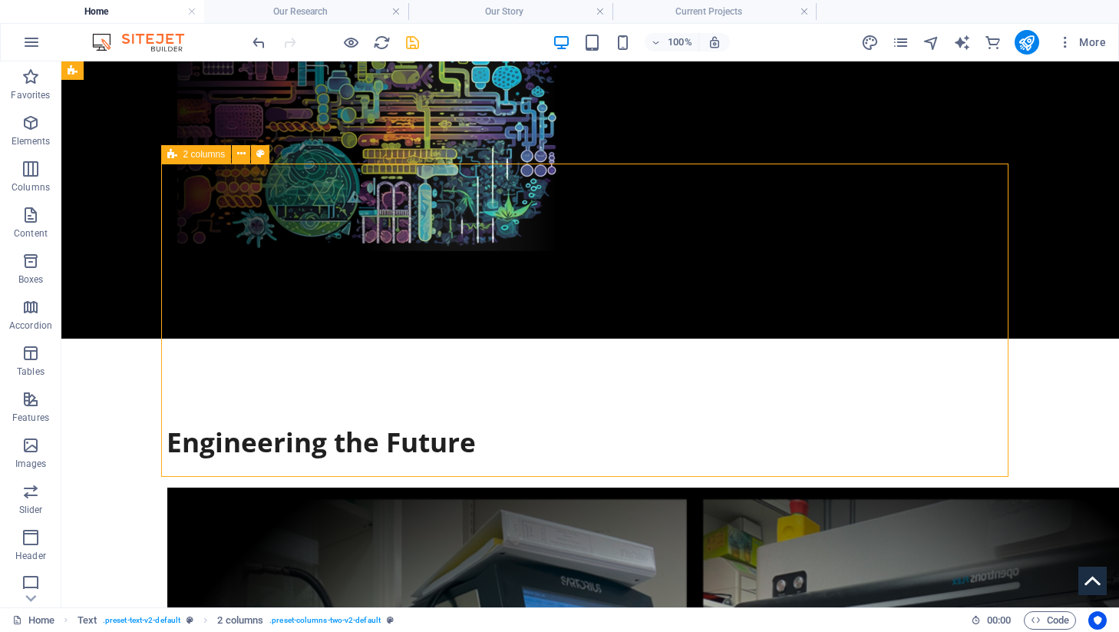
select select "%"
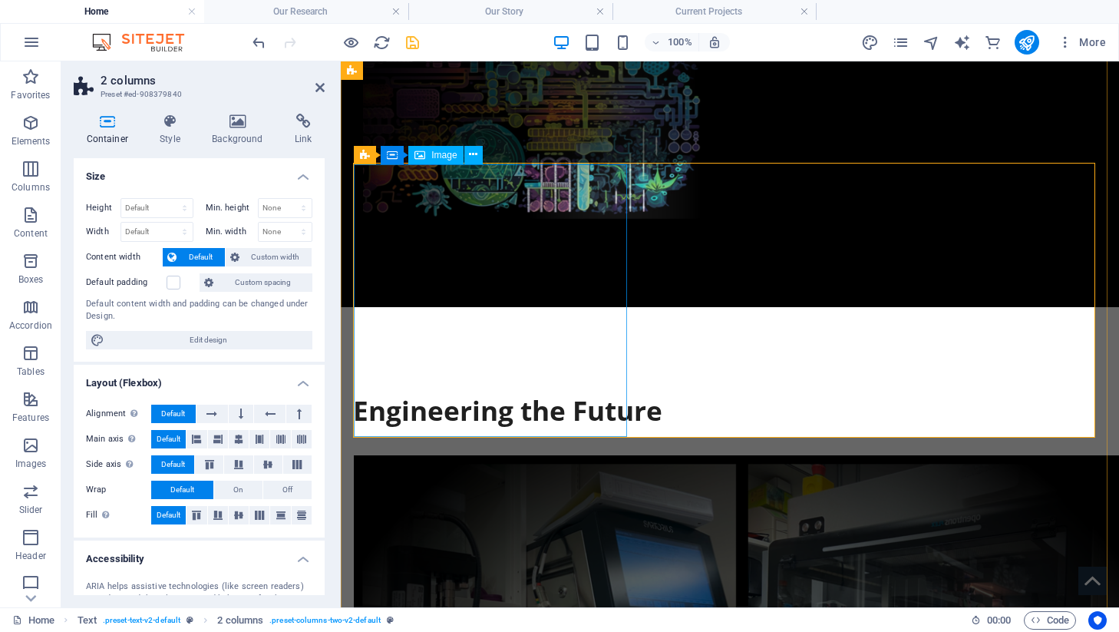
scroll to position [626, 0]
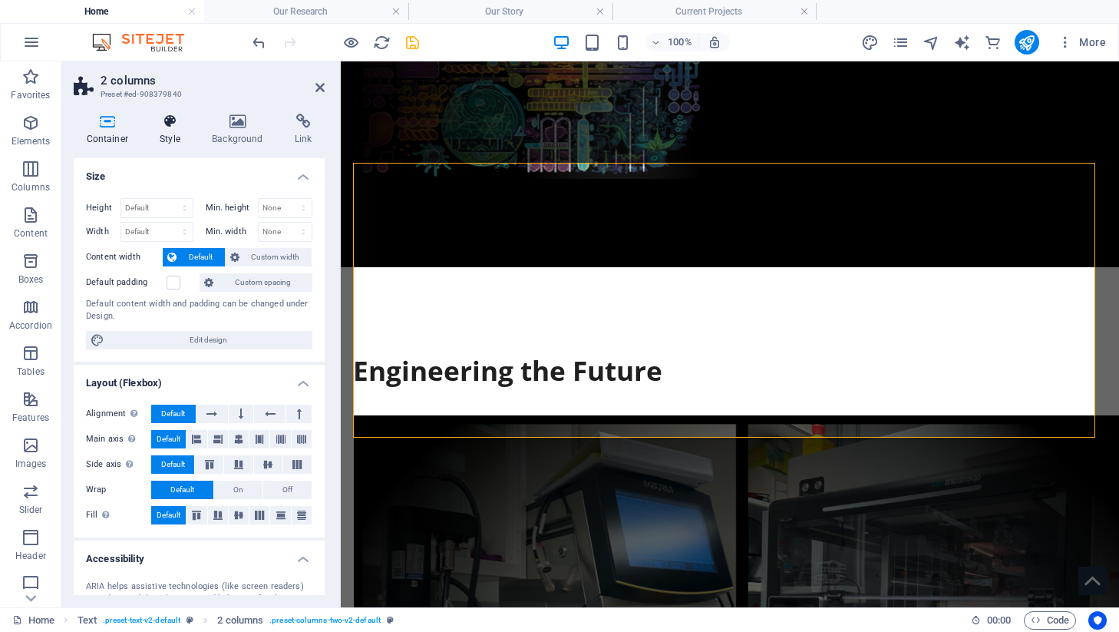
click at [171, 135] on h4 "Style" at bounding box center [173, 130] width 52 height 32
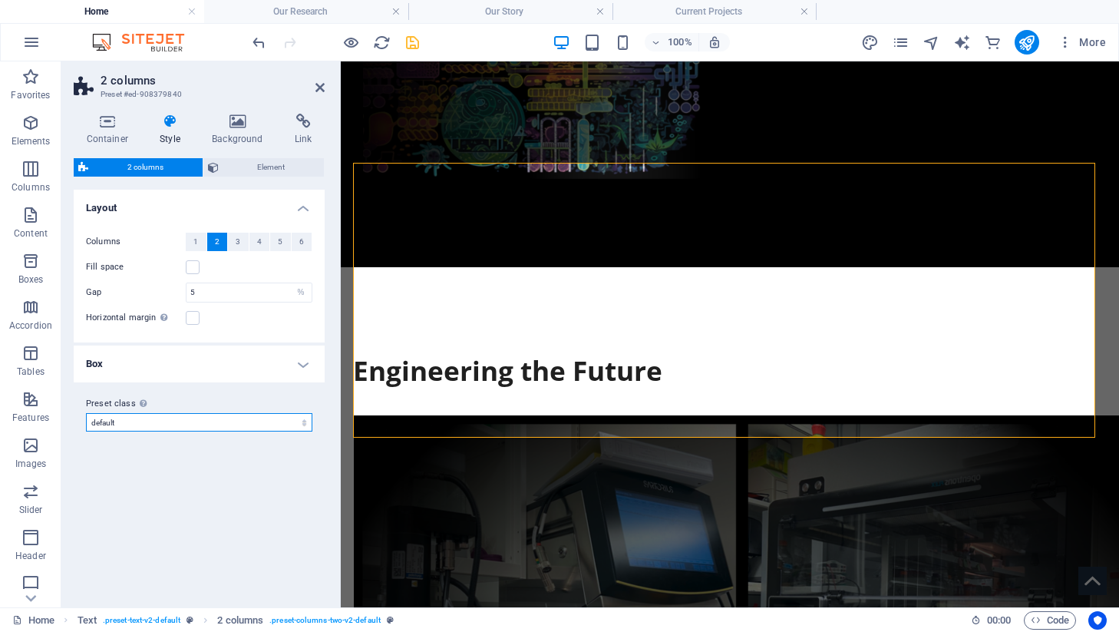
click at [150, 420] on select "default dbtl-icons Add preset class" at bounding box center [199, 422] width 226 height 18
click at [200, 290] on input "5" at bounding box center [248, 292] width 125 height 18
click at [316, 90] on icon at bounding box center [319, 87] width 9 height 12
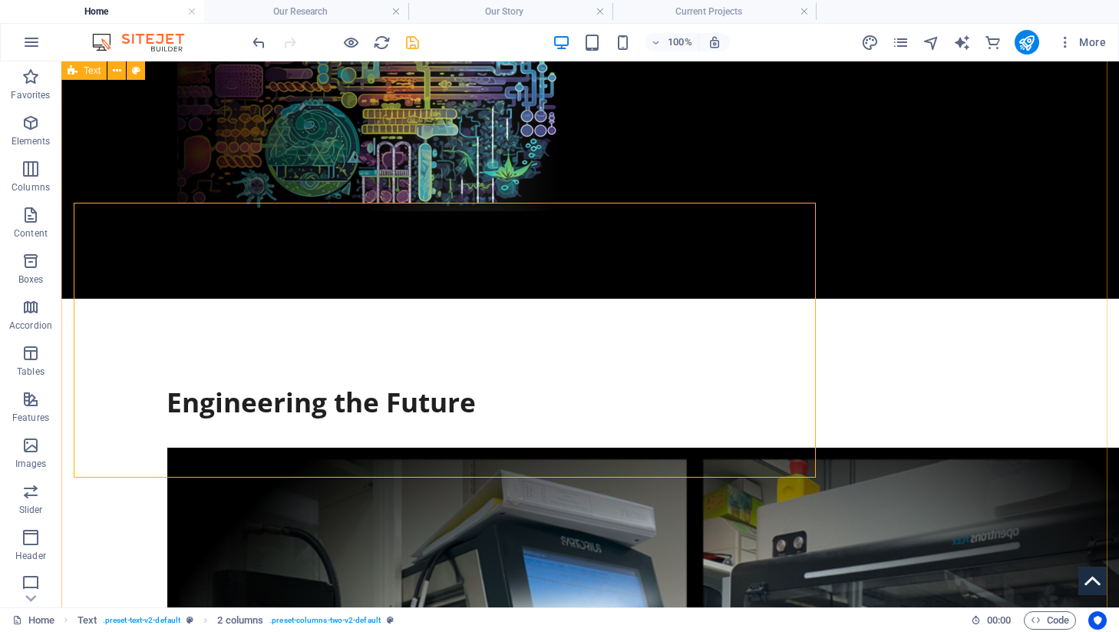
scroll to position [586, 0]
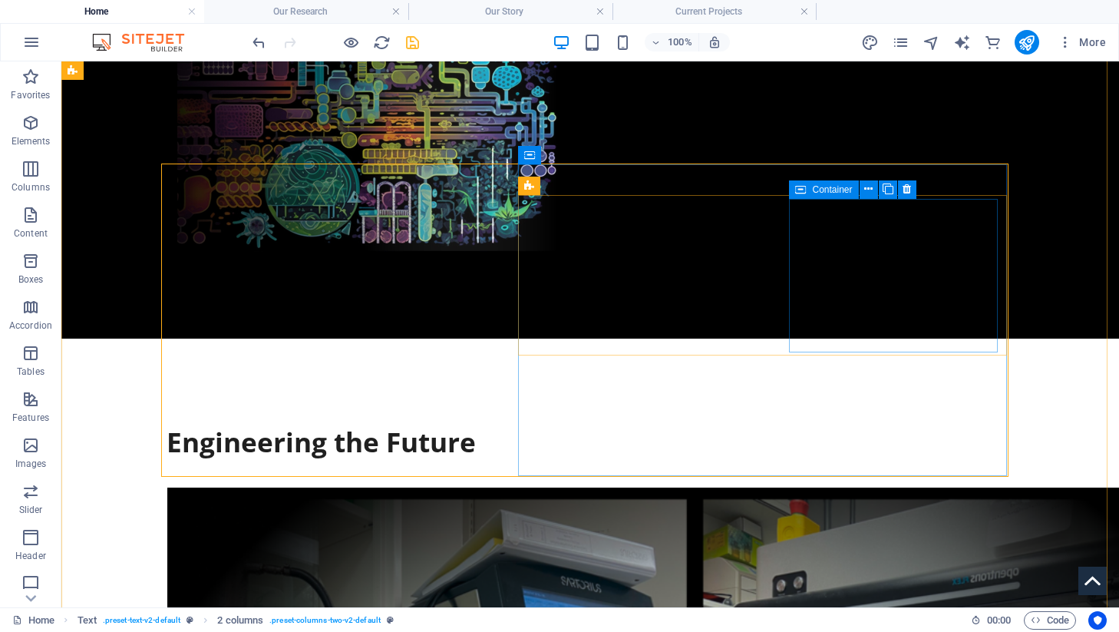
click at [807, 186] on div "Container" at bounding box center [823, 189] width 69 height 18
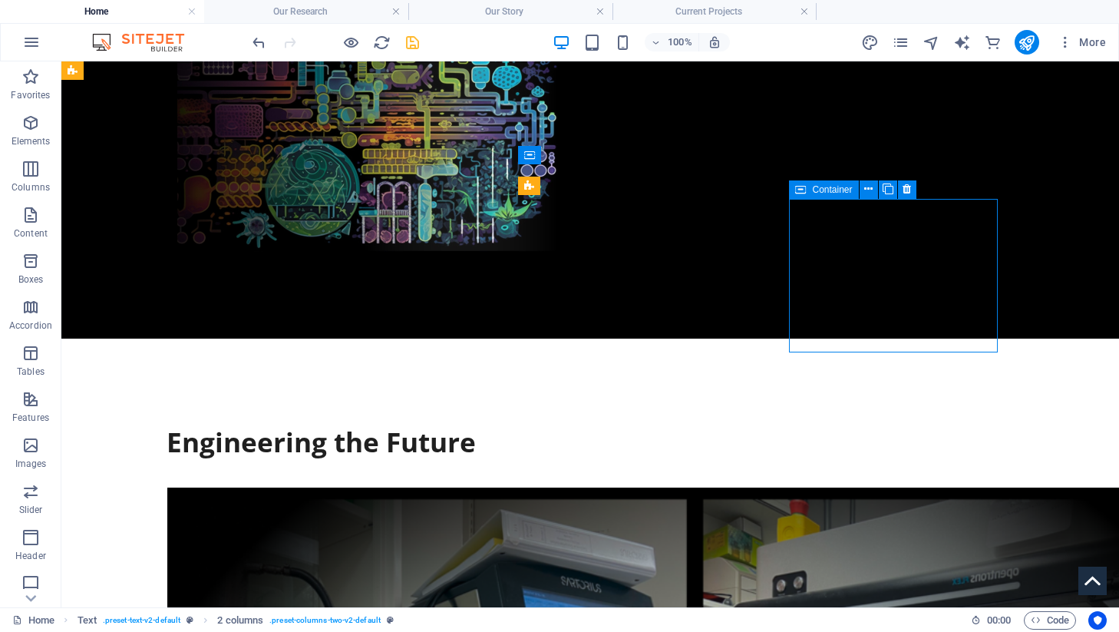
click at [807, 186] on div "Container" at bounding box center [823, 189] width 69 height 18
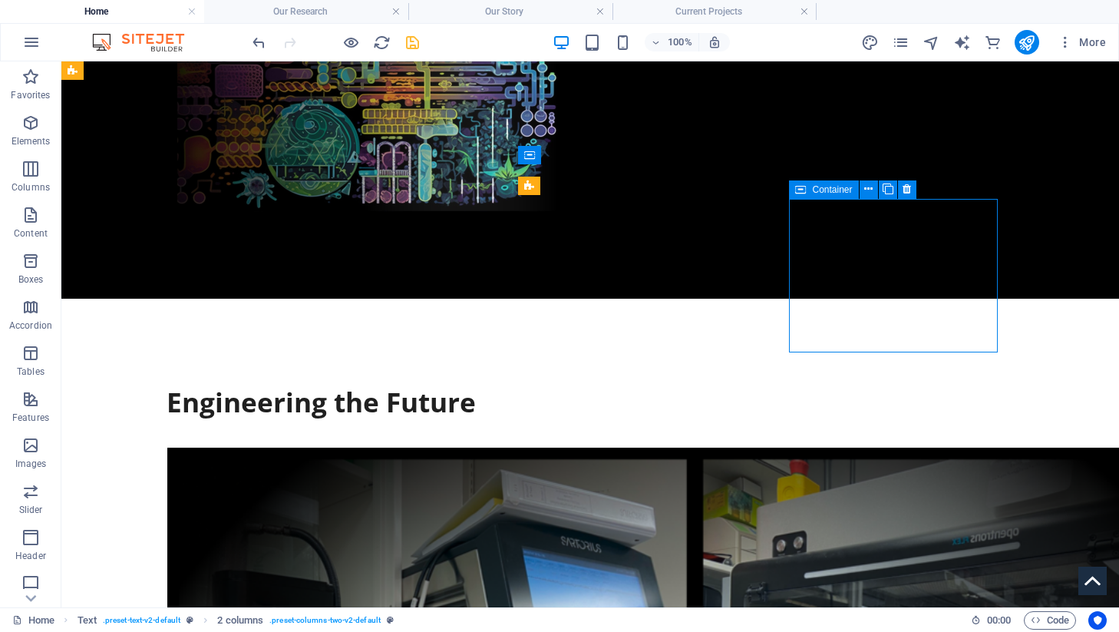
select select "px"
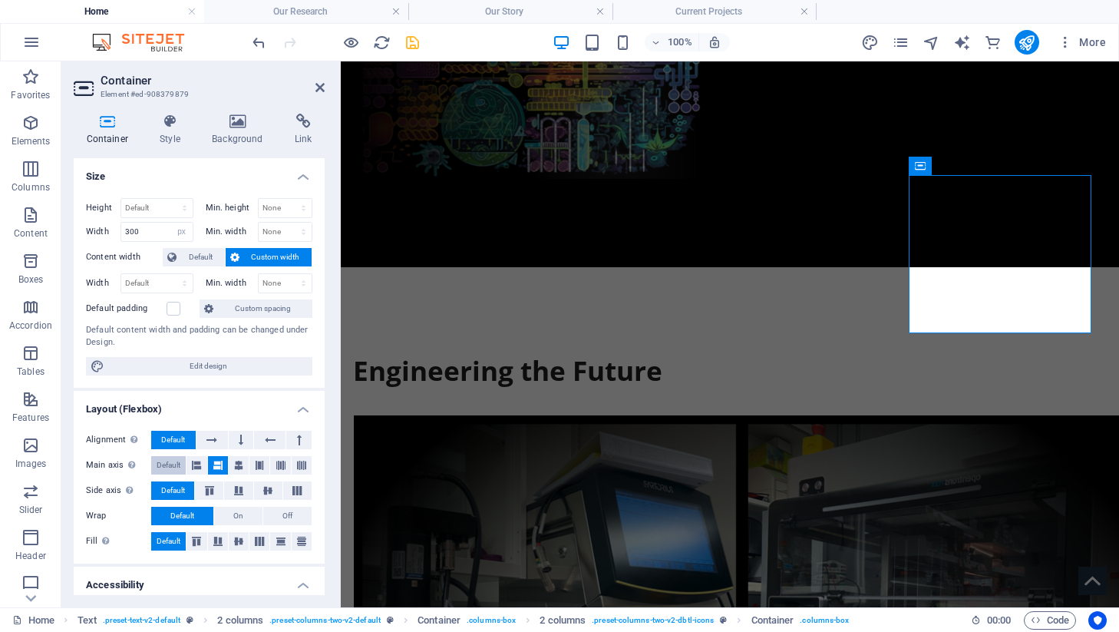
click at [166, 463] on span "Default" at bounding box center [169, 465] width 24 height 18
click at [317, 93] on icon at bounding box center [319, 87] width 9 height 12
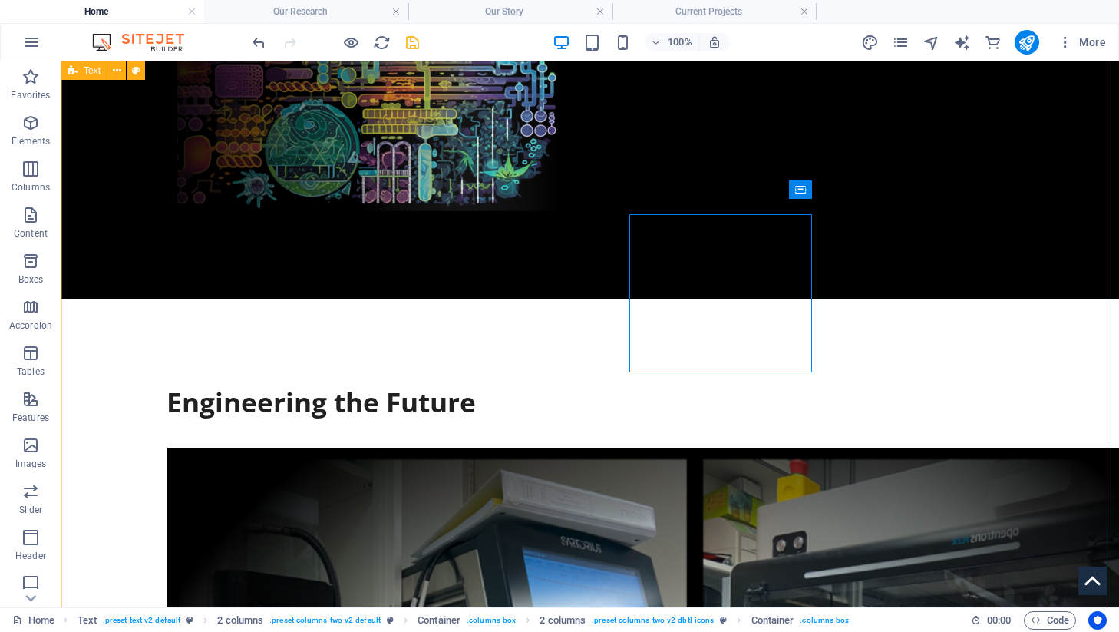
scroll to position [586, 0]
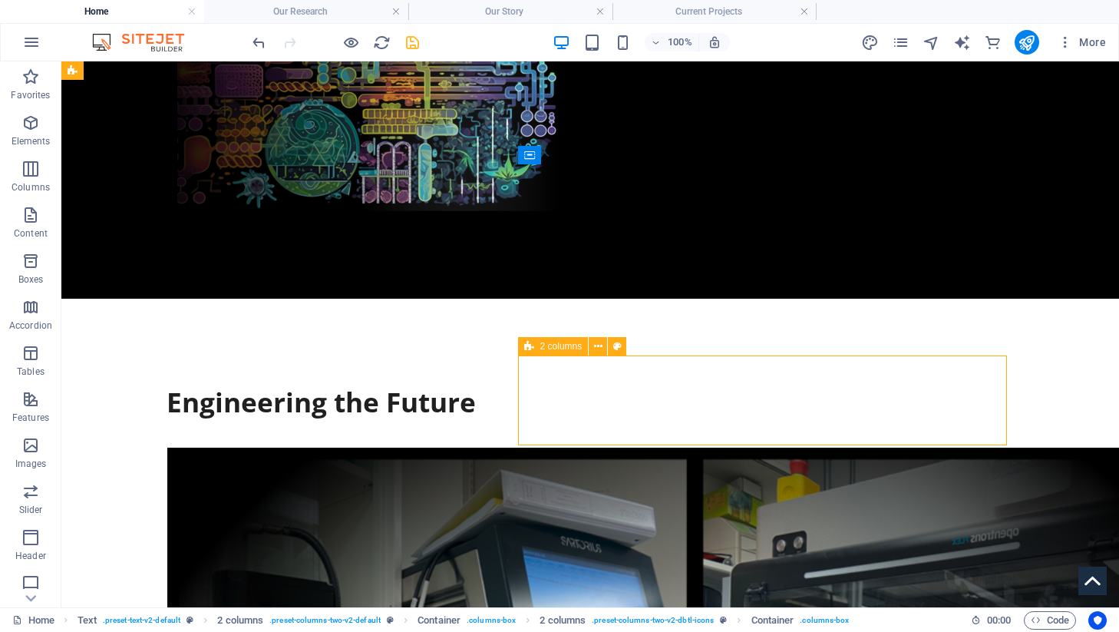
select select "%"
select select "preset-columns-two-v2-dbtl-icons"
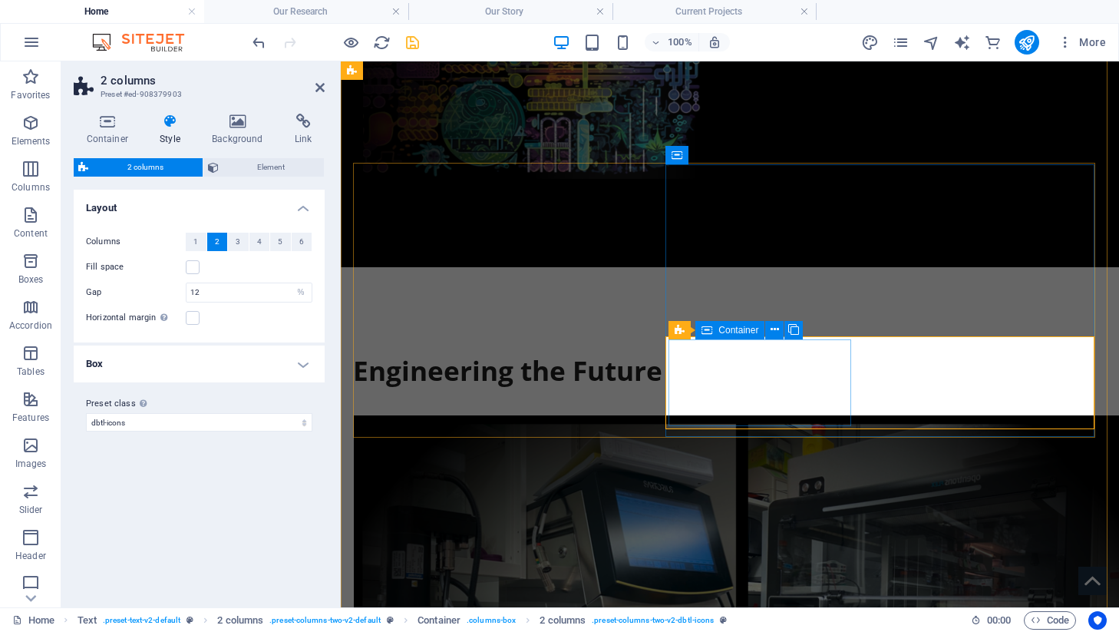
click at [704, 325] on icon at bounding box center [706, 330] width 11 height 18
select select "px"
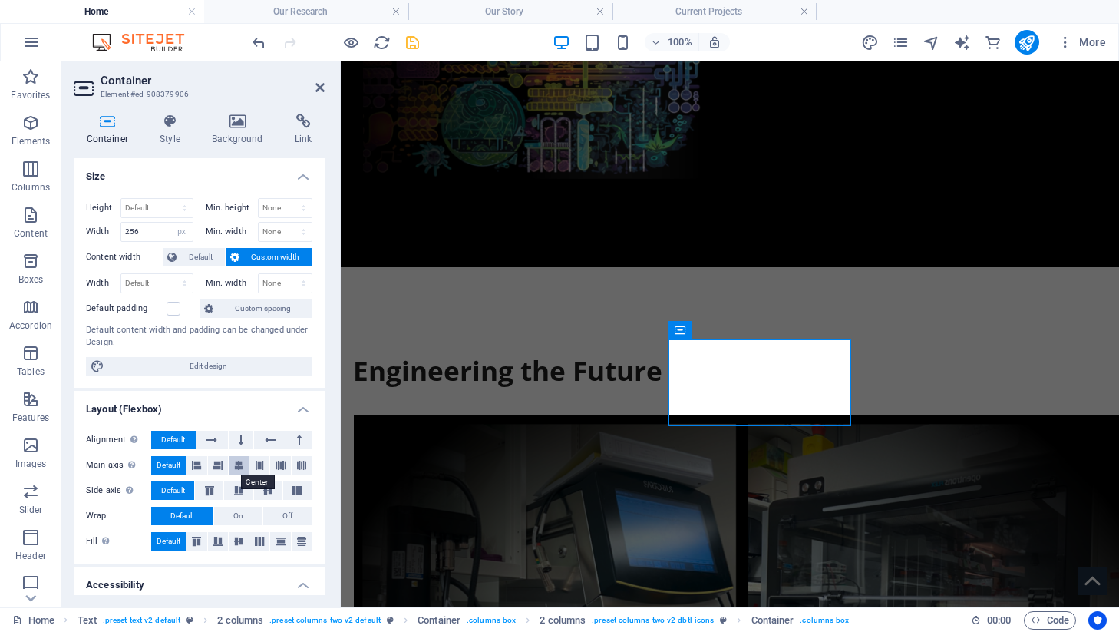
click at [234, 462] on icon at bounding box center [238, 465] width 9 height 18
click at [322, 88] on icon at bounding box center [319, 87] width 9 height 12
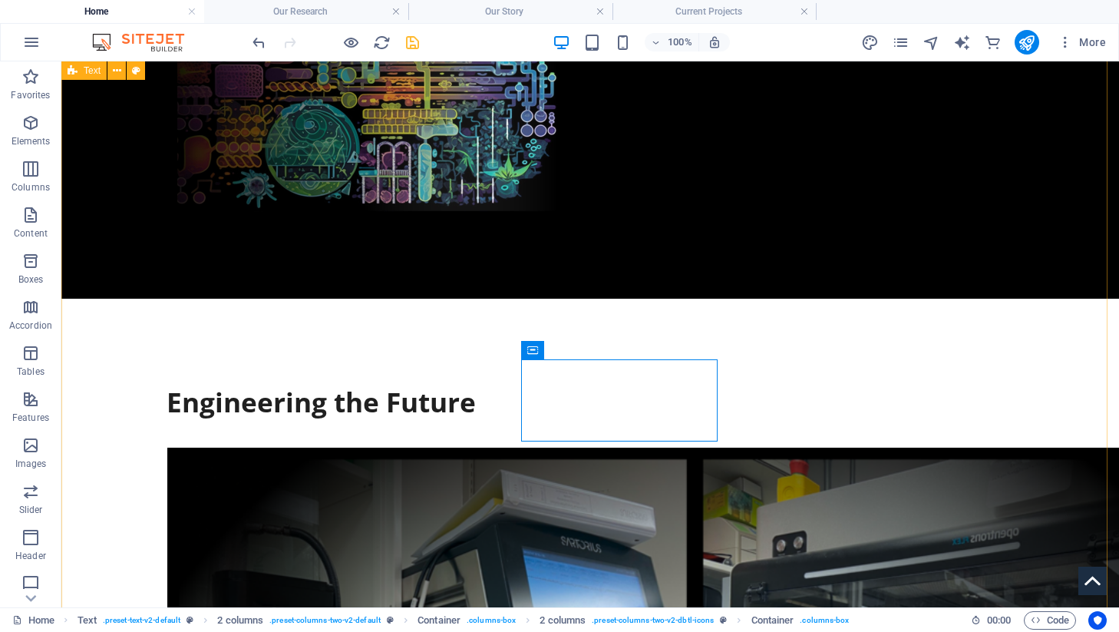
scroll to position [586, 0]
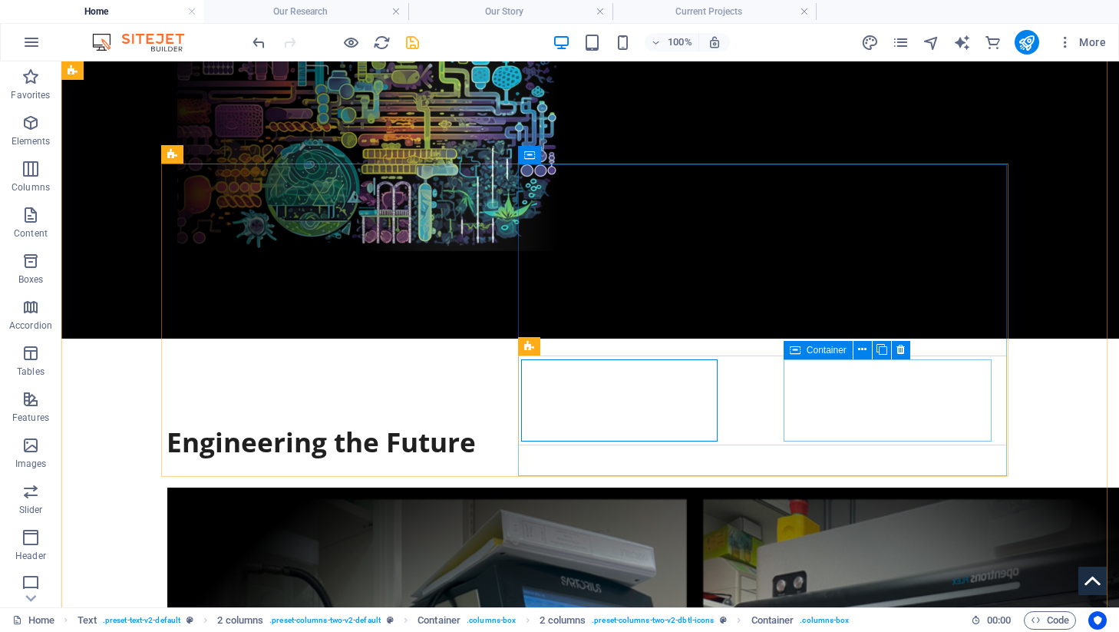
click at [803, 345] on div "Container" at bounding box center [817, 350] width 69 height 18
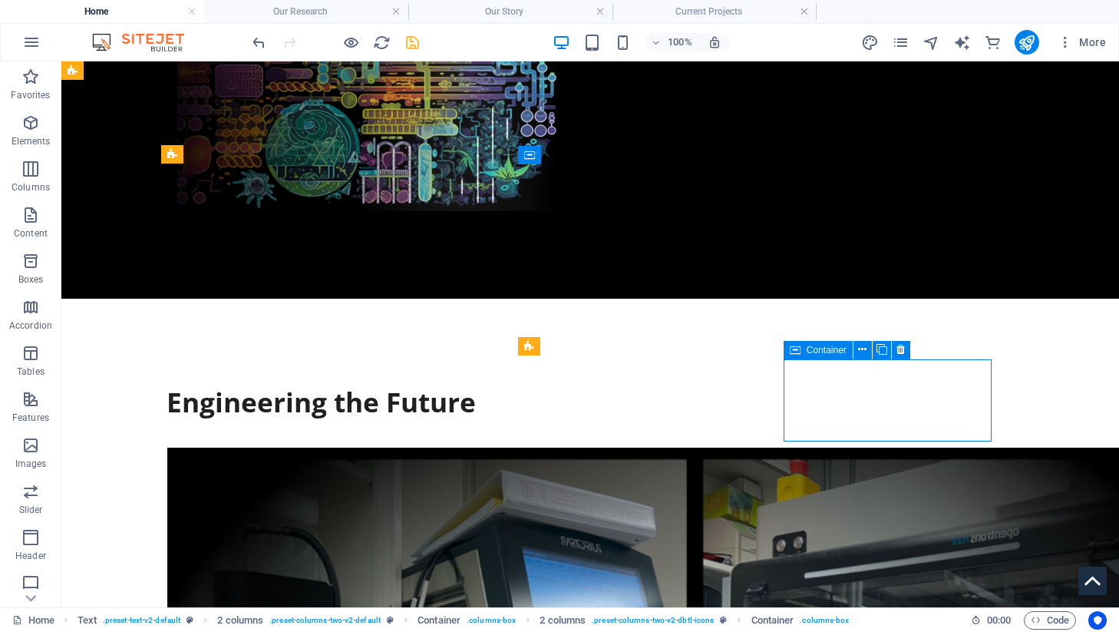
select select "px"
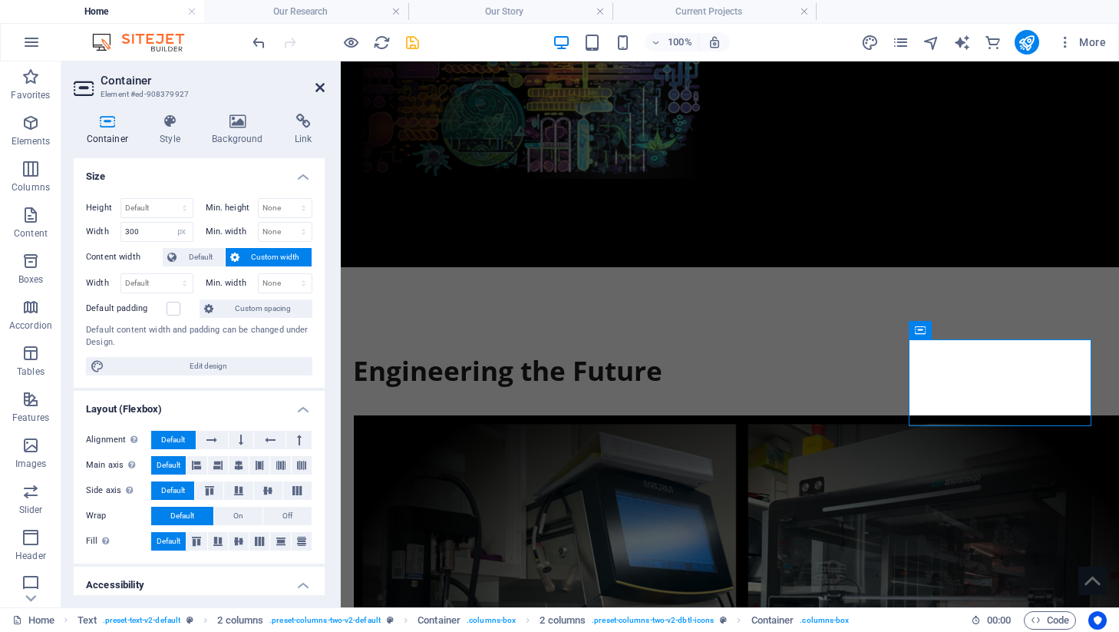
click at [322, 90] on icon at bounding box center [319, 87] width 9 height 12
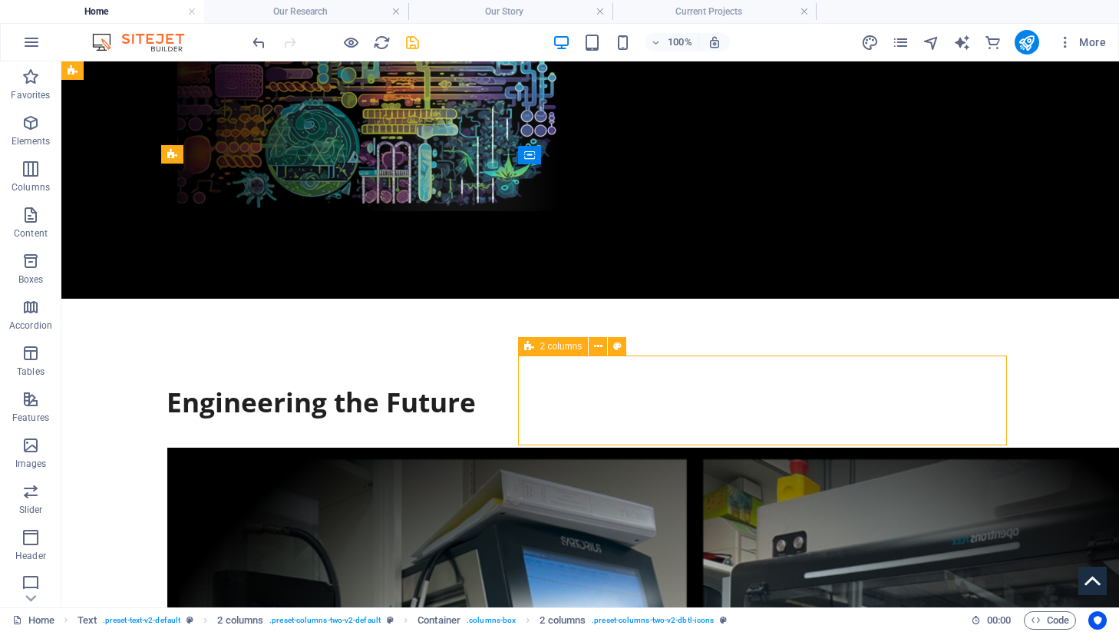
select select "%"
select select "preset-columns-two-v2-dbtl-icons"
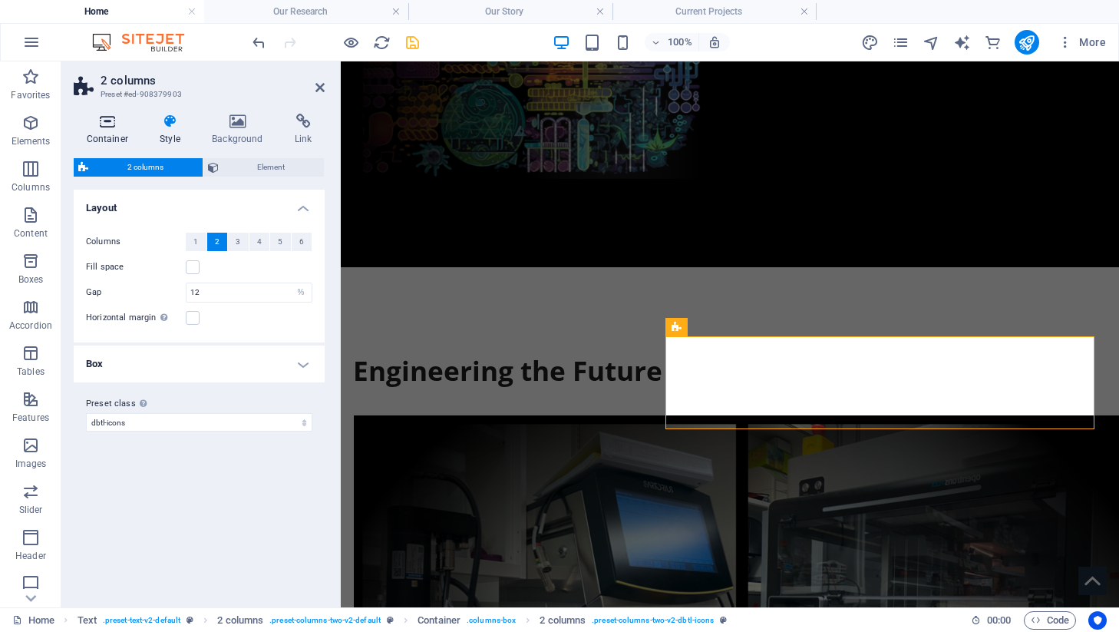
click at [113, 130] on h4 "Container" at bounding box center [111, 130] width 74 height 32
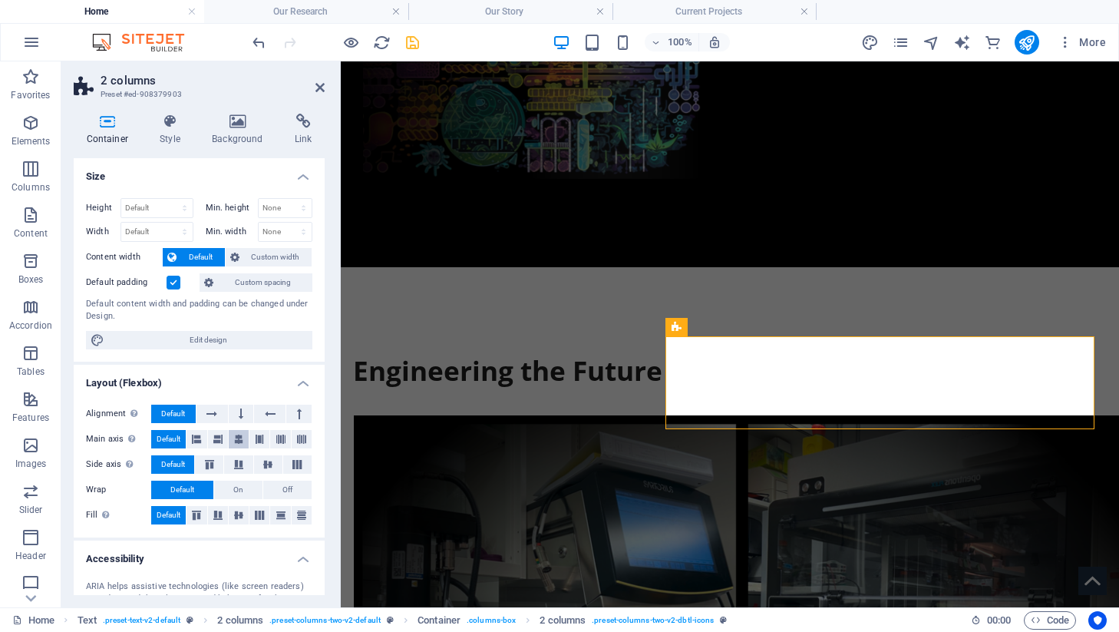
click at [236, 441] on icon at bounding box center [238, 439] width 9 height 18
click at [321, 85] on icon at bounding box center [319, 87] width 9 height 12
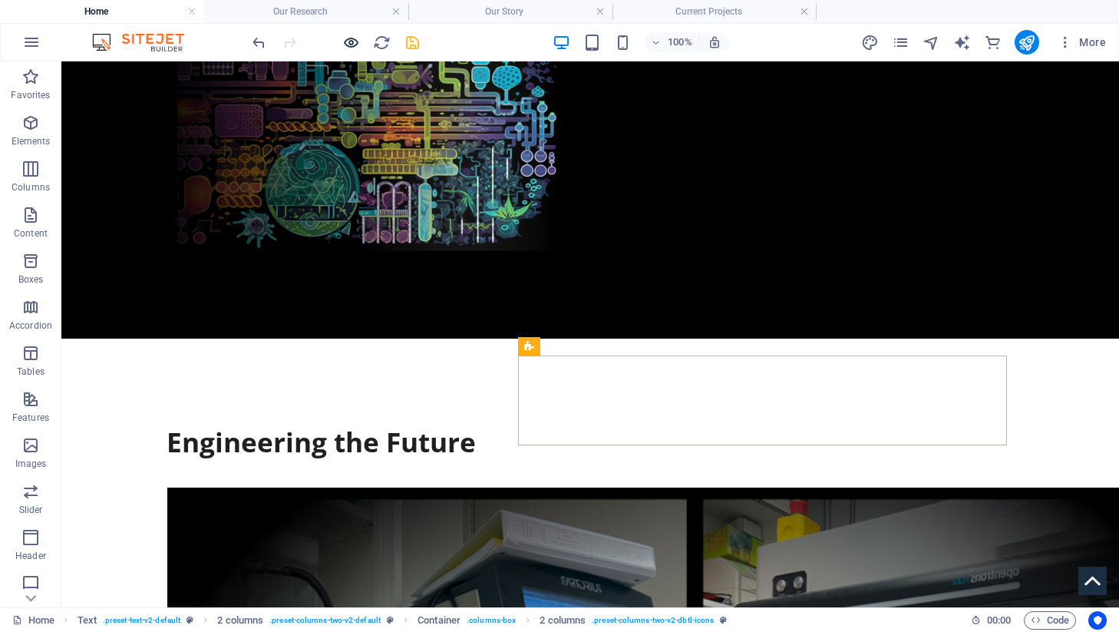
click at [348, 47] on icon "button" at bounding box center [351, 43] width 18 height 18
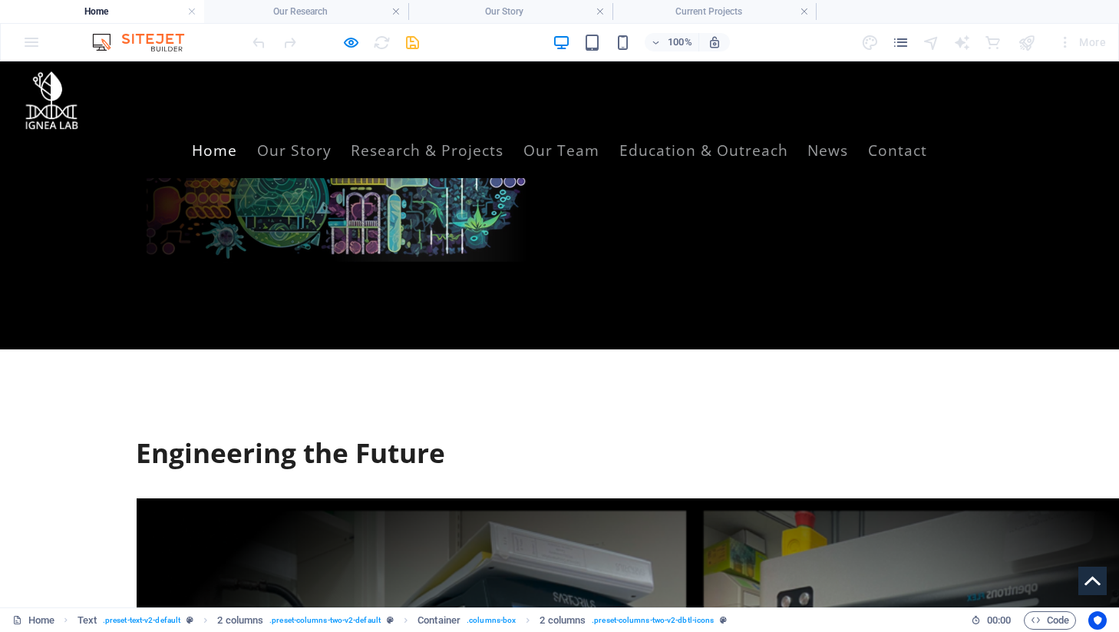
scroll to position [535, 0]
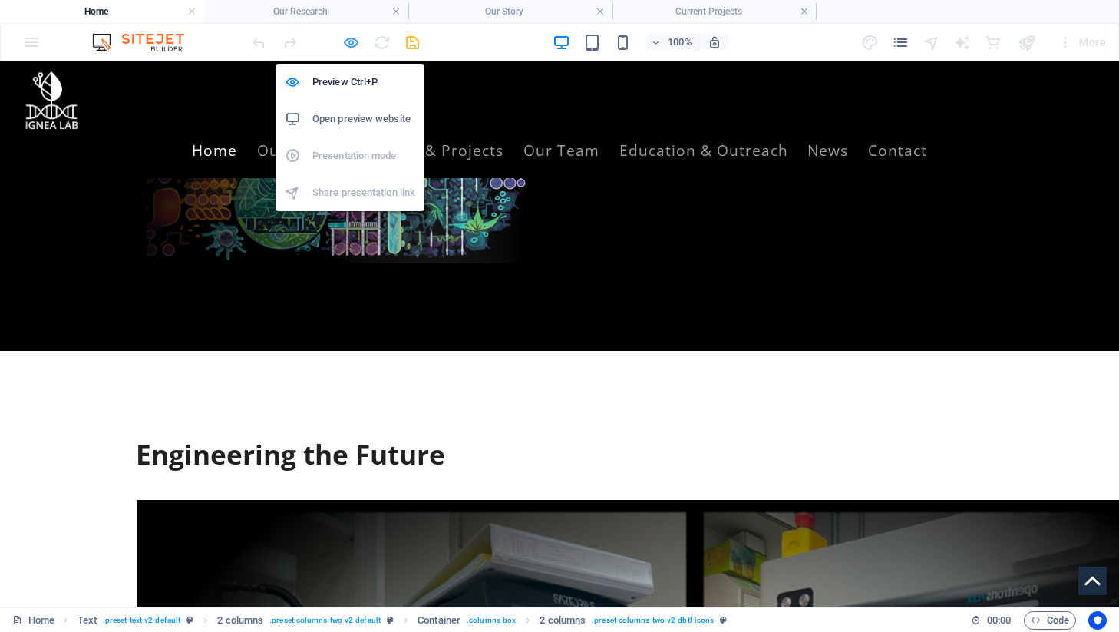
click at [355, 43] on icon "button" at bounding box center [351, 43] width 18 height 18
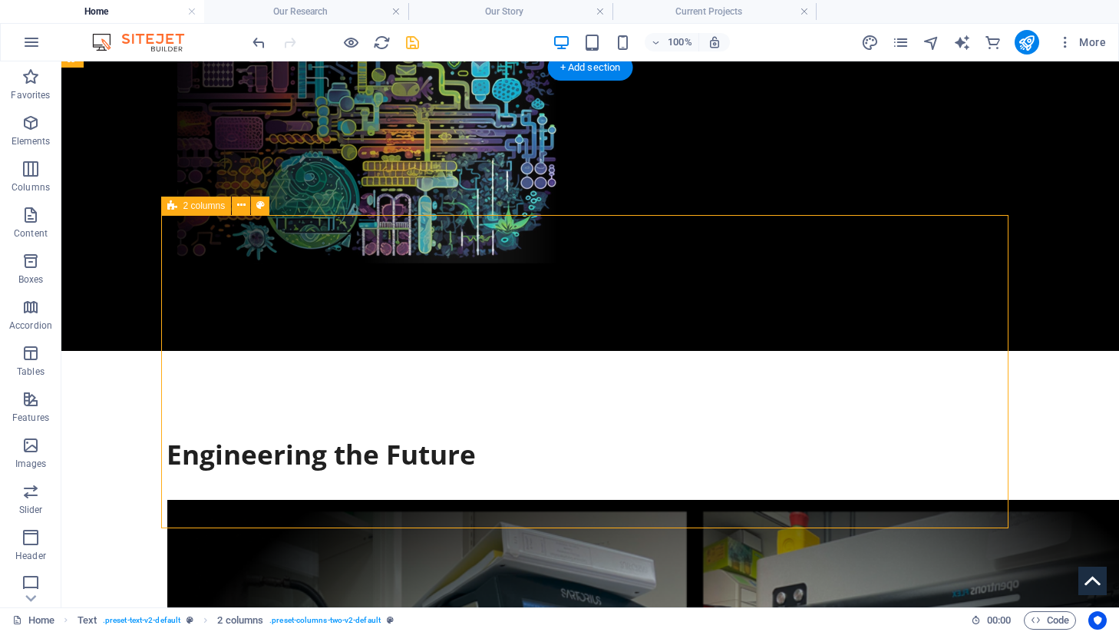
select select "%"
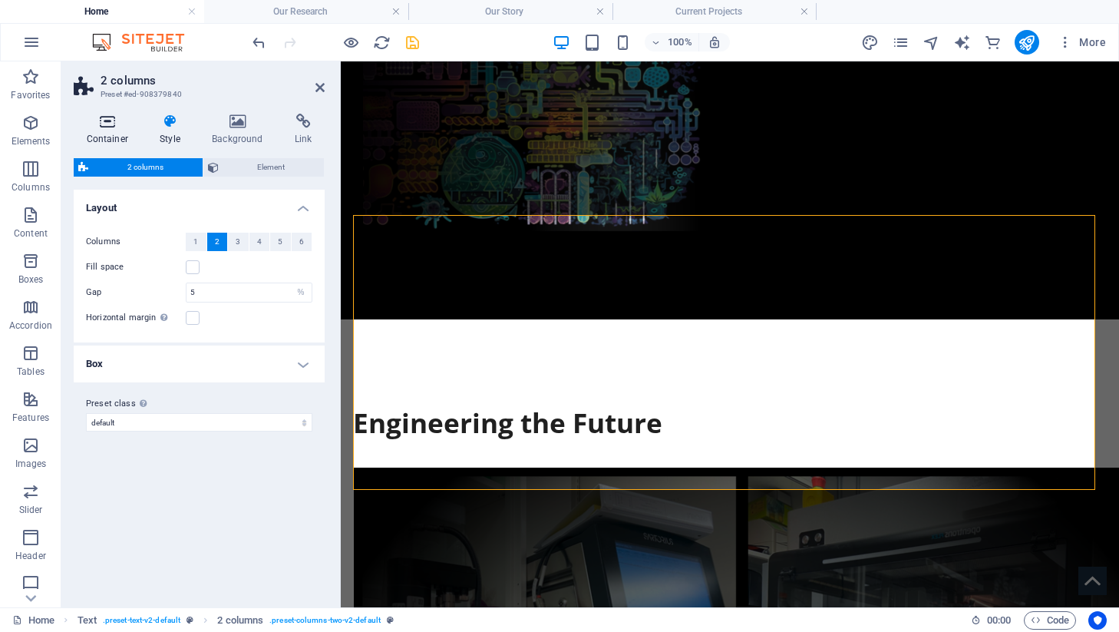
click at [104, 132] on h4 "Container" at bounding box center [111, 130] width 74 height 32
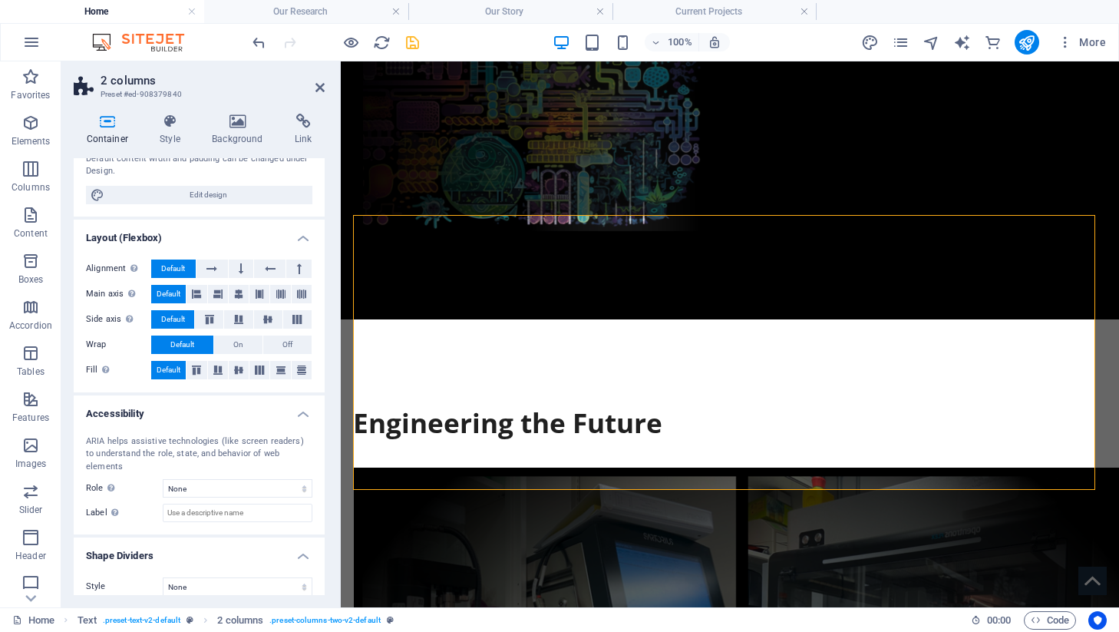
scroll to position [0, 0]
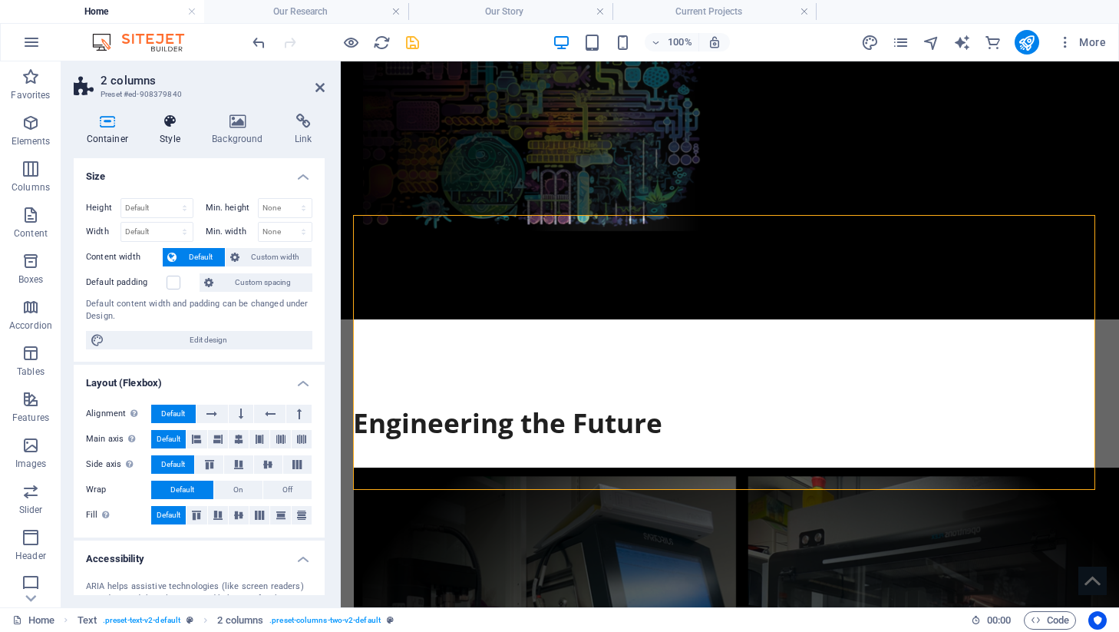
click at [162, 131] on h4 "Style" at bounding box center [173, 130] width 52 height 32
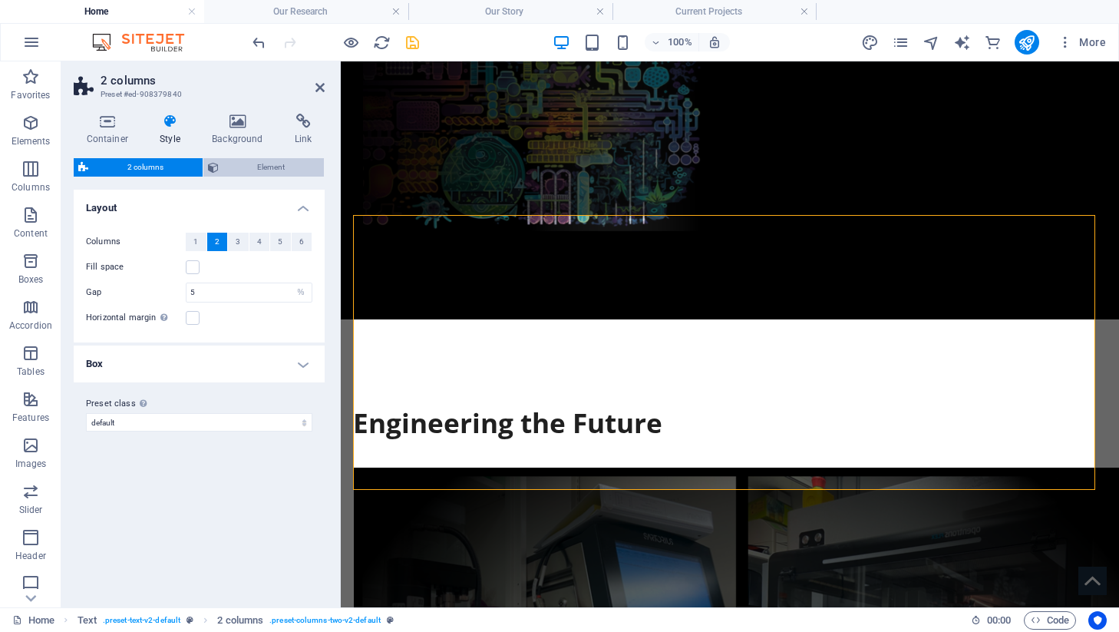
click at [239, 171] on span "Element" at bounding box center [271, 167] width 97 height 18
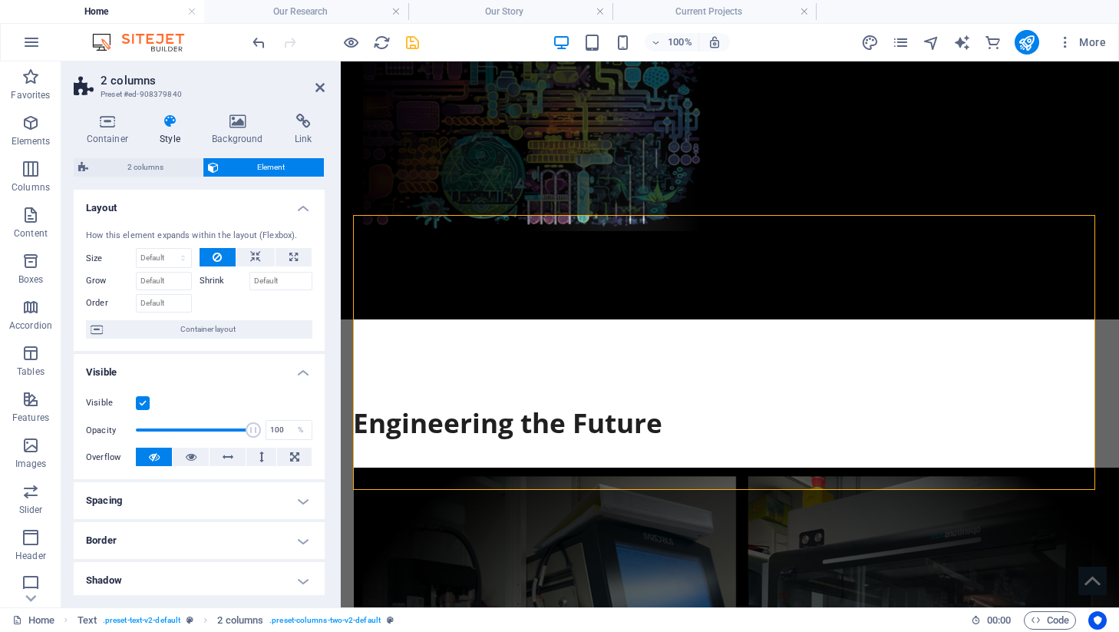
click at [152, 529] on h4 "Border" at bounding box center [199, 540] width 251 height 37
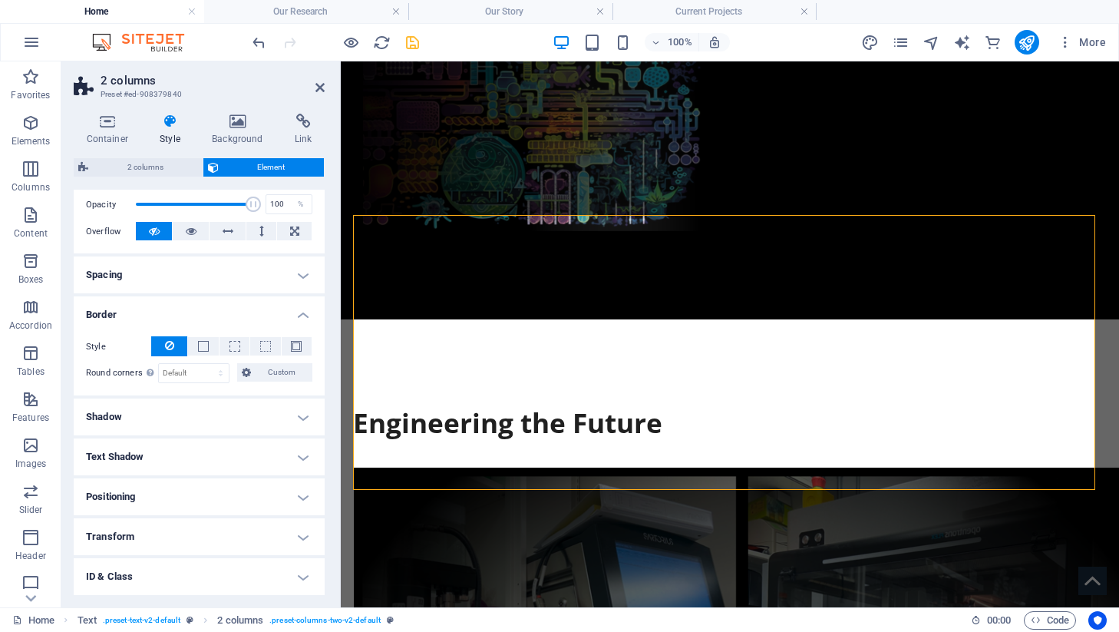
scroll to position [264, 0]
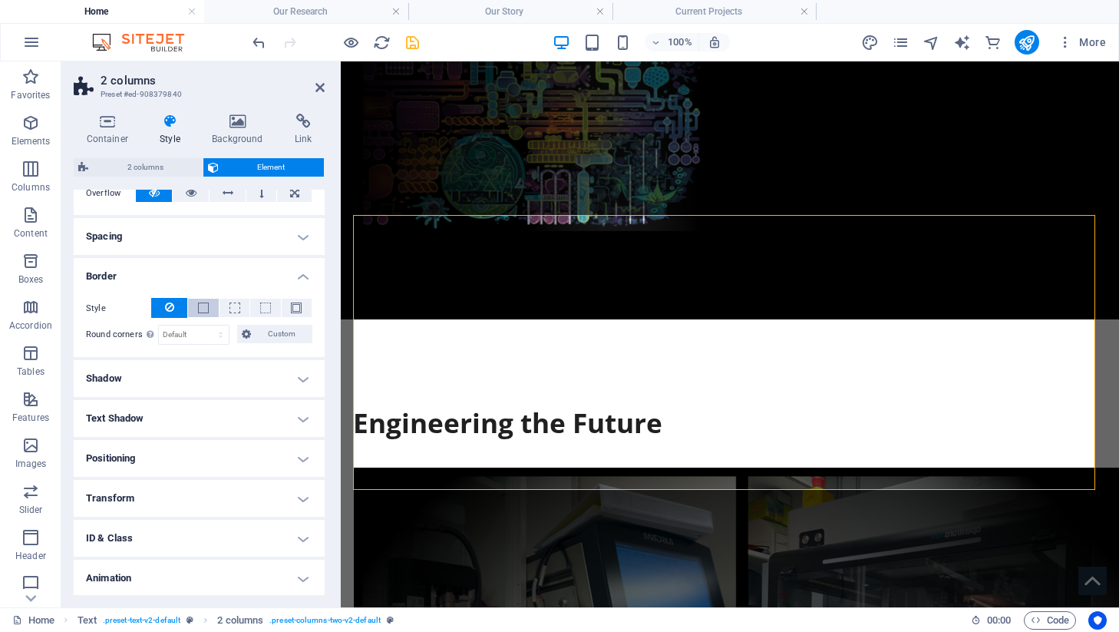
click at [202, 301] on span at bounding box center [203, 307] width 3 height 18
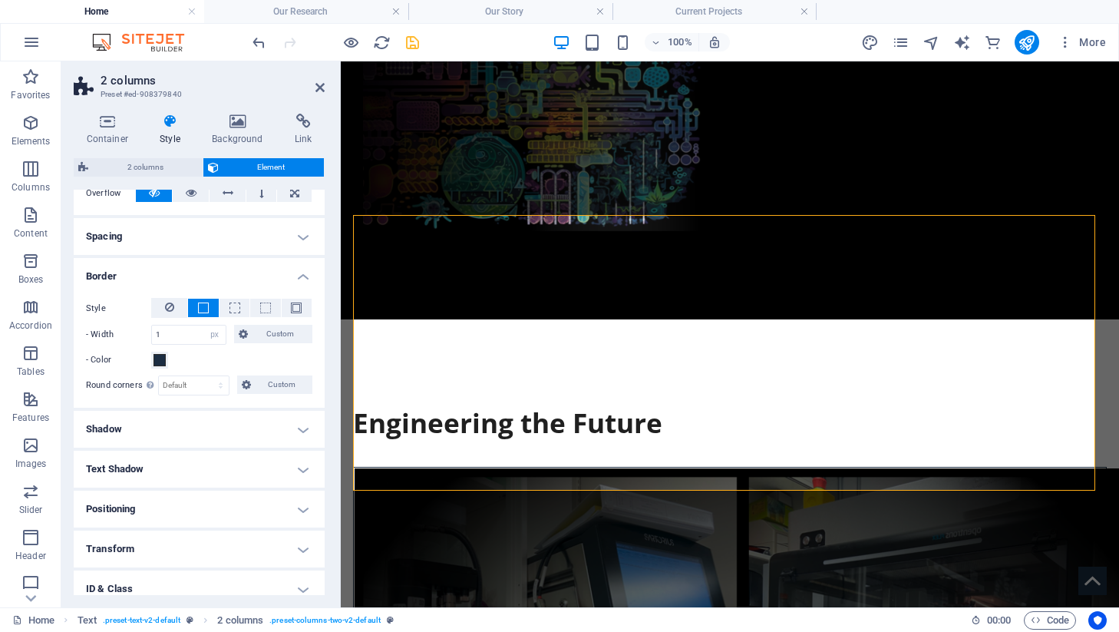
click at [325, 82] on aside "2 columns Preset #ed-908379840 Container Style Background Link Size Height Defa…" at bounding box center [200, 334] width 279 height 546
click at [320, 84] on icon at bounding box center [319, 87] width 9 height 12
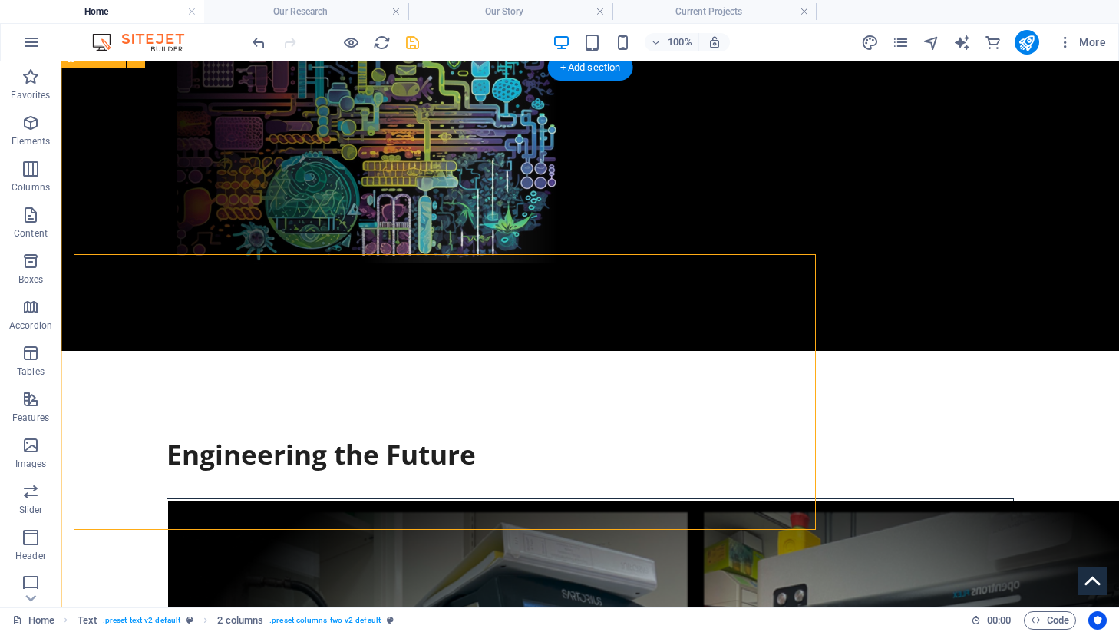
scroll to position [535, 0]
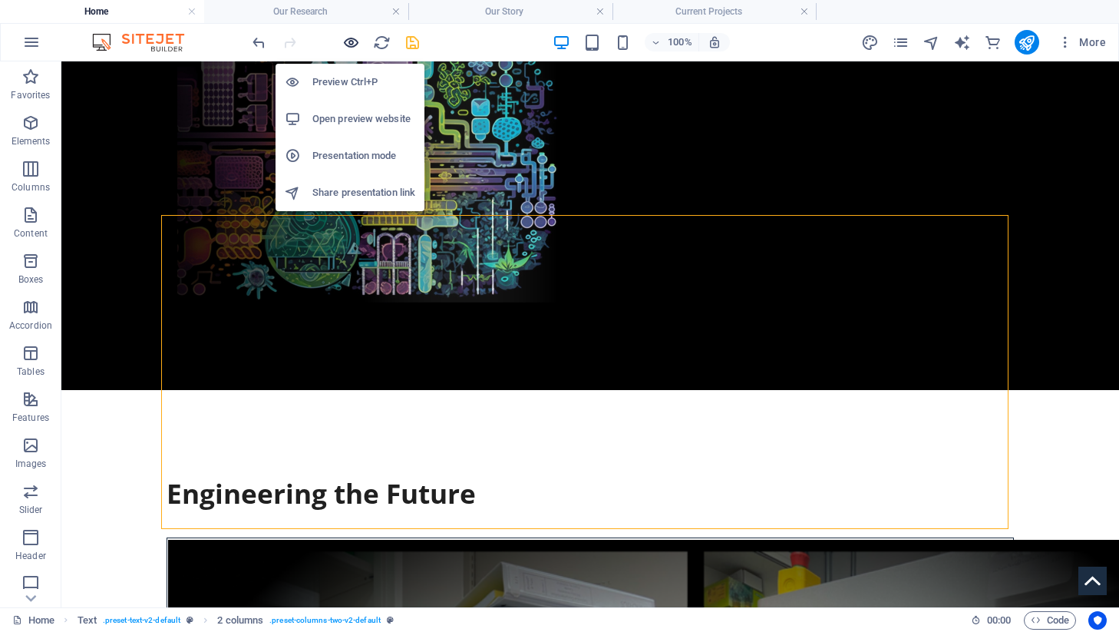
click at [349, 42] on icon "button" at bounding box center [351, 43] width 18 height 18
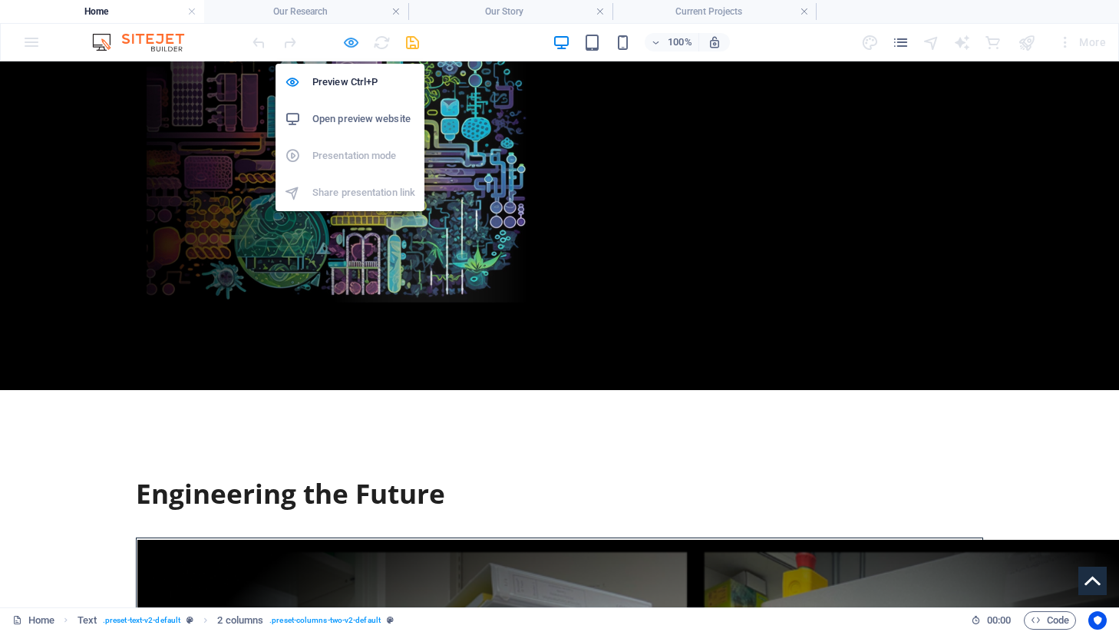
click at [348, 44] on icon "button" at bounding box center [351, 43] width 18 height 18
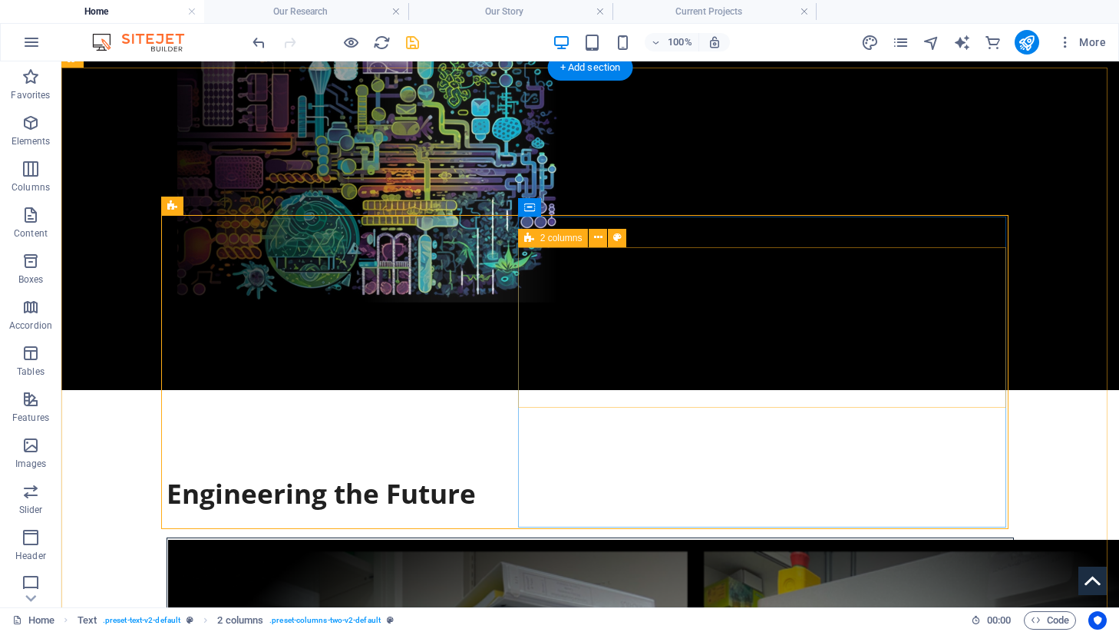
select select "px"
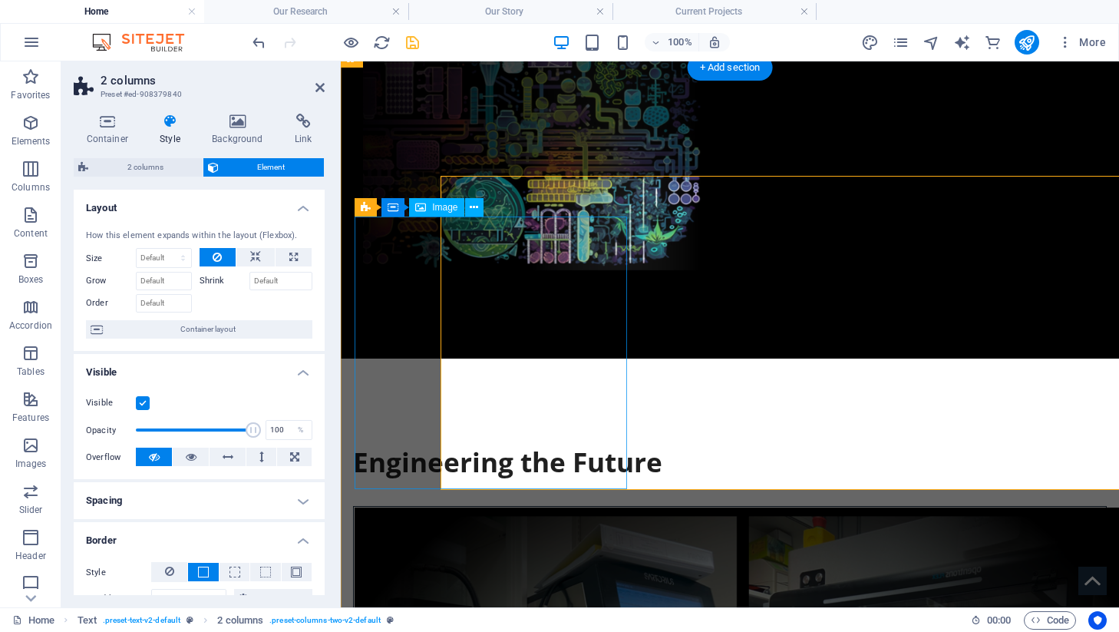
scroll to position [574, 0]
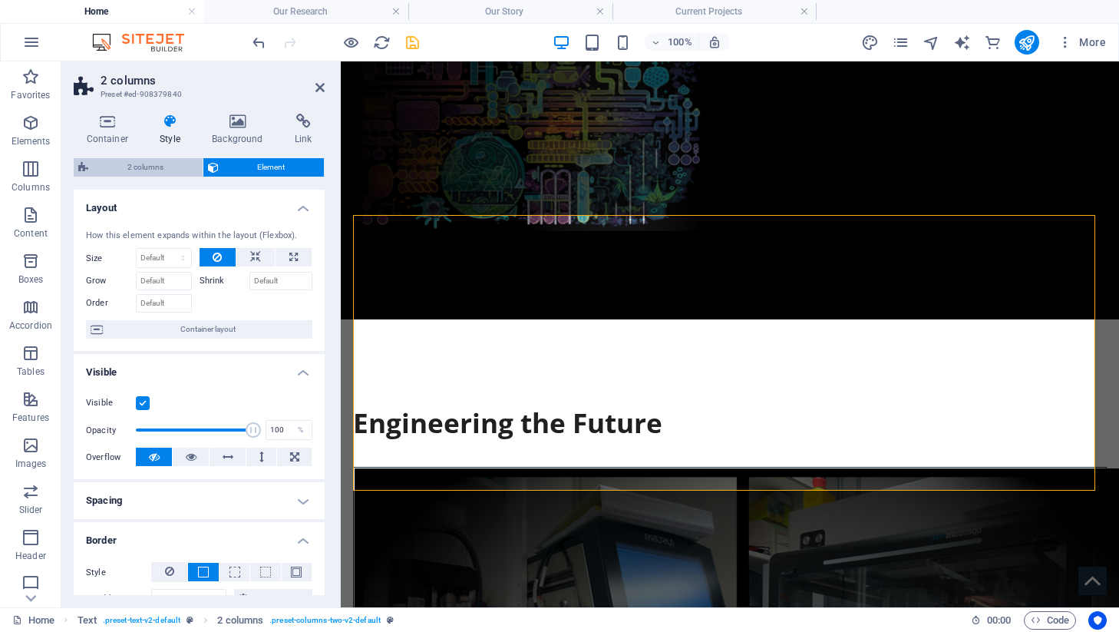
click at [160, 169] on span "2 columns" at bounding box center [145, 167] width 105 height 18
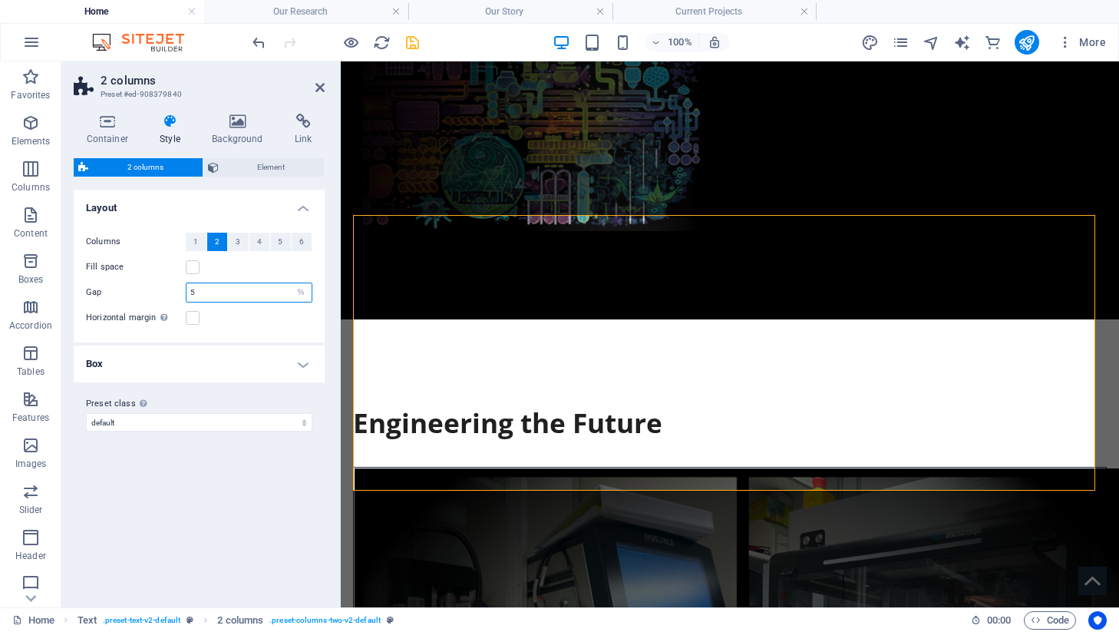
click at [212, 289] on input "5" at bounding box center [248, 292] width 125 height 18
type input "3"
click at [321, 89] on icon at bounding box center [319, 87] width 9 height 12
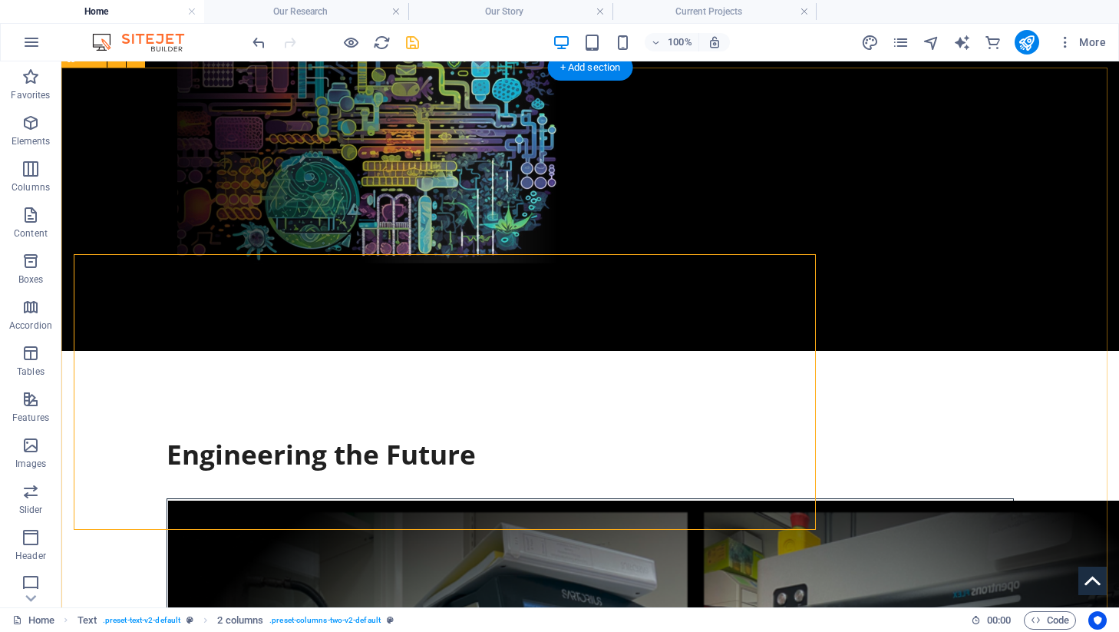
scroll to position [535, 0]
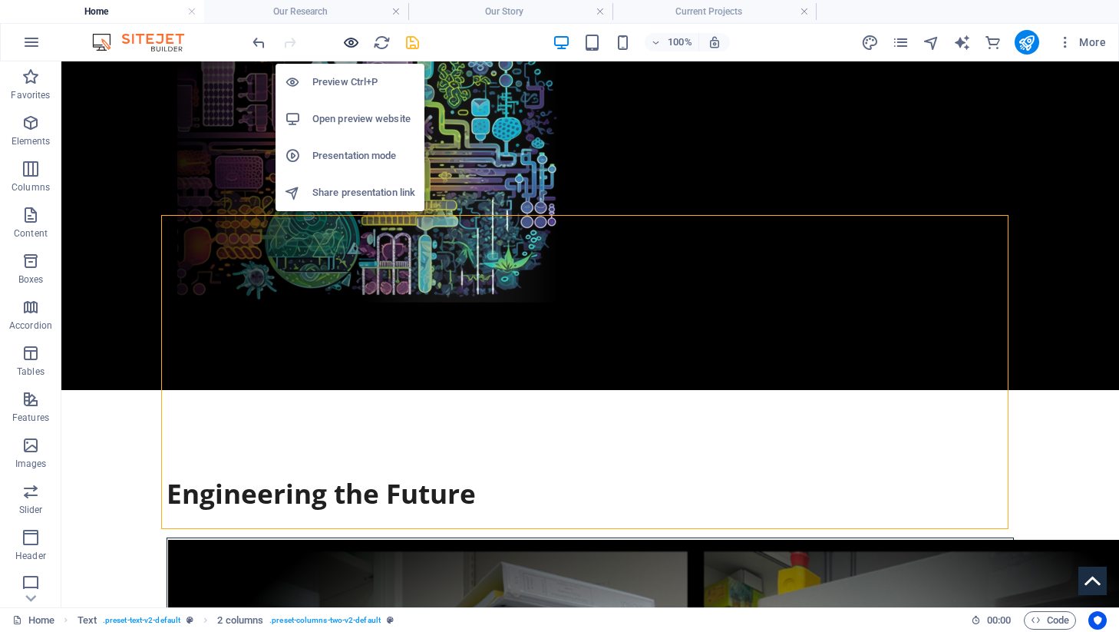
click at [354, 48] on icon "button" at bounding box center [351, 43] width 18 height 18
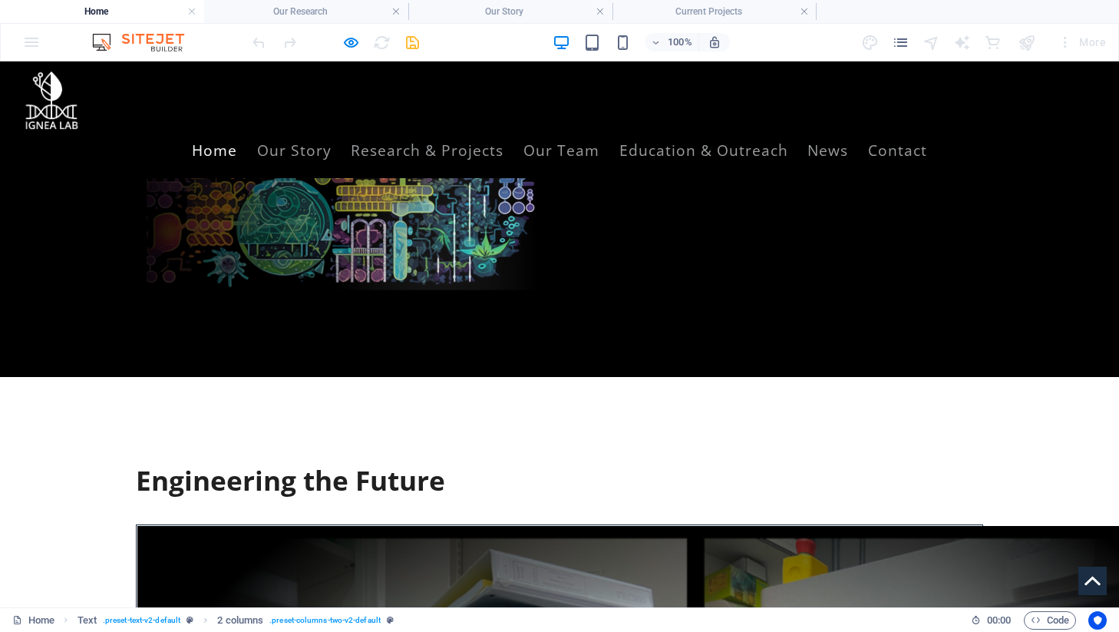
scroll to position [503, 0]
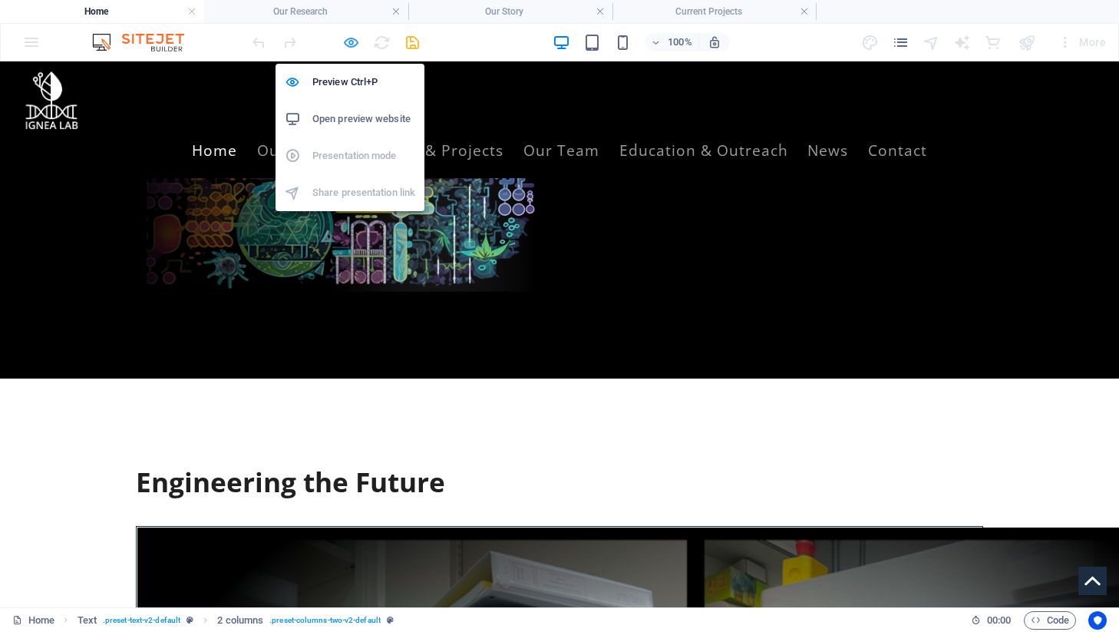
click at [345, 36] on icon "button" at bounding box center [351, 43] width 18 height 18
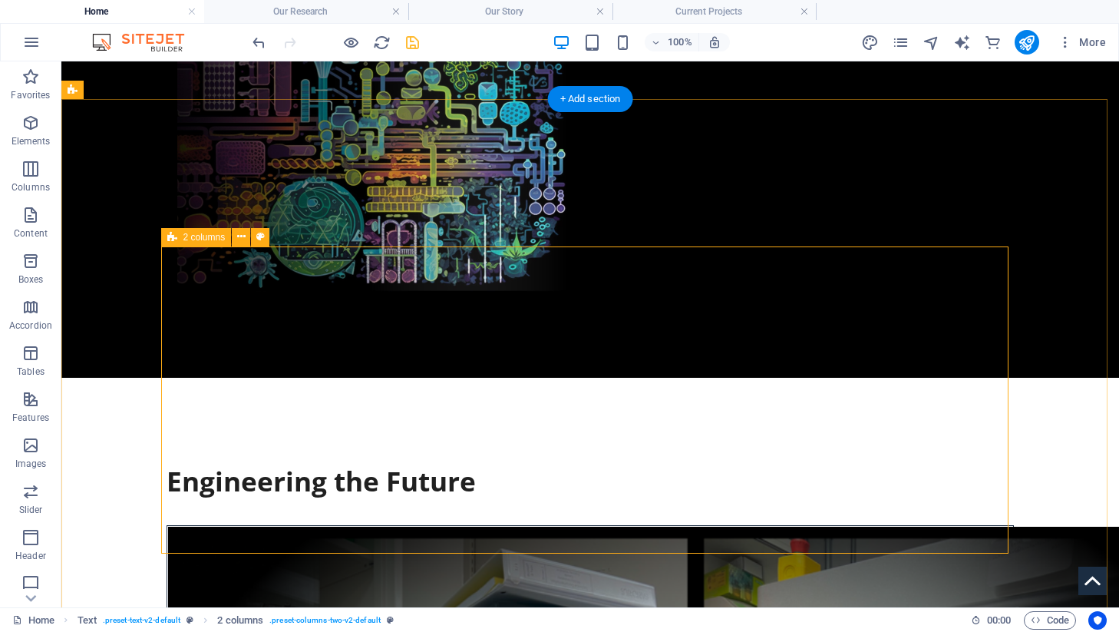
select select "%"
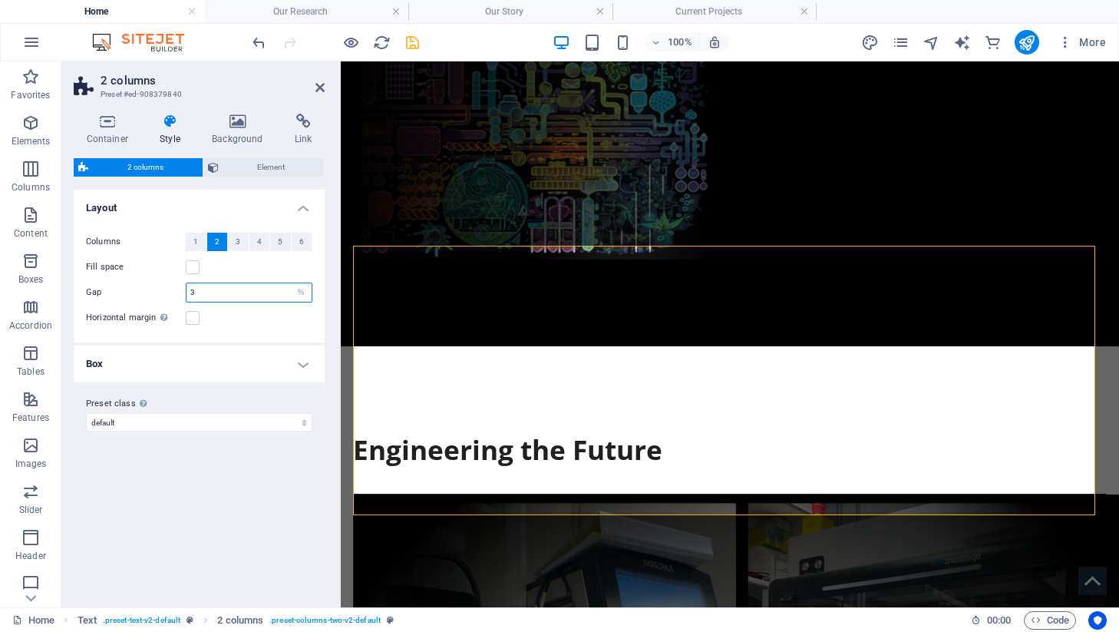
click at [210, 298] on input "3" at bounding box center [248, 292] width 125 height 18
type input "4"
click at [315, 84] on icon at bounding box center [319, 87] width 9 height 12
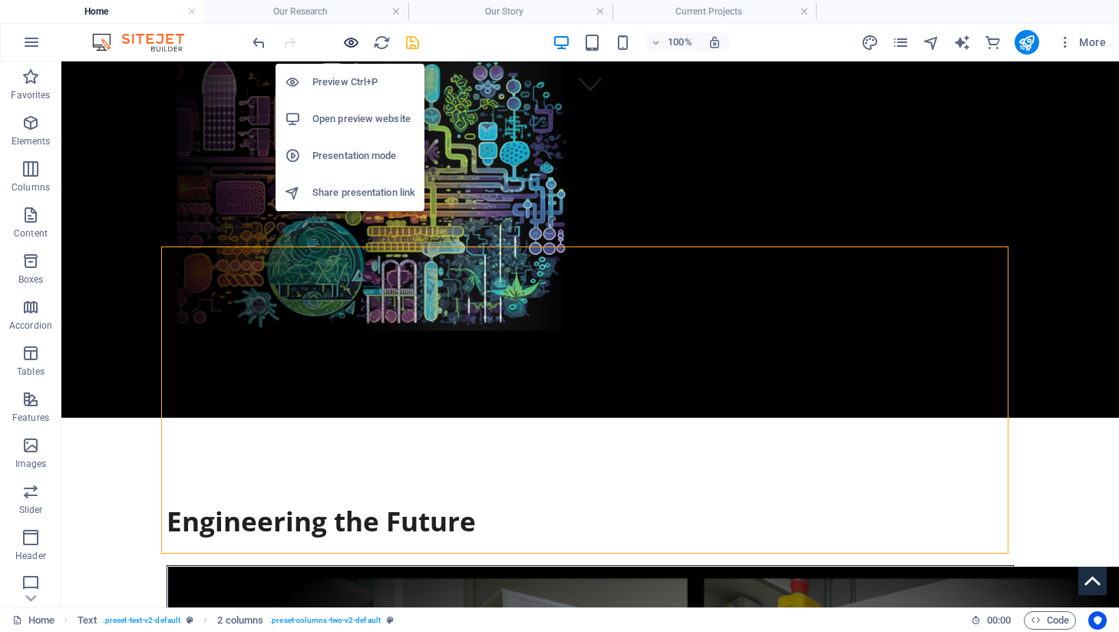
click at [355, 45] on icon "button" at bounding box center [351, 43] width 18 height 18
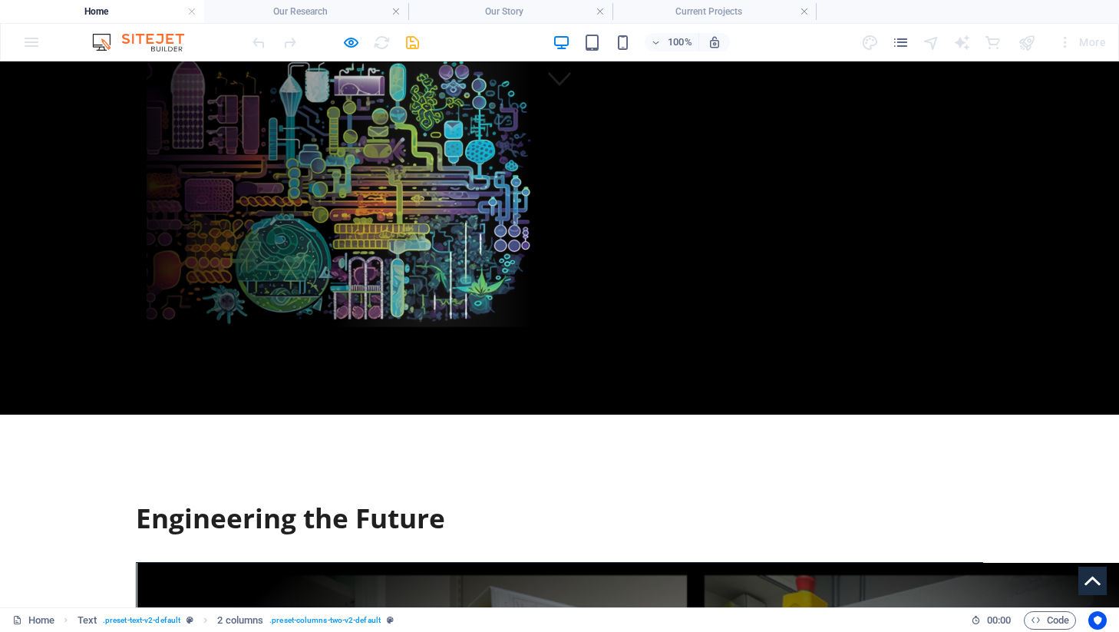
scroll to position [510, 0]
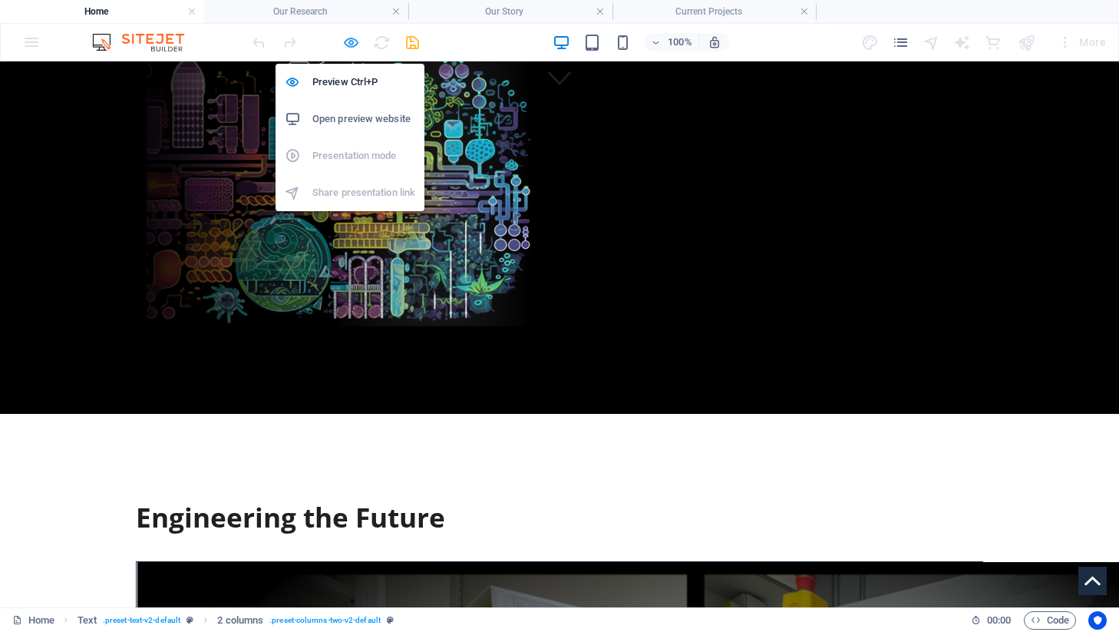
click at [352, 46] on icon "button" at bounding box center [351, 43] width 18 height 18
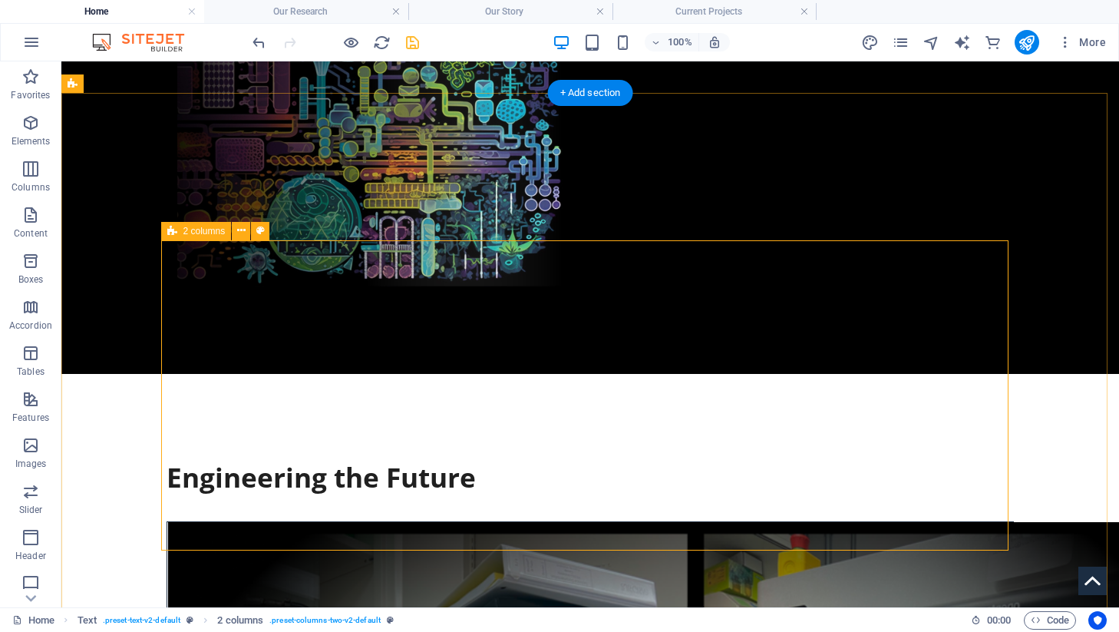
select select "%"
select select "rem"
select select "px"
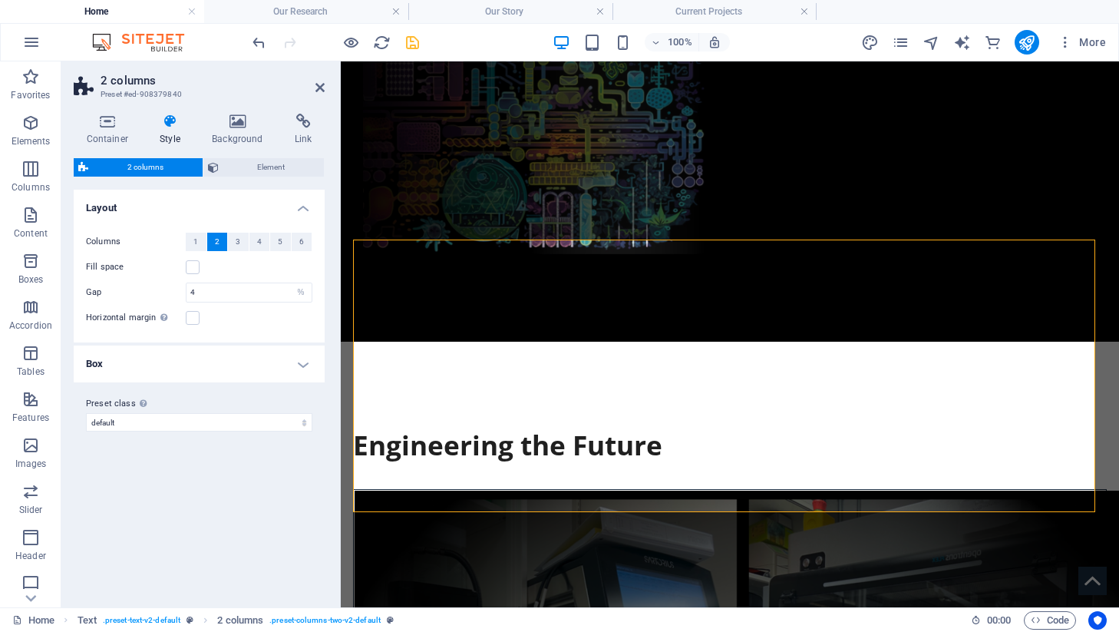
click at [146, 366] on h4 "Box" at bounding box center [199, 363] width 251 height 37
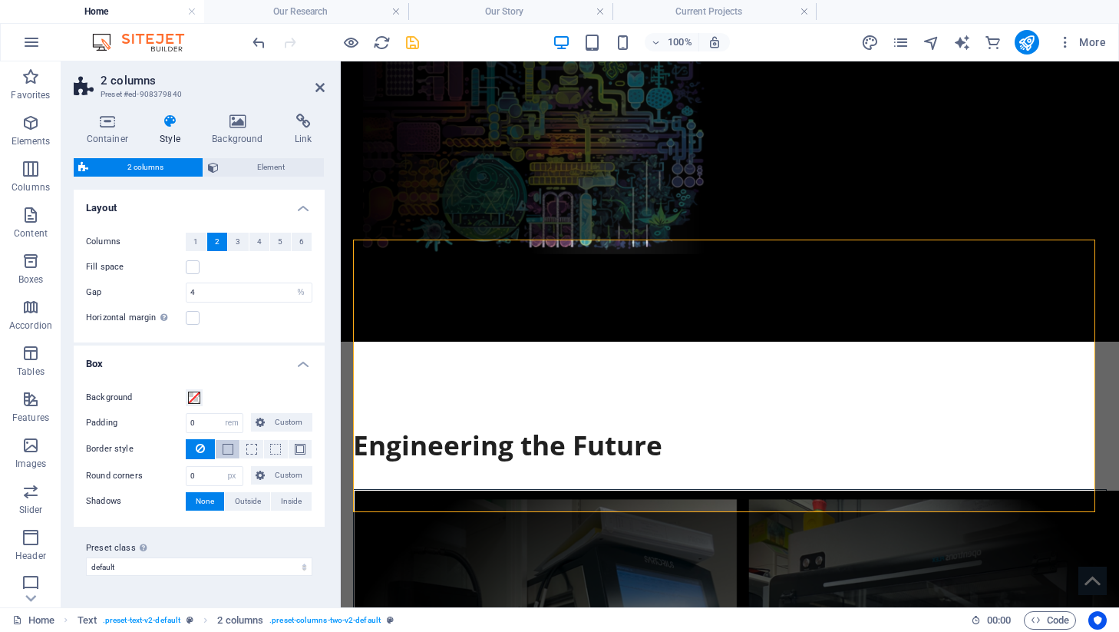
click at [220, 446] on button at bounding box center [227, 449] width 23 height 18
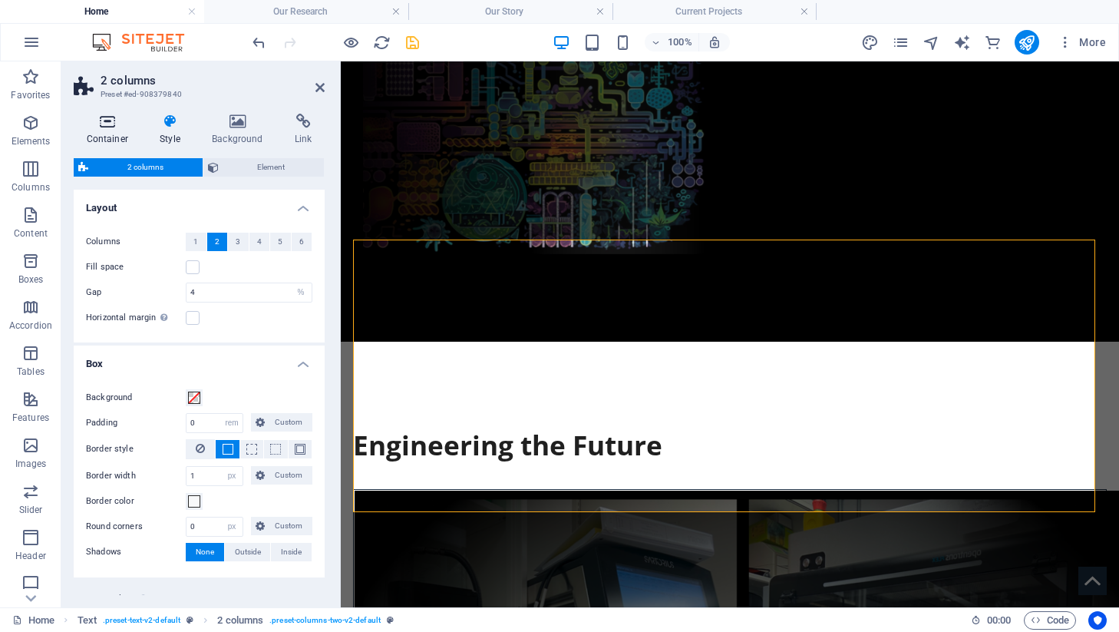
click at [98, 118] on icon at bounding box center [108, 121] width 68 height 15
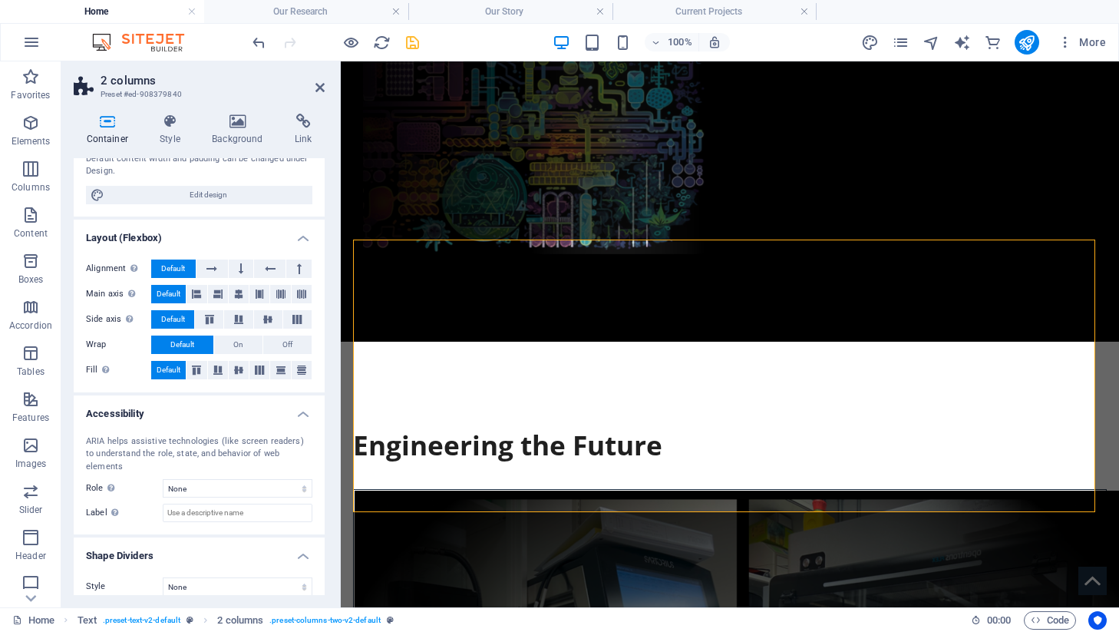
scroll to position [0, 0]
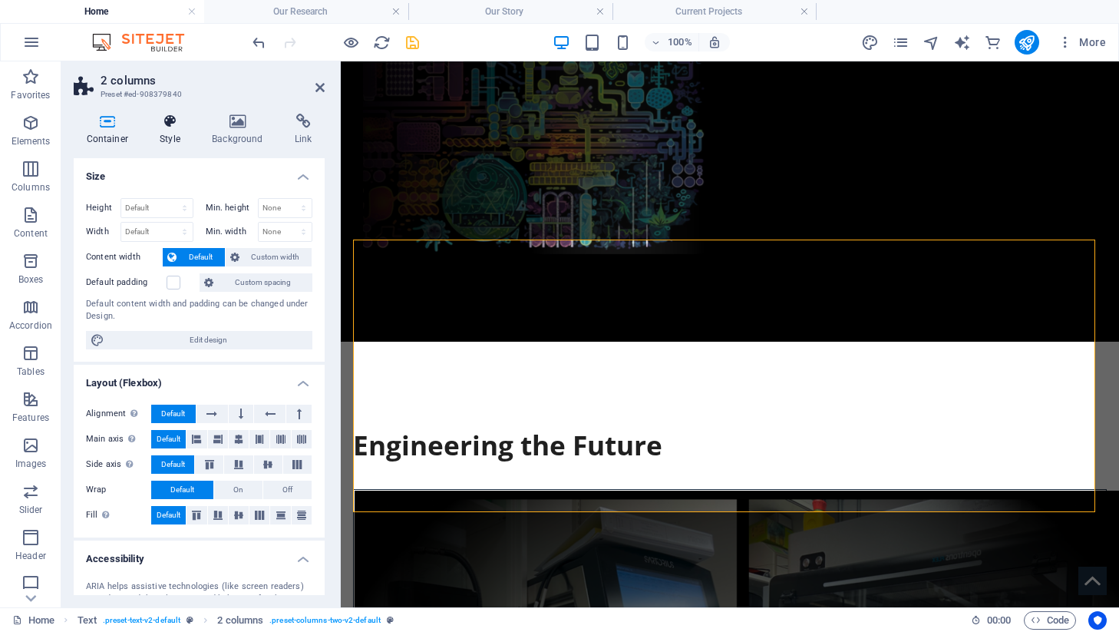
click at [172, 134] on h4 "Style" at bounding box center [173, 130] width 52 height 32
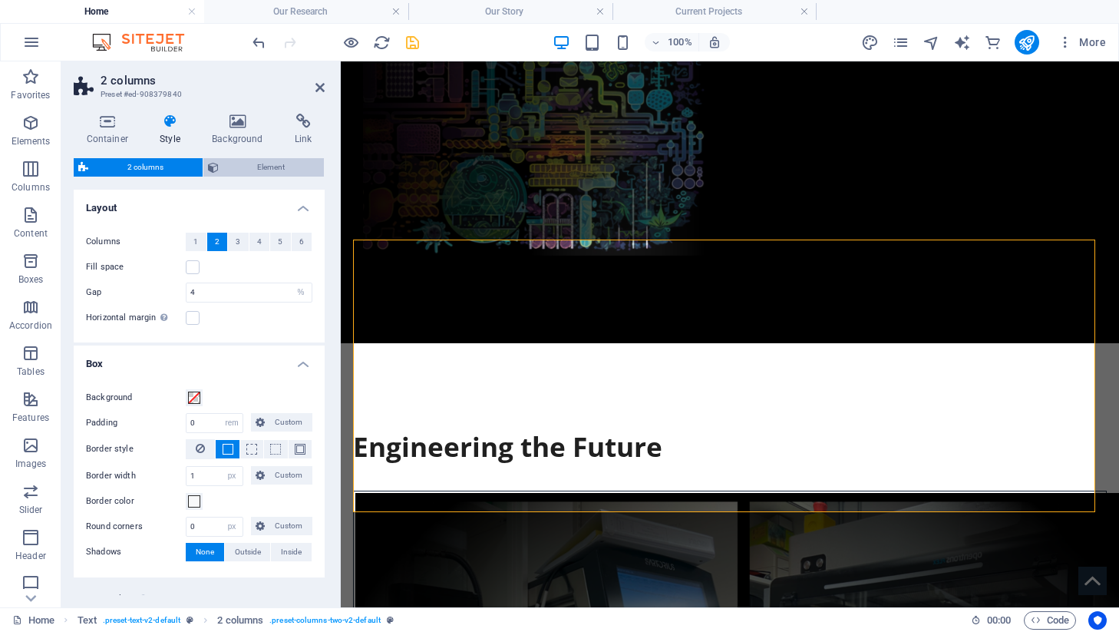
click at [227, 170] on span "Element" at bounding box center [271, 167] width 97 height 18
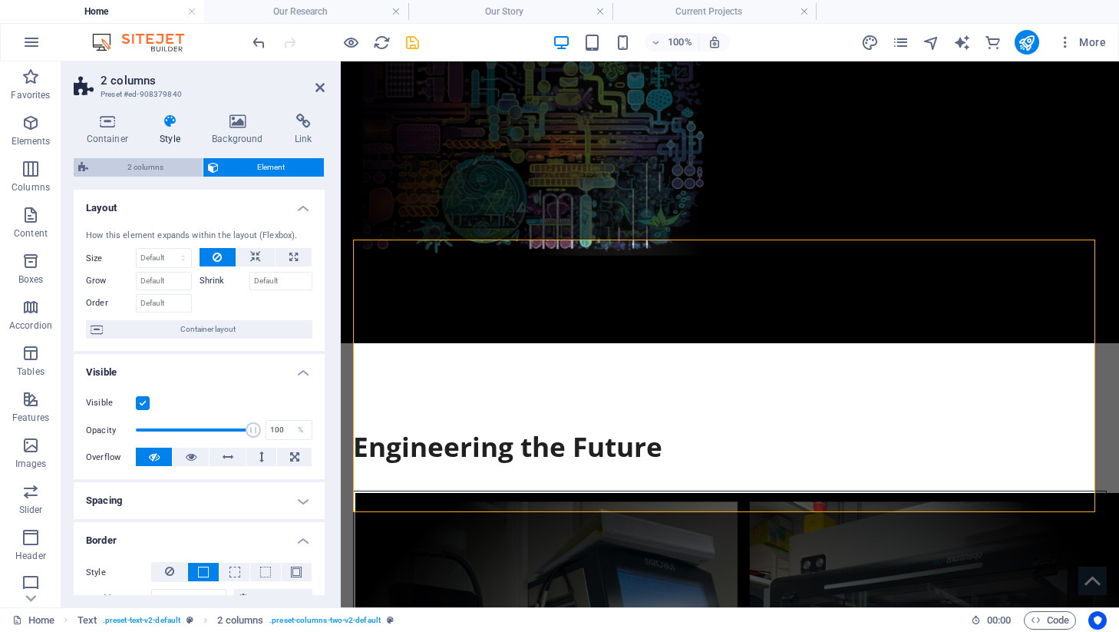
click at [178, 162] on span "2 columns" at bounding box center [145, 167] width 105 height 18
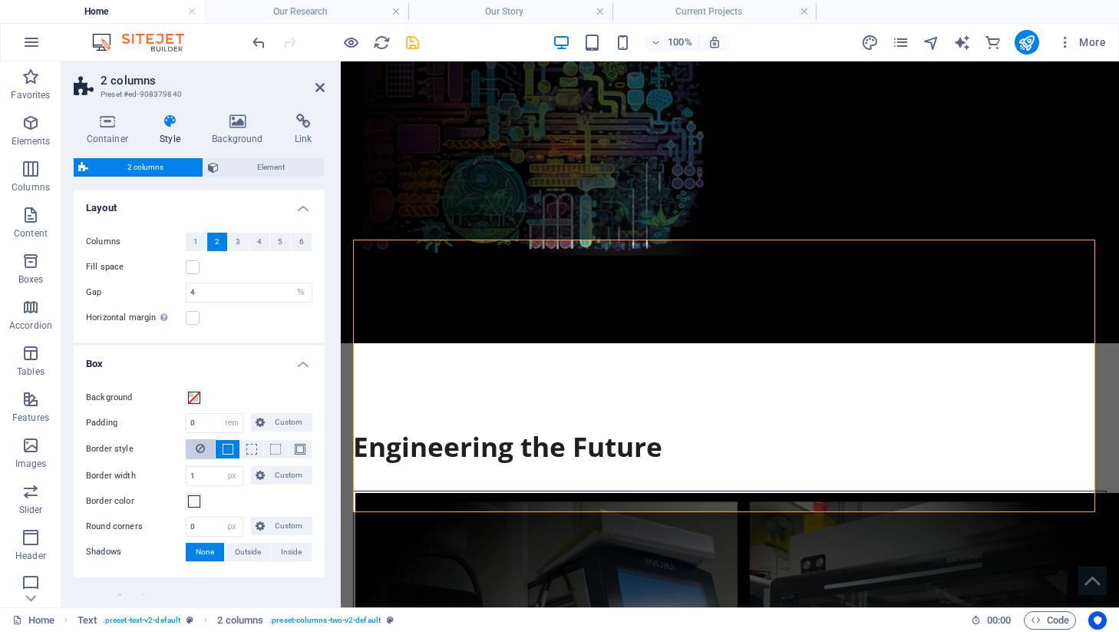
click at [206, 444] on button at bounding box center [200, 449] width 29 height 20
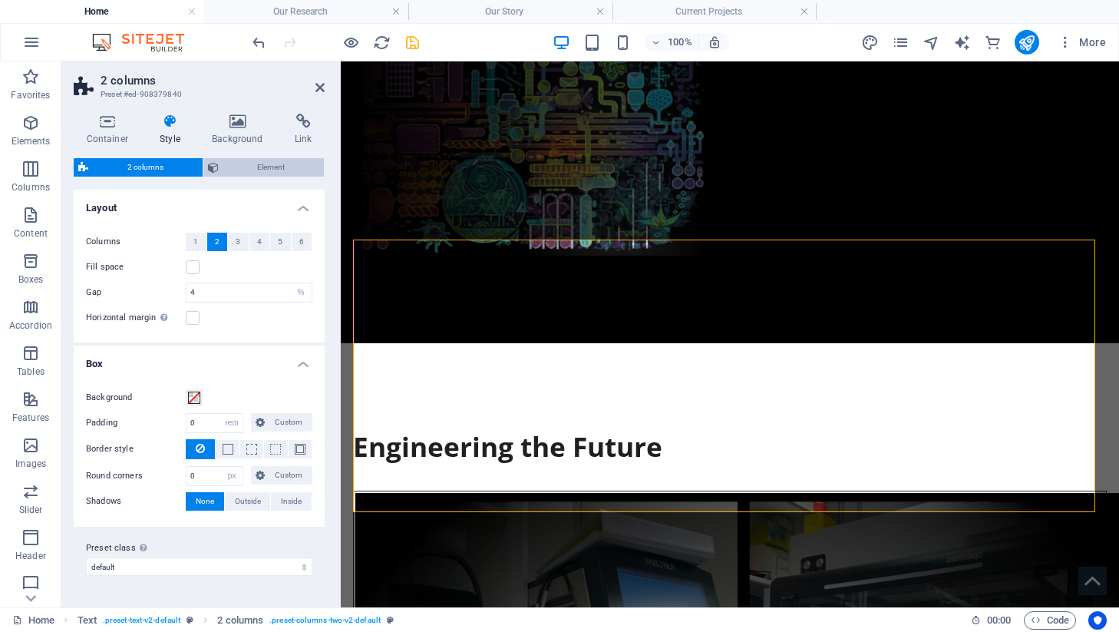
click at [281, 158] on span "Element" at bounding box center [271, 167] width 97 height 18
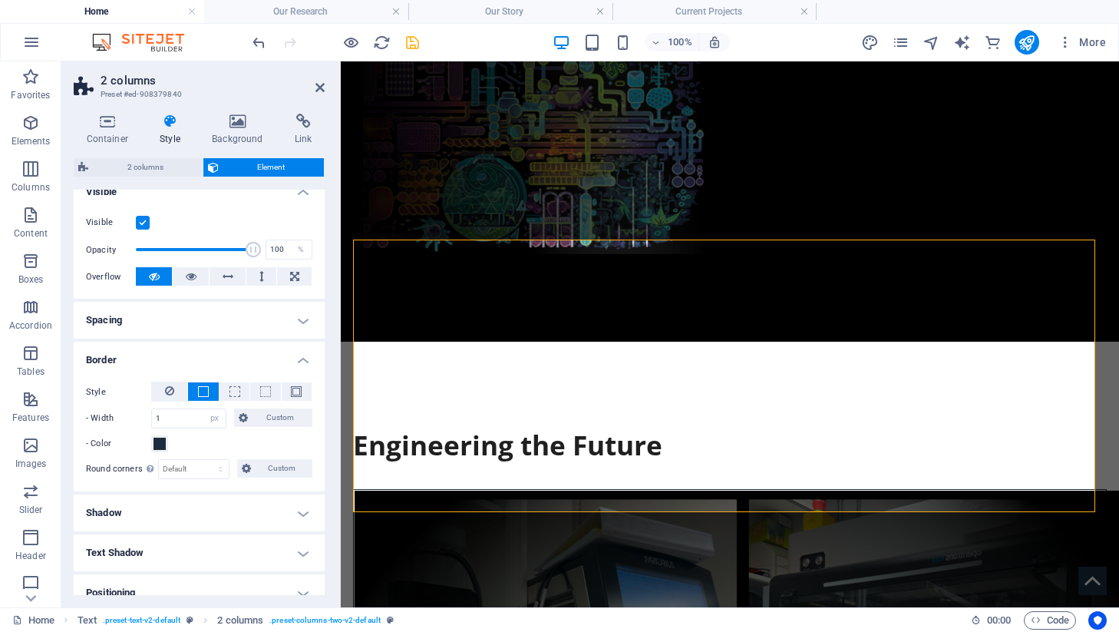
scroll to position [197, 0]
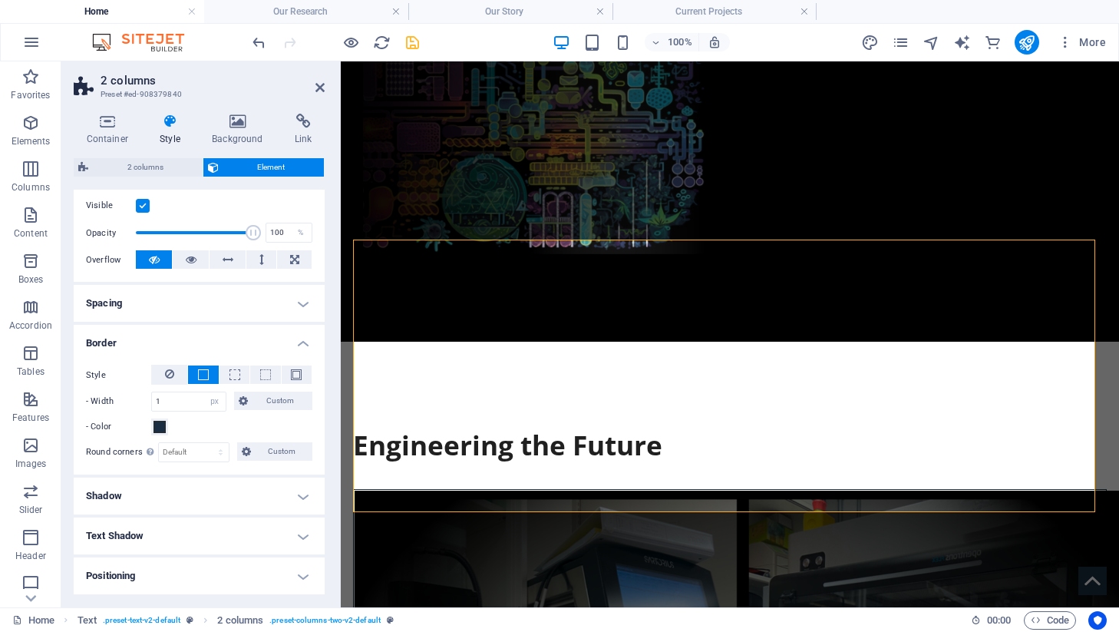
click at [182, 506] on h4 "Shadow" at bounding box center [199, 495] width 251 height 37
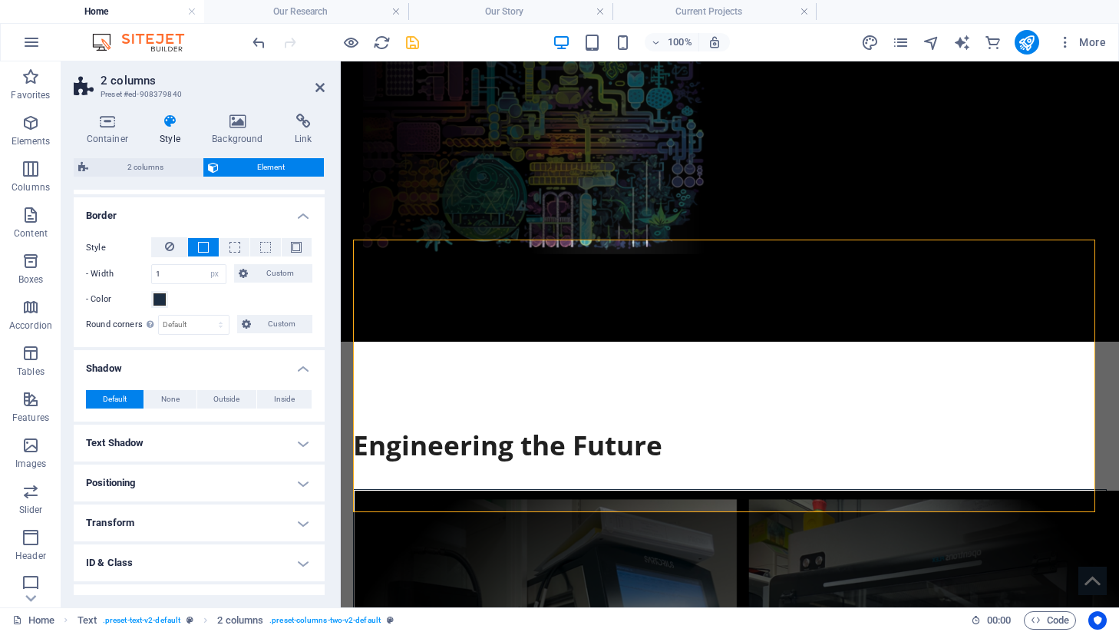
scroll to position [368, 0]
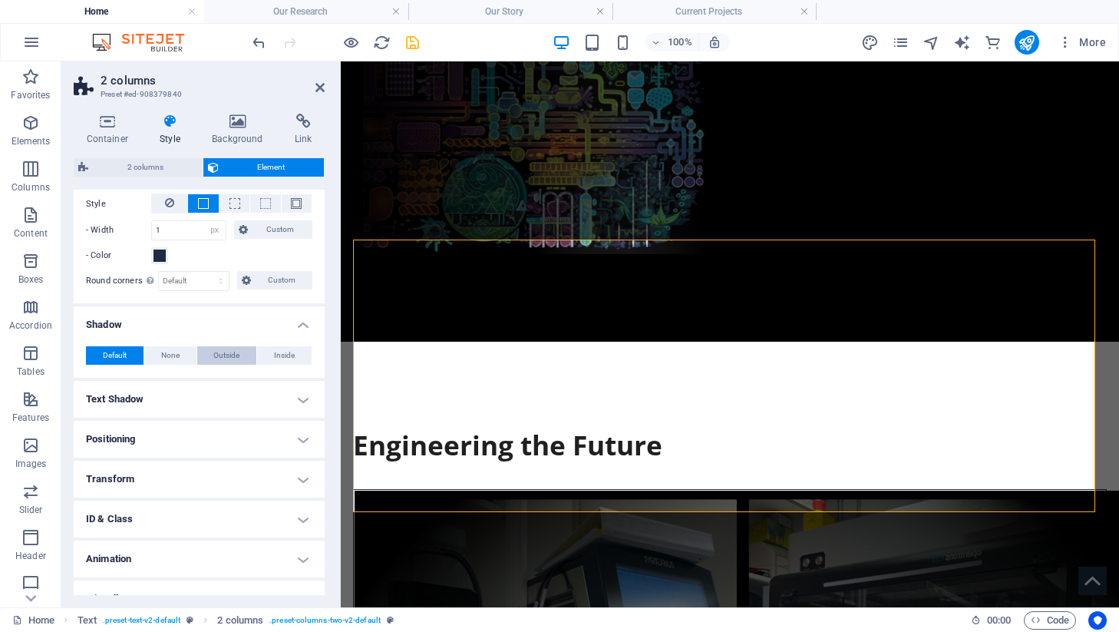
click at [229, 358] on span "Outside" at bounding box center [226, 355] width 26 height 18
type input "2"
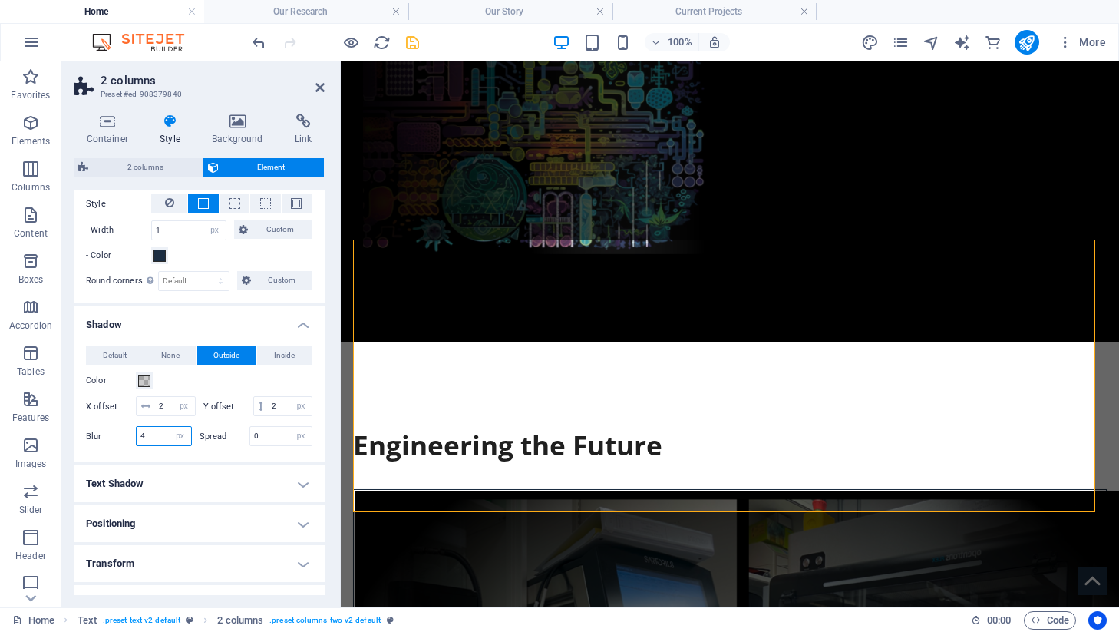
click at [153, 445] on input "4" at bounding box center [164, 436] width 54 height 18
type input "10"
click at [170, 410] on input "2" at bounding box center [175, 406] width 40 height 18
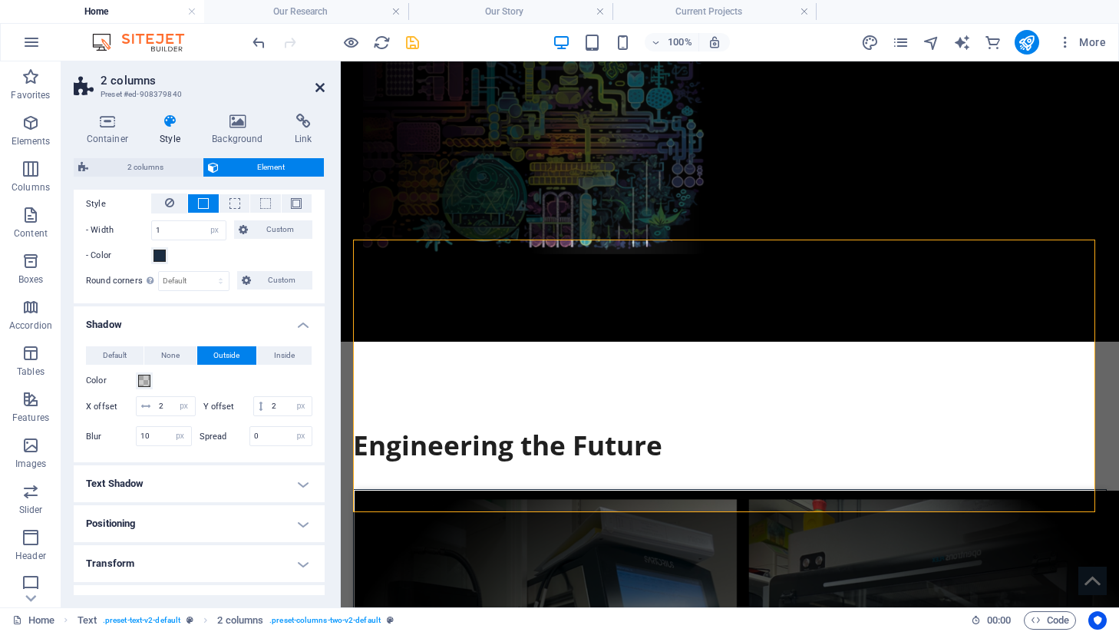
click at [324, 87] on icon at bounding box center [319, 87] width 9 height 12
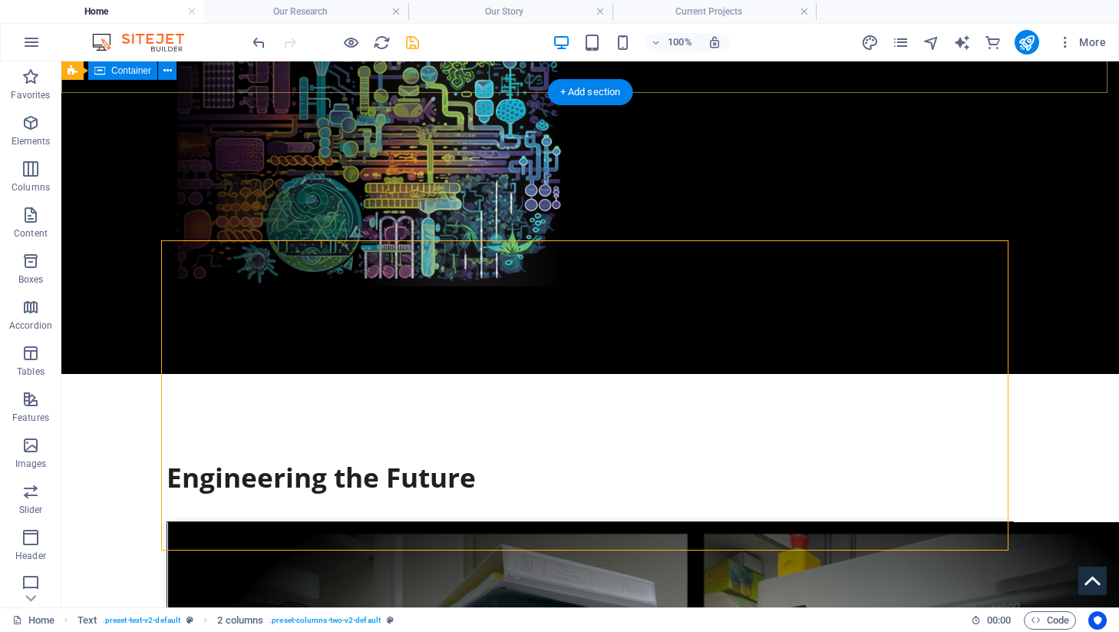
scroll to position [510, 0]
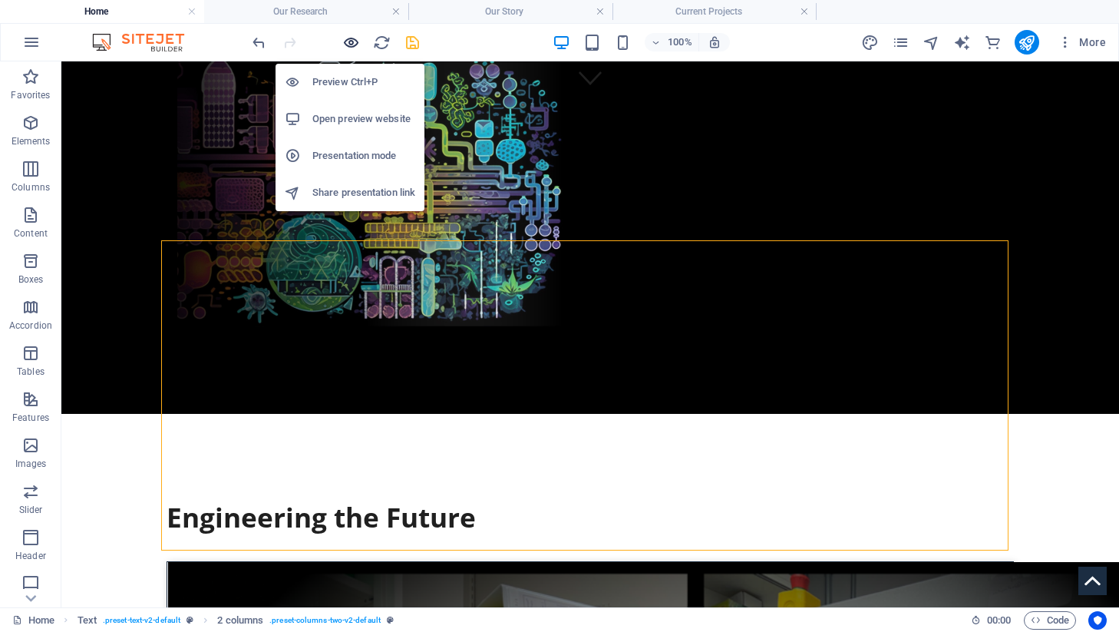
click at [348, 43] on icon "button" at bounding box center [351, 43] width 18 height 18
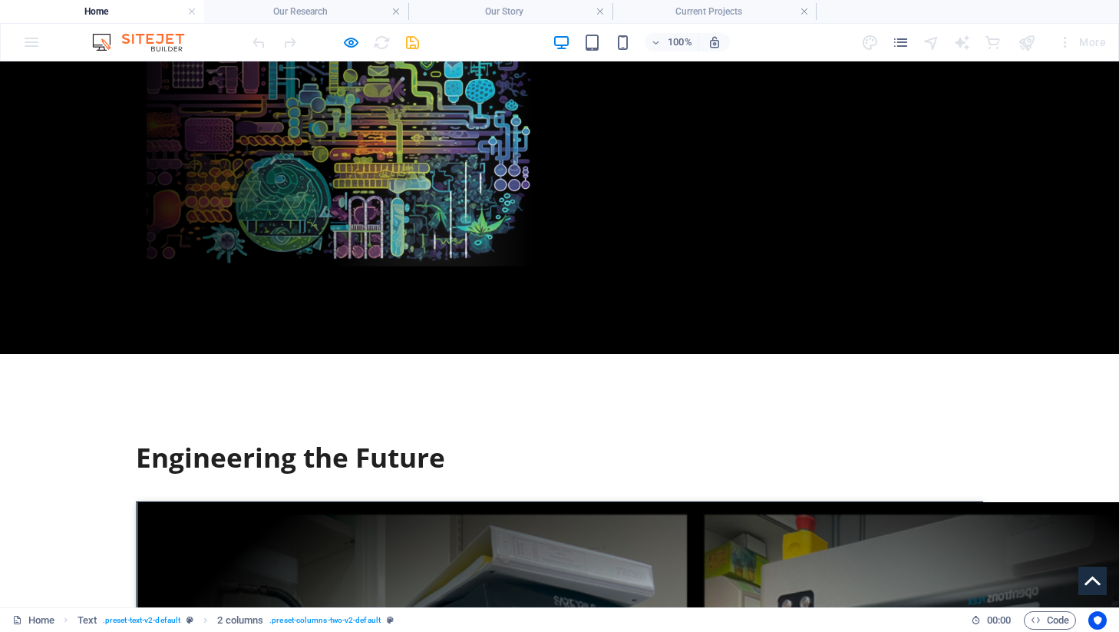
scroll to position [572, 0]
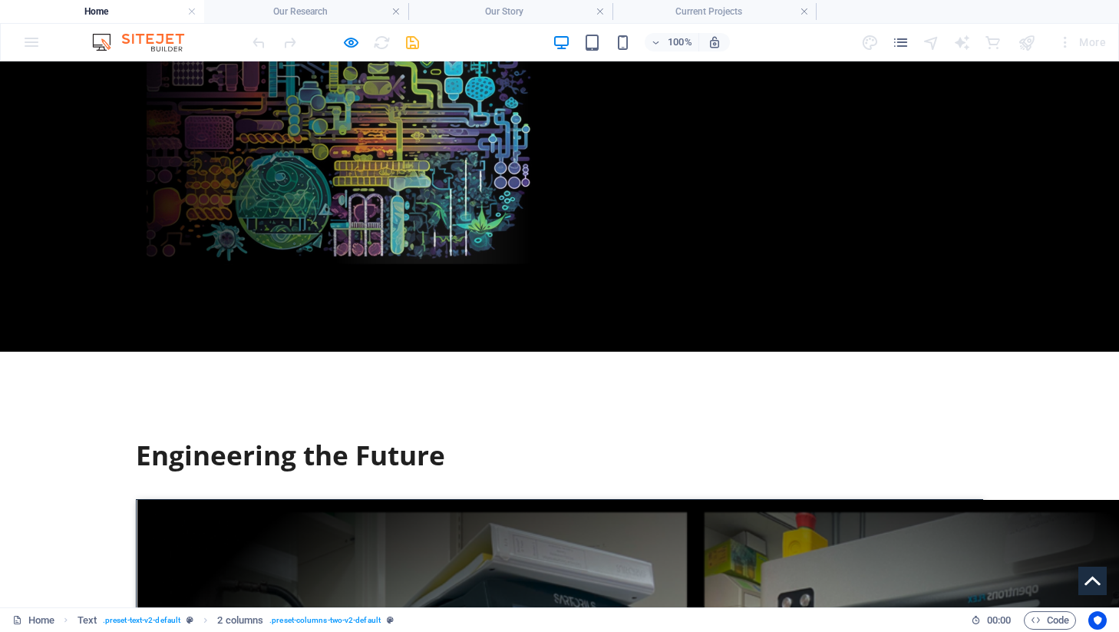
click at [340, 42] on div at bounding box center [335, 42] width 172 height 25
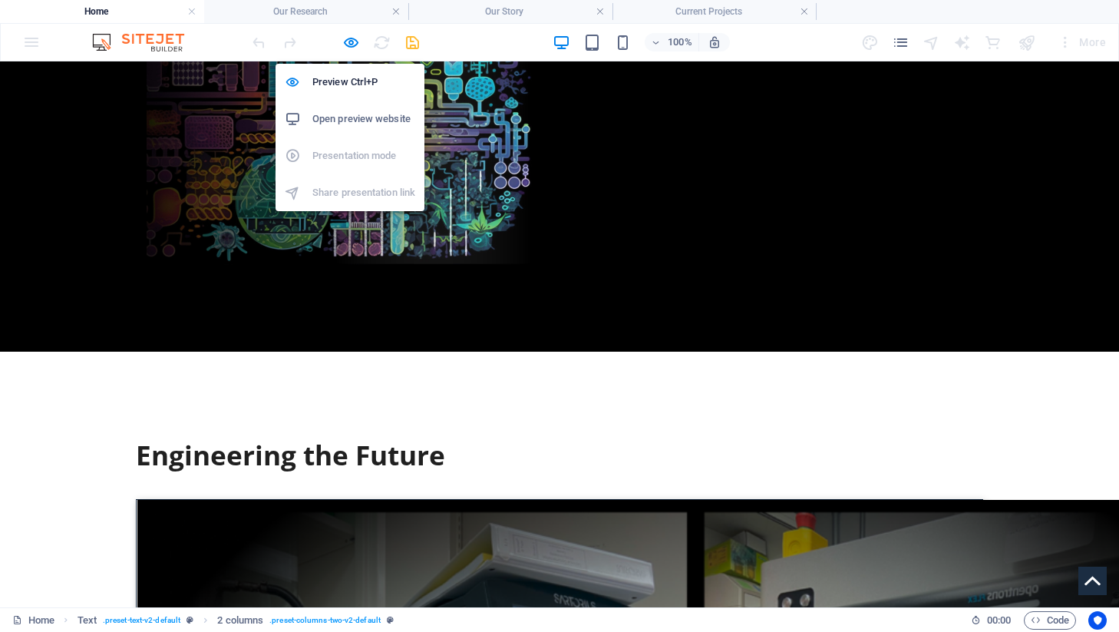
click at [360, 40] on div at bounding box center [335, 42] width 172 height 25
click at [349, 40] on icon "button" at bounding box center [351, 43] width 18 height 18
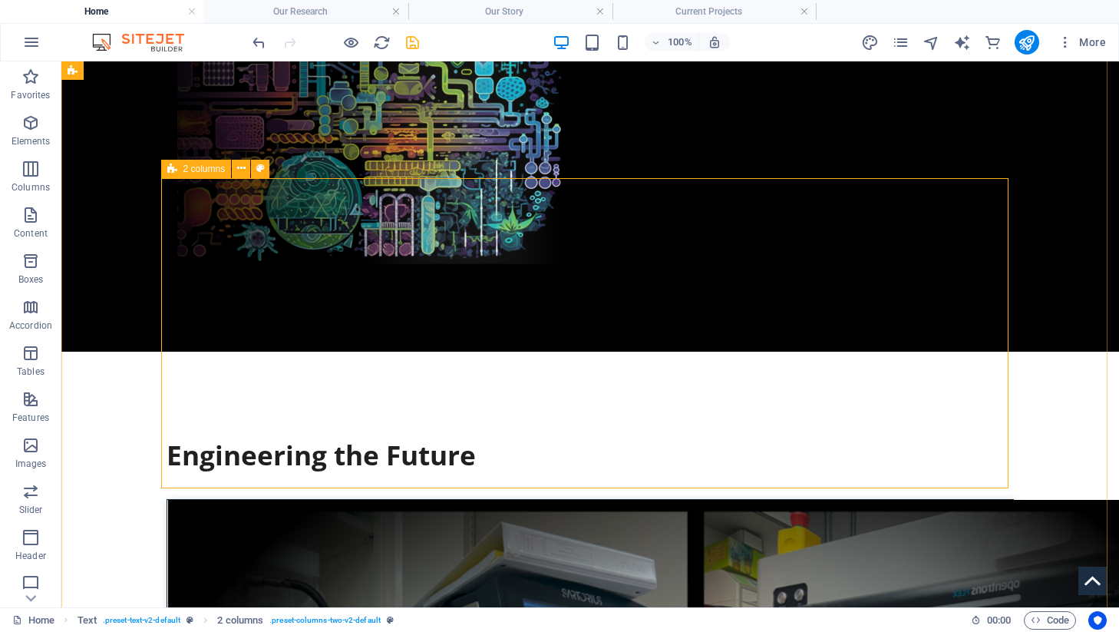
select select "px"
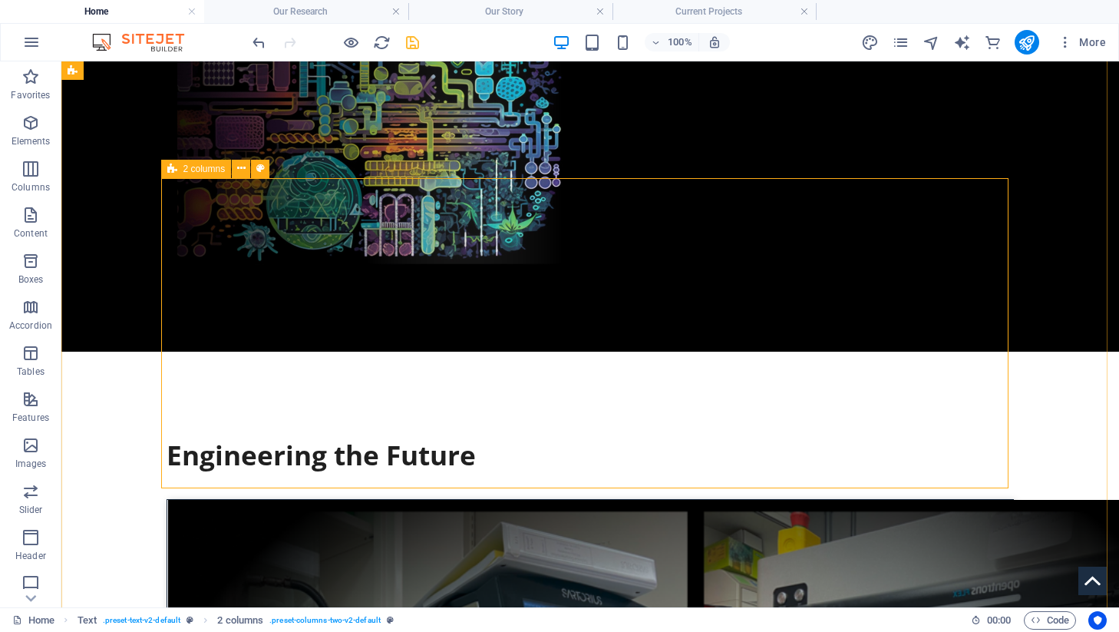
select select "px"
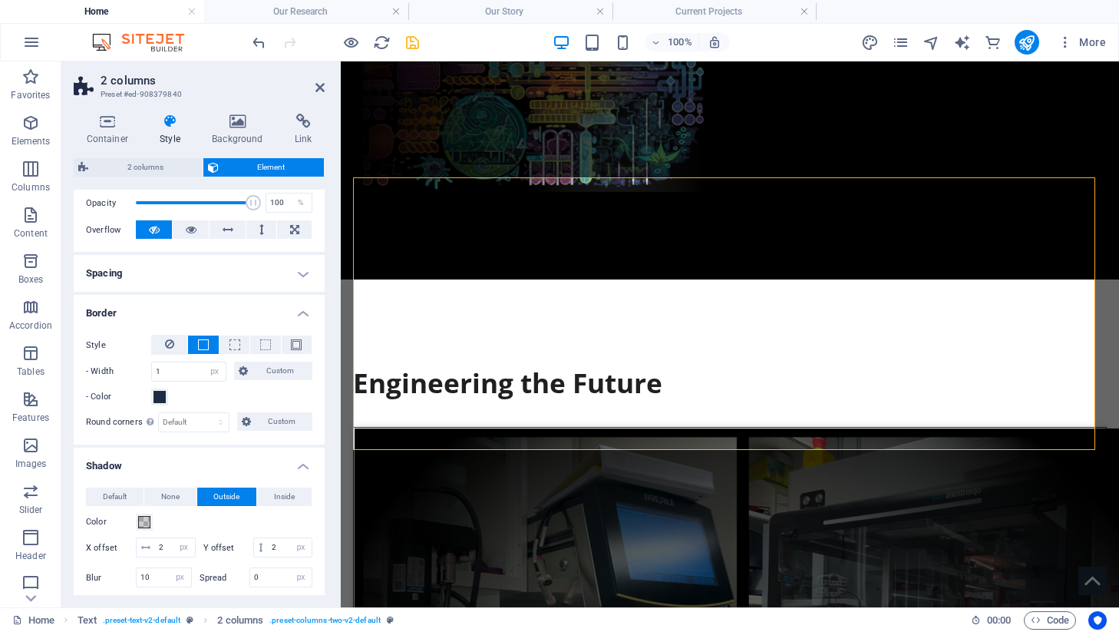
scroll to position [239, 0]
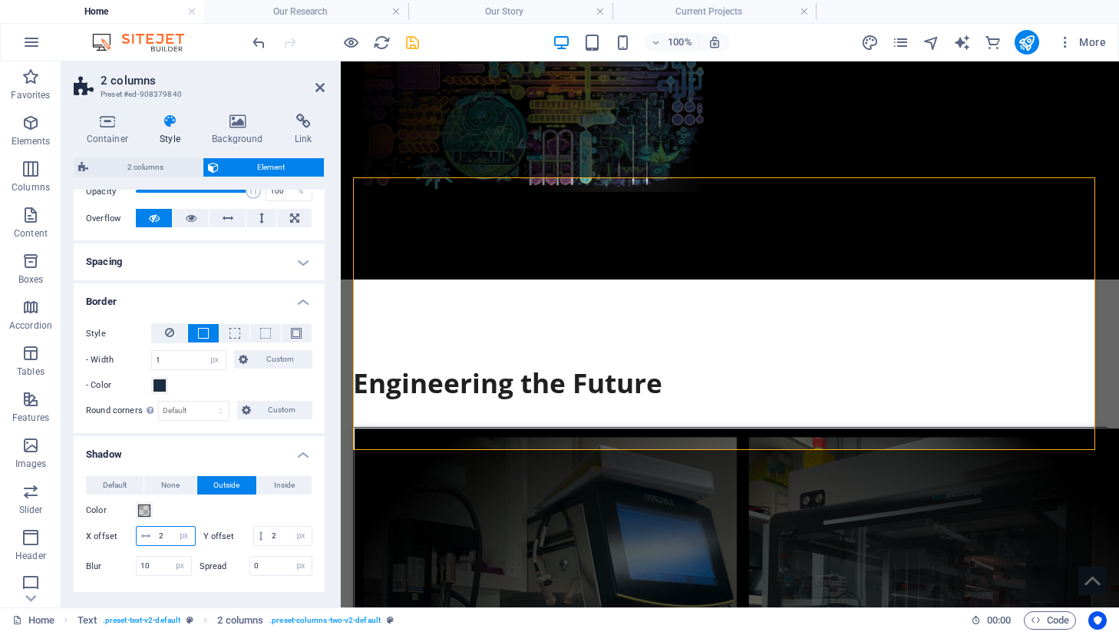
click at [175, 529] on input "2" at bounding box center [175, 535] width 40 height 18
type input "0"
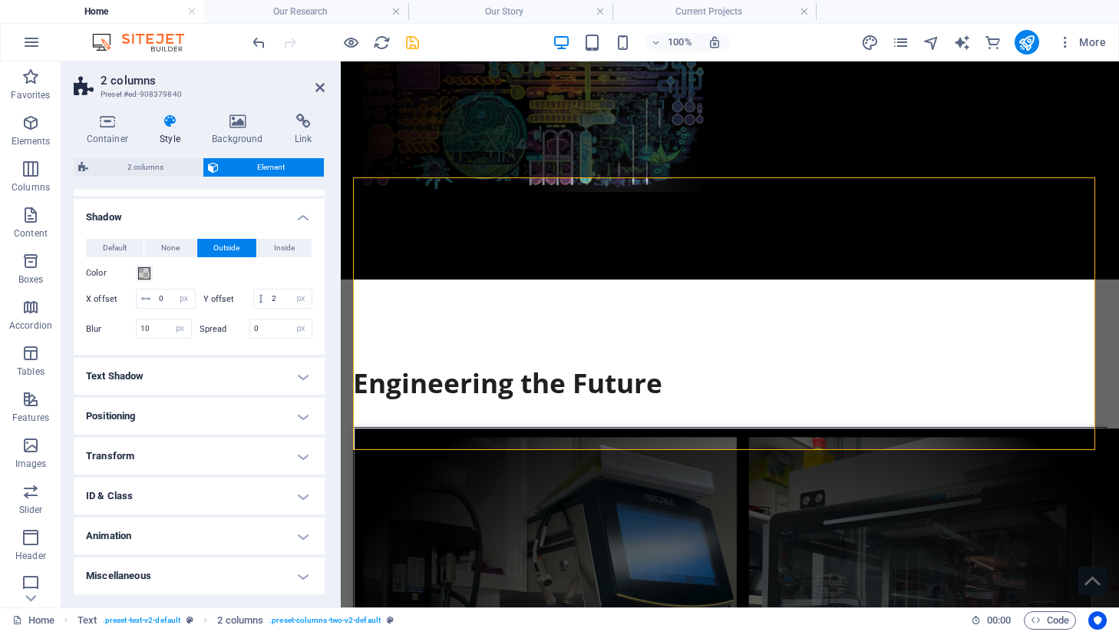
scroll to position [494, 0]
click at [315, 91] on icon at bounding box center [319, 87] width 9 height 12
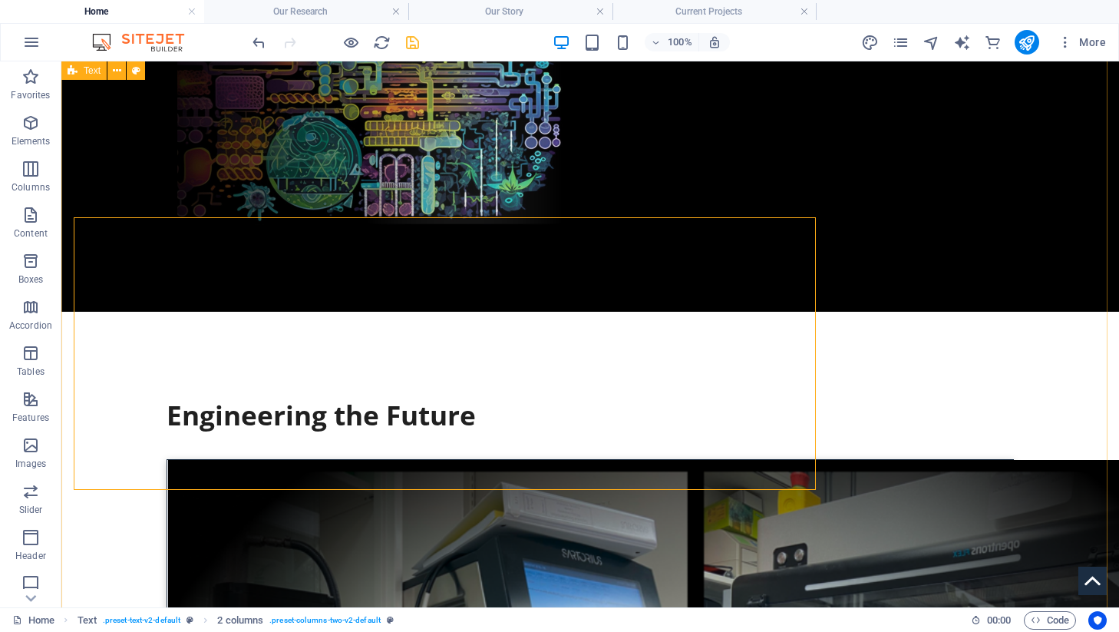
scroll to position [572, 0]
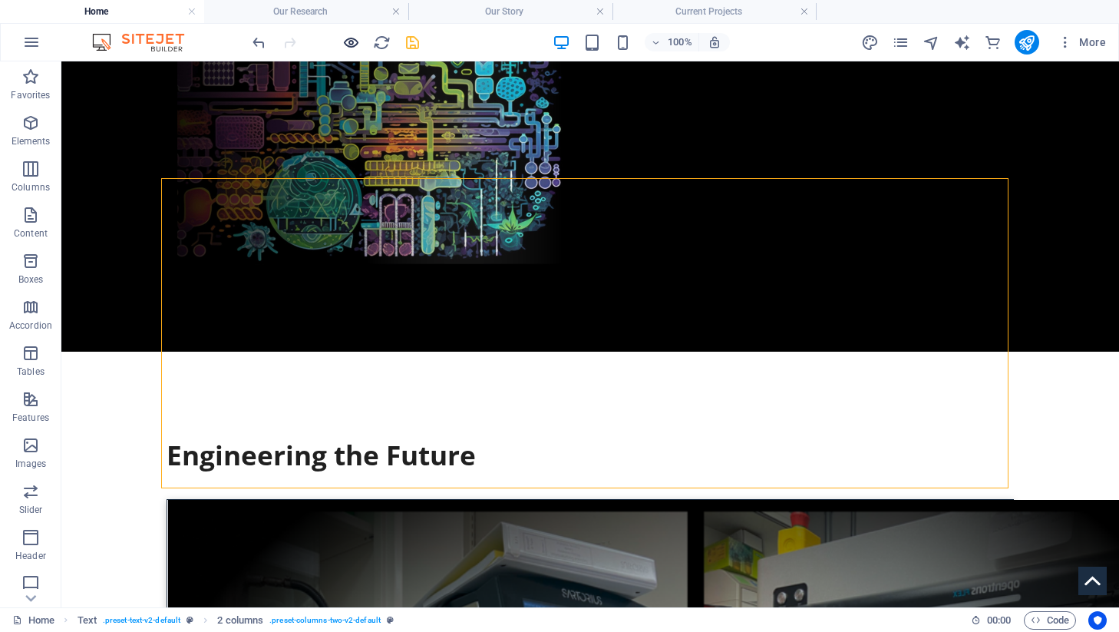
click at [345, 41] on icon "button" at bounding box center [351, 43] width 18 height 18
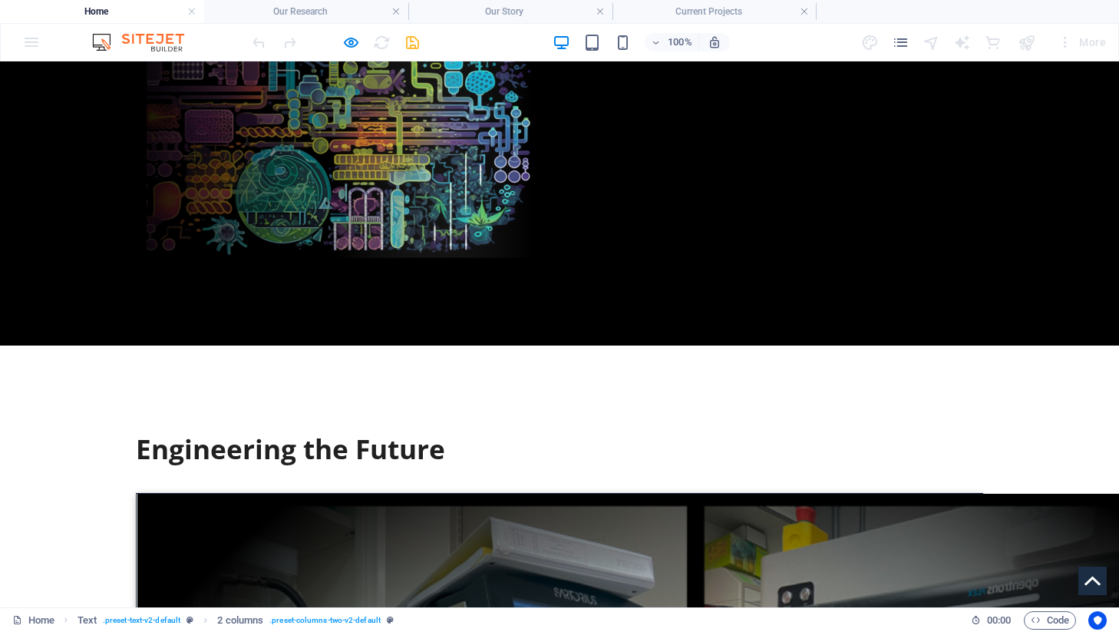
scroll to position [603, 0]
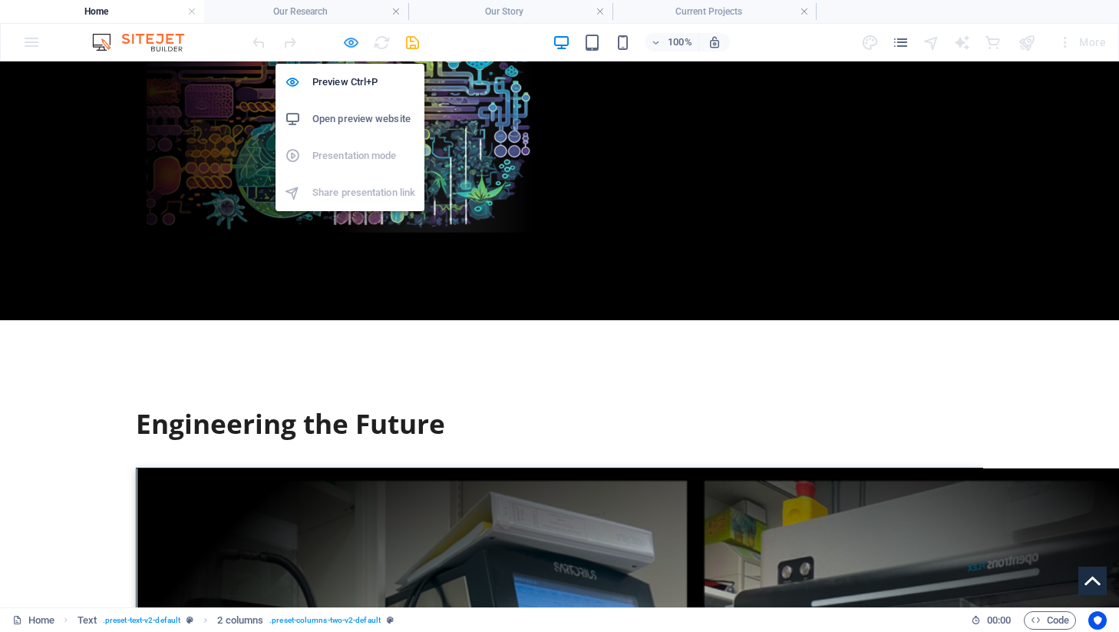
click at [350, 39] on icon "button" at bounding box center [351, 43] width 18 height 18
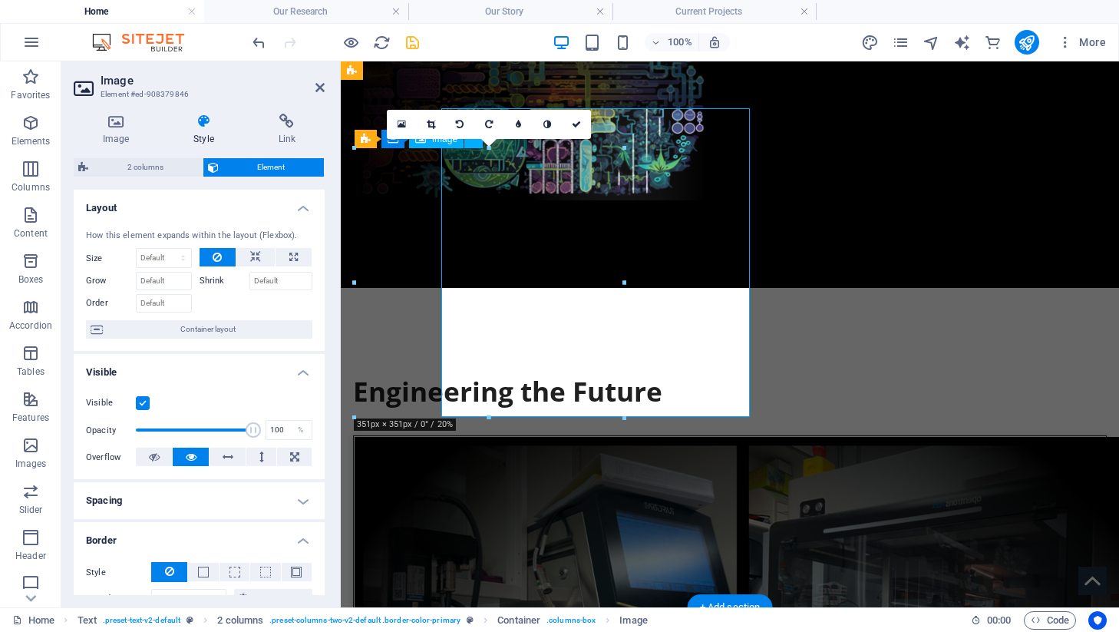
scroll to position [642, 0]
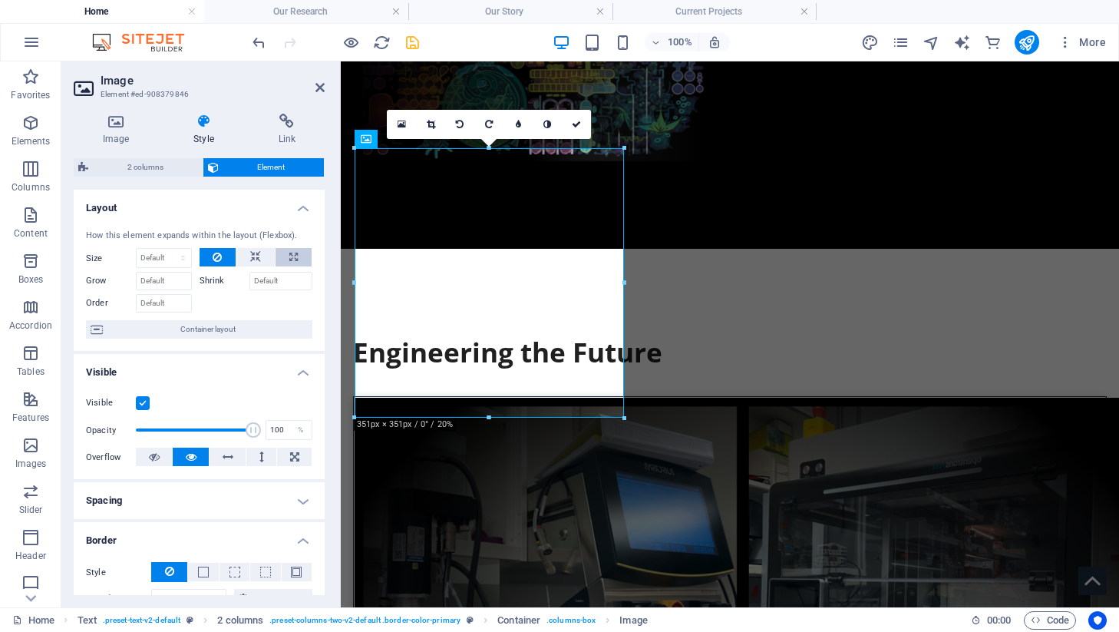
click at [289, 259] on icon at bounding box center [293, 257] width 8 height 18
type input "100"
select select "%"
click at [318, 85] on icon at bounding box center [319, 87] width 9 height 12
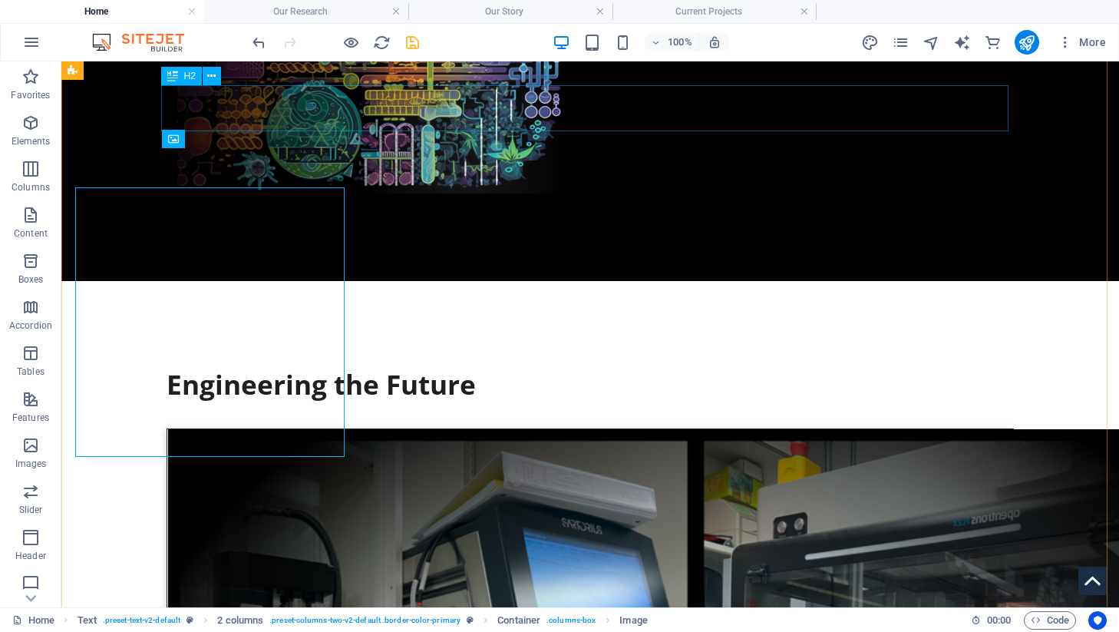
scroll to position [603, 0]
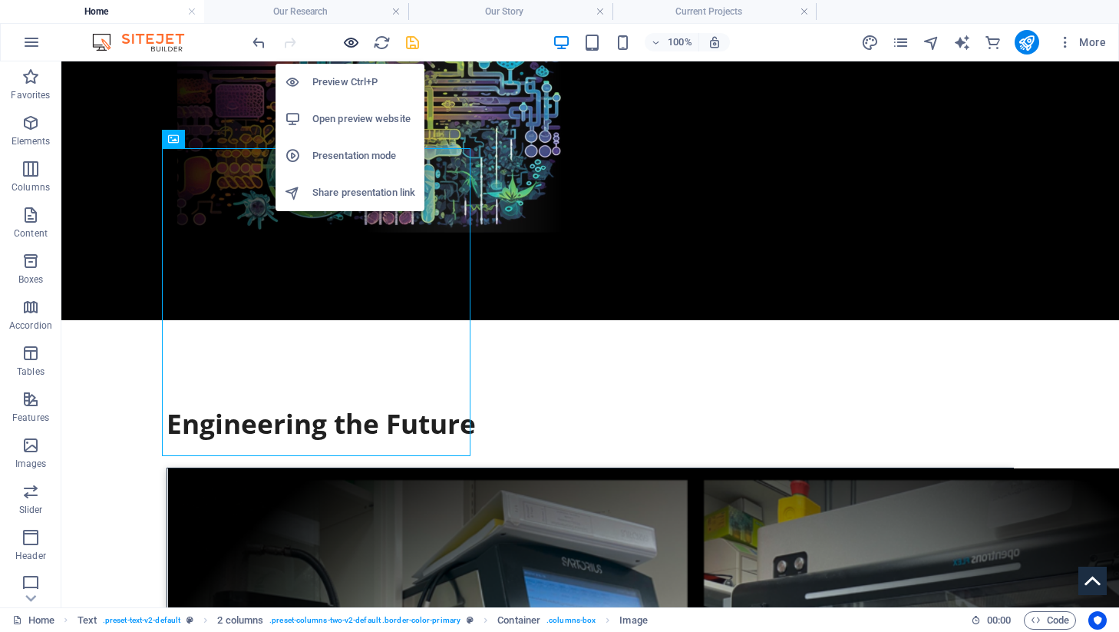
click at [351, 51] on div "Preview Ctrl+P Open preview website Presentation mode Share presentation link" at bounding box center [349, 131] width 149 height 160
click at [351, 46] on icon "button" at bounding box center [351, 43] width 18 height 18
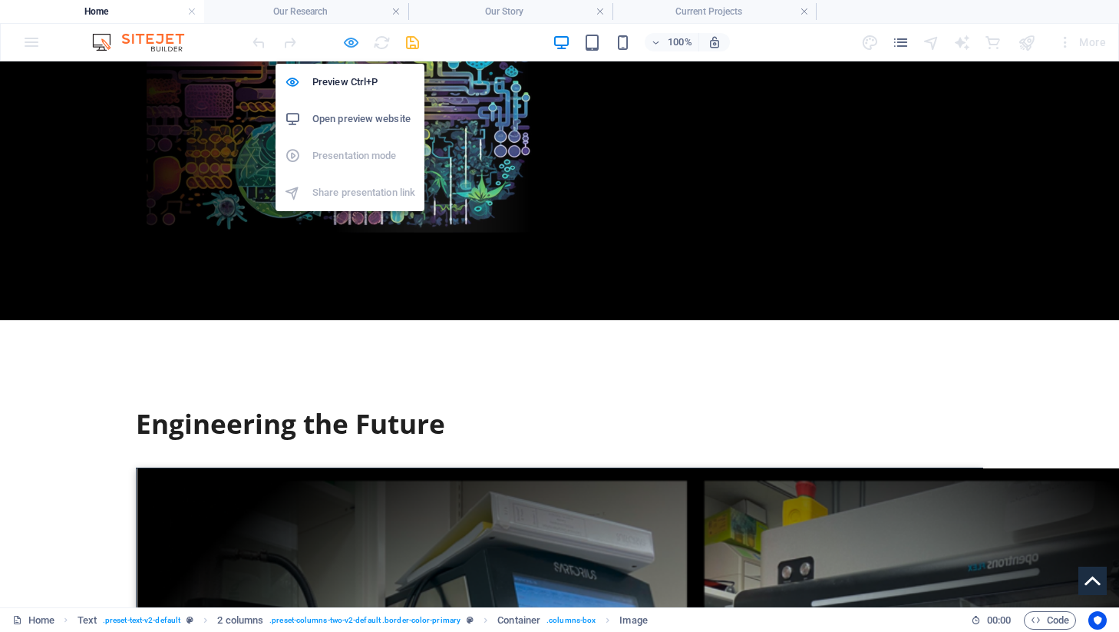
click at [351, 46] on icon "button" at bounding box center [351, 43] width 18 height 18
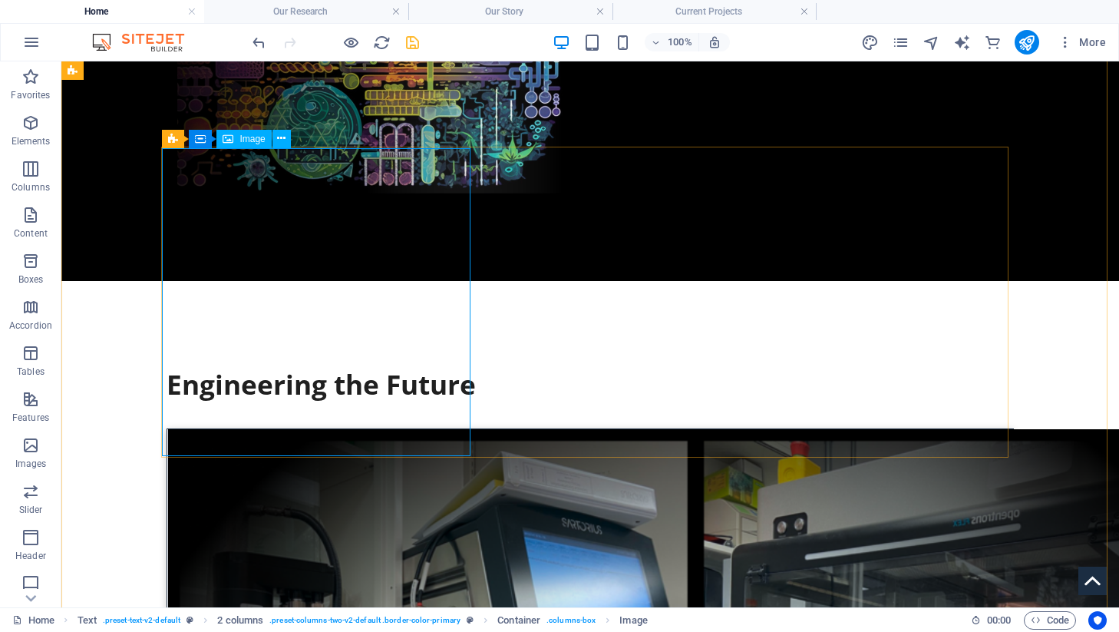
select select "%"
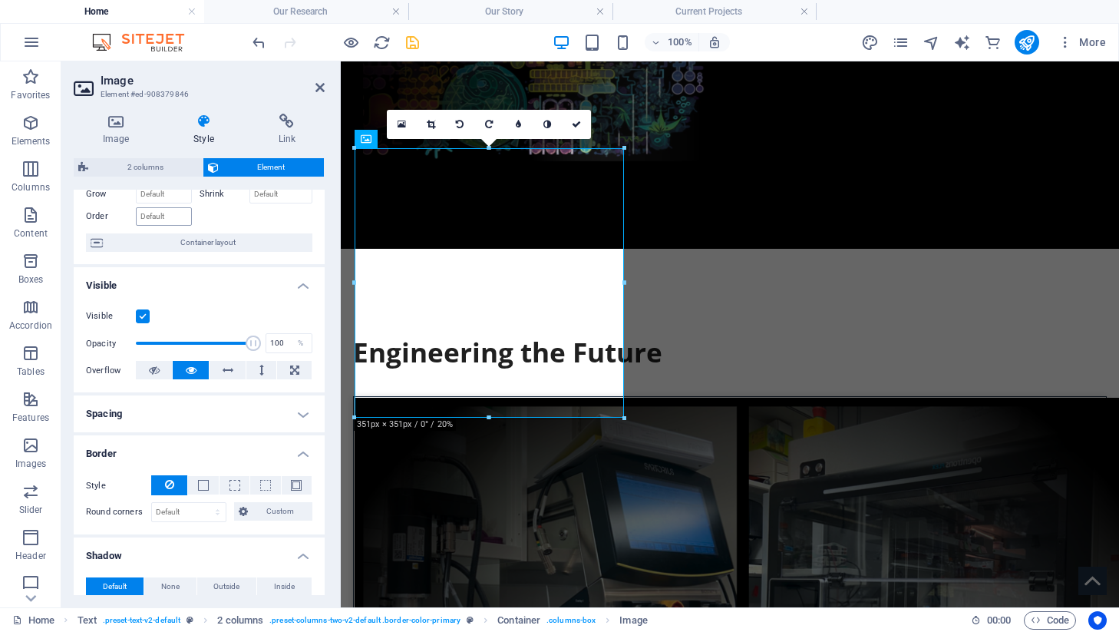
scroll to position [140, 0]
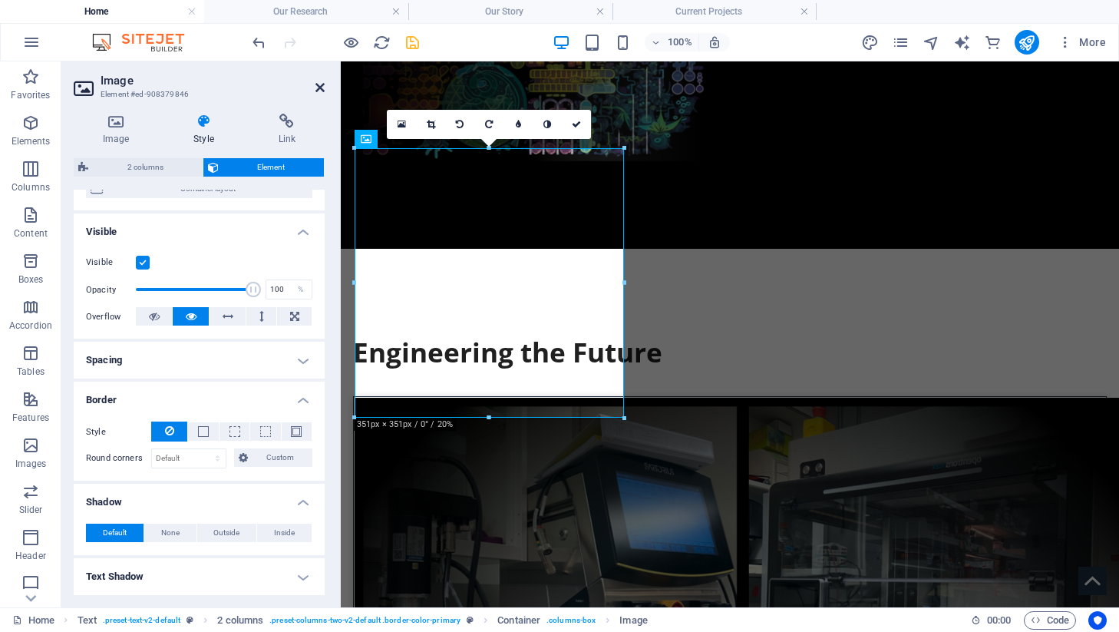
drag, startPoint x: 322, startPoint y: 87, endPoint x: 261, endPoint y: 26, distance: 86.3
click at [322, 87] on icon at bounding box center [319, 87] width 9 height 12
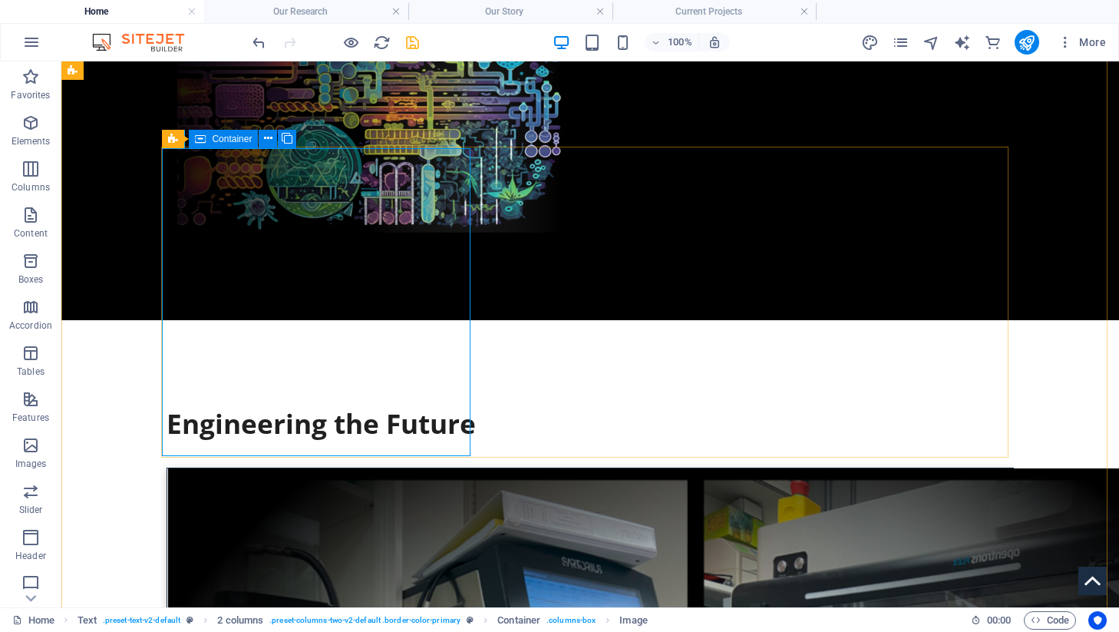
click at [209, 140] on div "Container" at bounding box center [223, 139] width 69 height 18
select select "%"
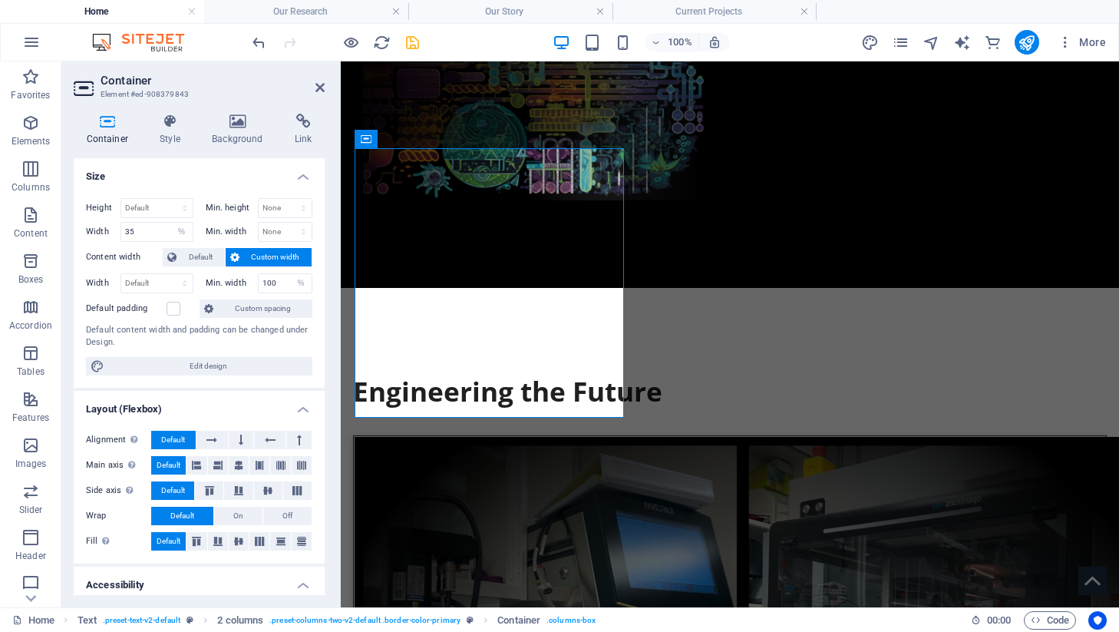
scroll to position [642, 0]
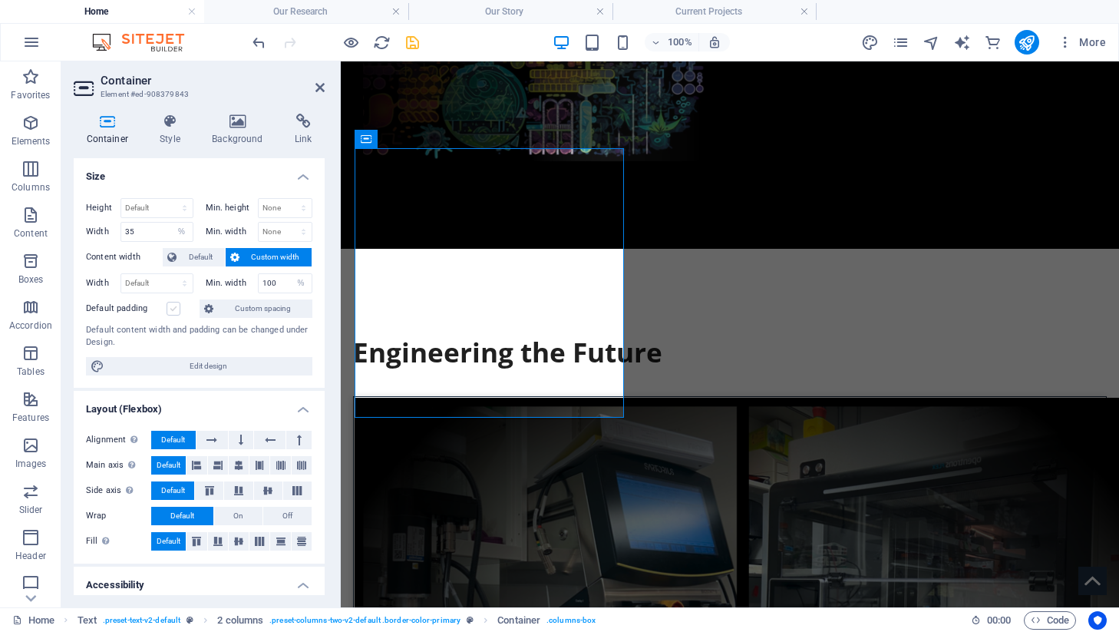
click at [171, 302] on label at bounding box center [174, 309] width 14 height 14
click at [0, 0] on input "Default padding" at bounding box center [0, 0] width 0 height 0
click at [213, 308] on icon at bounding box center [208, 308] width 9 height 18
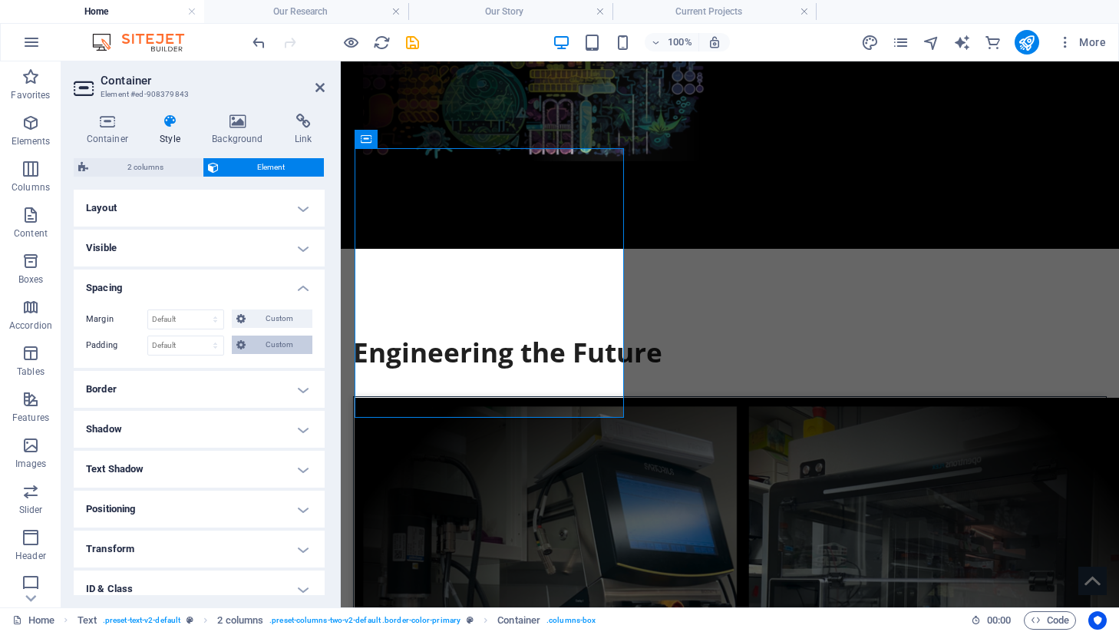
click at [259, 339] on span "Custom" at bounding box center [279, 344] width 58 height 18
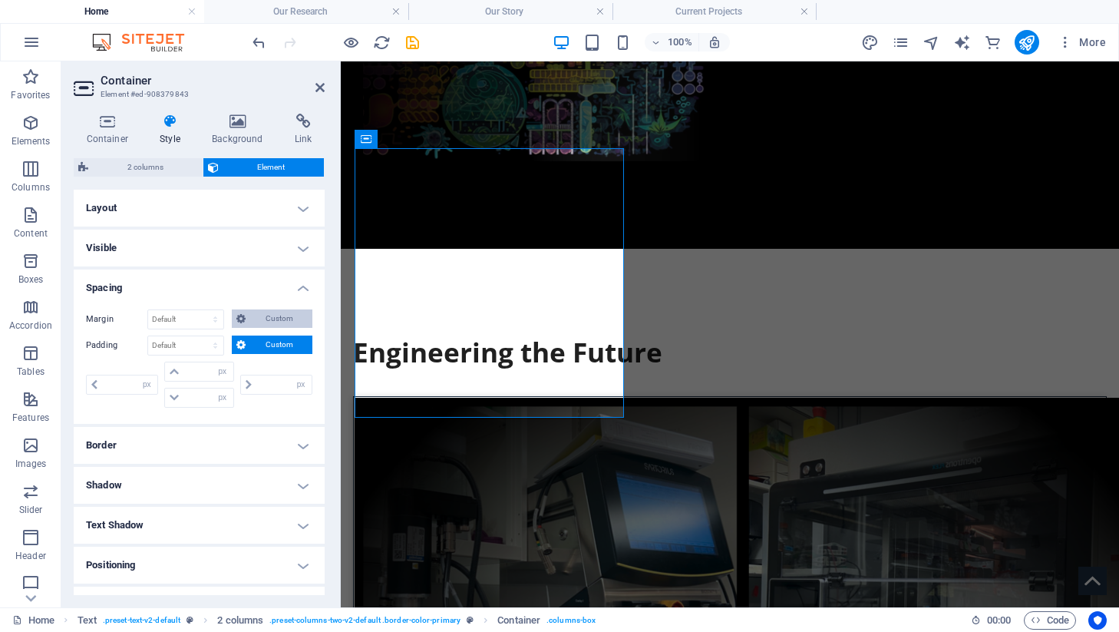
click at [270, 315] on span "Custom" at bounding box center [279, 318] width 58 height 18
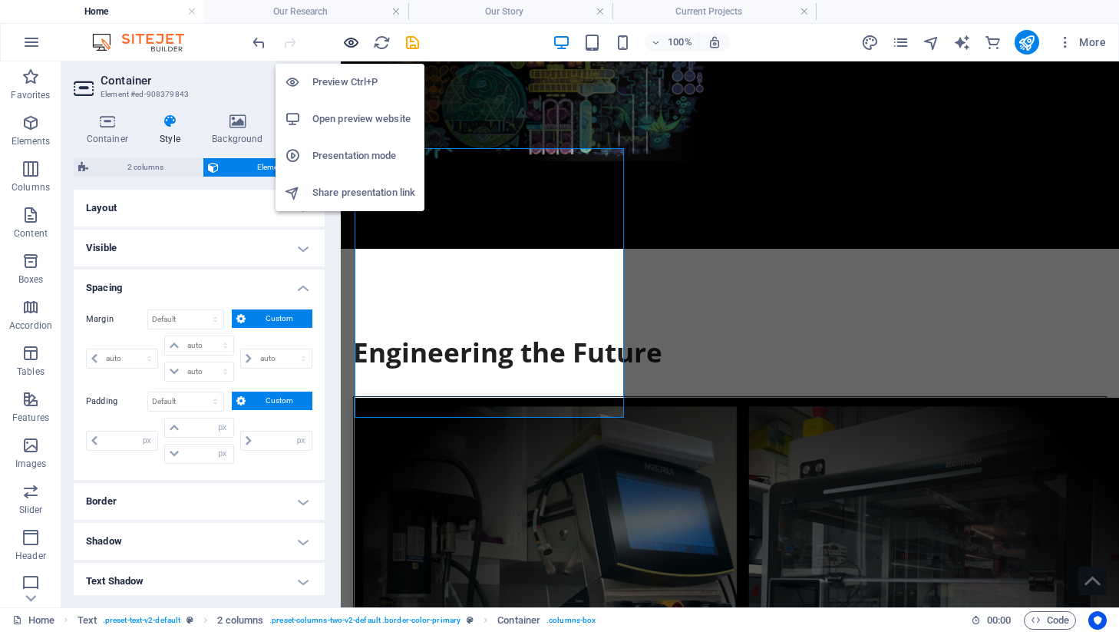
click at [351, 47] on icon "button" at bounding box center [351, 43] width 18 height 18
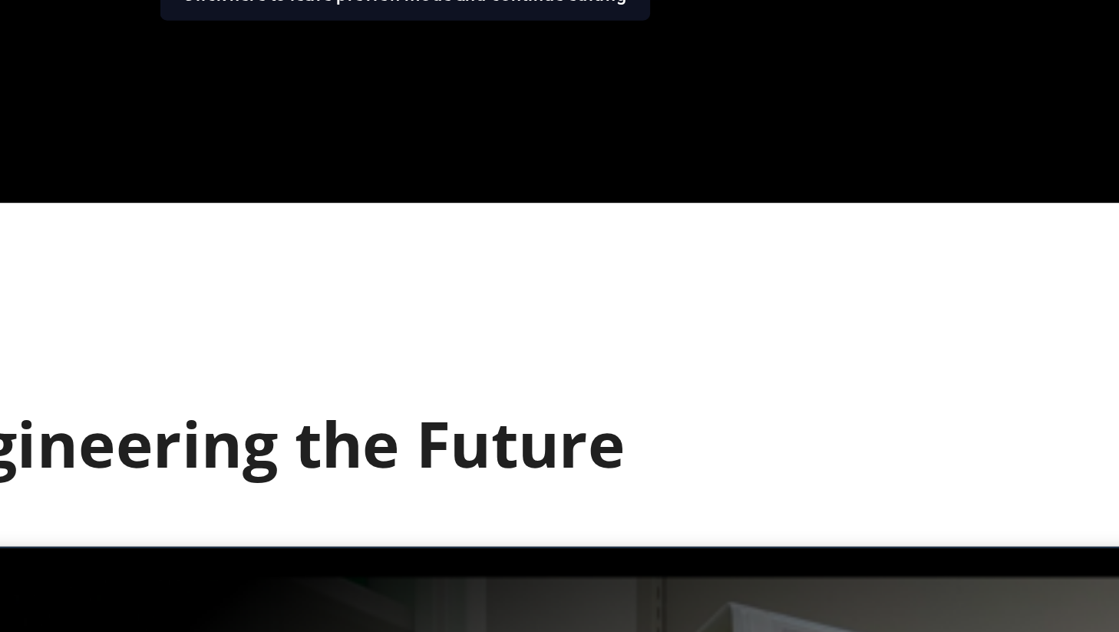
scroll to position [763, 0]
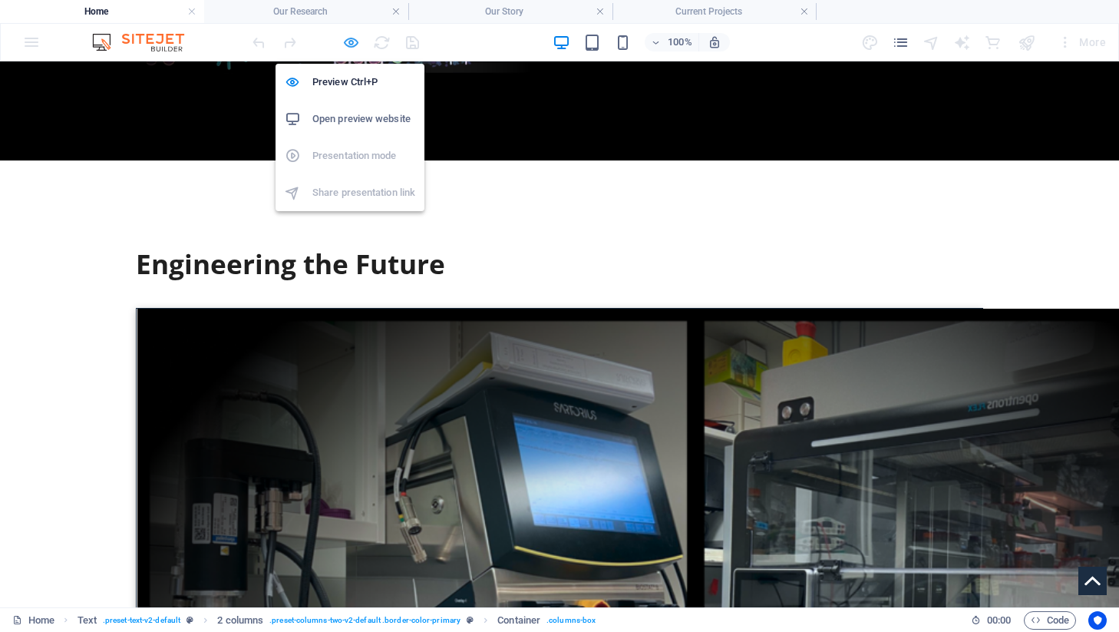
click at [345, 39] on icon "button" at bounding box center [351, 43] width 18 height 18
select select "px"
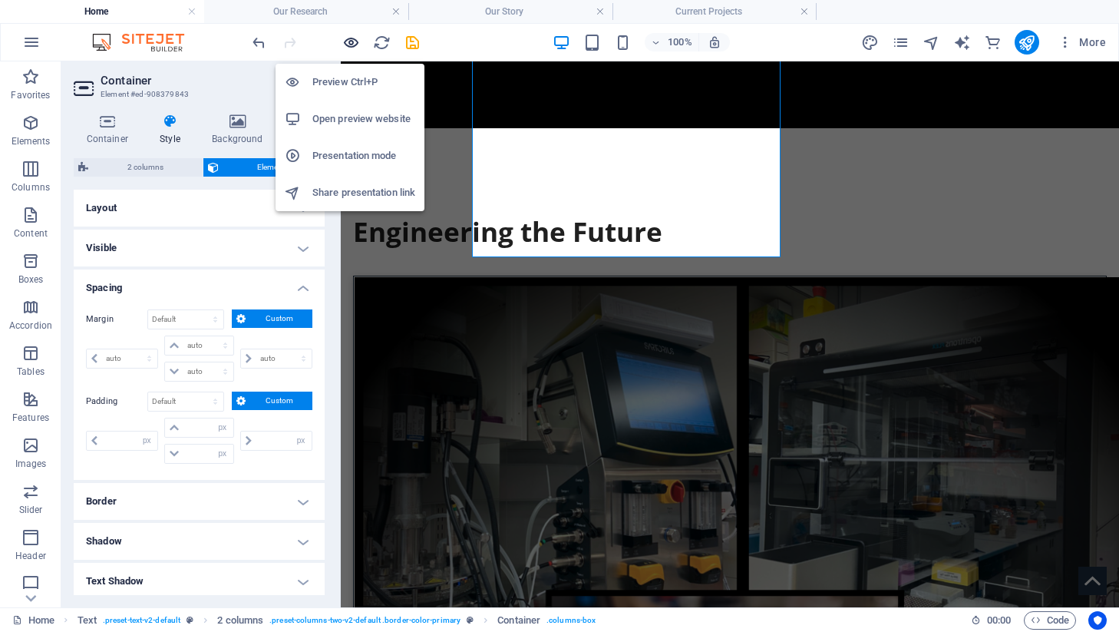
scroll to position [802, 0]
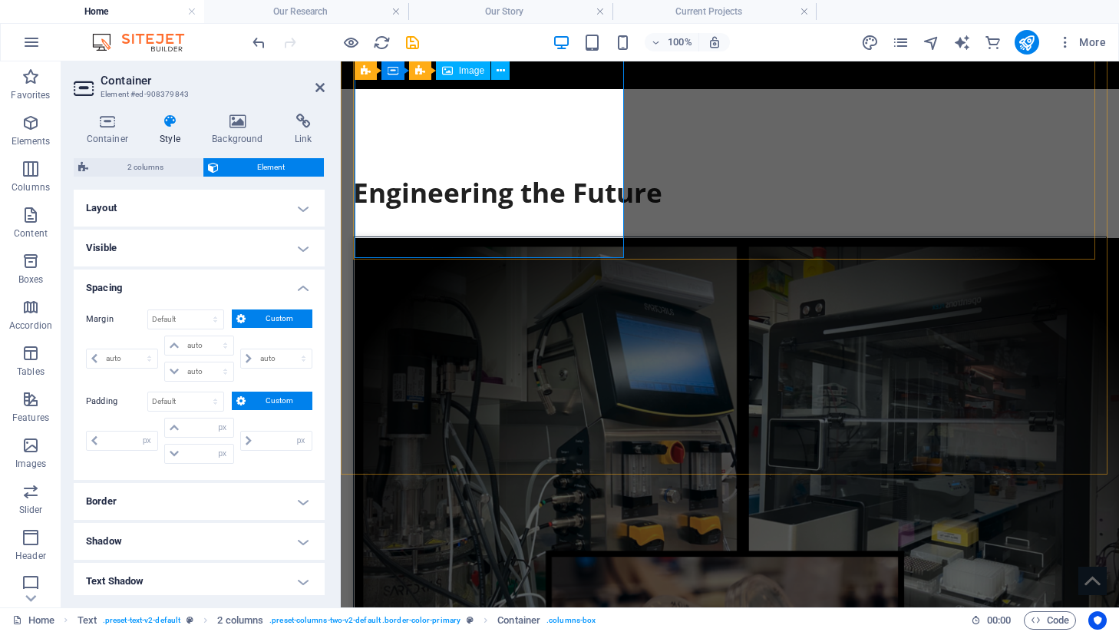
click at [423, 238] on figure at bounding box center [492, 627] width 274 height 778
select select "%"
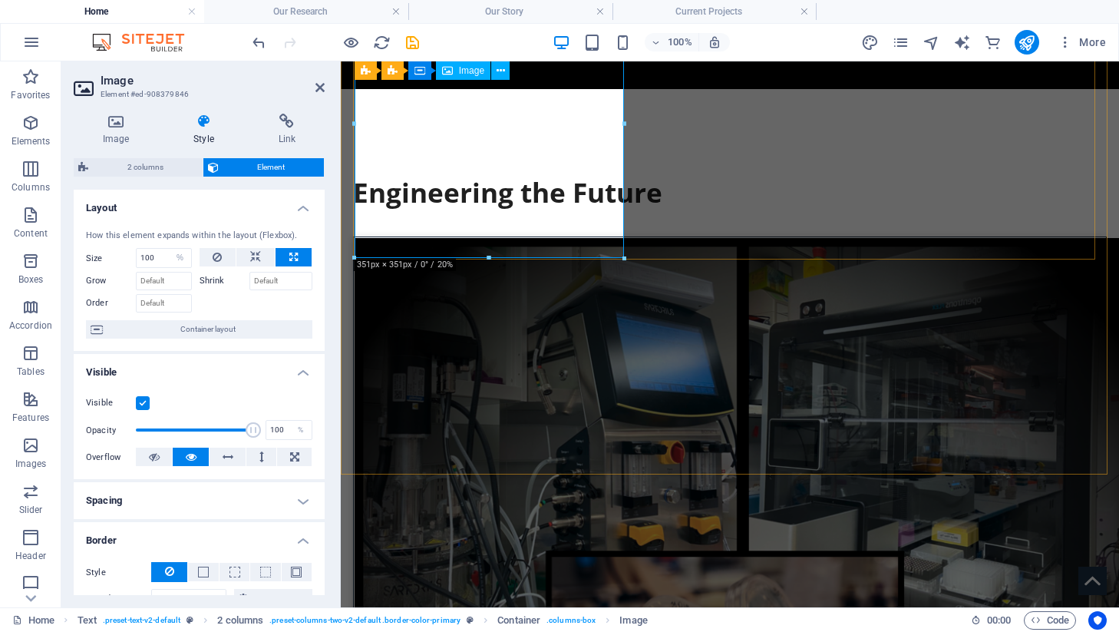
click at [460, 238] on figure at bounding box center [492, 627] width 274 height 778
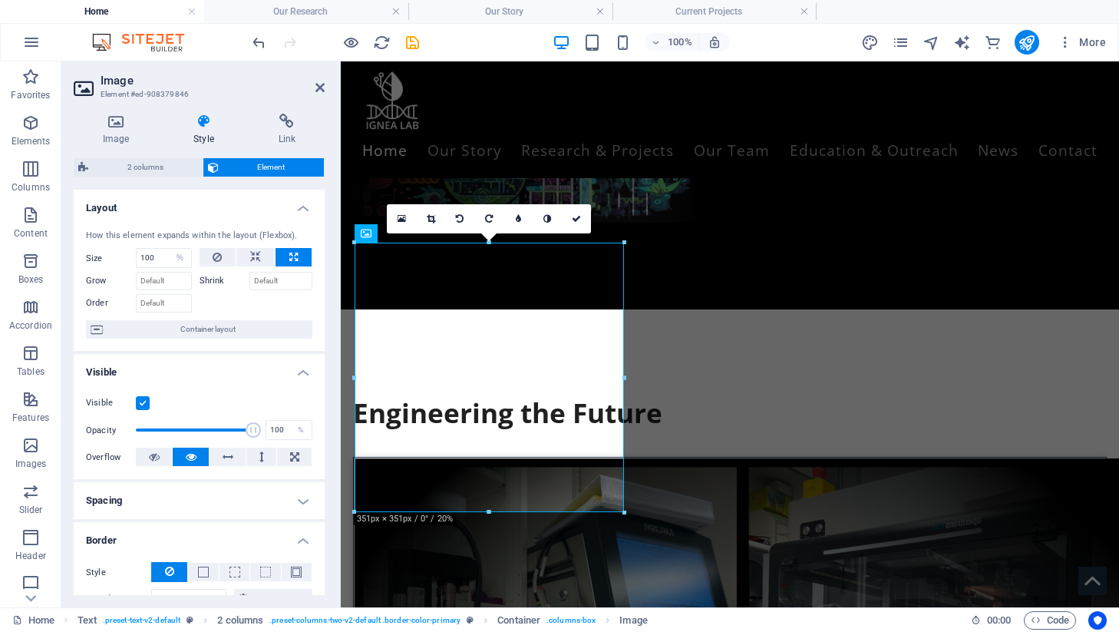
scroll to position [481, 0]
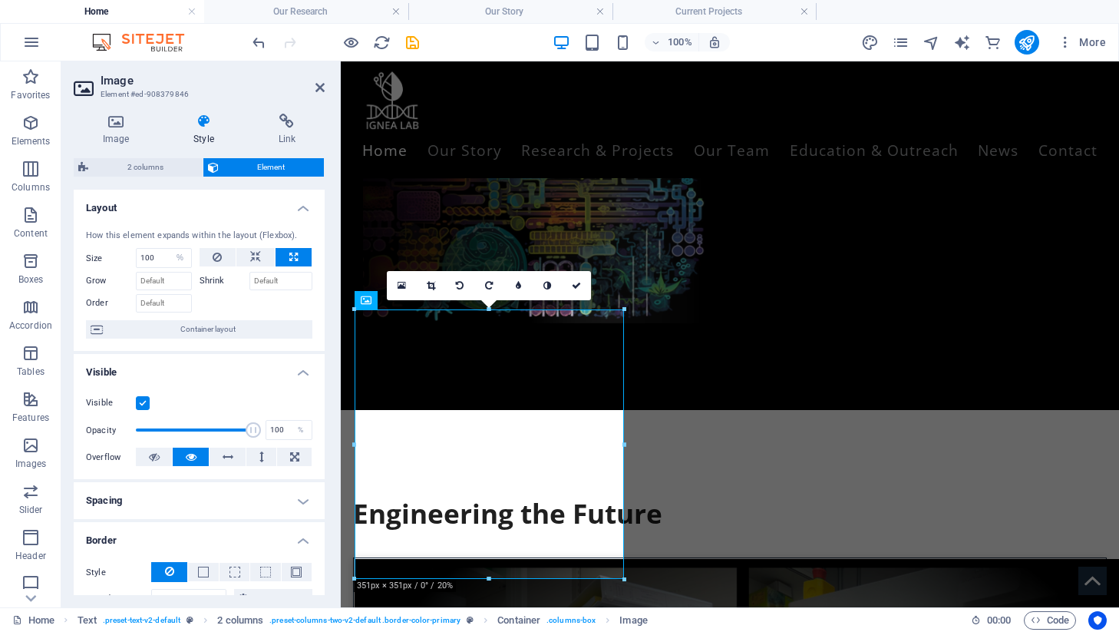
click at [313, 88] on header "Image Element #ed-908379846" at bounding box center [199, 81] width 251 height 40
click at [315, 87] on icon at bounding box center [319, 87] width 9 height 12
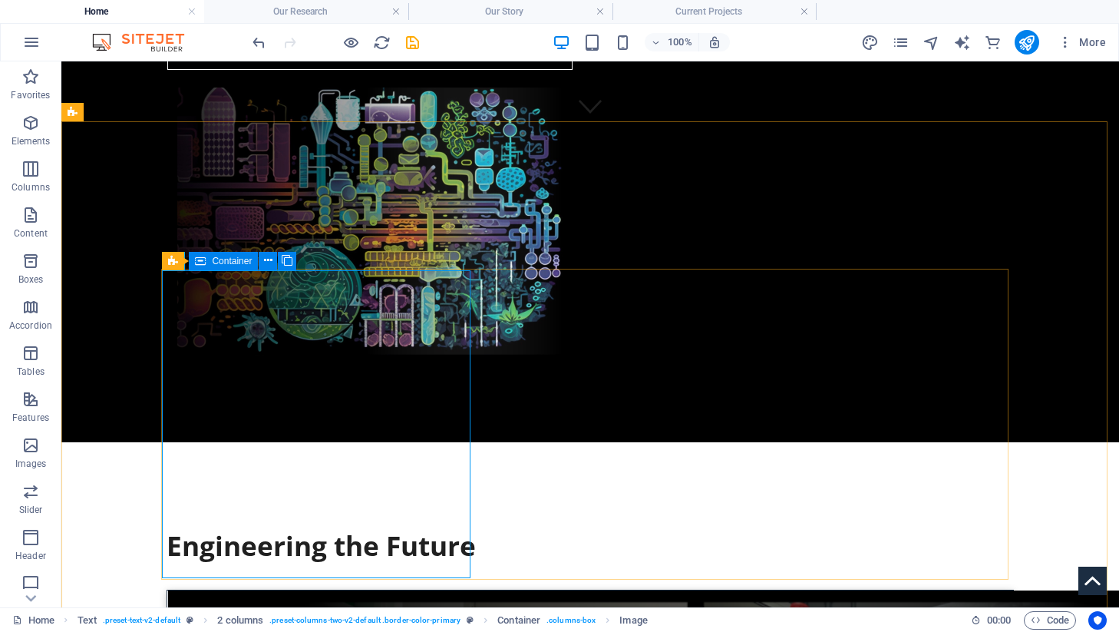
click at [206, 256] on div "Container" at bounding box center [223, 261] width 69 height 18
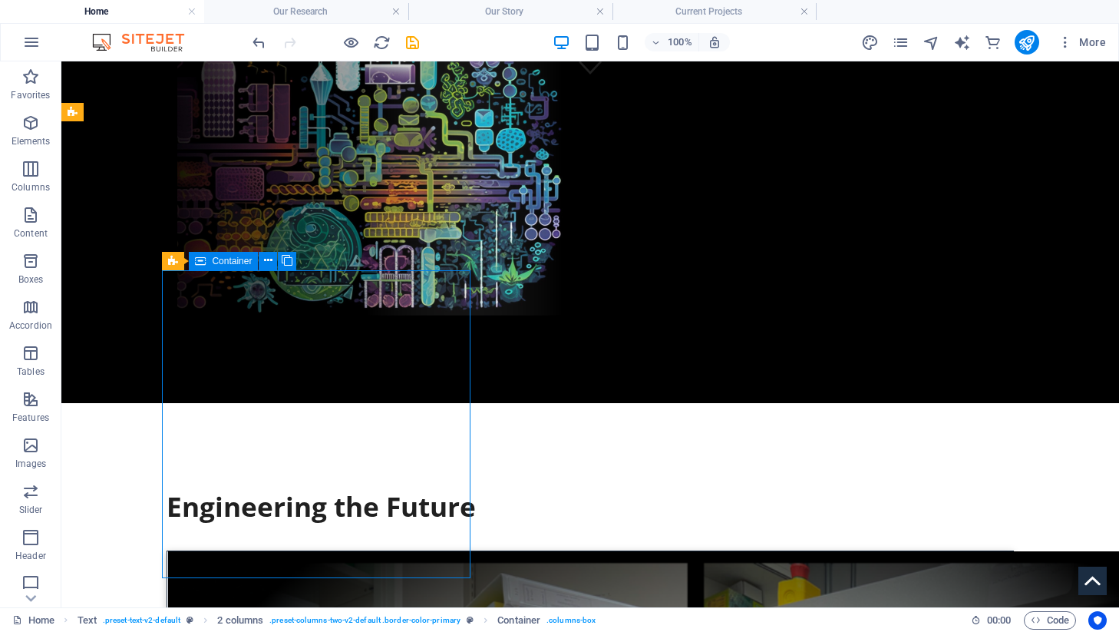
select select "px"
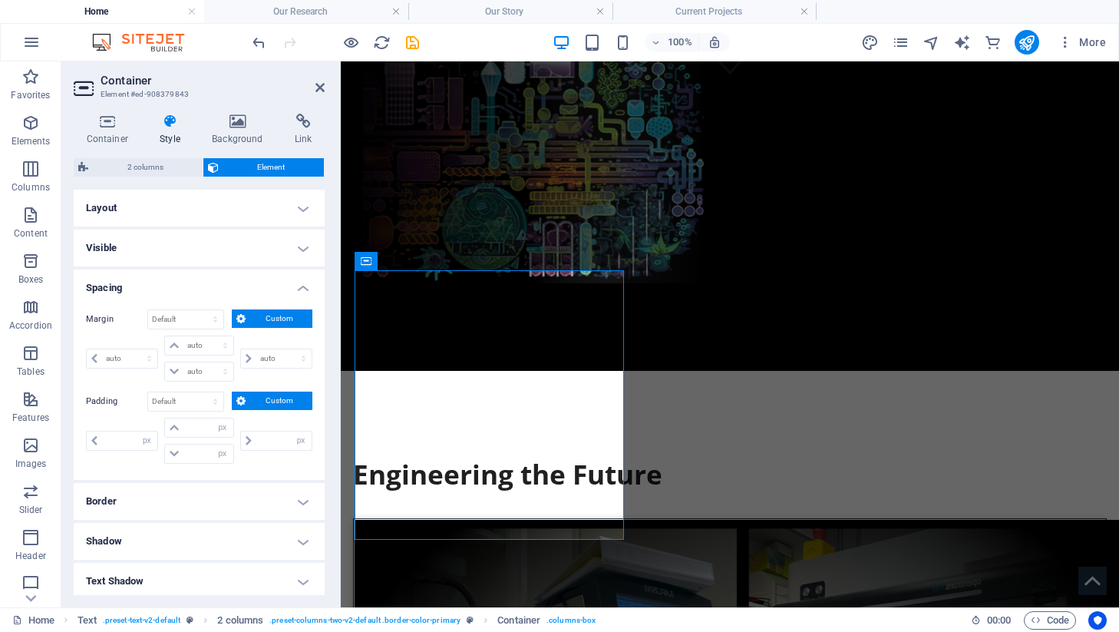
click at [245, 312] on button "Custom" at bounding box center [272, 318] width 81 height 18
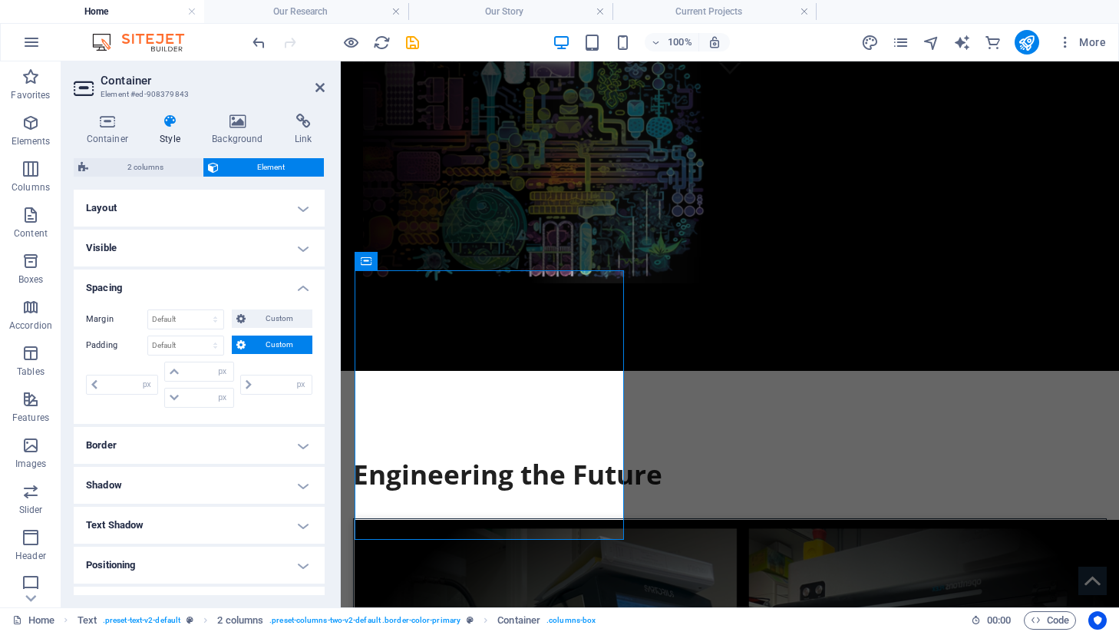
click at [248, 342] on button "Custom" at bounding box center [272, 344] width 81 height 18
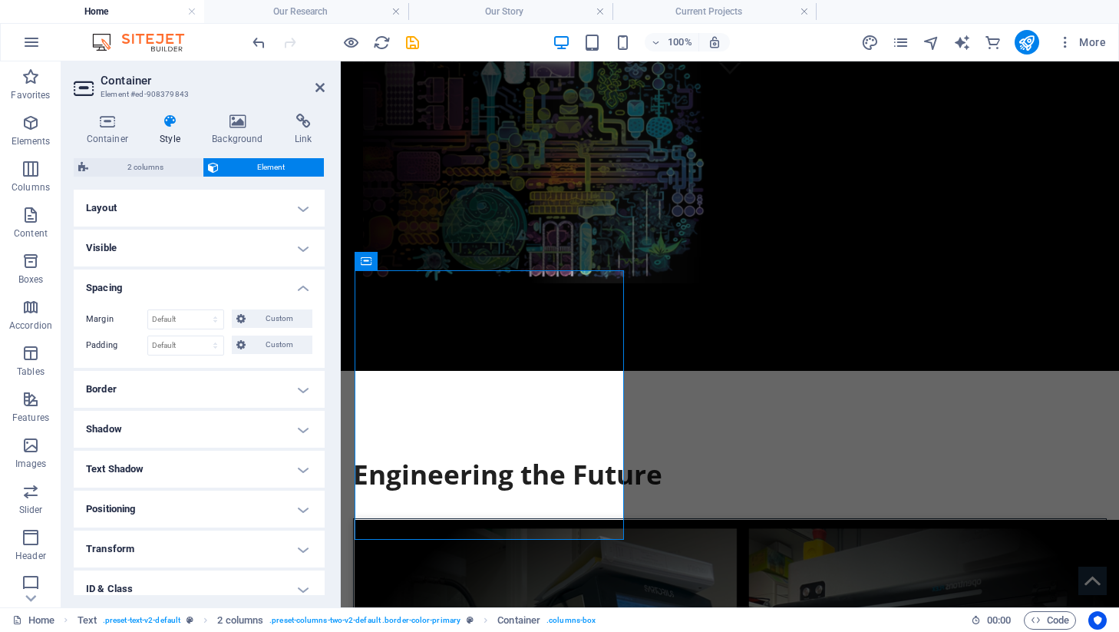
click at [165, 282] on h4 "Spacing" at bounding box center [199, 283] width 251 height 28
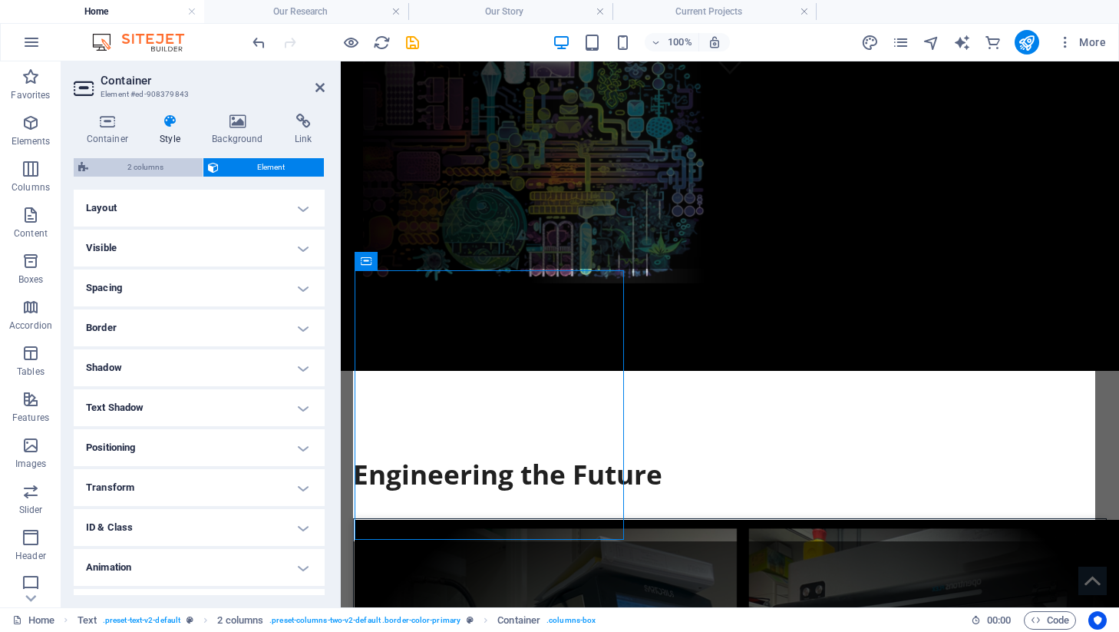
click at [160, 173] on span "2 columns" at bounding box center [145, 167] width 105 height 18
select select "%"
select select "rem"
select select "px"
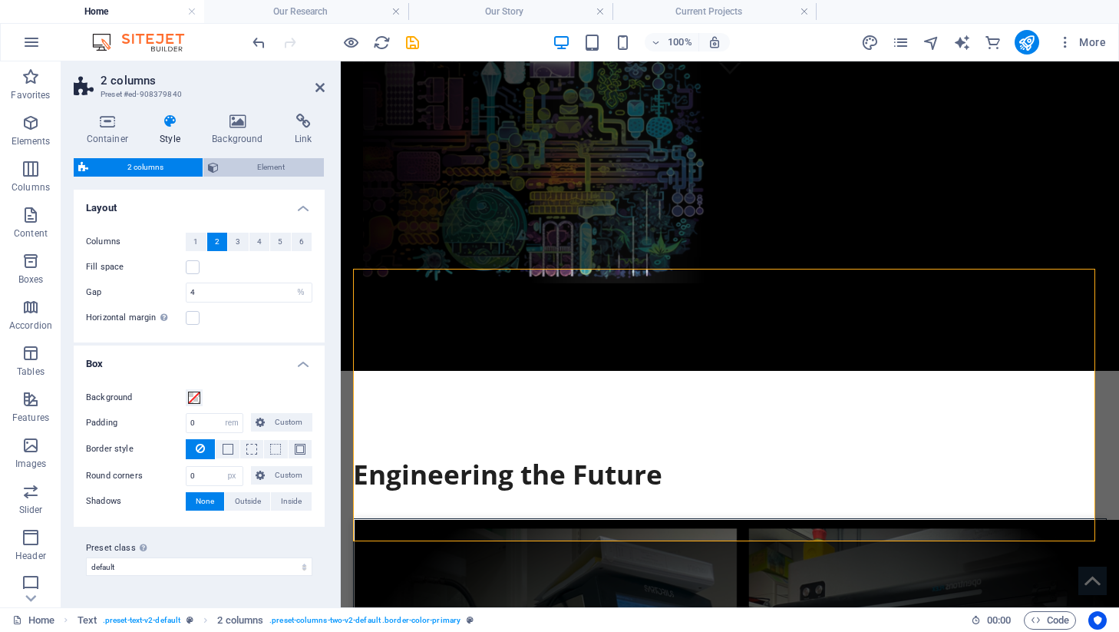
click at [243, 160] on span "Element" at bounding box center [271, 167] width 97 height 18
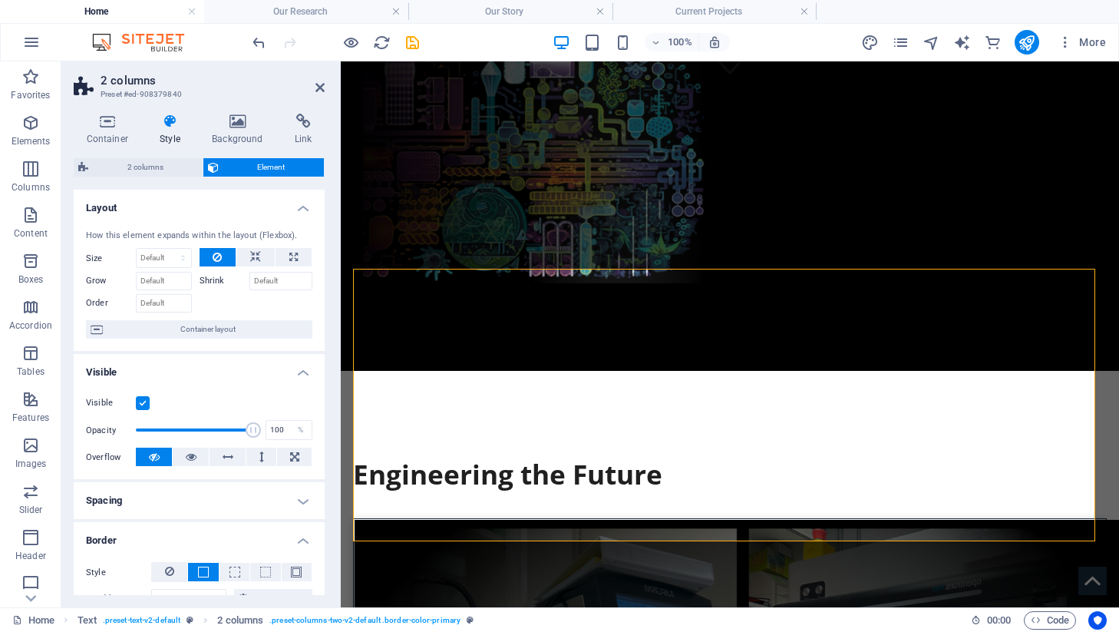
click at [221, 209] on h4 "Layout" at bounding box center [199, 204] width 251 height 28
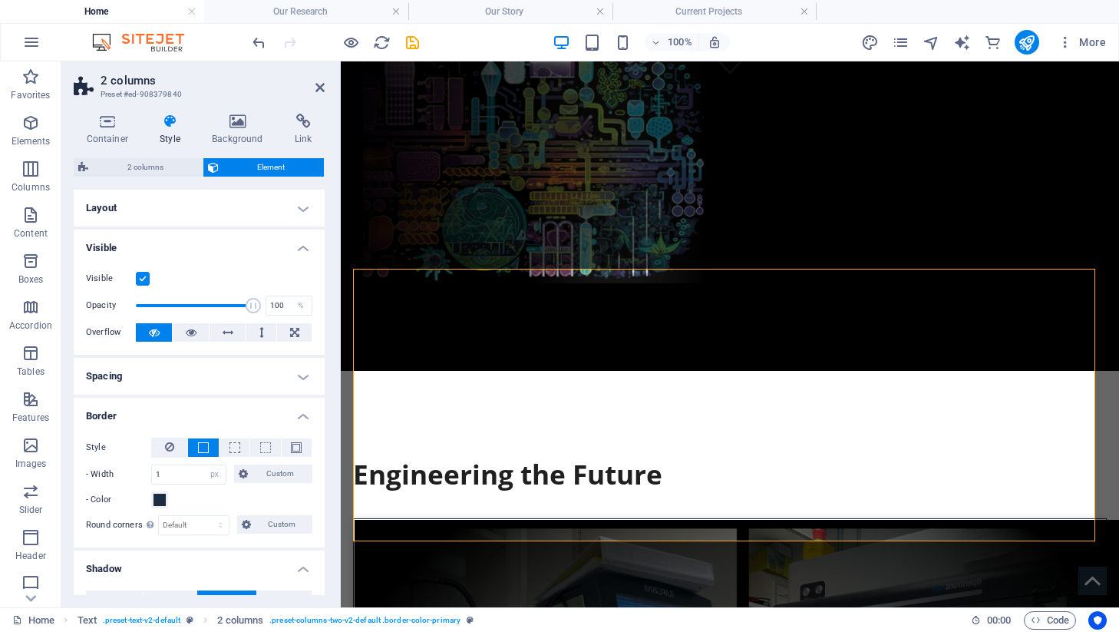
click at [101, 110] on div "Container Style Background Link Size Height Default px rem % vh vw Min. height …" at bounding box center [198, 354] width 275 height 506
click at [101, 129] on h4 "Container" at bounding box center [111, 130] width 74 height 32
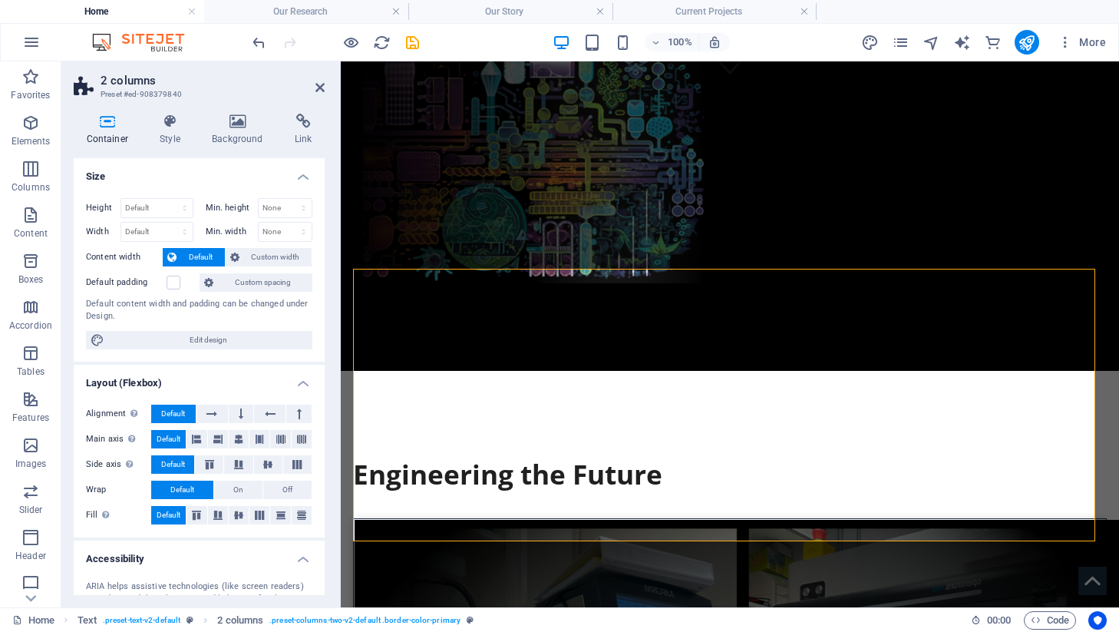
click at [163, 275] on label "Default padding" at bounding box center [126, 282] width 81 height 18
click at [0, 0] on input "Default padding" at bounding box center [0, 0] width 0 height 0
click at [244, 143] on h4 "Background" at bounding box center [241, 130] width 83 height 32
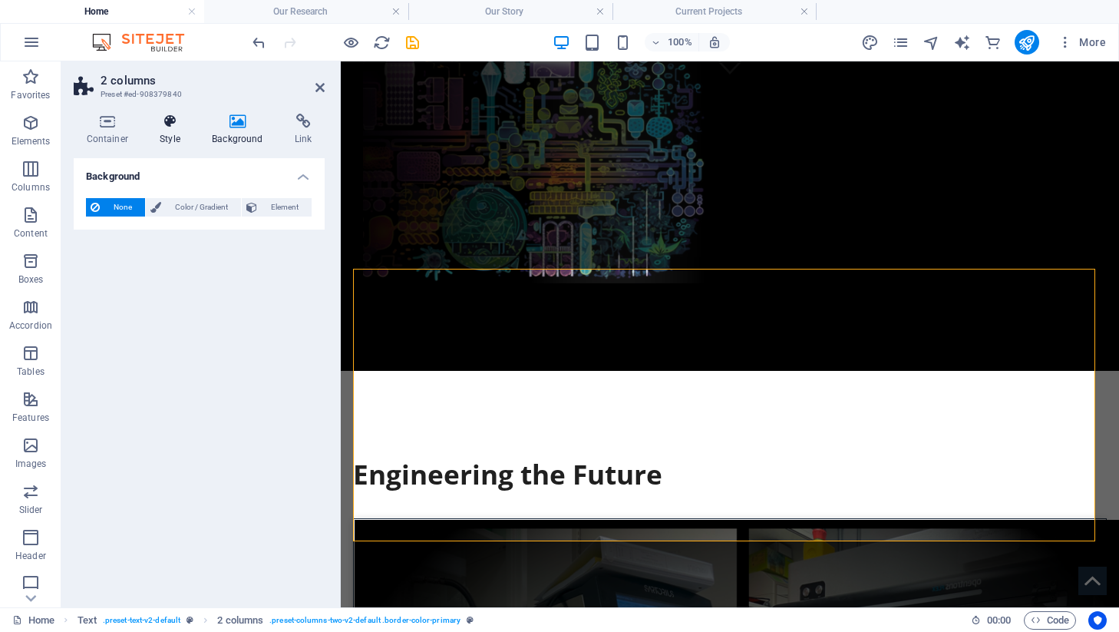
click at [190, 137] on h4 "Style" at bounding box center [173, 130] width 52 height 32
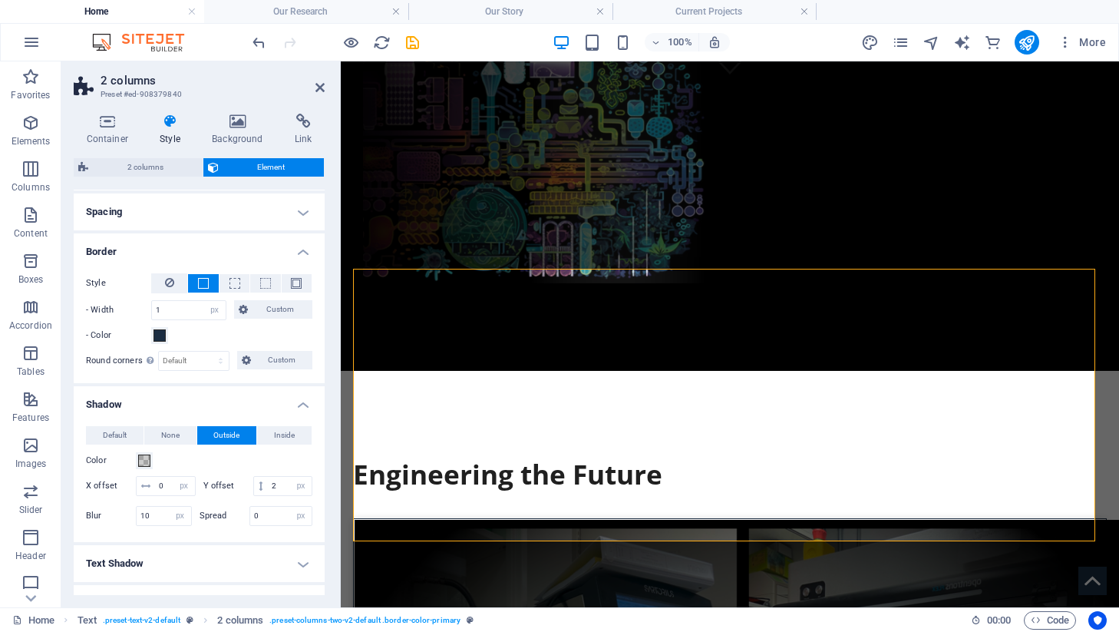
scroll to position [205, 0]
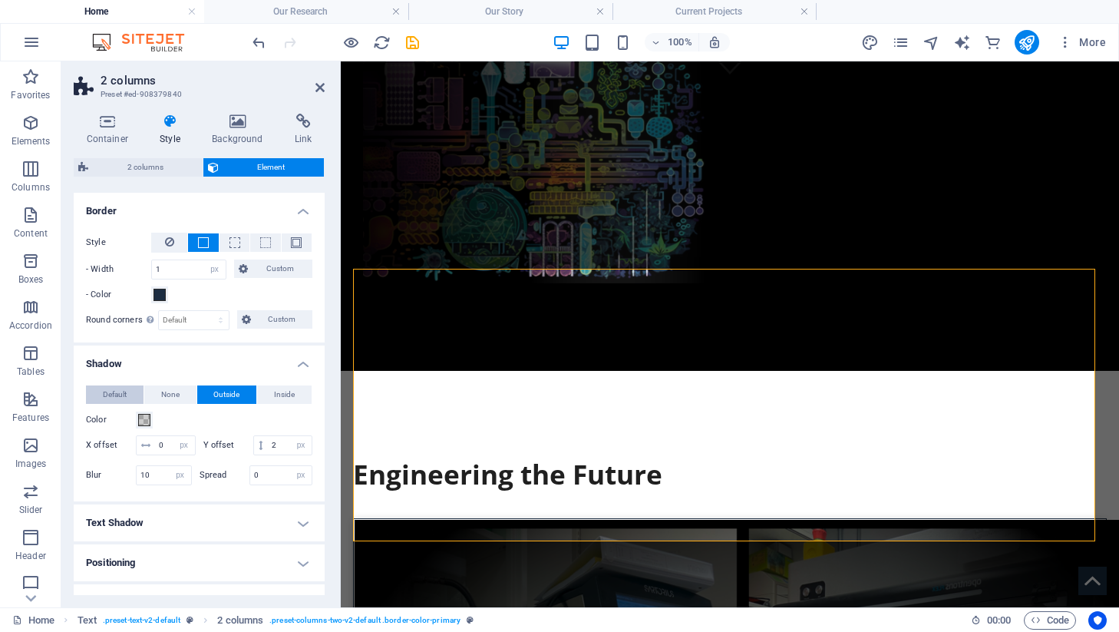
click at [118, 387] on span "Default" at bounding box center [115, 394] width 24 height 18
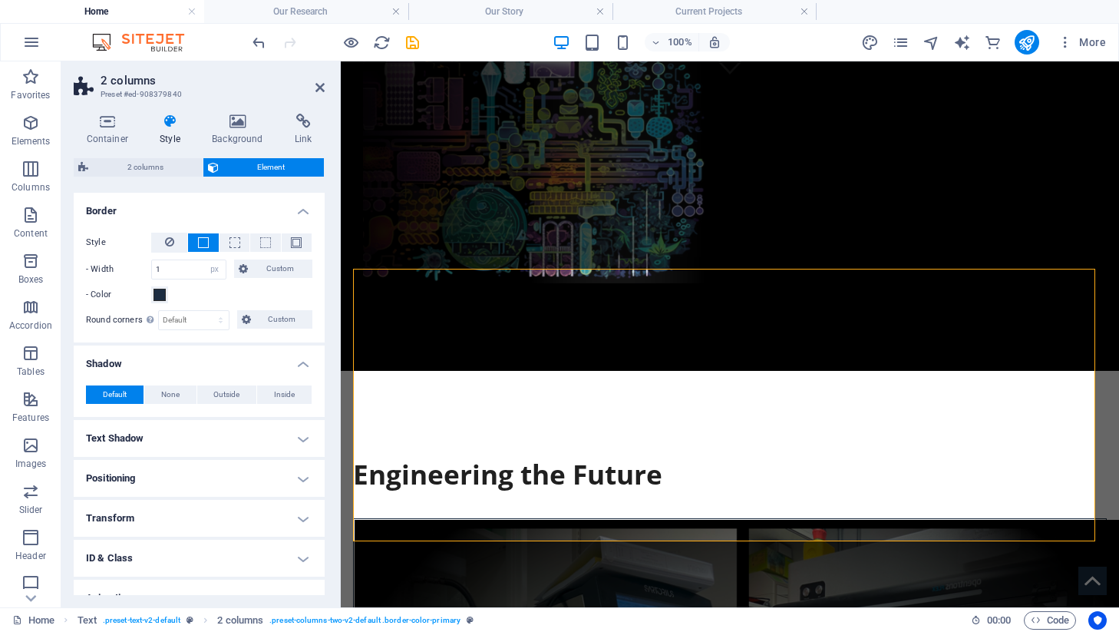
click at [319, 94] on header "2 columns Preset #ed-908379840" at bounding box center [199, 81] width 251 height 40
click at [323, 78] on h2 "2 columns" at bounding box center [213, 81] width 224 height 14
click at [319, 80] on h2 "2 columns" at bounding box center [213, 81] width 224 height 14
click at [319, 86] on icon at bounding box center [319, 87] width 9 height 12
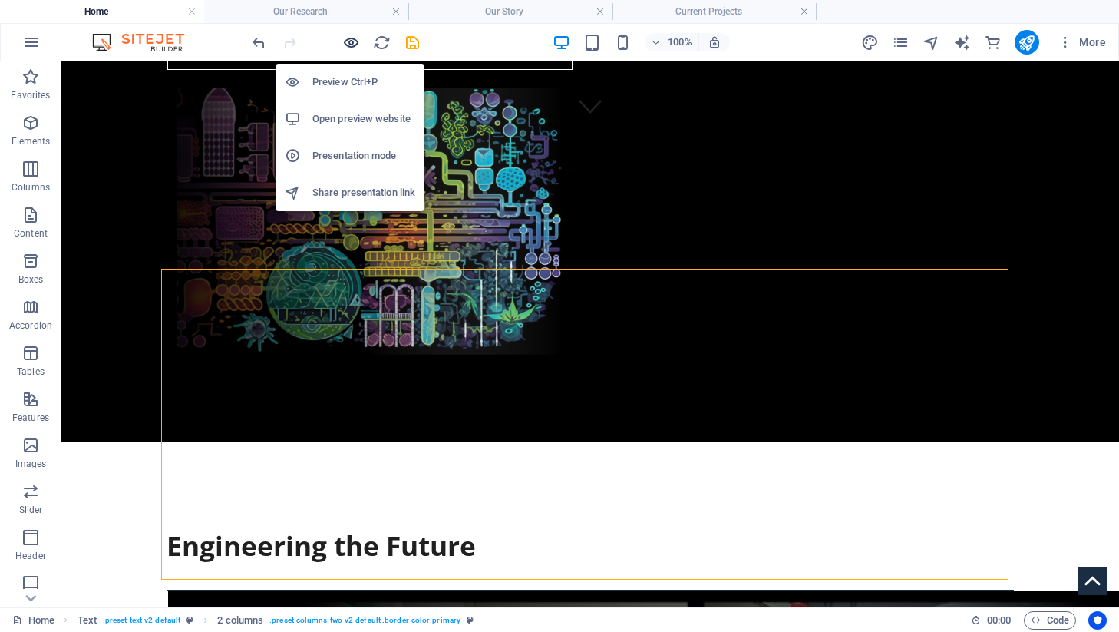
click at [347, 47] on icon "button" at bounding box center [351, 43] width 18 height 18
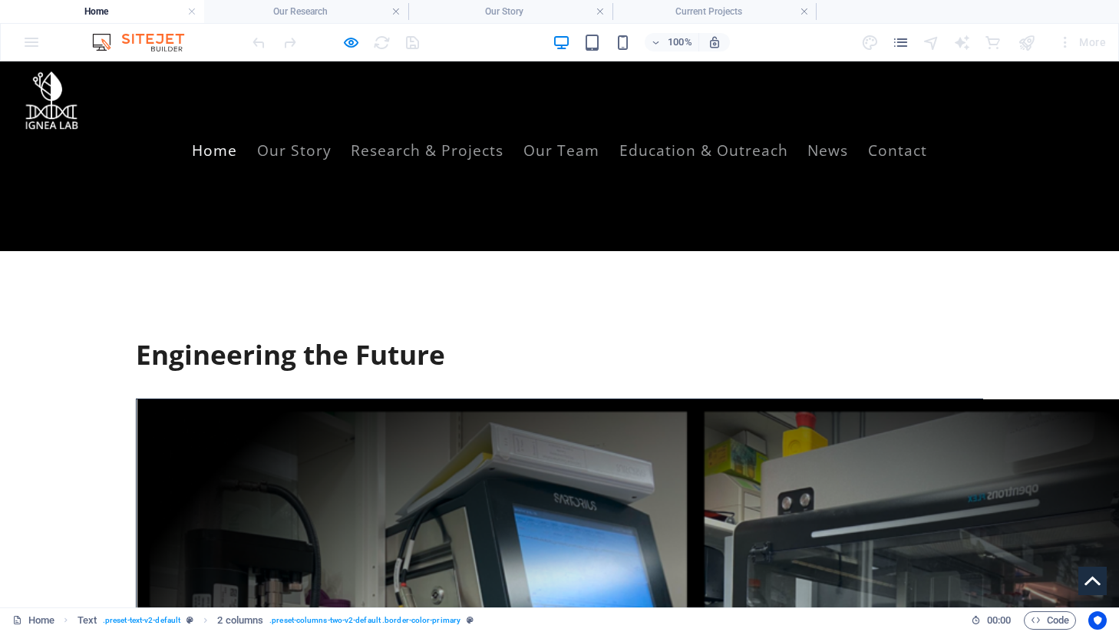
scroll to position [611, 0]
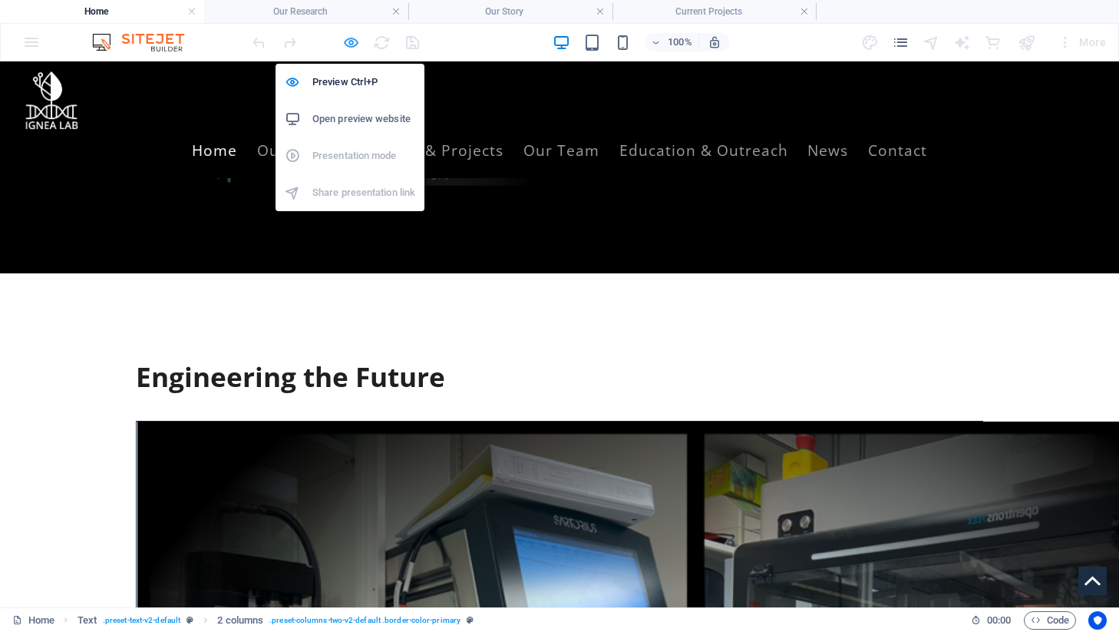
click at [355, 47] on icon "button" at bounding box center [351, 43] width 18 height 18
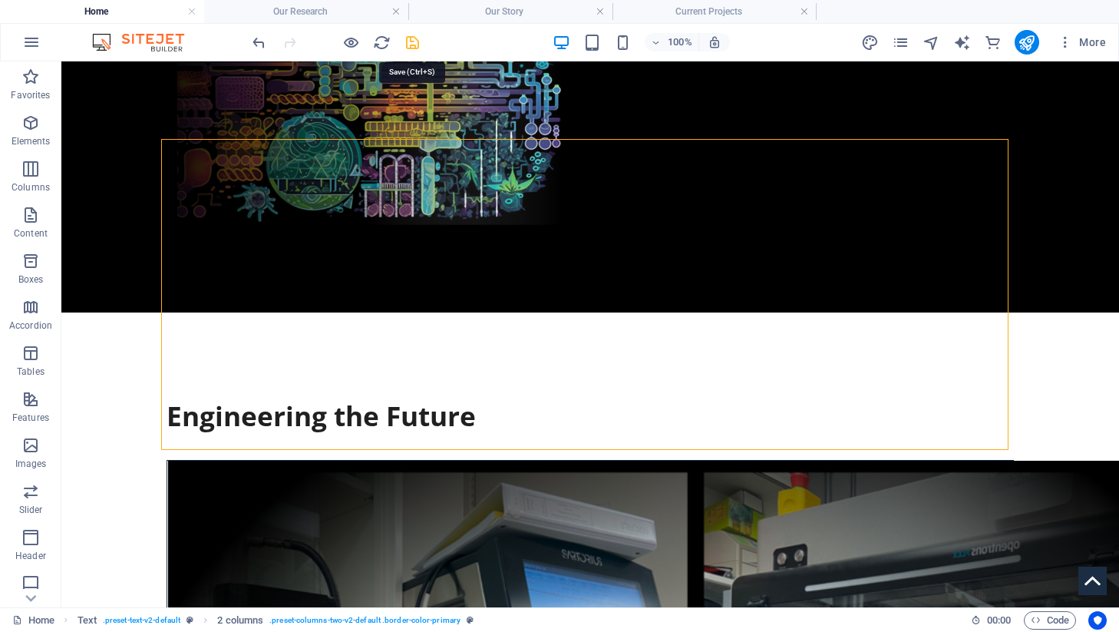
click at [417, 41] on icon "save" at bounding box center [413, 43] width 18 height 18
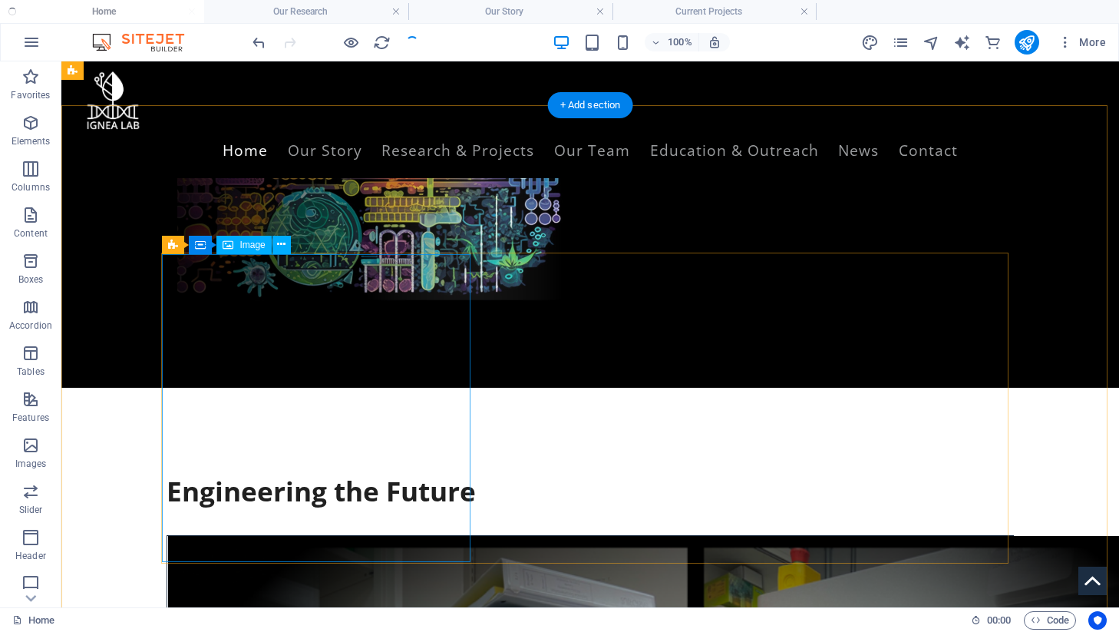
scroll to position [496, 0]
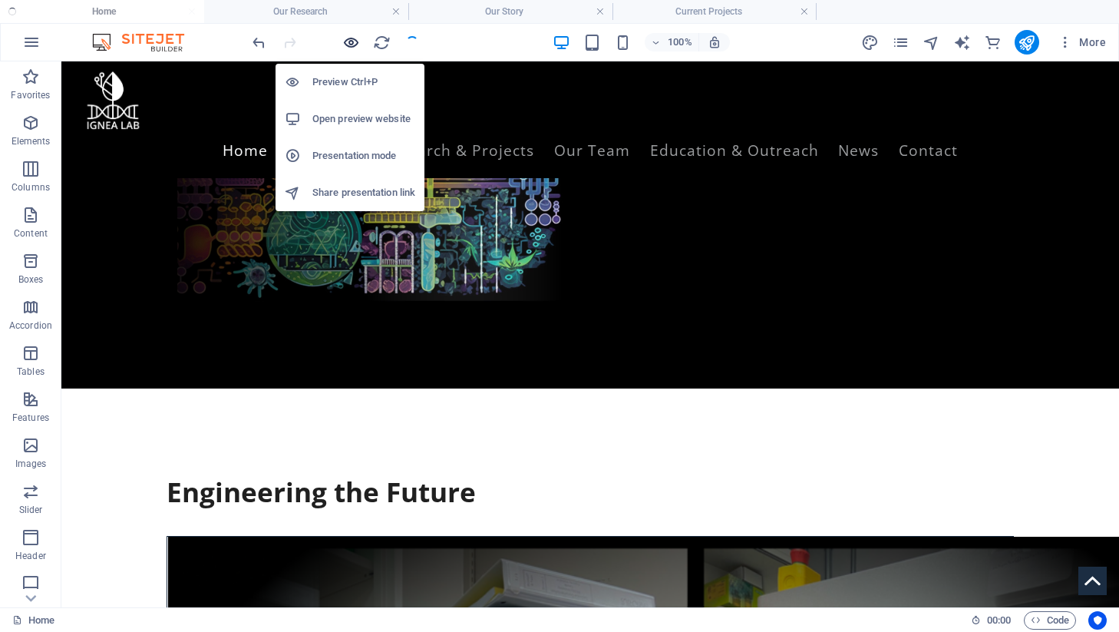
click at [350, 38] on icon "button" at bounding box center [351, 43] width 18 height 18
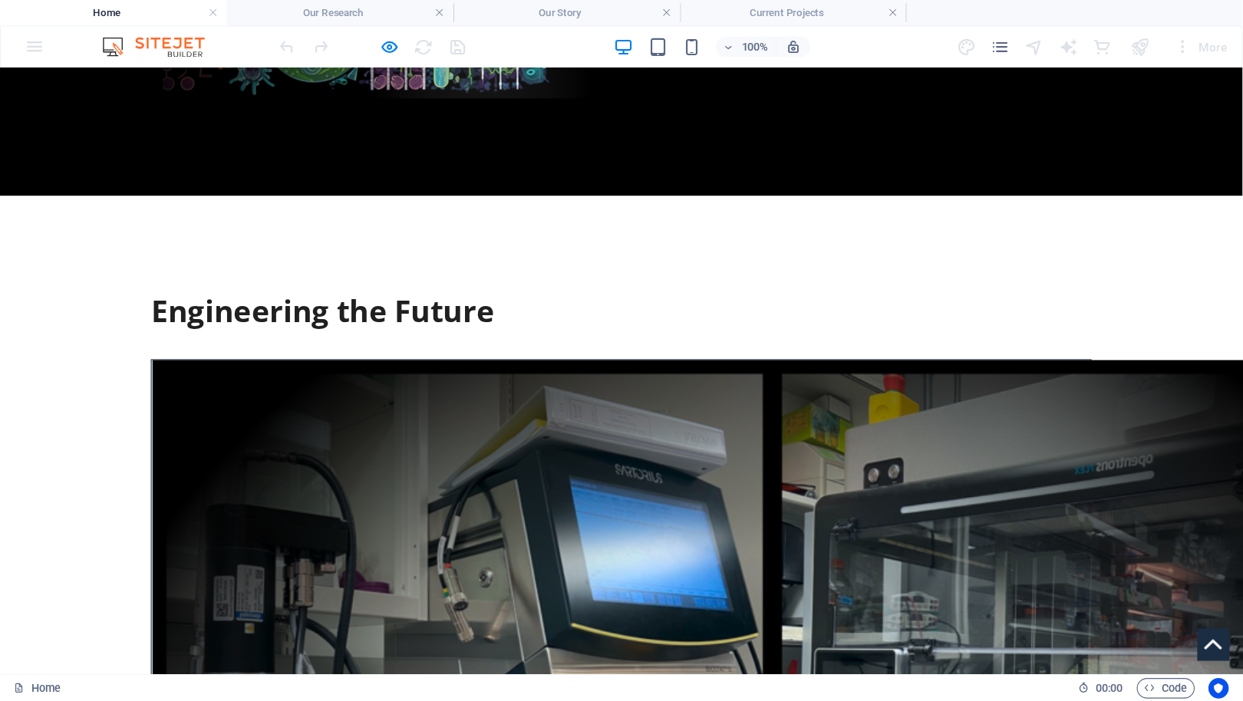
scroll to position [747, 0]
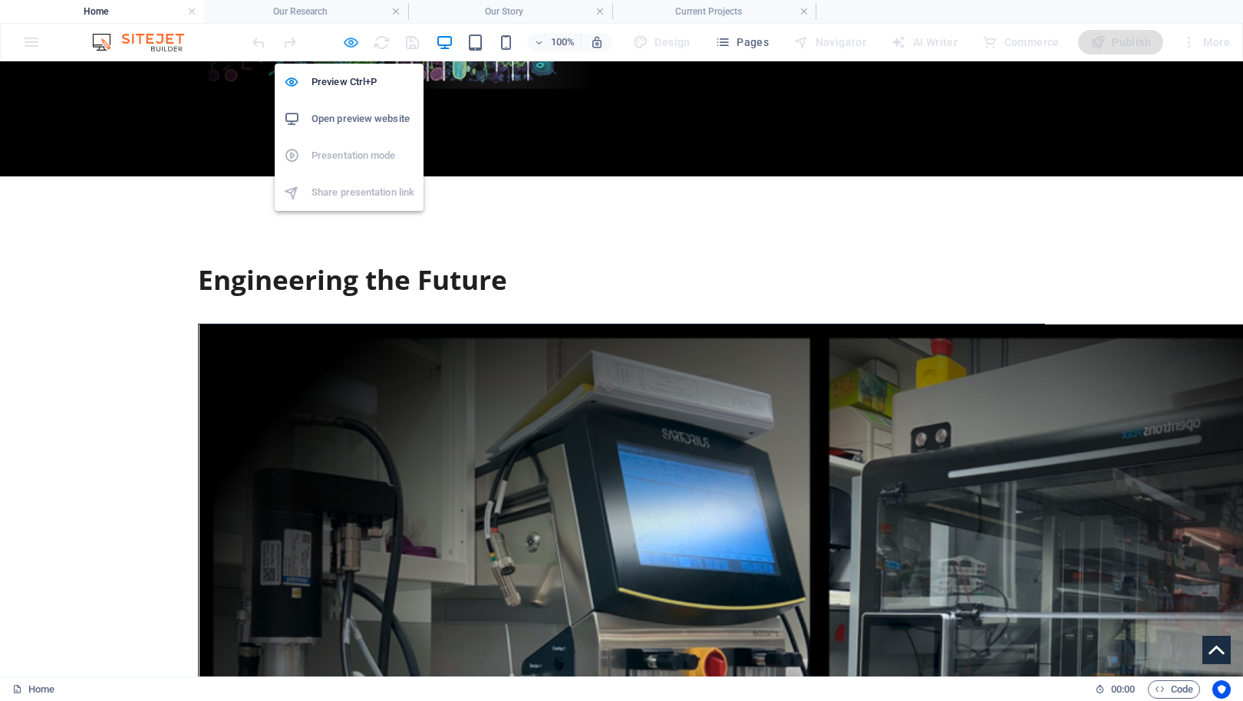
click at [348, 45] on icon "button" at bounding box center [351, 43] width 18 height 18
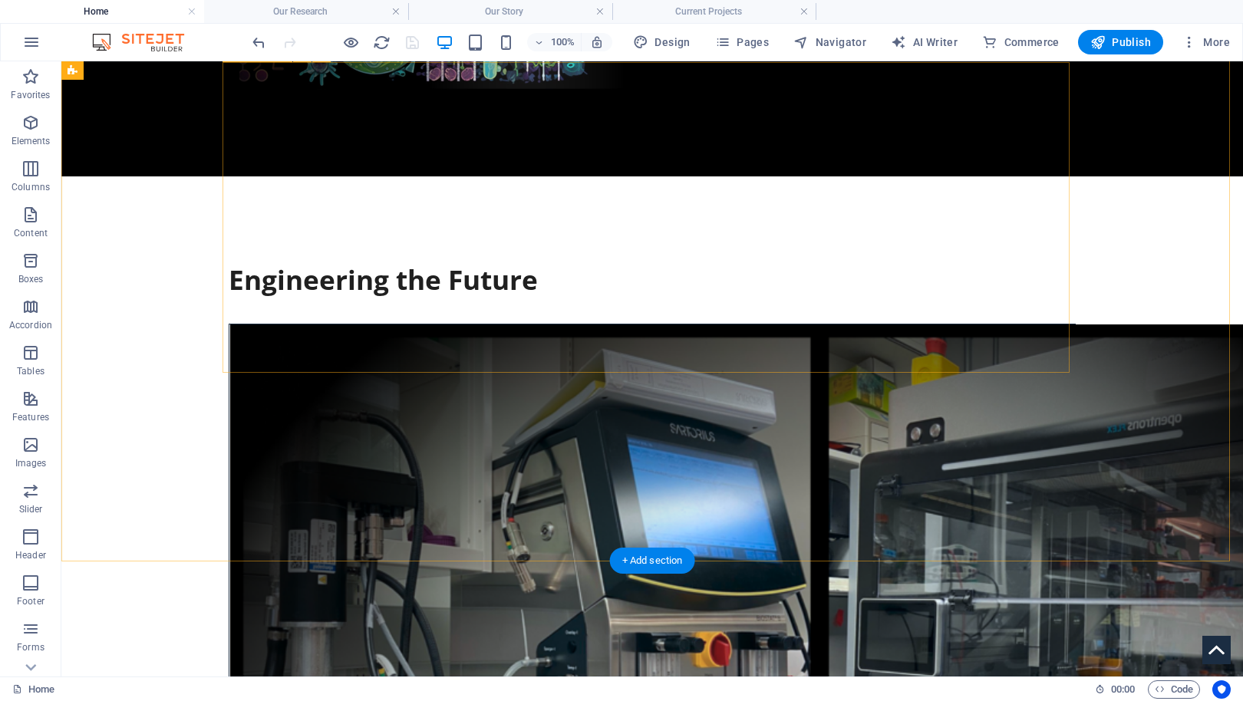
select select "px"
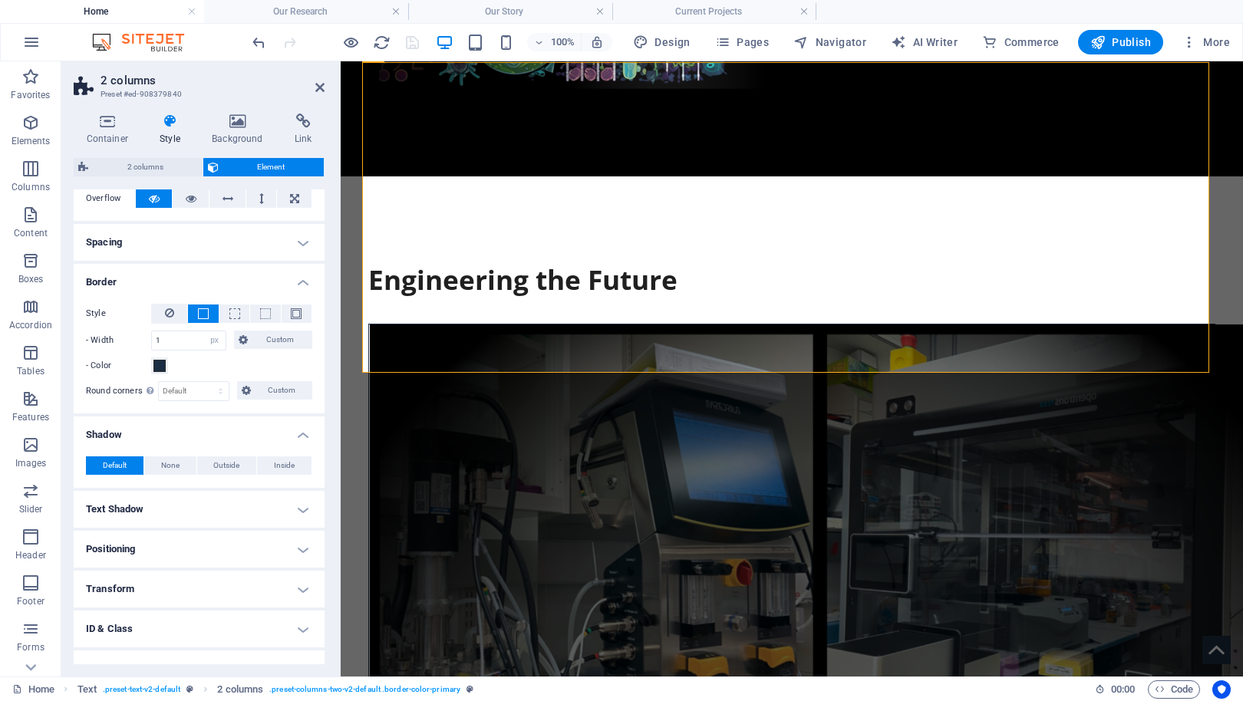
scroll to position [193, 0]
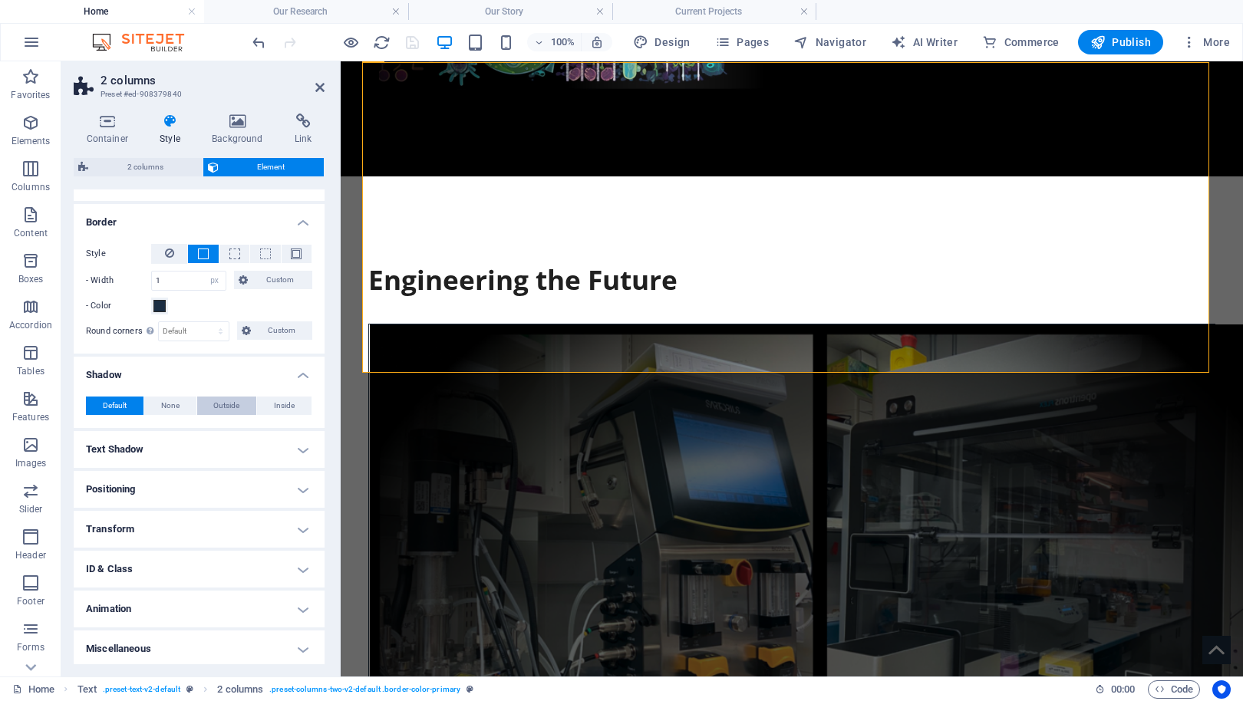
click at [213, 407] on span "Outside" at bounding box center [226, 406] width 26 height 18
type input "2"
type input "4"
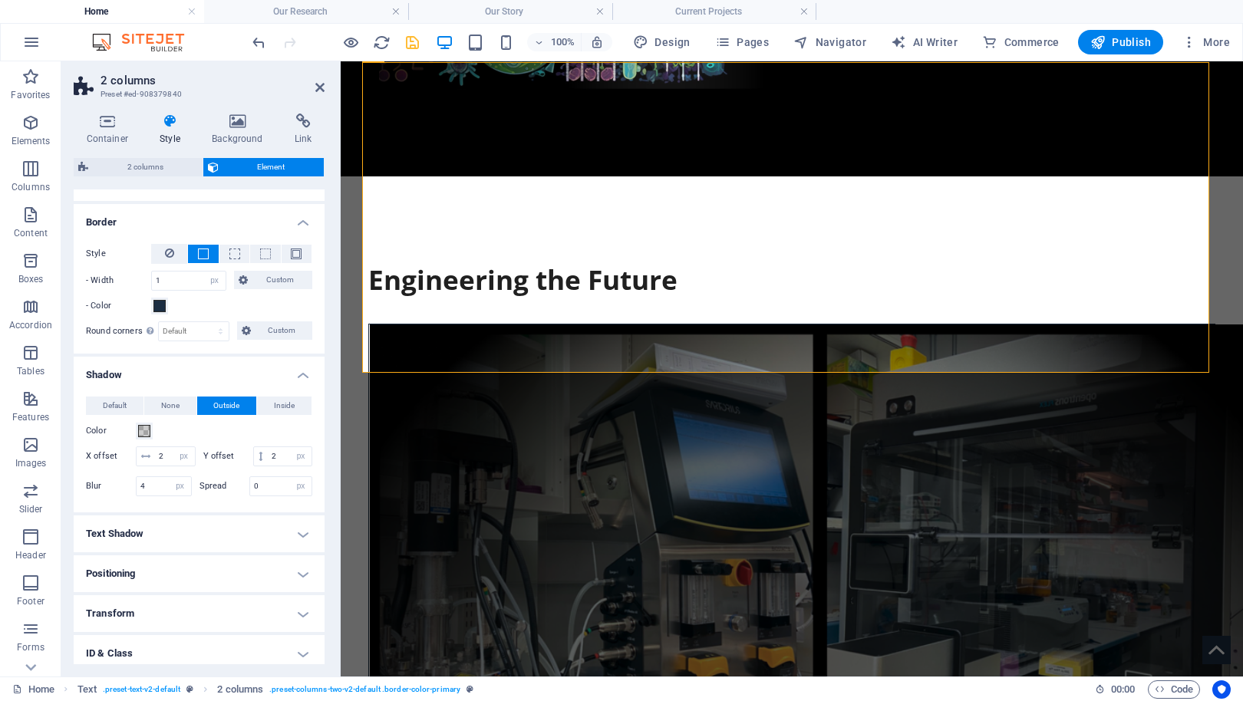
click at [325, 88] on aside "2 columns Preset #ed-908379840 Container Style Background Link Size Height Defa…" at bounding box center [200, 368] width 279 height 615
click at [320, 88] on icon at bounding box center [319, 87] width 9 height 12
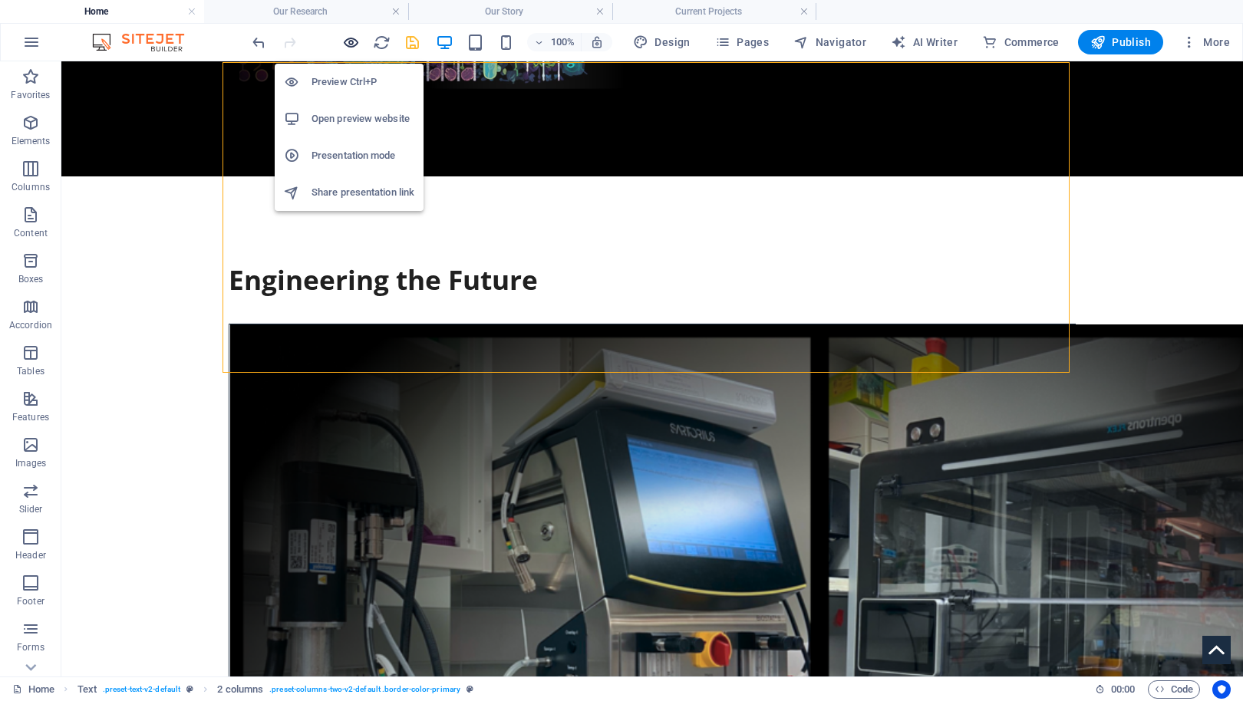
click at [351, 42] on icon "button" at bounding box center [351, 43] width 18 height 18
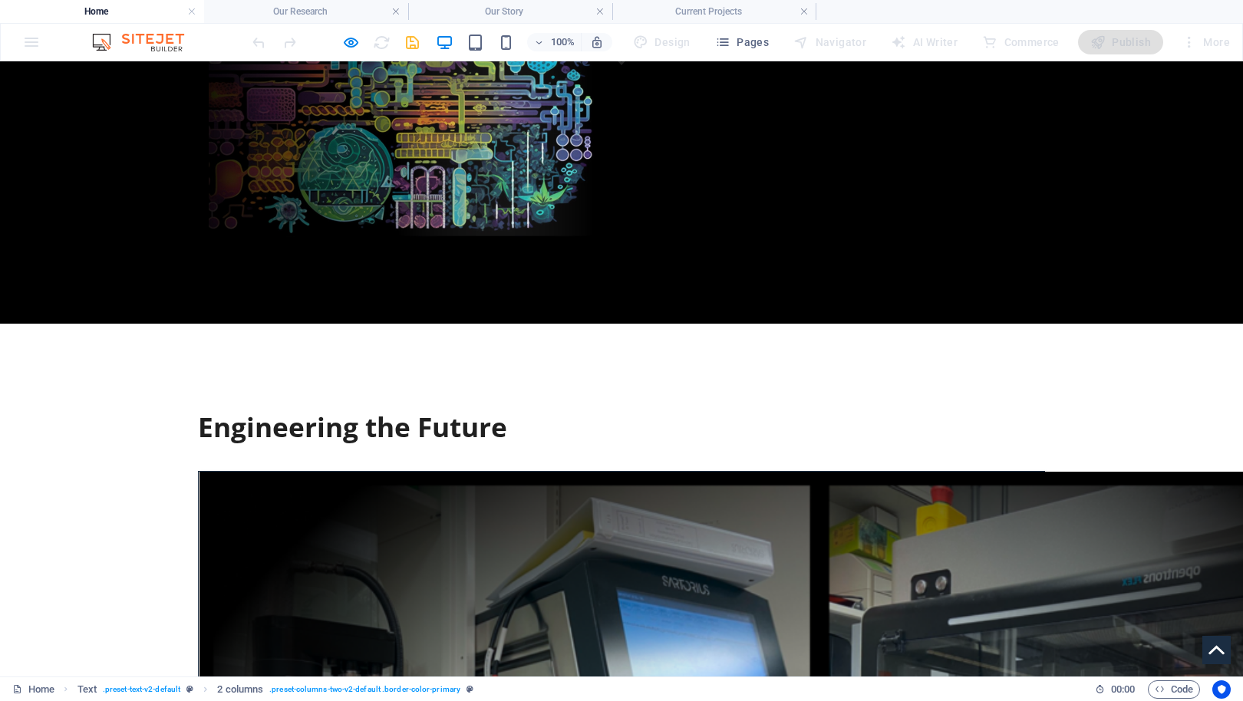
scroll to position [632, 0]
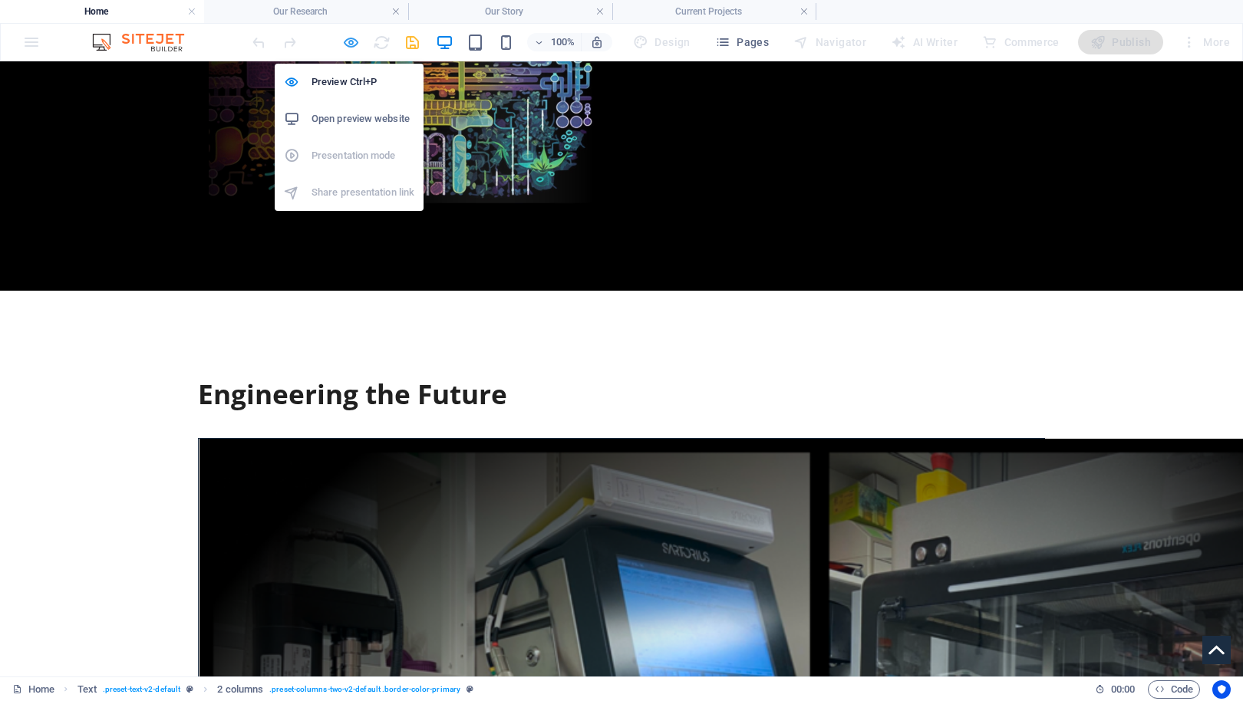
click at [347, 41] on icon "button" at bounding box center [351, 43] width 18 height 18
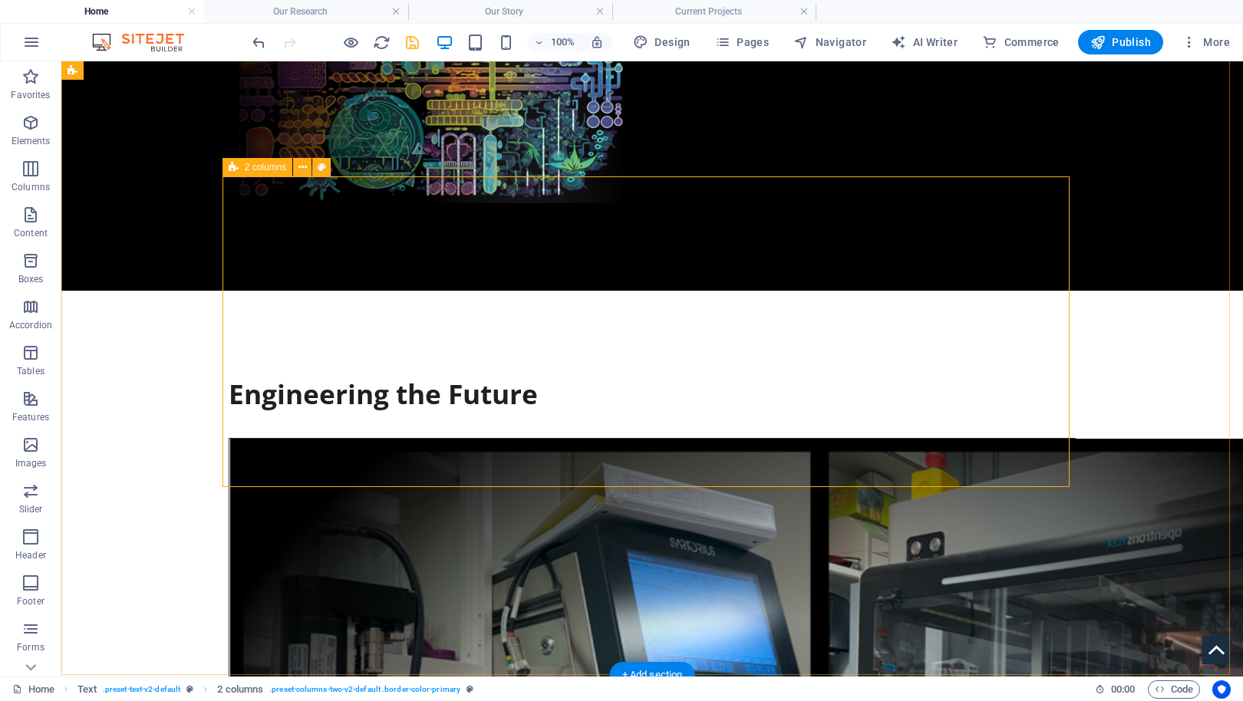
select select "px"
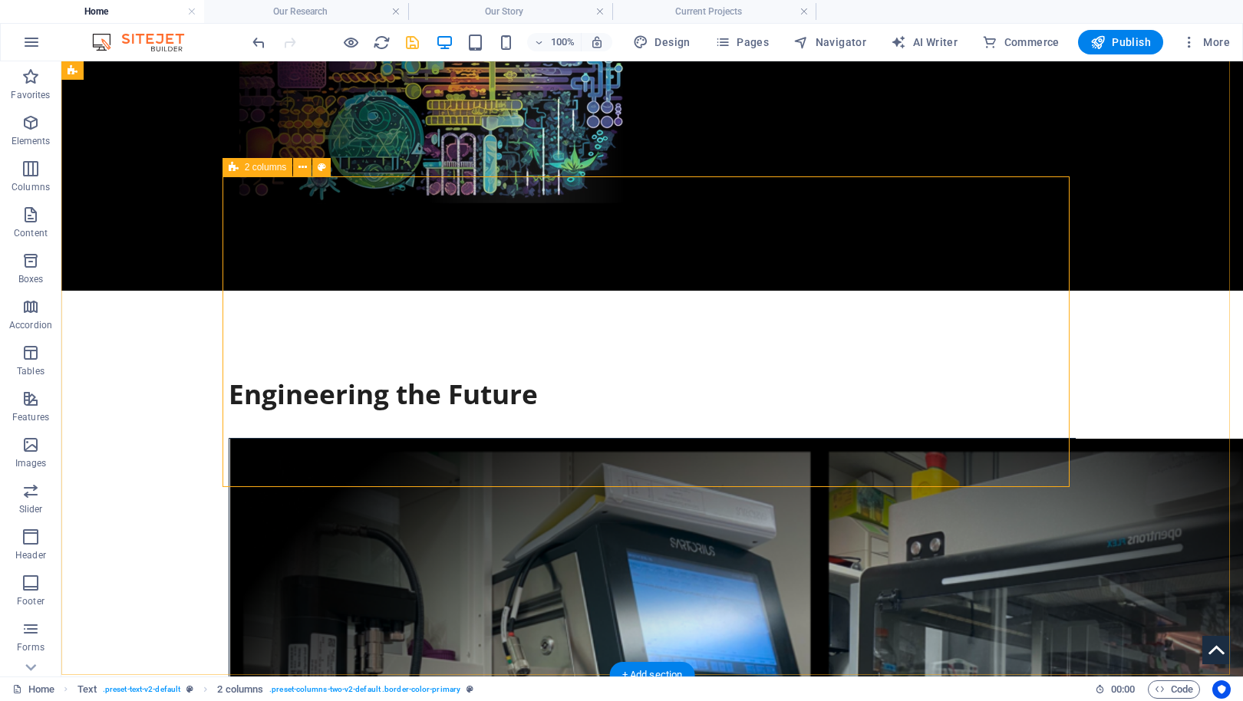
select select "px"
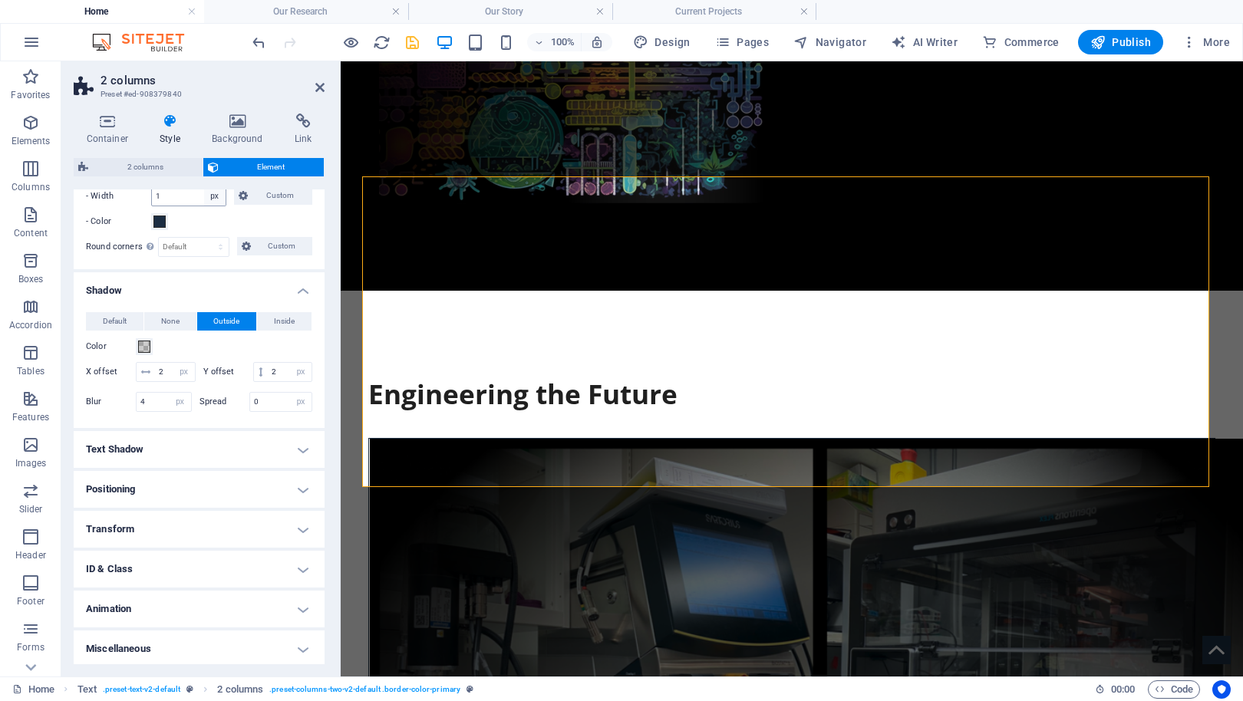
scroll to position [284, 0]
click at [155, 408] on input "4" at bounding box center [164, 399] width 54 height 18
type input "10"
click at [170, 368] on input "2" at bounding box center [175, 369] width 40 height 18
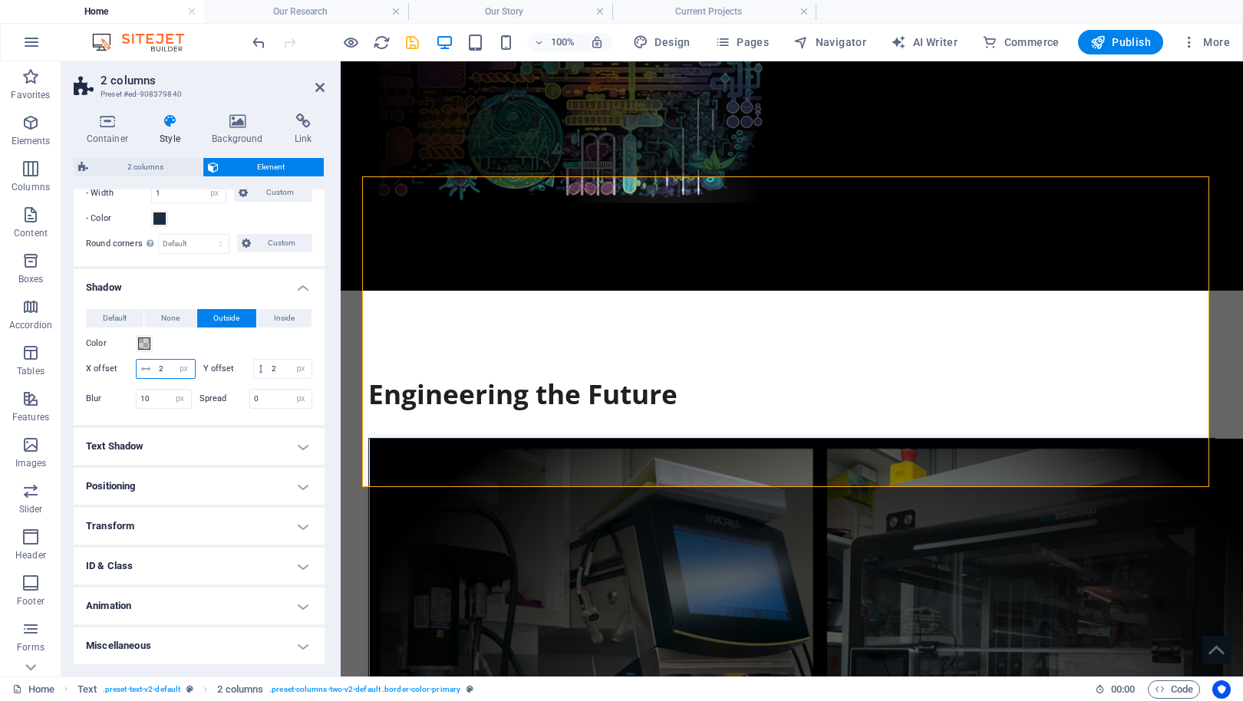
click at [170, 368] on input "2" at bounding box center [175, 369] width 40 height 18
type input "0"
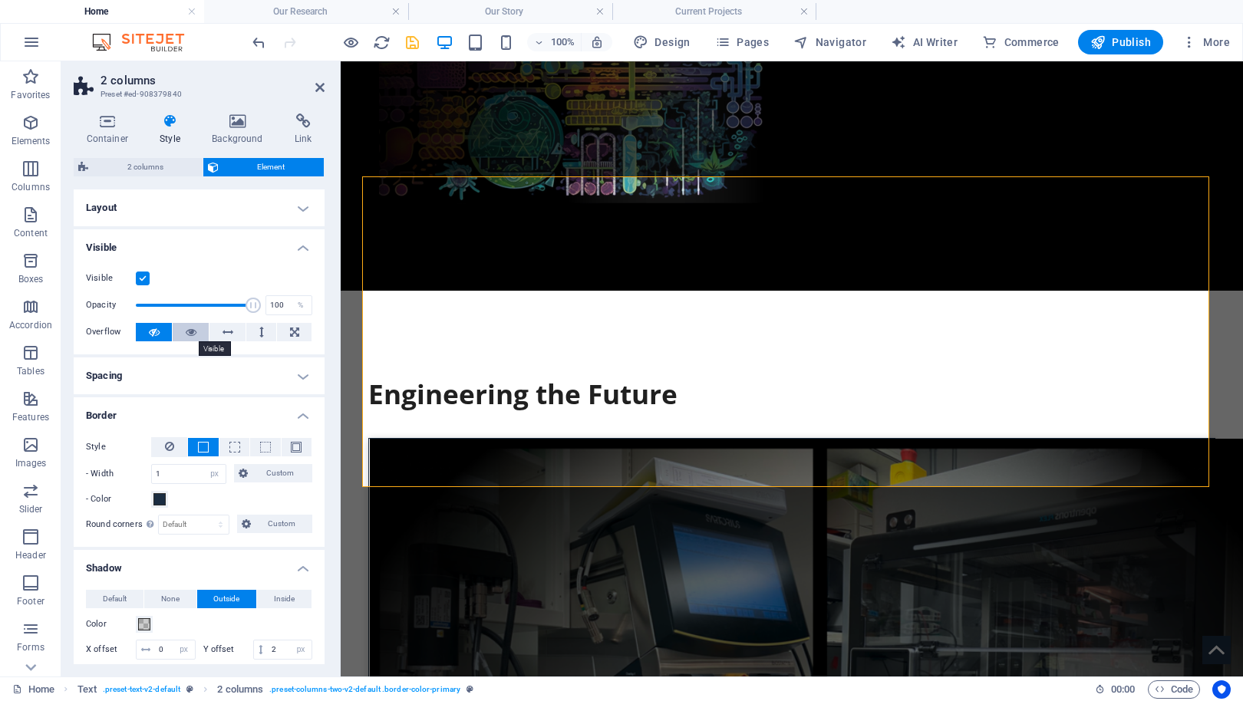
click at [188, 332] on icon at bounding box center [191, 332] width 11 height 18
click at [319, 87] on icon at bounding box center [319, 87] width 9 height 12
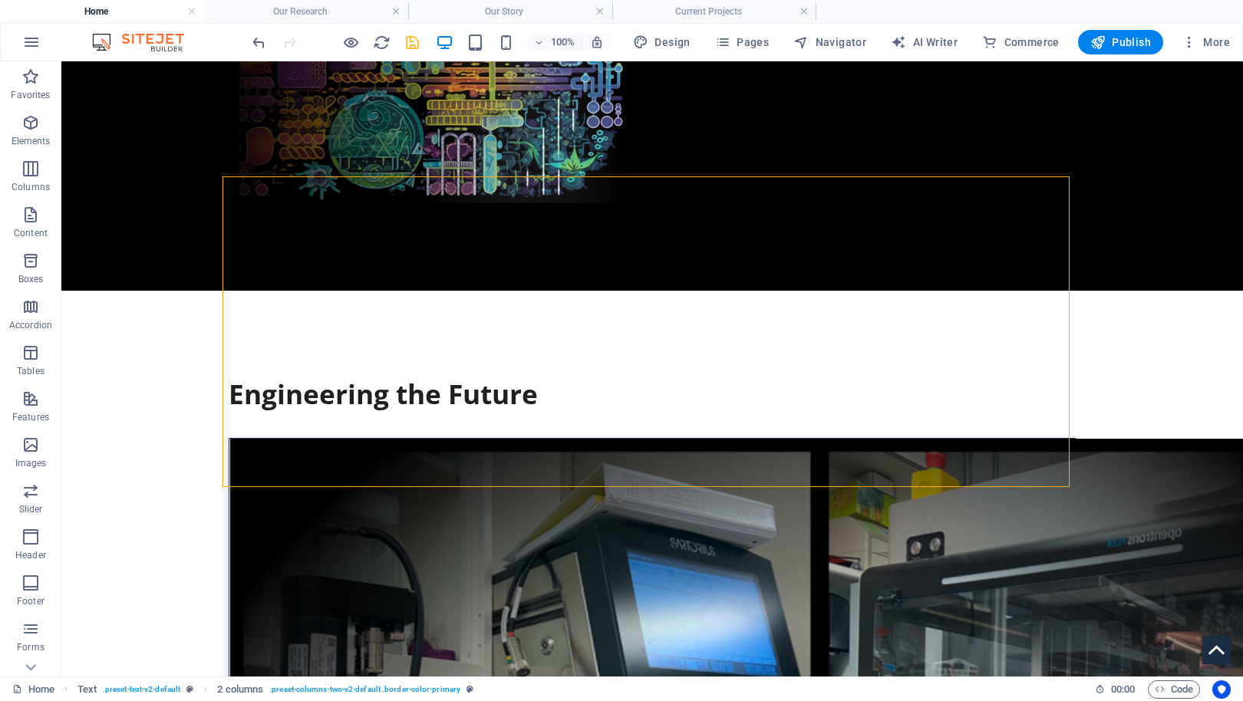
click at [350, 31] on div at bounding box center [335, 42] width 172 height 25
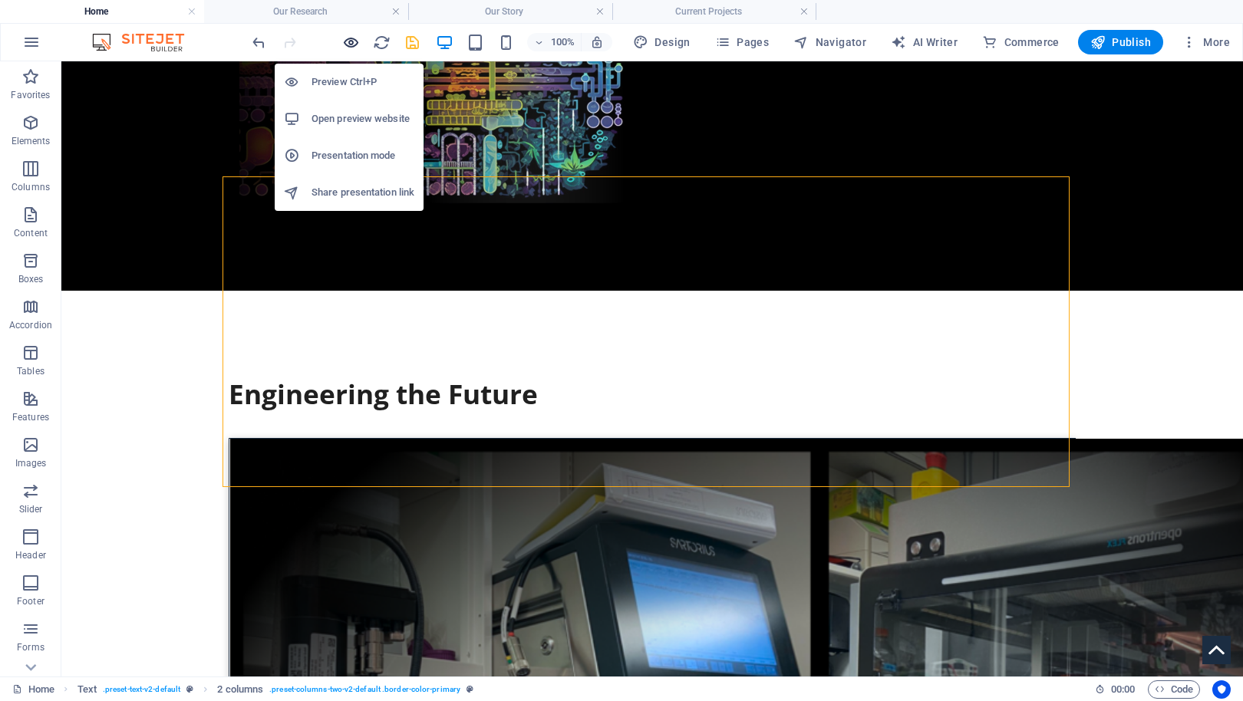
click at [350, 36] on icon "button" at bounding box center [351, 43] width 18 height 18
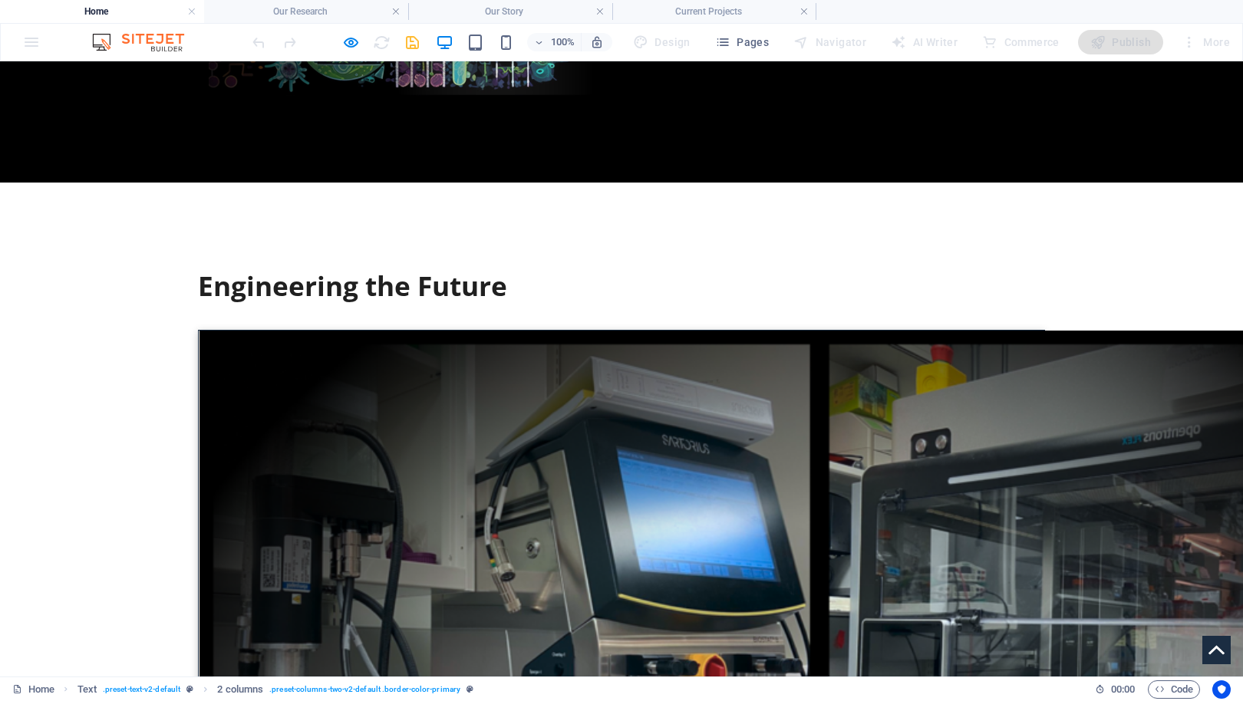
scroll to position [735, 0]
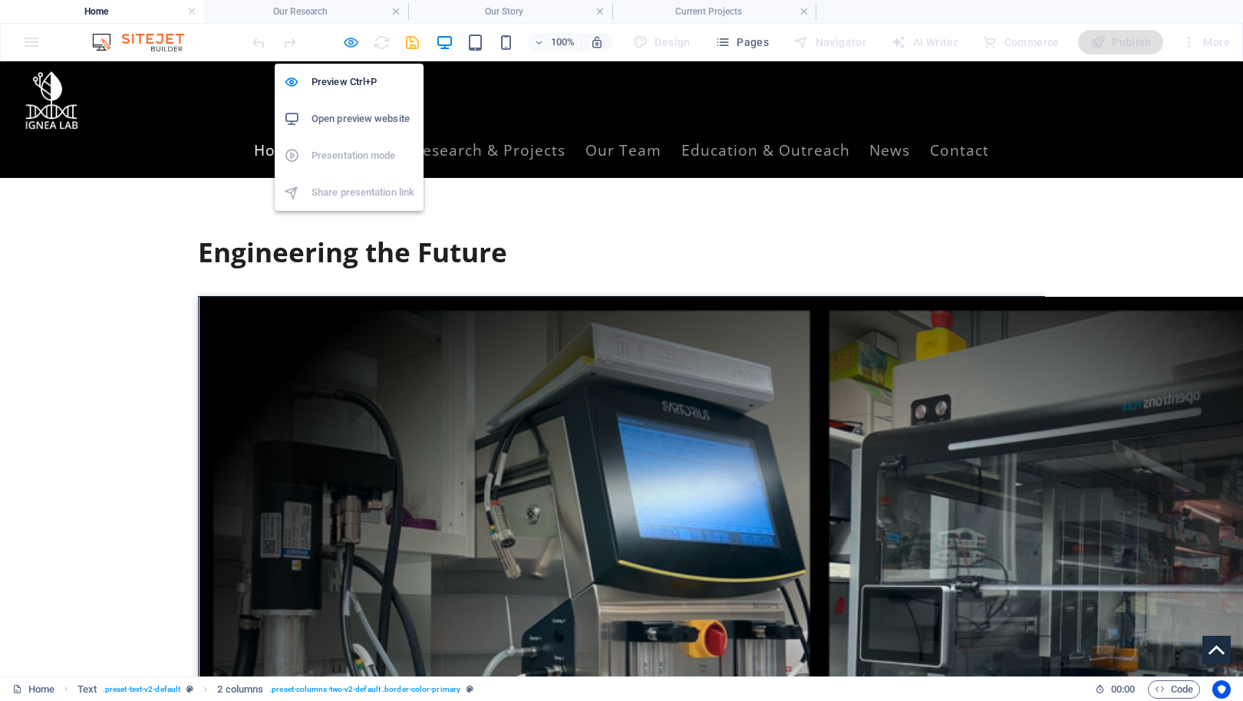
click at [358, 37] on icon "button" at bounding box center [351, 43] width 18 height 18
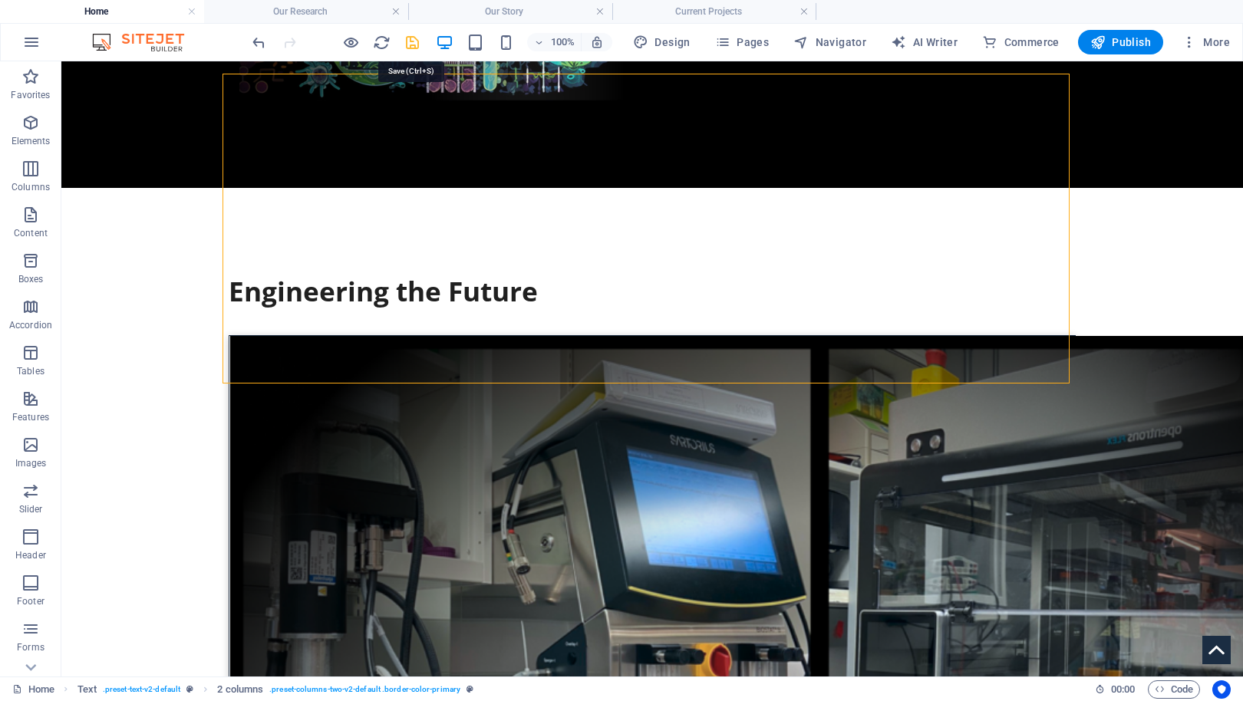
click at [408, 41] on icon "save" at bounding box center [413, 43] width 18 height 18
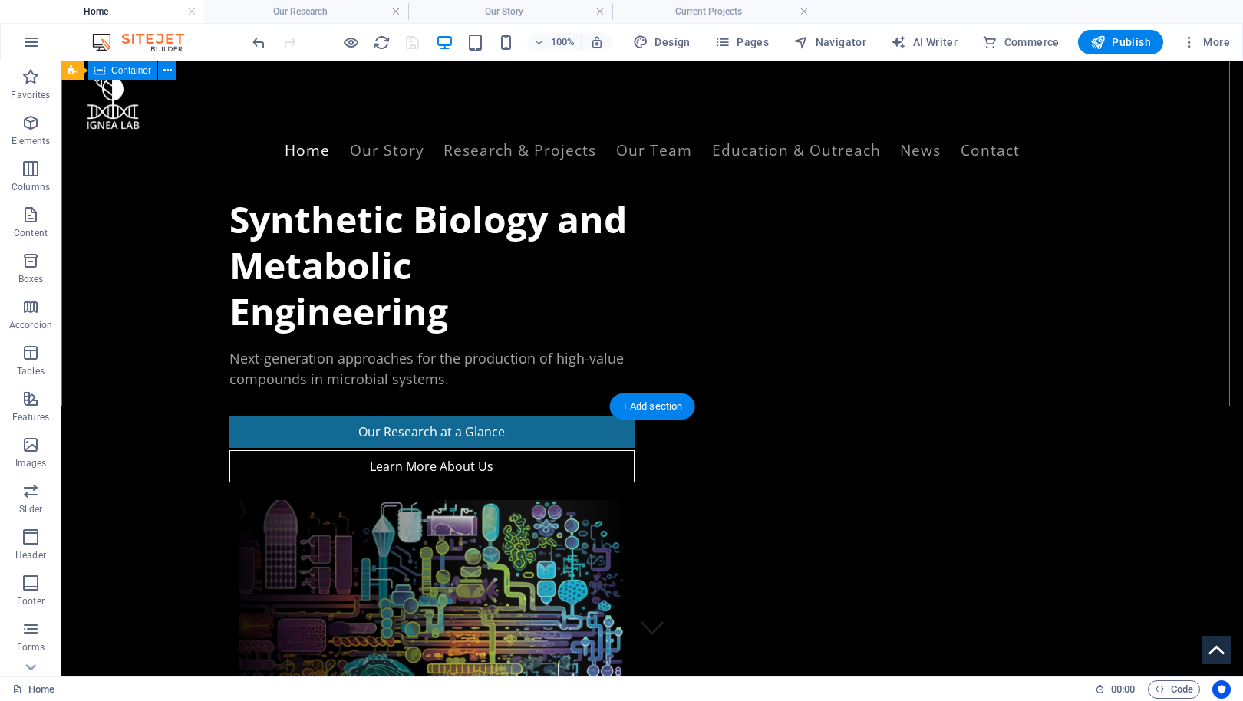
scroll to position [0, 0]
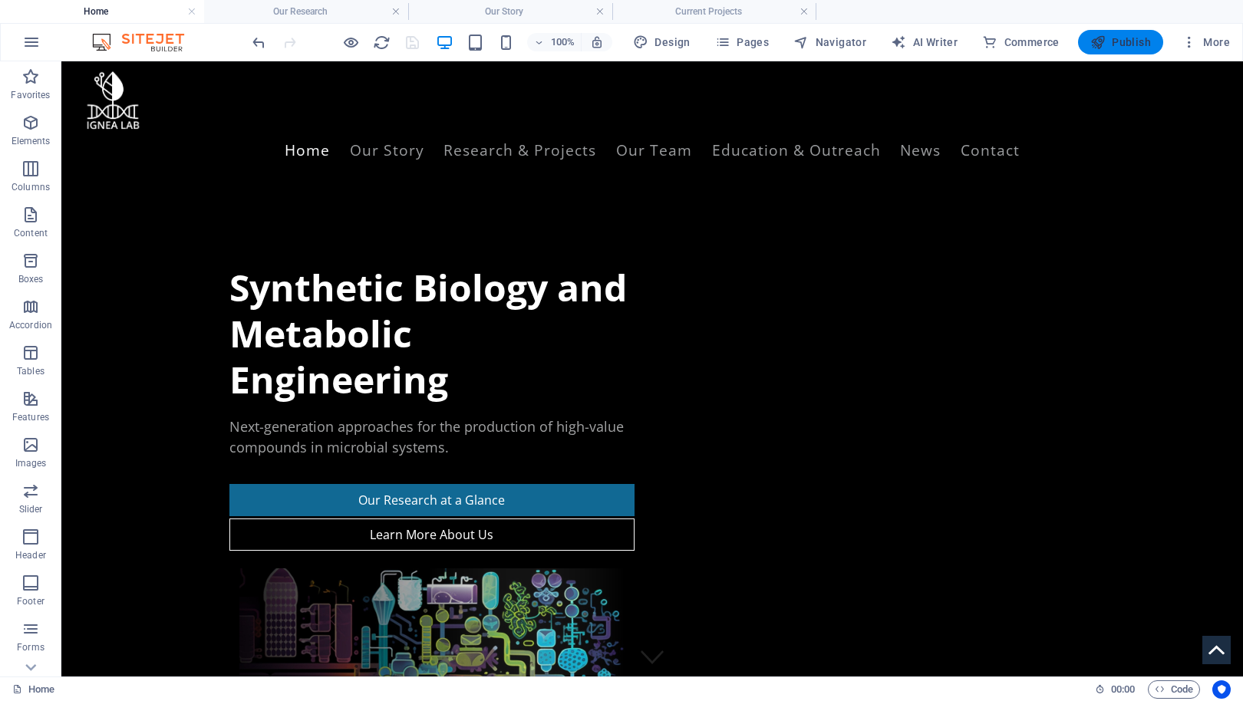
click at [1118, 45] on span "Publish" at bounding box center [1120, 42] width 61 height 15
